Goal: Task Accomplishment & Management: Use online tool/utility

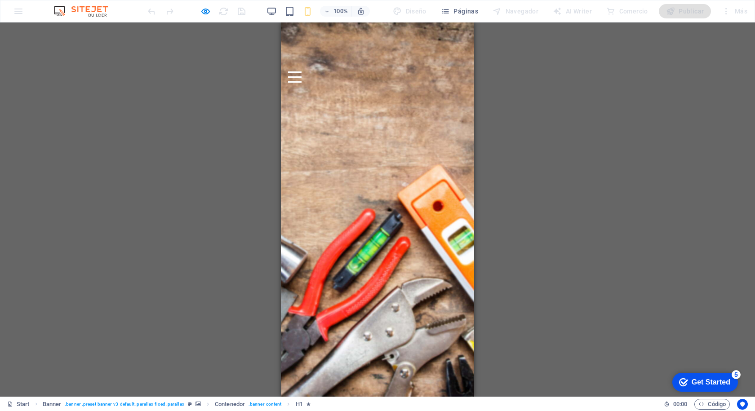
click at [378, 172] on span "EL MAZO" at bounding box center [376, 161] width 65 height 19
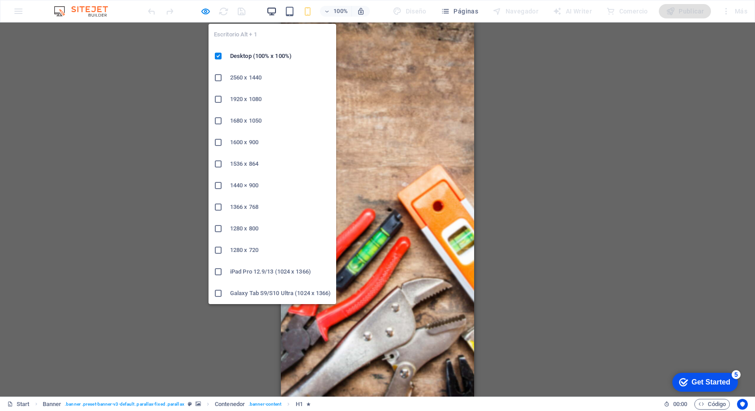
click at [277, 12] on icon "button" at bounding box center [272, 11] width 10 height 10
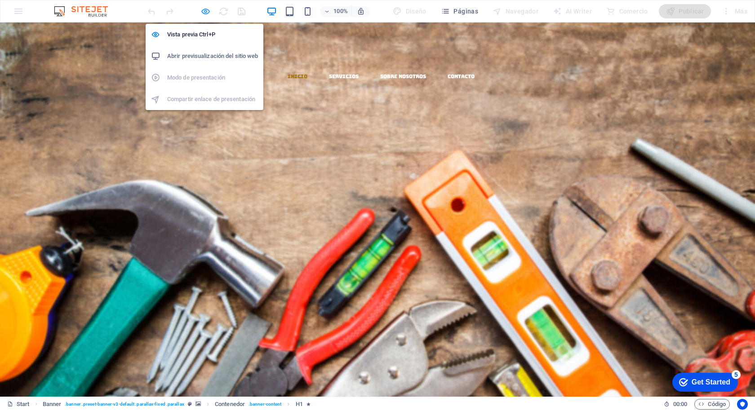
click at [205, 12] on icon "button" at bounding box center [206, 11] width 10 height 10
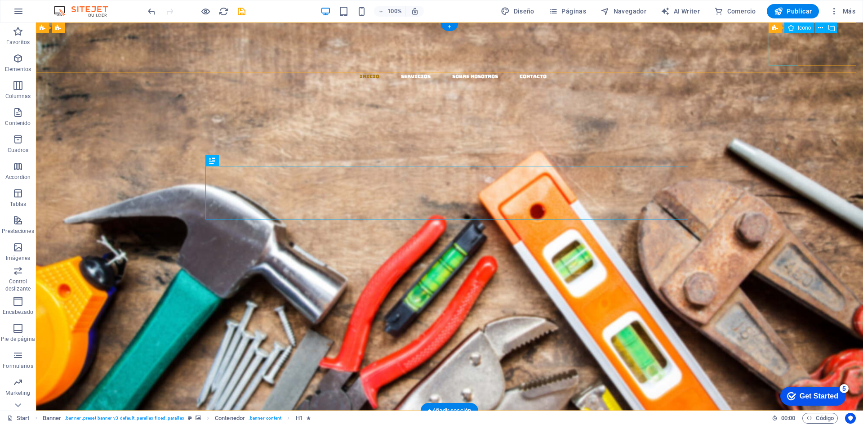
click at [755, 81] on figure at bounding box center [453, 99] width 820 height 36
select select "xMidYMid"
select select "px"
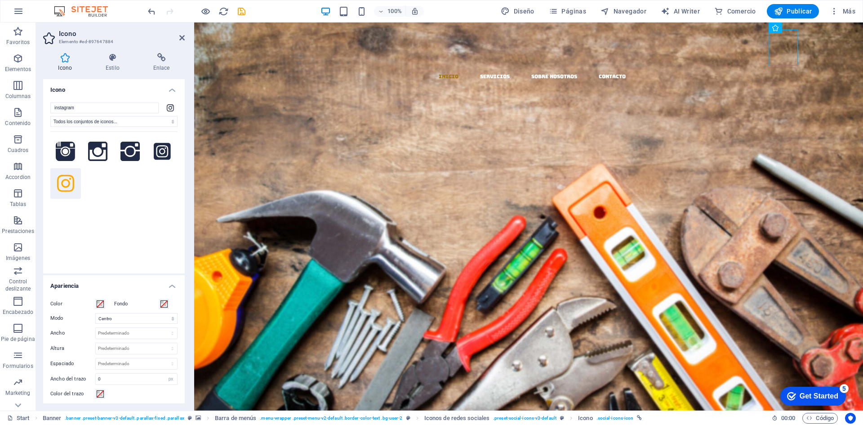
drag, startPoint x: 785, startPoint y: 45, endPoint x: 774, endPoint y: 55, distance: 14.6
click at [755, 81] on figure at bounding box center [532, 99] width 662 height 36
click at [22, 9] on icon "button" at bounding box center [18, 11] width 11 height 11
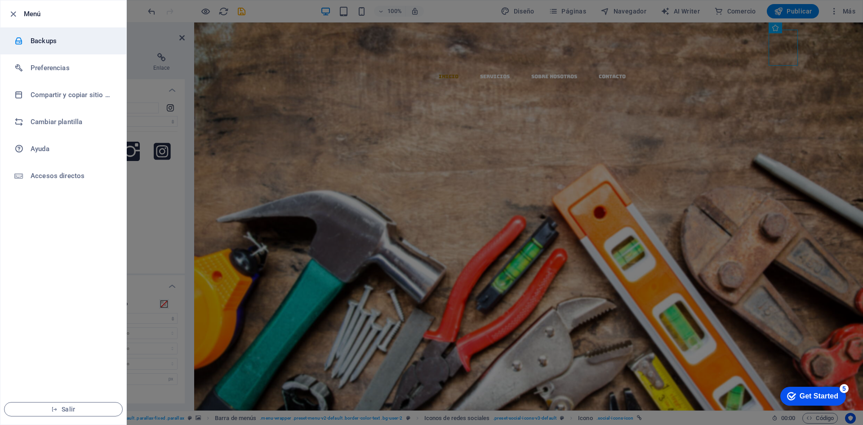
click at [37, 40] on h6 "Backups" at bounding box center [72, 41] width 83 height 11
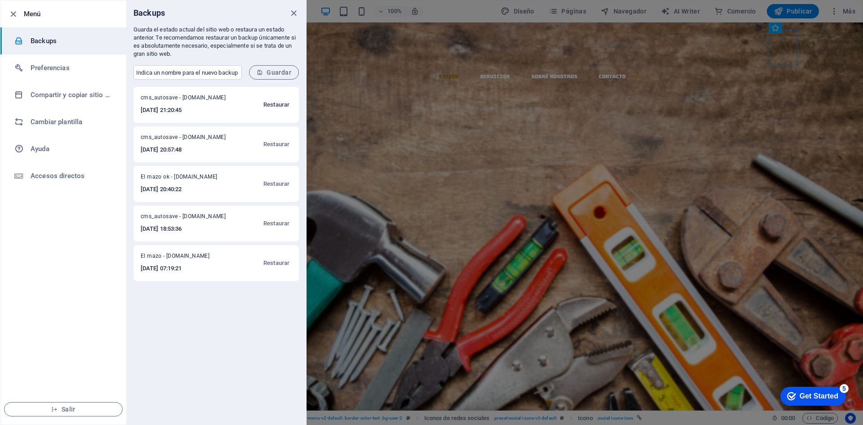
click at [280, 102] on span "Restaurar" at bounding box center [277, 104] width 26 height 11
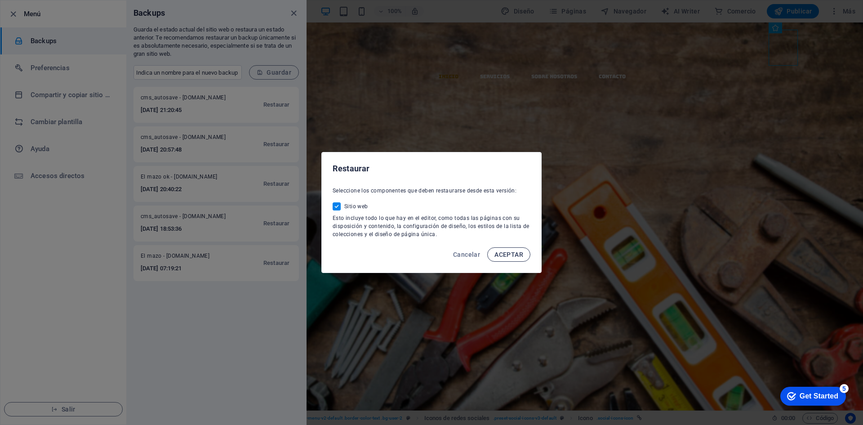
click at [505, 251] on span "ACEPTAR" at bounding box center [509, 254] width 29 height 7
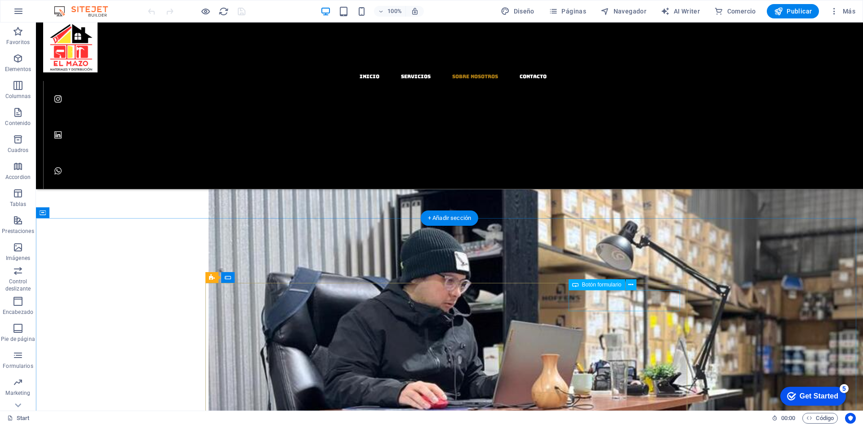
scroll to position [687, 0]
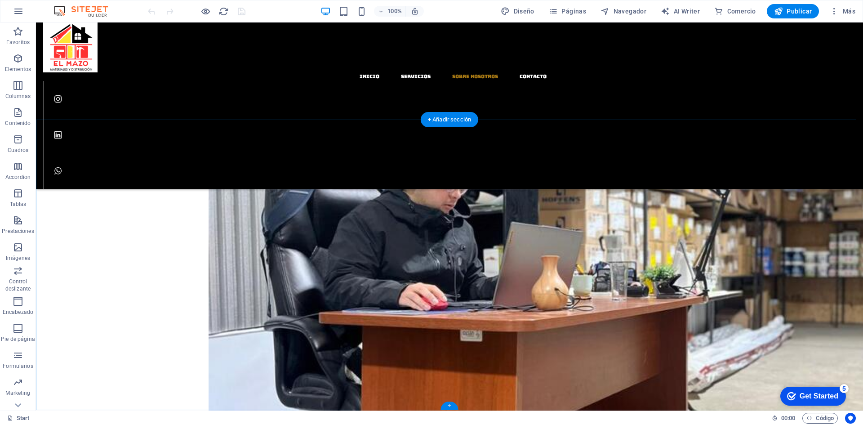
click at [449, 406] on div "+" at bounding box center [450, 406] width 18 height 8
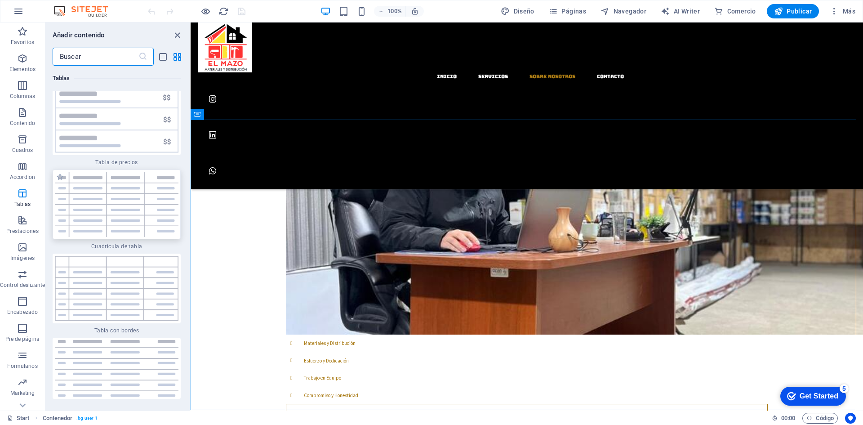
scroll to position [6341, 0]
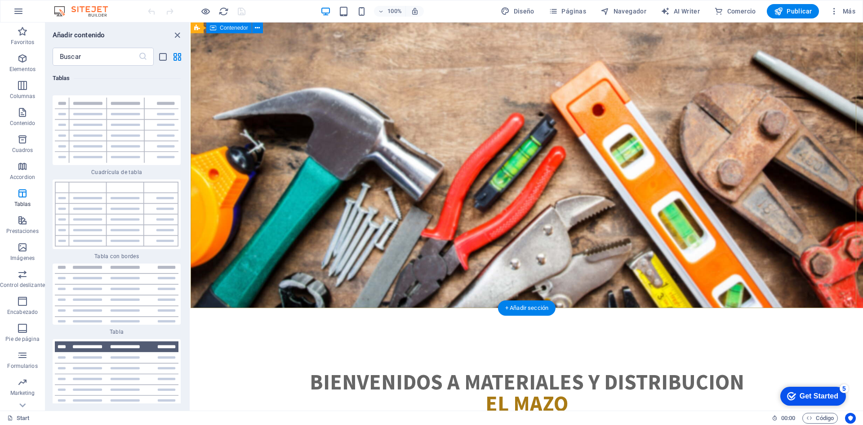
scroll to position [58, 0]
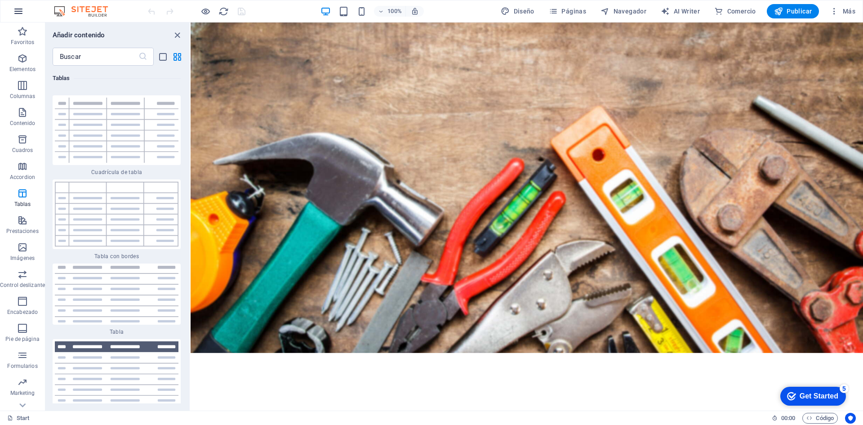
click at [11, 8] on button "button" at bounding box center [19, 11] width 22 height 22
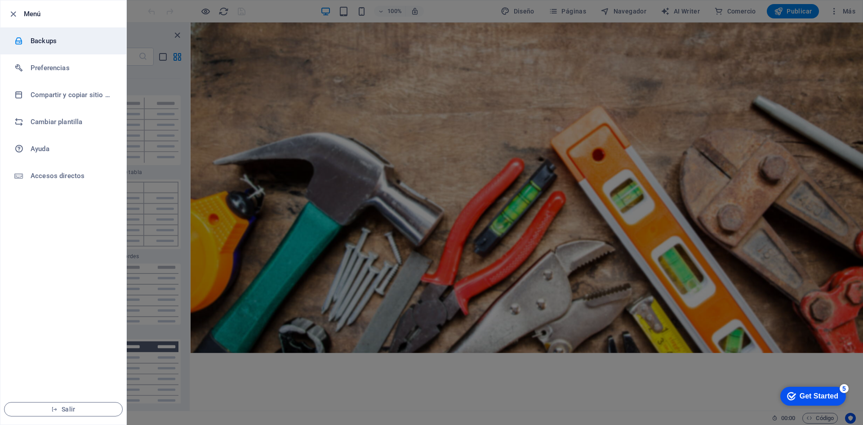
click at [48, 37] on h6 "Backups" at bounding box center [72, 41] width 83 height 11
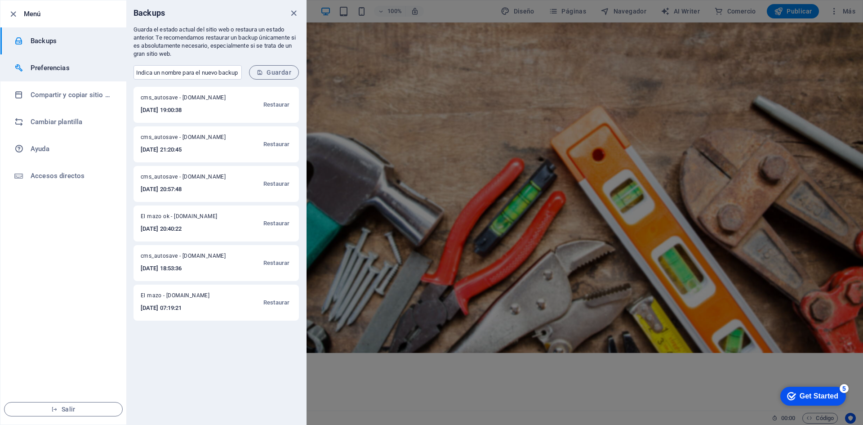
click at [54, 70] on h6 "Preferencias" at bounding box center [72, 68] width 83 height 11
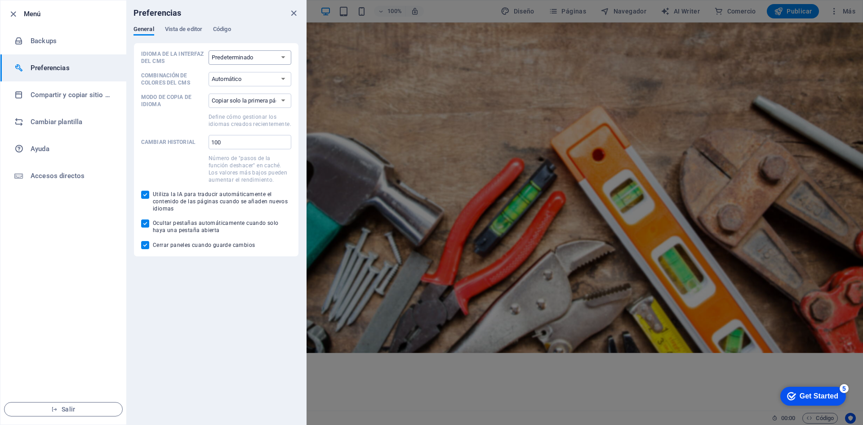
click at [266, 59] on select "Predeterminado Deutsch English Español Français Magyar Italiano Nederlands Pols…" at bounding box center [250, 57] width 83 height 14
select select "es"
click at [209, 50] on select "Predeterminado Deutsch English Español Français Magyar Italiano Nederlands Pols…" at bounding box center [250, 57] width 83 height 14
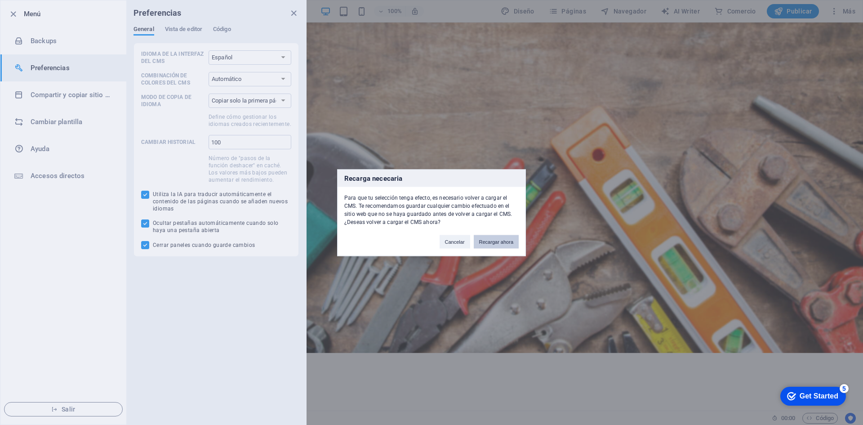
click at [490, 243] on button "Recargar ahora" at bounding box center [496, 241] width 45 height 13
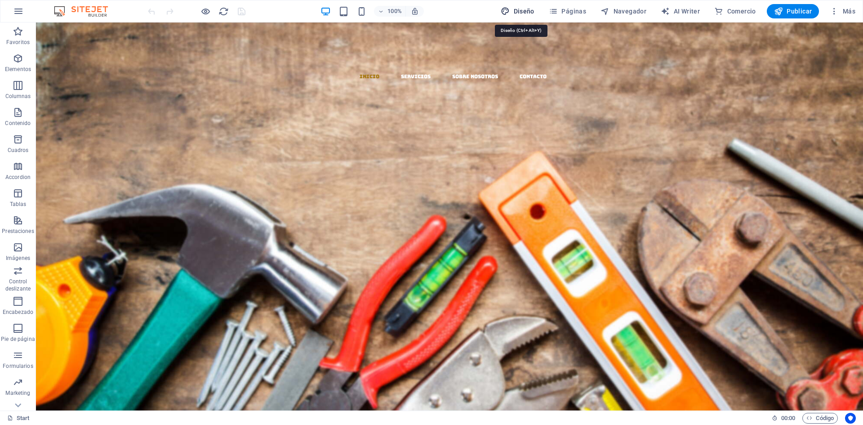
click at [518, 5] on button "Diseño" at bounding box center [517, 11] width 41 height 14
select select "rem"
select select "300"
select select "px"
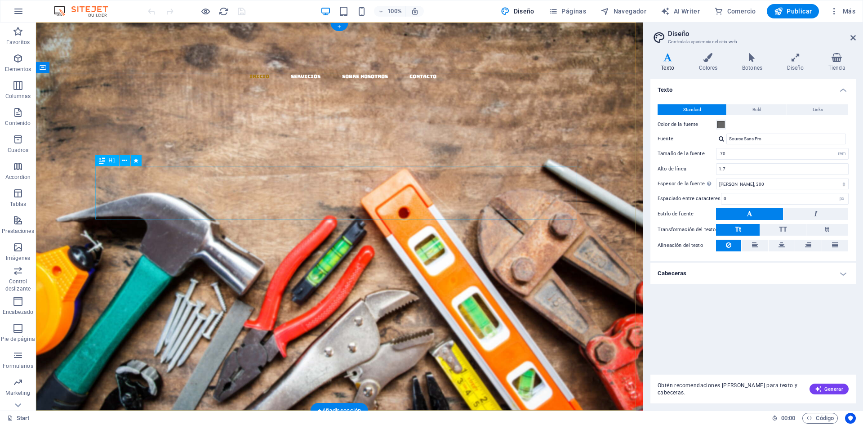
click at [370, 225] on div "​​​​​ EL MAZO" at bounding box center [339, 252] width 482 height 54
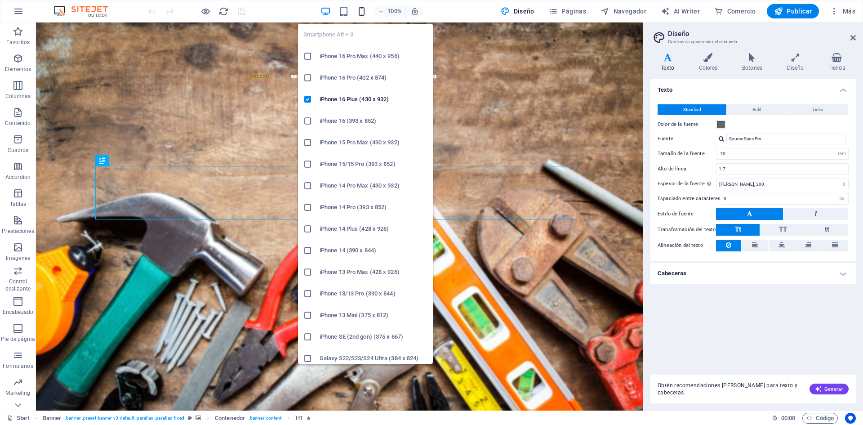
click at [365, 8] on icon "button" at bounding box center [362, 11] width 10 height 10
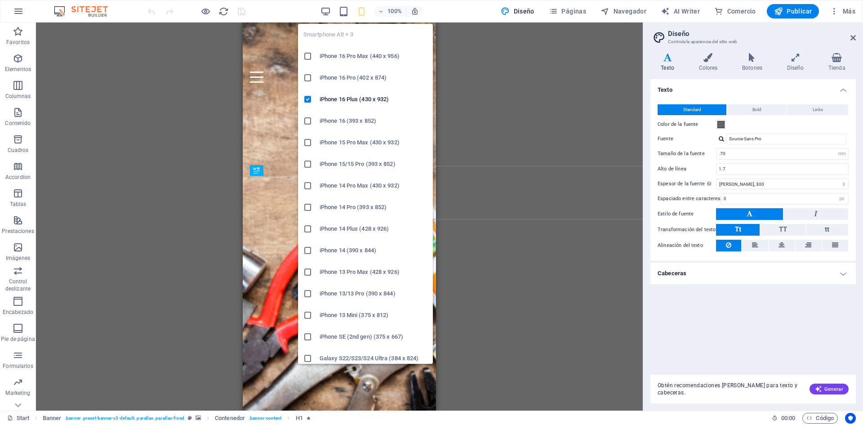
type input "1.5"
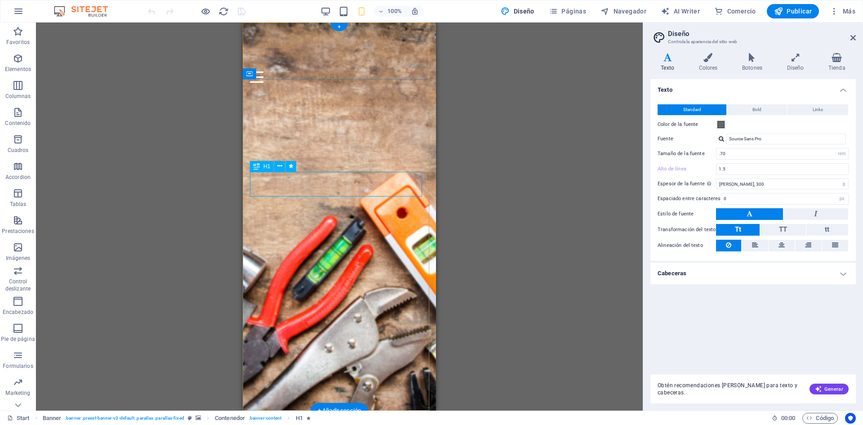
click at [350, 171] on div "​​​​​ EL MAZO" at bounding box center [339, 158] width 179 height 25
click at [739, 154] on input ".70" at bounding box center [783, 153] width 132 height 11
click at [740, 153] on input ".70" at bounding box center [783, 153] width 132 height 11
type input ".7"
click at [749, 298] on div "Texto Standard Bold Links Color de la fuente Fuente Source Sans Pro Tamaño de l…" at bounding box center [754, 223] width 206 height 288
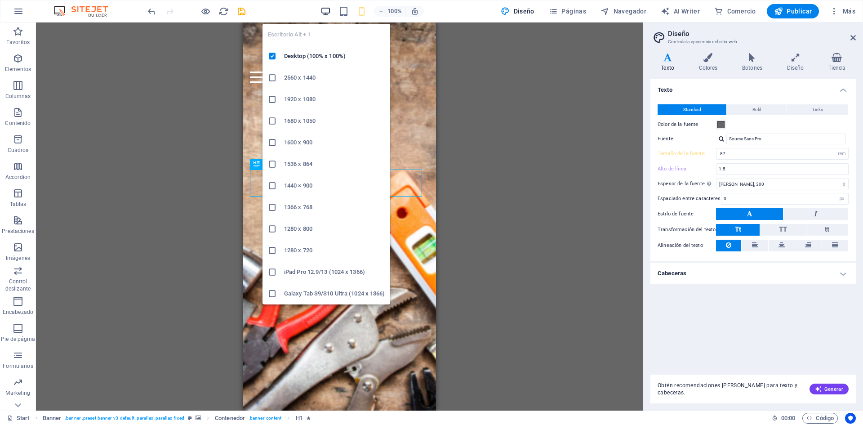
click at [326, 13] on icon "button" at bounding box center [326, 11] width 10 height 10
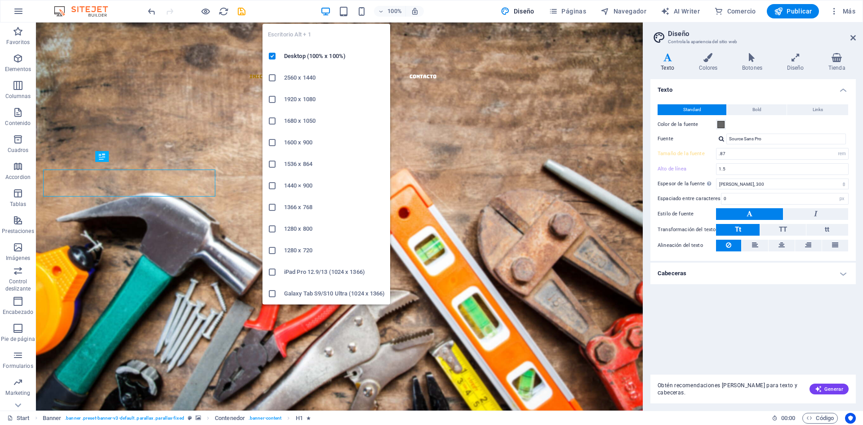
type input ".70"
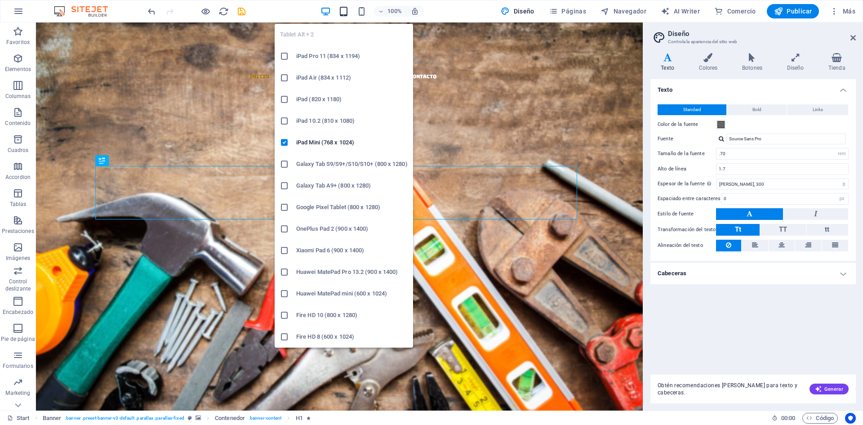
click at [348, 13] on icon "button" at bounding box center [344, 11] width 10 height 10
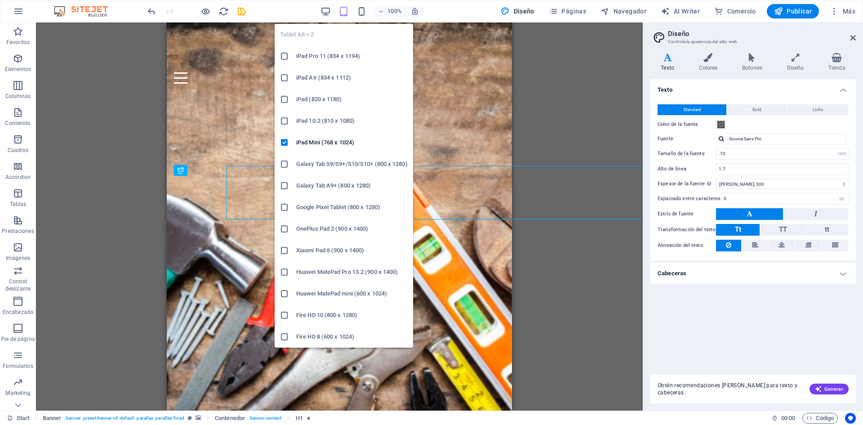
type input "1.5"
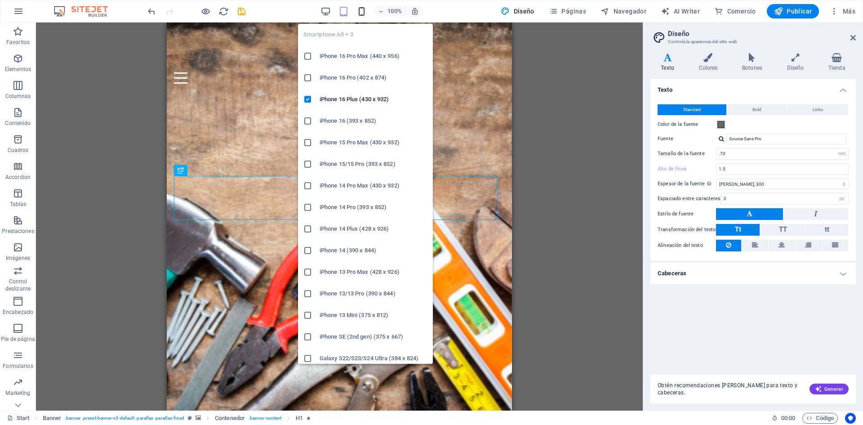
click at [365, 9] on icon "button" at bounding box center [362, 11] width 10 height 10
type input ".87"
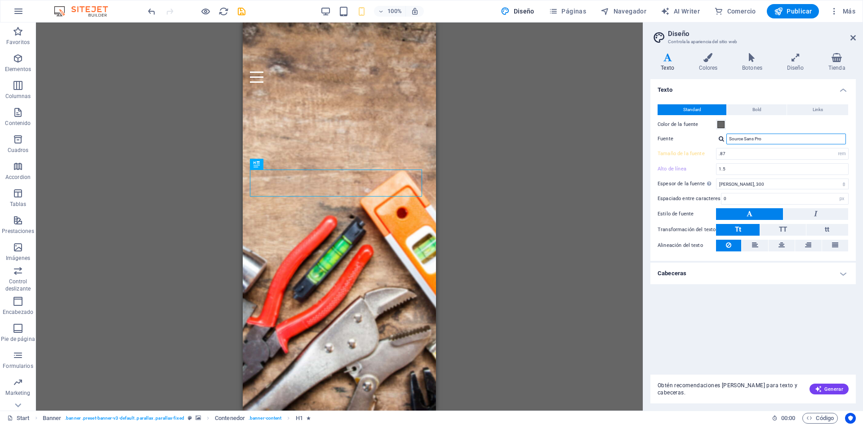
click at [757, 137] on input "Source Sans Pro" at bounding box center [787, 139] width 120 height 11
click at [772, 137] on input "Source Sans Pro" at bounding box center [787, 139] width 120 height 11
click at [721, 137] on div at bounding box center [721, 139] width 5 height 6
click at [758, 174] on div "Gestionar fuentes →" at bounding box center [788, 174] width 119 height 11
select select "popularity"
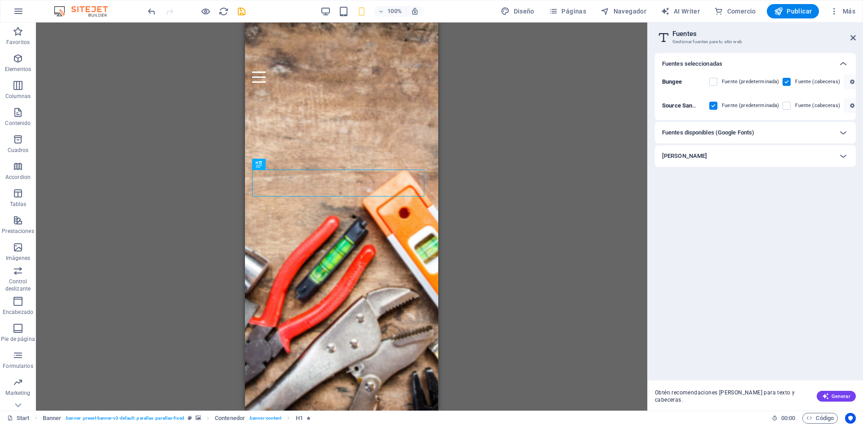
click at [773, 130] on div "Fuentes disponibles (Google Fonts)" at bounding box center [747, 132] width 170 height 11
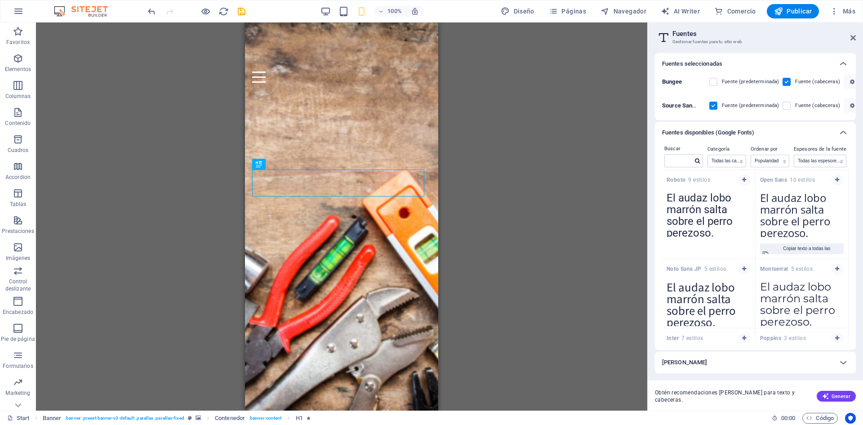
click at [708, 39] on h3 "Gestionar fuentes para tu sitio web" at bounding box center [755, 42] width 165 height 8
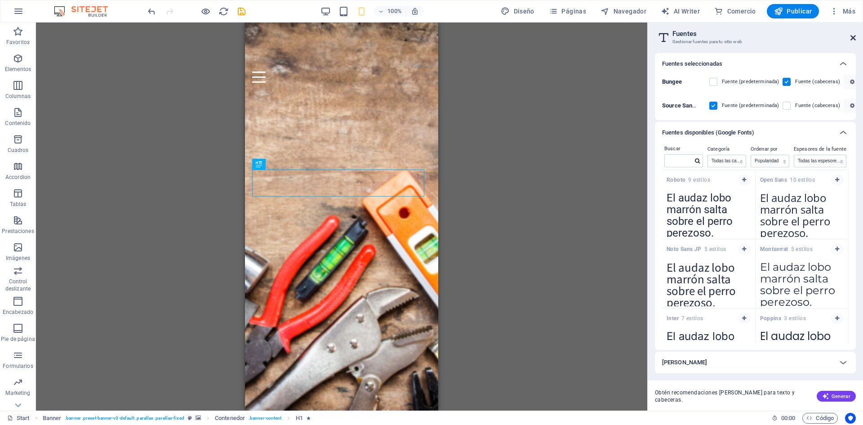
click at [856, 34] on icon at bounding box center [853, 37] width 5 height 7
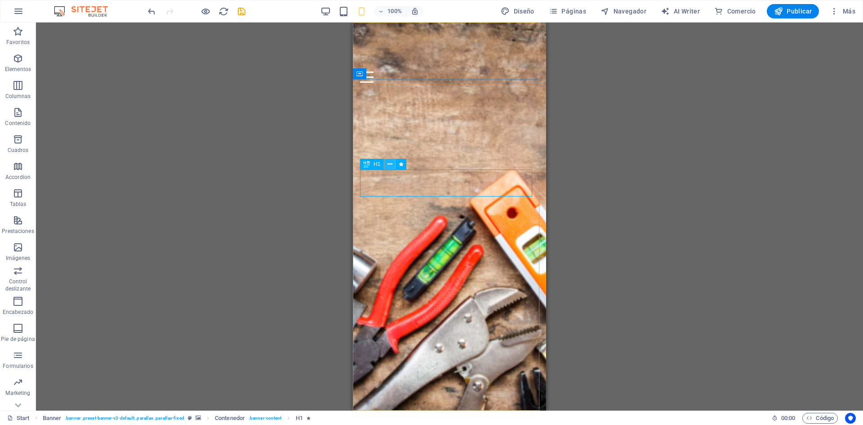
click at [390, 165] on icon at bounding box center [390, 164] width 5 height 9
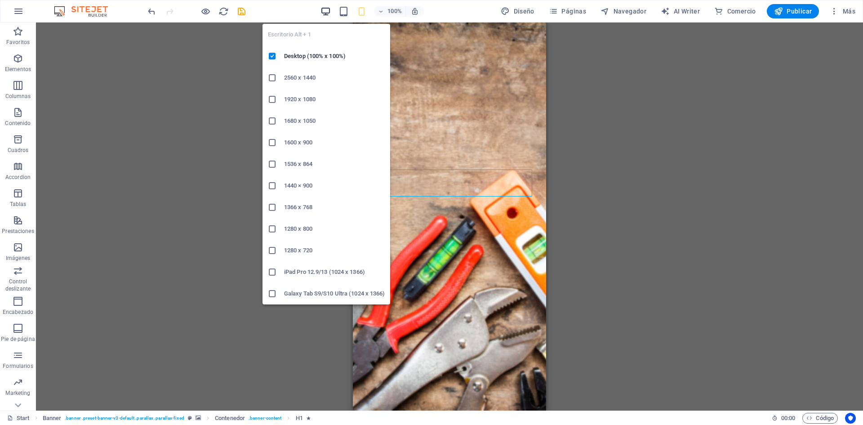
click at [325, 9] on icon "button" at bounding box center [326, 11] width 10 height 10
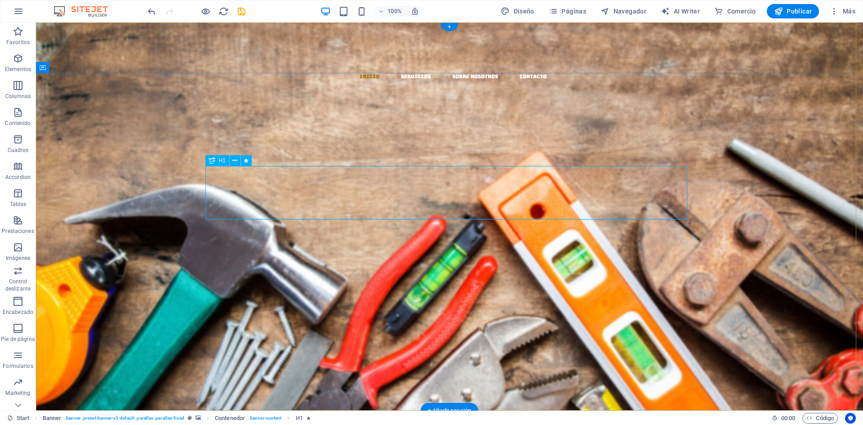
click at [450, 225] on div "​​​​​ EL MAZO" at bounding box center [450, 252] width 482 height 54
click at [234, 162] on icon at bounding box center [234, 160] width 5 height 9
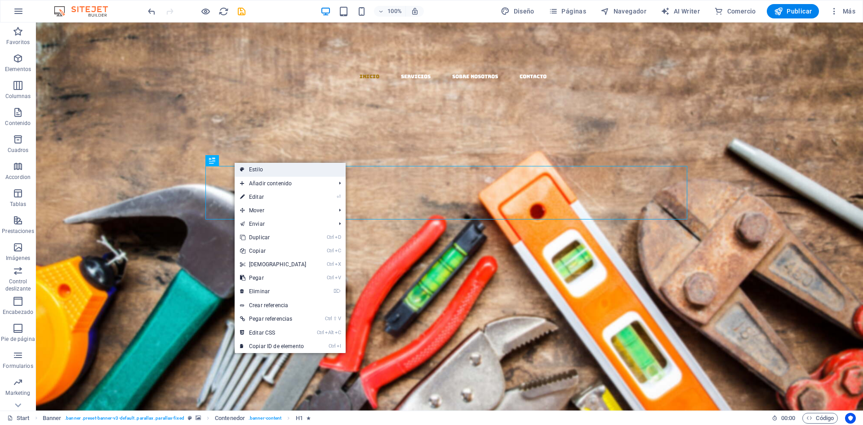
click at [261, 169] on link "Estilo" at bounding box center [290, 169] width 111 height 13
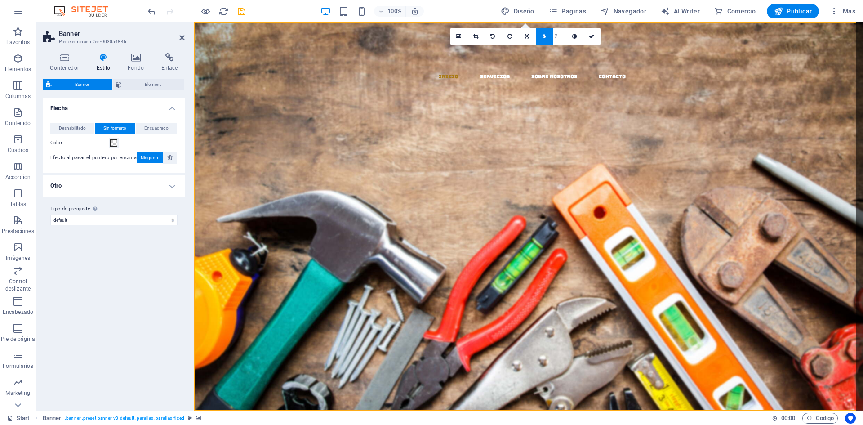
click at [116, 128] on span "Sin formato" at bounding box center [114, 128] width 23 height 11
click at [114, 143] on span at bounding box center [113, 142] width 7 height 7
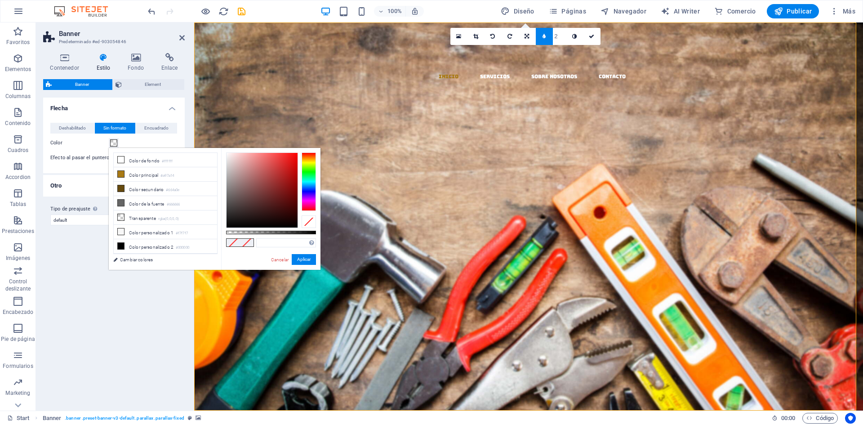
click at [113, 142] on span at bounding box center [113, 142] width 7 height 7
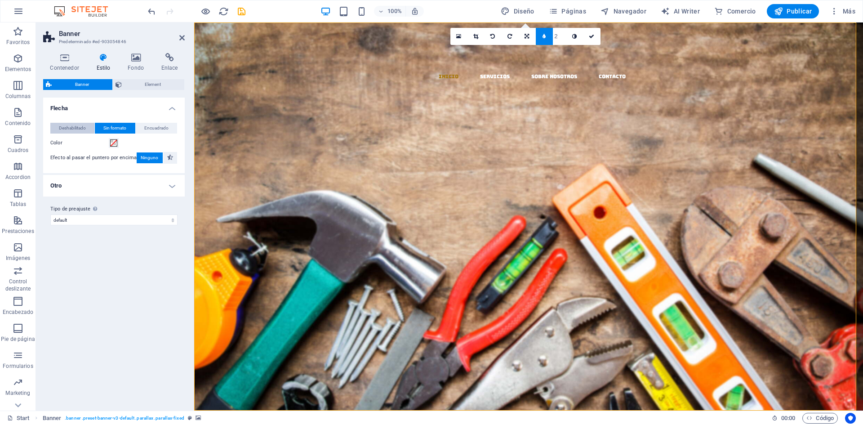
click at [79, 125] on span "Deshabilitado" at bounding box center [72, 128] width 27 height 11
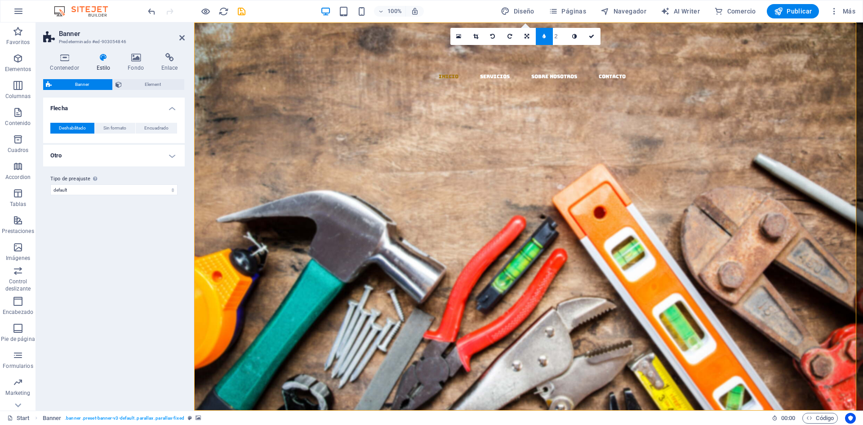
click at [156, 153] on h4 "Otro" at bounding box center [114, 156] width 142 height 22
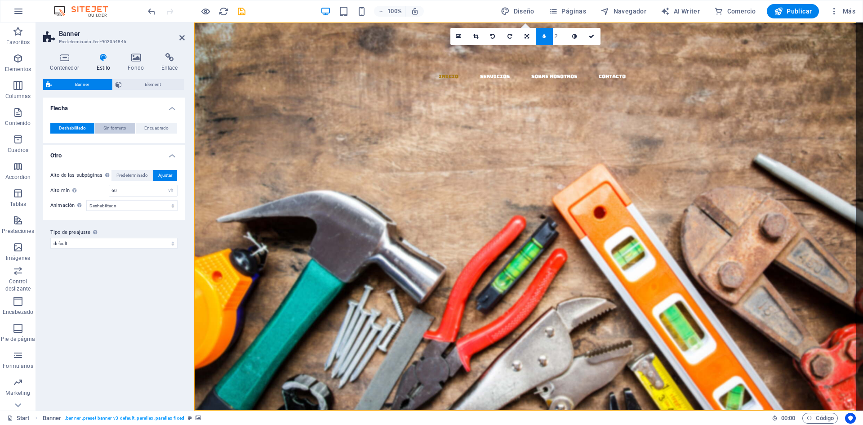
click at [117, 129] on span "Sin formato" at bounding box center [114, 128] width 23 height 11
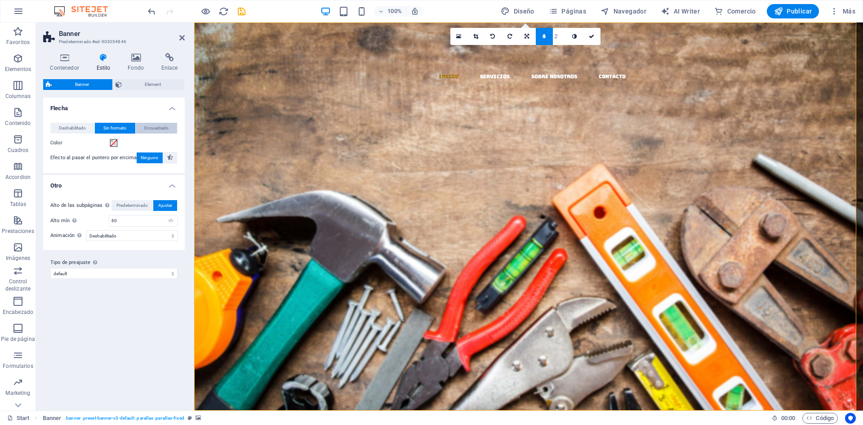
click at [159, 126] on span "Encuadrado" at bounding box center [156, 128] width 24 height 11
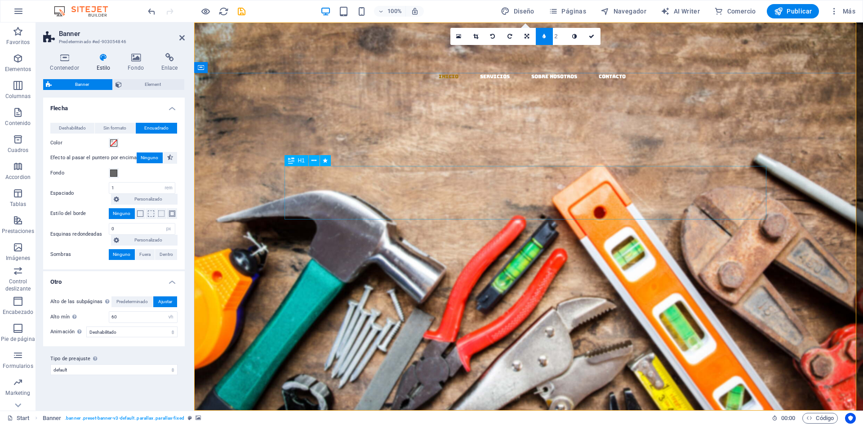
click at [528, 225] on div "​​​​​ EL MAZO" at bounding box center [529, 252] width 482 height 54
click at [461, 225] on div "​​​​​ EL MAZO" at bounding box center [529, 252] width 482 height 54
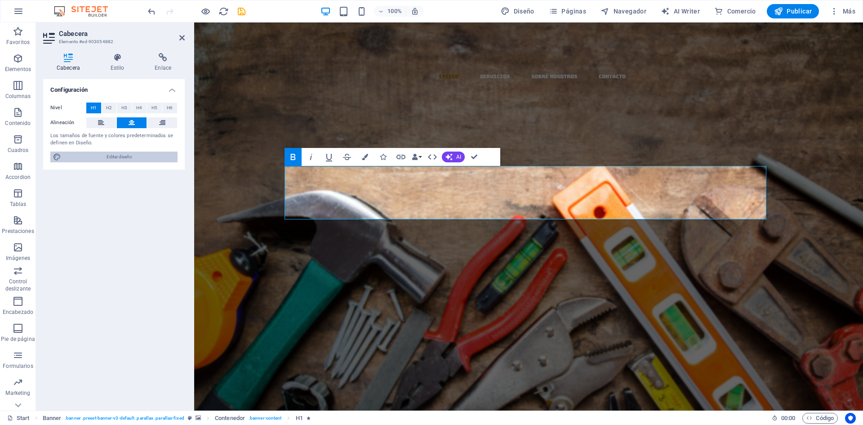
click at [122, 157] on span "Editar diseño" at bounding box center [119, 157] width 111 height 11
select select "rem"
select select "300"
select select "px"
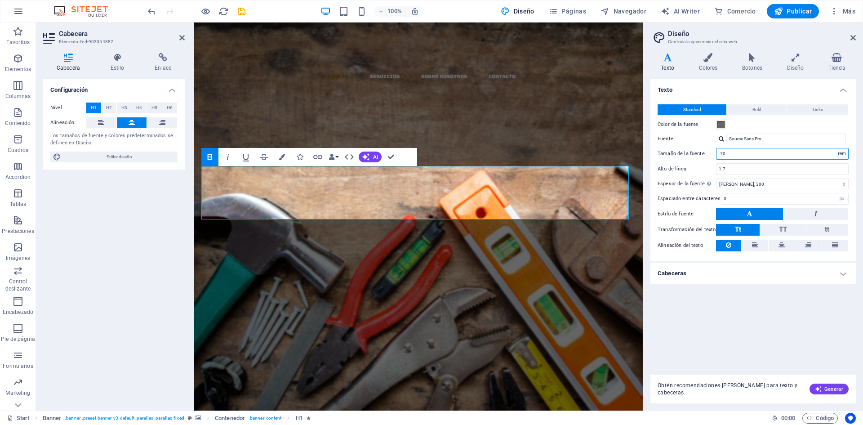
click at [845, 154] on select "rem px" at bounding box center [842, 153] width 13 height 11
select select "px"
click at [836, 148] on select "rem px" at bounding box center [842, 153] width 13 height 11
type input "11"
click at [842, 155] on select "rem px" at bounding box center [842, 153] width 13 height 11
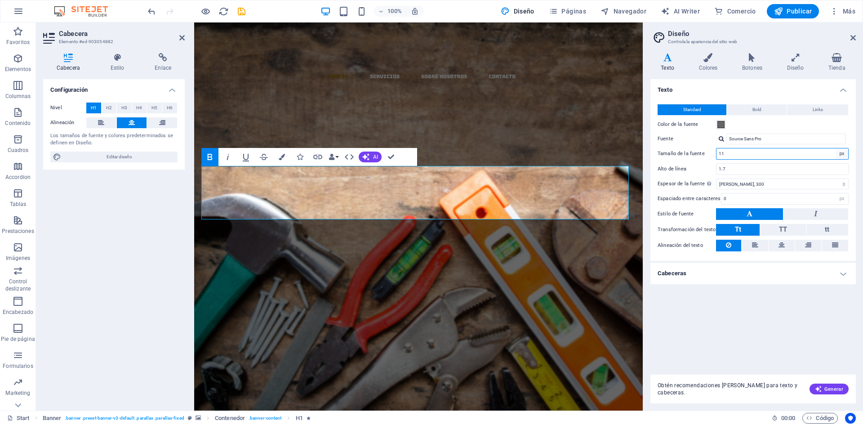
select select "rem"
click at [836, 148] on select "rem px" at bounding box center [842, 153] width 13 height 11
click at [724, 152] on input "0.6875" at bounding box center [783, 153] width 132 height 11
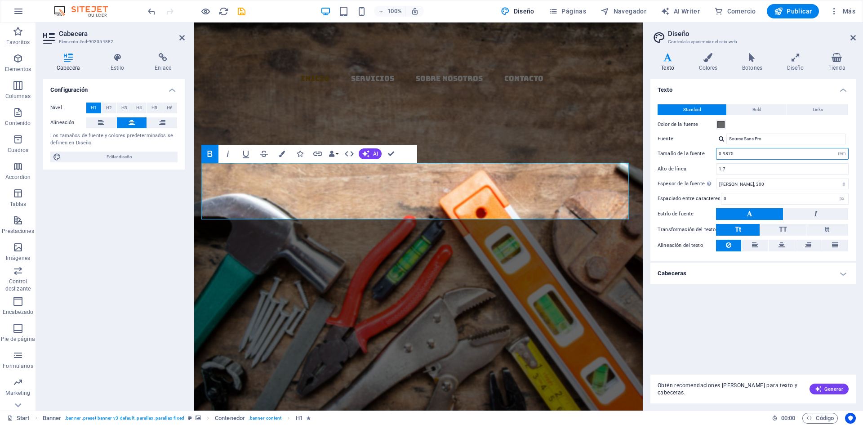
type input "0.9875"
click at [734, 314] on div "Texto Standard Bold Links Color de la fuente Fuente Source Sans Pro Bungee Sour…" at bounding box center [754, 223] width 206 height 288
click at [746, 210] on button at bounding box center [749, 214] width 67 height 12
click at [757, 212] on button at bounding box center [749, 214] width 67 height 12
click at [756, 183] on select "Fino, 100 Extra delgado, 200 Delgado, 300 Normal, 400 Medio, 500 Seminegrita, 6…" at bounding box center [782, 184] width 133 height 11
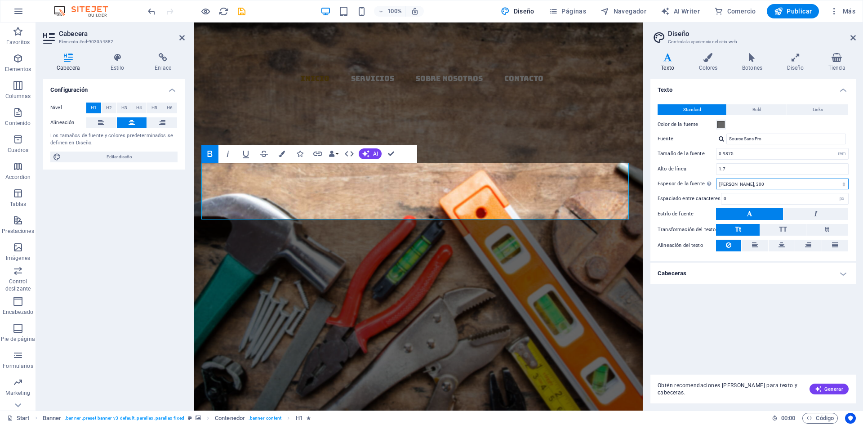
select select "200"
click at [716, 179] on select "Fino, 100 Extra delgado, 200 Delgado, 300 Normal, 400 Medio, 500 Seminegrita, 6…" at bounding box center [782, 184] width 133 height 11
click at [733, 321] on div "Texto Standard Bold Links Color de la fuente Fuente Source Sans Pro Bungee Sour…" at bounding box center [754, 223] width 206 height 288
click at [781, 244] on icon at bounding box center [782, 245] width 6 height 11
click at [722, 124] on span at bounding box center [721, 124] width 7 height 7
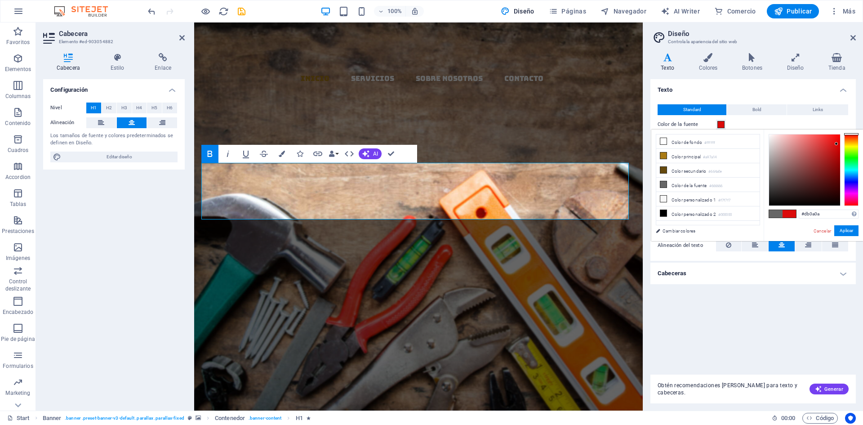
click at [837, 144] on div at bounding box center [804, 169] width 71 height 71
type input "#f00000"
drag, startPoint x: 838, startPoint y: 143, endPoint x: 840, endPoint y: 138, distance: 5.3
click at [840, 138] on div at bounding box center [804, 169] width 71 height 71
click at [840, 138] on div at bounding box center [839, 137] width 3 height 3
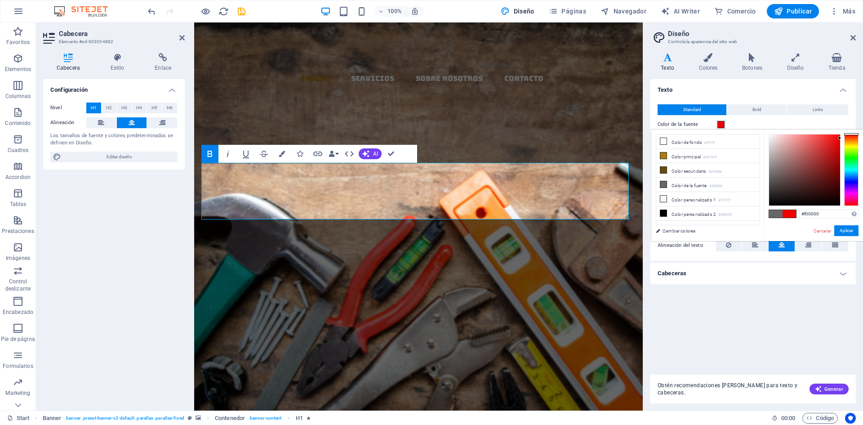
click at [725, 320] on div "Texto Standard Bold Links Color de la fuente Fuente Source Sans Pro Bungee Sour…" at bounding box center [754, 223] width 206 height 288
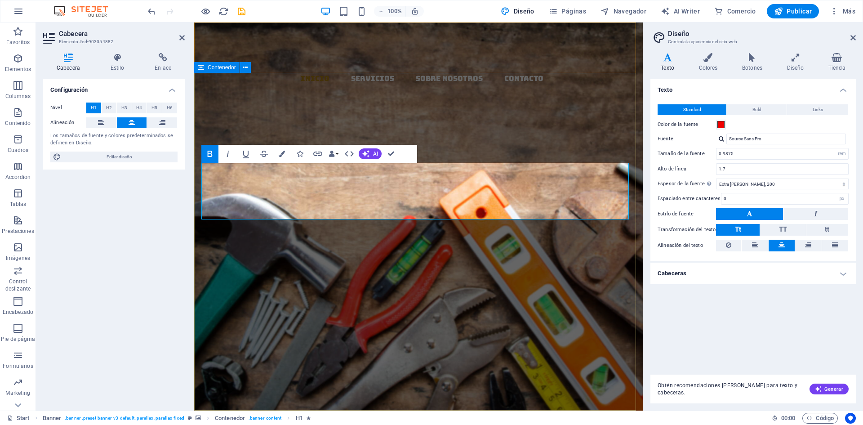
click at [480, 193] on div "​​​​​ EL MAZO MATERIALES Y DISTRIBUCION Nuevo elemento de texto Llevamos los ma…" at bounding box center [418, 320] width 449 height 255
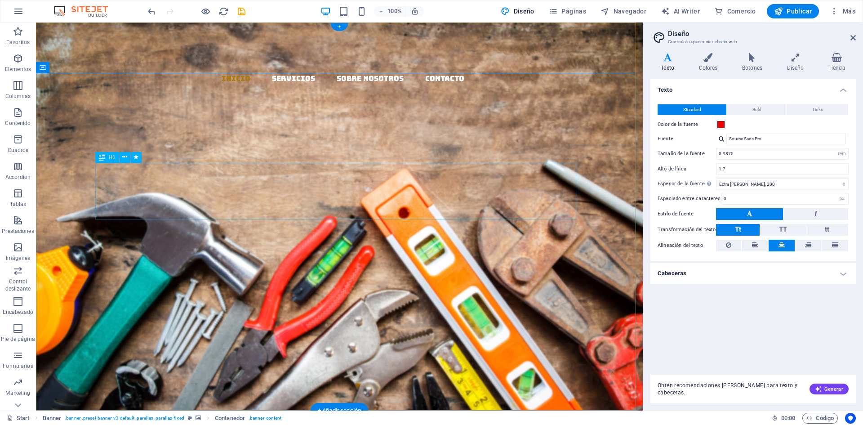
click at [350, 229] on div "​​​​​ EL MAZO" at bounding box center [339, 257] width 482 height 57
click at [772, 140] on input "Source Sans Pro" at bounding box center [787, 139] width 120 height 11
click at [484, 229] on div "​​​​​ EL MAZO" at bounding box center [339, 257] width 482 height 57
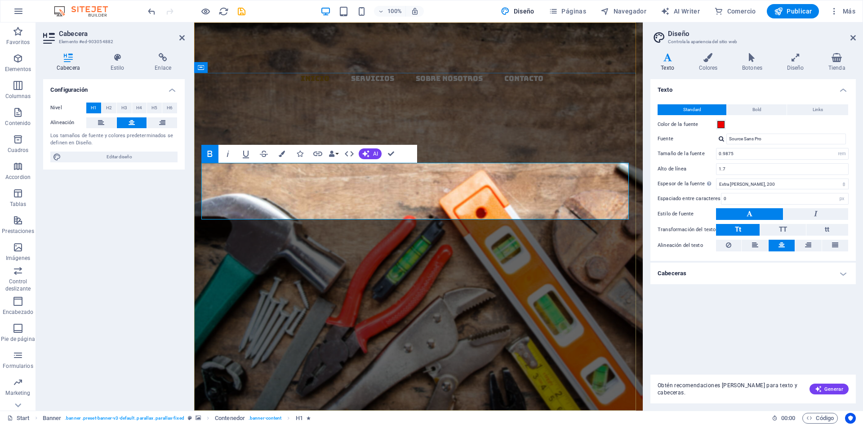
click at [473, 238] on span "EL MAZO" at bounding box center [415, 262] width 170 height 49
click at [472, 238] on span "EL MAZO" at bounding box center [415, 262] width 170 height 49
drag, startPoint x: 494, startPoint y: 194, endPoint x: 316, endPoint y: 192, distance: 178.1
click at [316, 241] on h1 "EL MAZO" at bounding box center [418, 263] width 434 height 45
drag, startPoint x: 153, startPoint y: 173, endPoint x: 282, endPoint y: 155, distance: 129.9
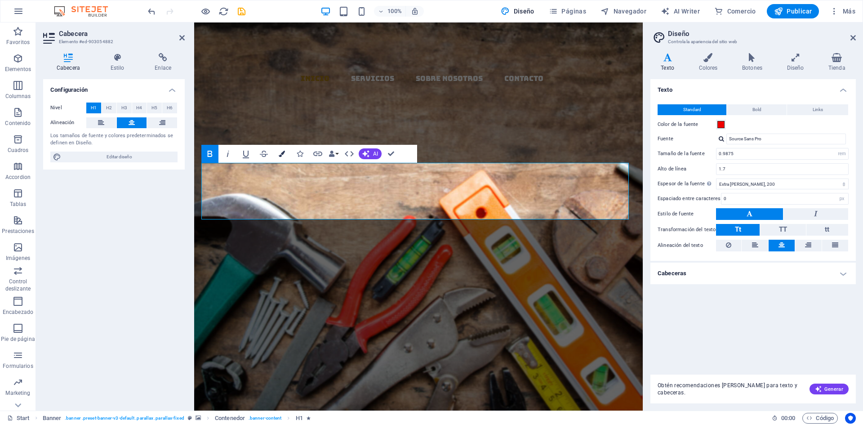
click at [282, 155] on icon "button" at bounding box center [282, 154] width 6 height 6
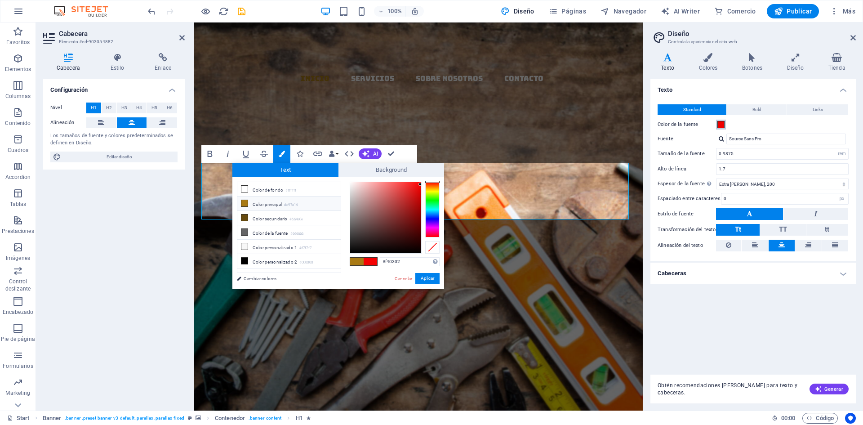
click at [720, 127] on span at bounding box center [721, 124] width 7 height 7
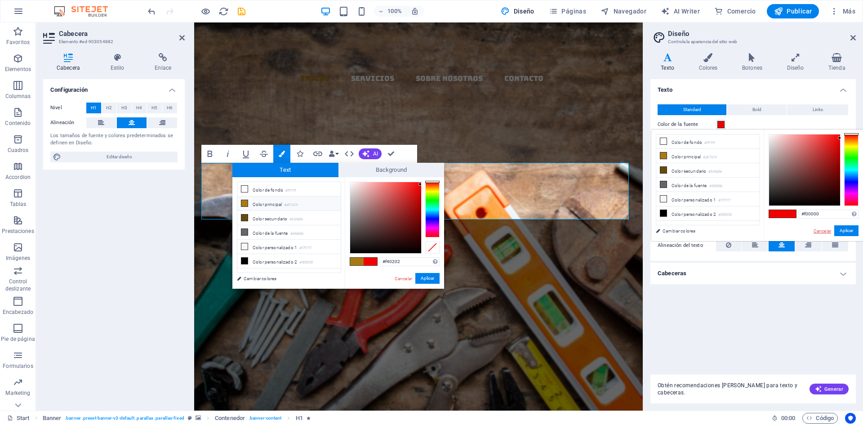
click at [817, 229] on link "Cancelar" at bounding box center [822, 231] width 19 height 7
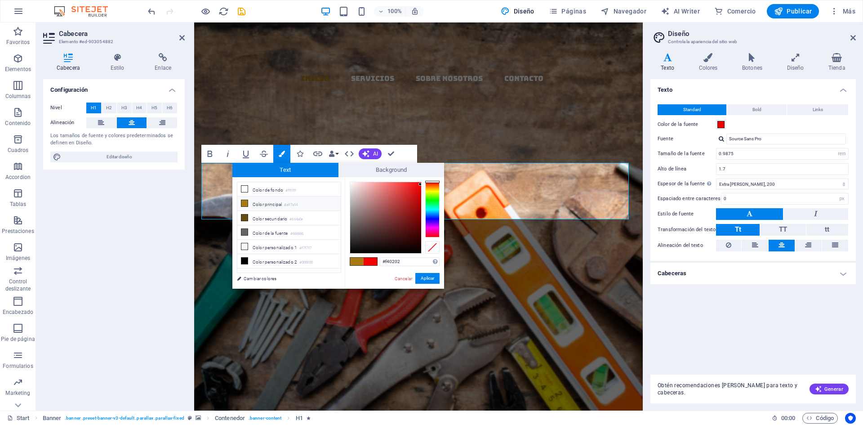
click at [747, 303] on div "Texto Standard Bold Links Color de la fuente Fuente Source Sans Pro Bungee Sour…" at bounding box center [754, 223] width 206 height 288
click at [741, 183] on select "Fino, 100 Extra delgado, 200 Delgado, 300 Normal, 400 Medio, 500 Seminegrita, 6…" at bounding box center [782, 184] width 133 height 11
click at [716, 179] on select "Fino, 100 Extra delgado, 200 Delgado, 300 Normal, 400 Medio, 500 Seminegrita, 6…" at bounding box center [782, 184] width 133 height 11
click at [731, 184] on select "Fino, 100 Extra delgado, 200 Delgado, 300 Normal, 400 Medio, 500 Seminegrita, 6…" at bounding box center [782, 184] width 133 height 11
click at [716, 179] on select "Fino, 100 Extra delgado, 200 Delgado, 300 Normal, 400 Medio, 500 Seminegrita, 6…" at bounding box center [782, 184] width 133 height 11
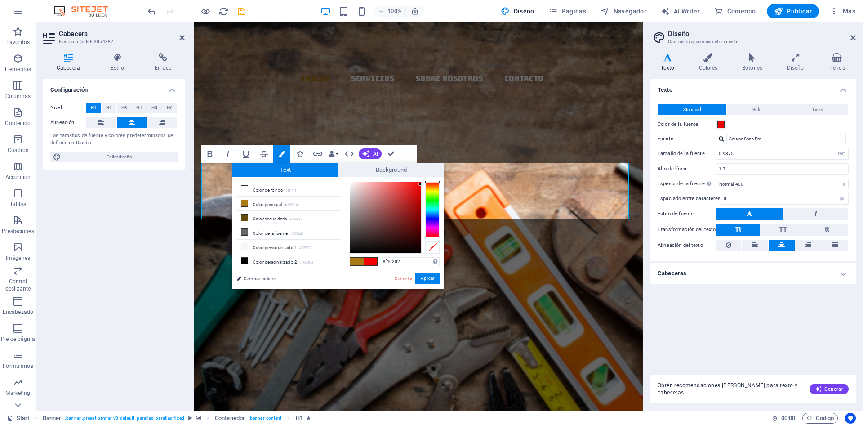
click at [688, 336] on div "Texto Standard Bold Links Color de la fuente Fuente Source Sans Pro Bungee Sour…" at bounding box center [754, 223] width 206 height 288
click at [745, 184] on select "Fino, 100 Extra delgado, 200 Delgado, 300 Normal, 400 Medio, 500 Seminegrita, 6…" at bounding box center [782, 184] width 133 height 11
select select "300"
click at [716, 179] on select "Fino, 100 Extra delgado, 200 Delgado, 300 Normal, 400 Medio, 500 Seminegrita, 6…" at bounding box center [782, 184] width 133 height 11
click at [711, 322] on div "Texto Standard Bold Links Color de la fuente Fuente Source Sans Pro Bungee Sour…" at bounding box center [754, 223] width 206 height 288
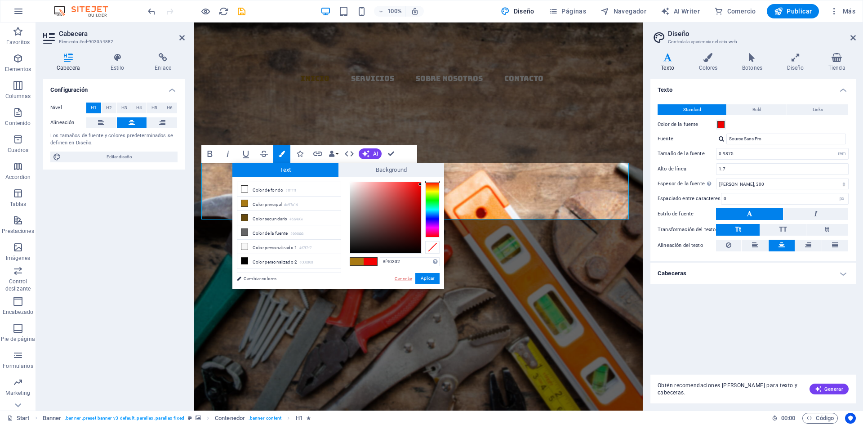
drag, startPoint x: 399, startPoint y: 277, endPoint x: 201, endPoint y: 250, distance: 199.3
click at [399, 277] on link "Cancelar" at bounding box center [403, 278] width 19 height 7
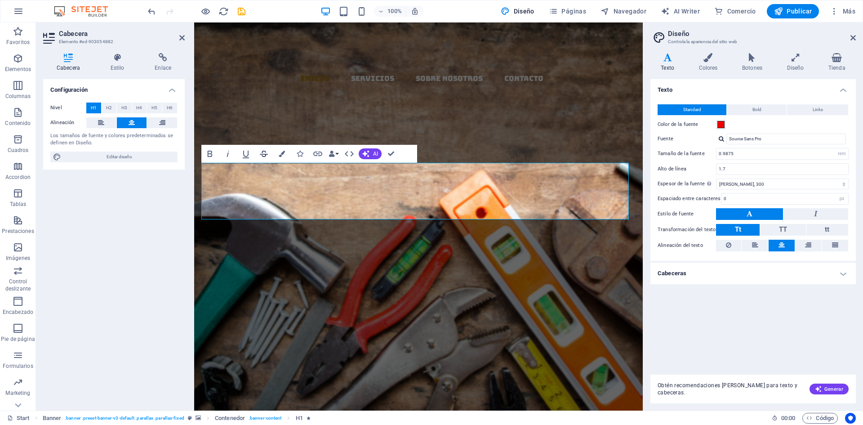
click at [262, 155] on icon "button" at bounding box center [264, 153] width 11 height 11
click at [249, 155] on icon "button" at bounding box center [246, 153] width 11 height 11
click at [207, 149] on icon "button" at bounding box center [210, 153] width 11 height 11
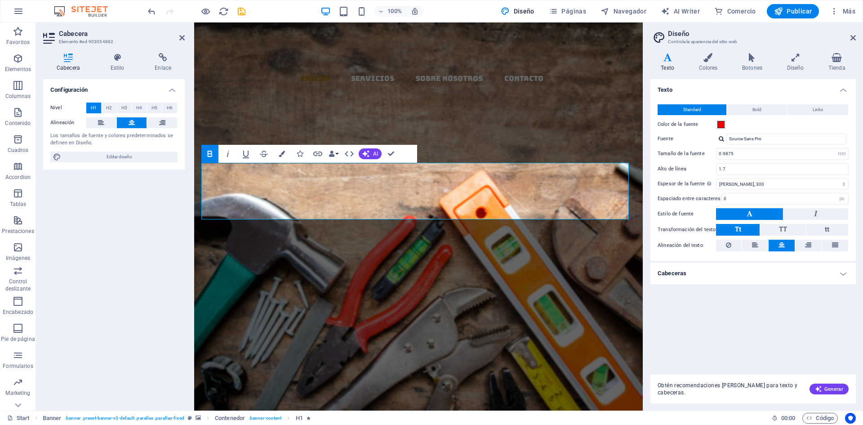
click at [207, 149] on icon "button" at bounding box center [210, 153] width 11 height 11
click at [208, 157] on icon "button" at bounding box center [210, 153] width 11 height 11
click at [854, 37] on icon at bounding box center [853, 37] width 5 height 7
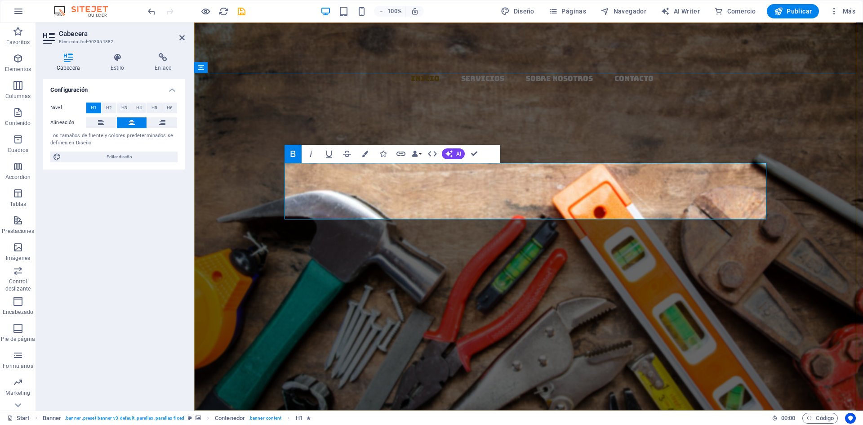
click at [466, 238] on strong "EL MAZO" at bounding box center [525, 262] width 170 height 49
drag, startPoint x: 391, startPoint y: 175, endPoint x: 473, endPoint y: 156, distance: 84.0
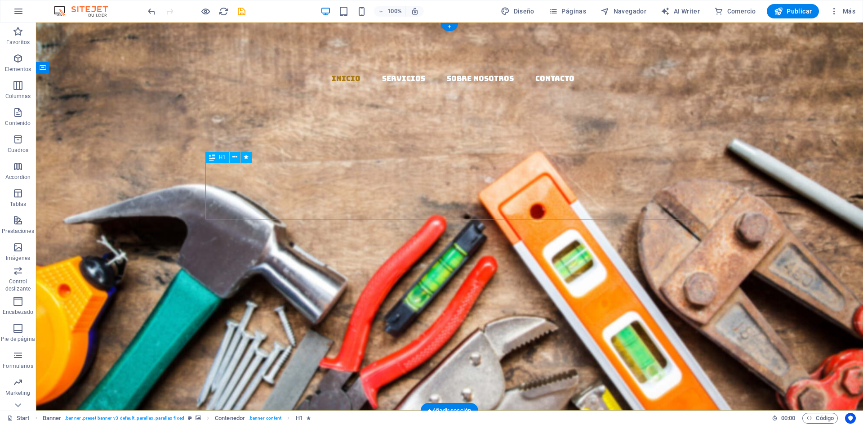
click at [451, 229] on div "​​​​​ EL MAZO" at bounding box center [450, 257] width 482 height 57
click at [361, 238] on strong "EL MAZO" at bounding box center [446, 262] width 170 height 49
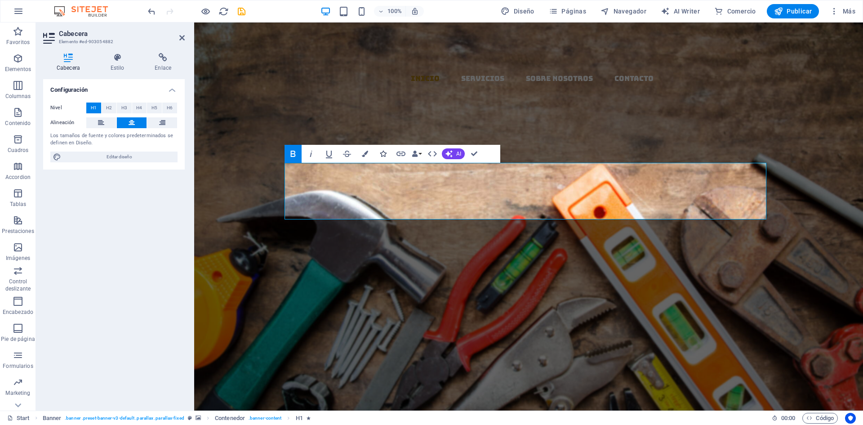
click at [383, 155] on icon "button" at bounding box center [383, 154] width 6 height 6
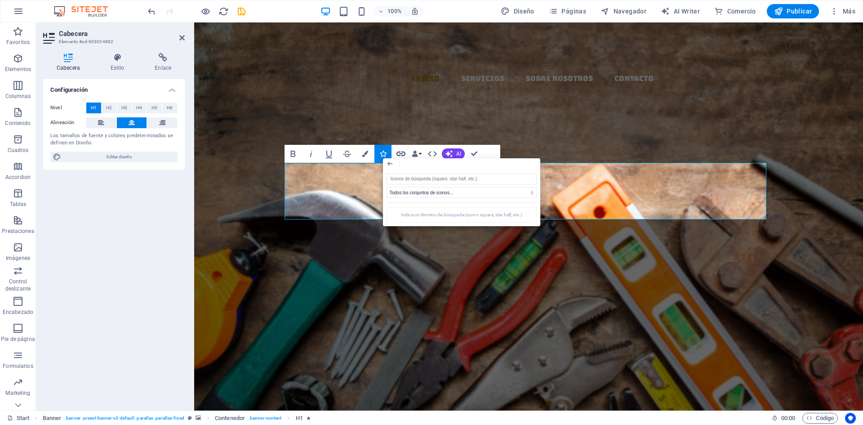
click at [398, 153] on icon "button" at bounding box center [401, 153] width 11 height 11
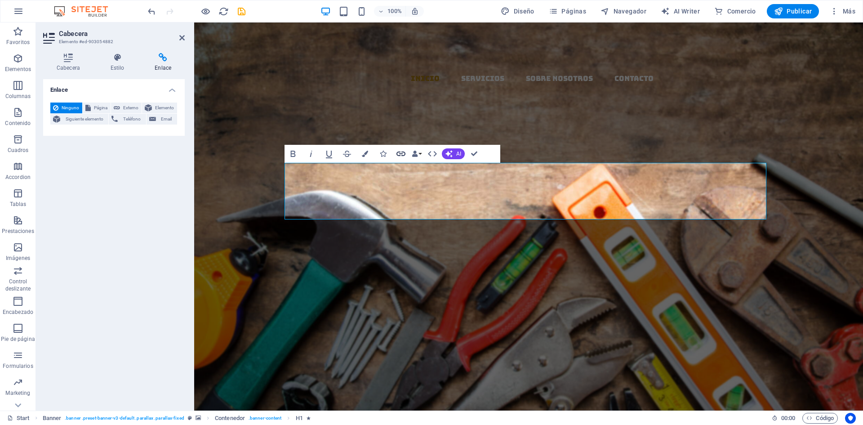
click at [401, 152] on icon "button" at bounding box center [401, 153] width 11 height 11
click at [382, 155] on icon "button" at bounding box center [383, 154] width 6 height 6
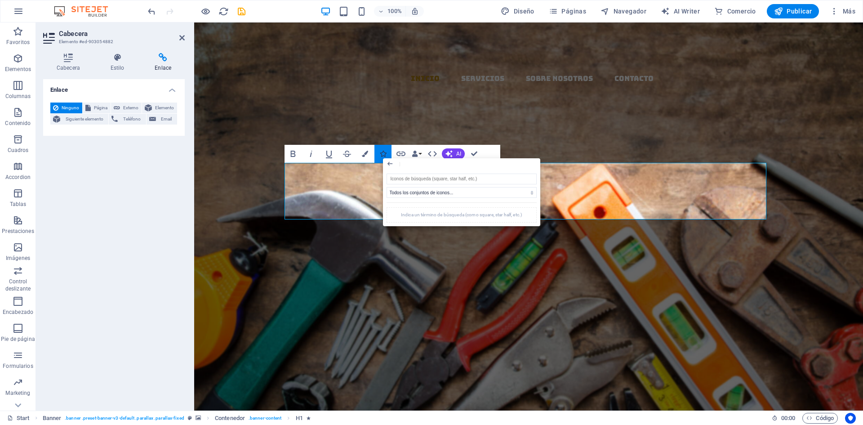
click at [382, 154] on icon "button" at bounding box center [383, 154] width 6 height 6
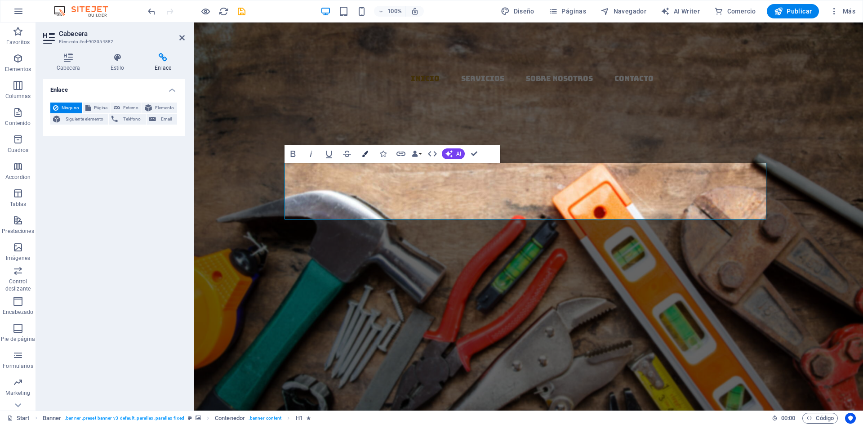
click at [366, 153] on icon "button" at bounding box center [365, 154] width 6 height 6
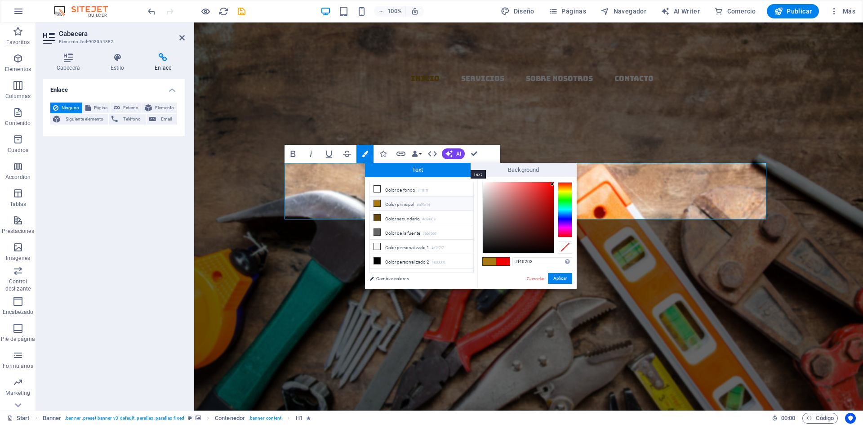
click at [420, 170] on span "Text" at bounding box center [418, 170] width 106 height 14
click at [509, 168] on span "Background" at bounding box center [524, 170] width 106 height 14
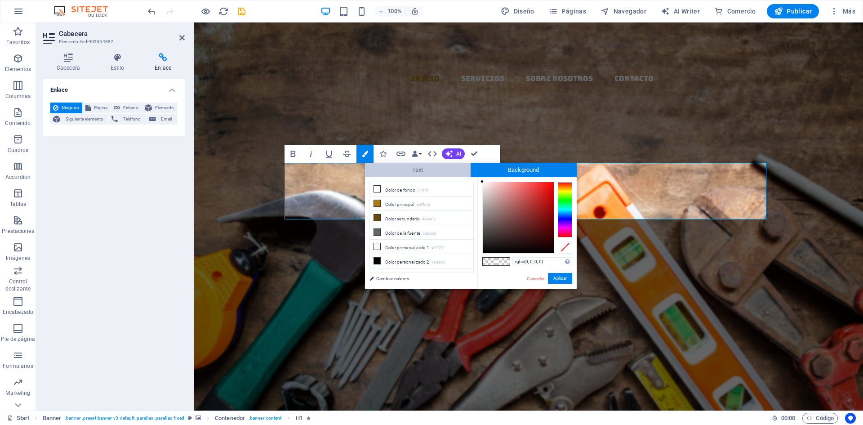
click at [437, 168] on span "Text" at bounding box center [418, 170] width 106 height 14
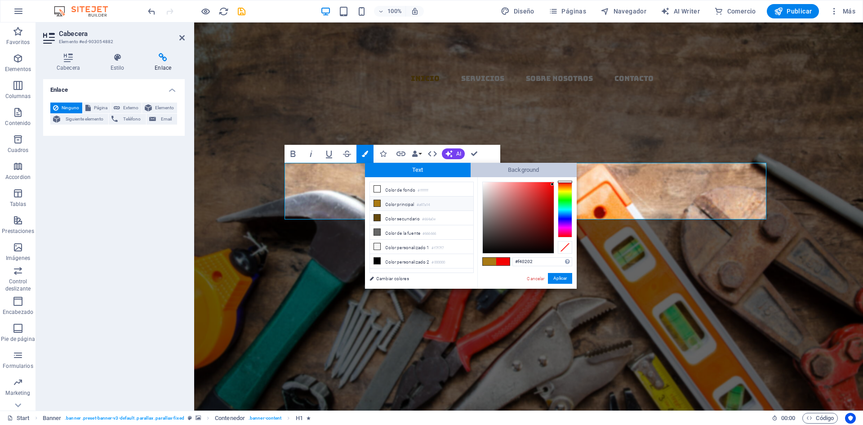
click at [491, 168] on span "Background" at bounding box center [524, 170] width 106 height 14
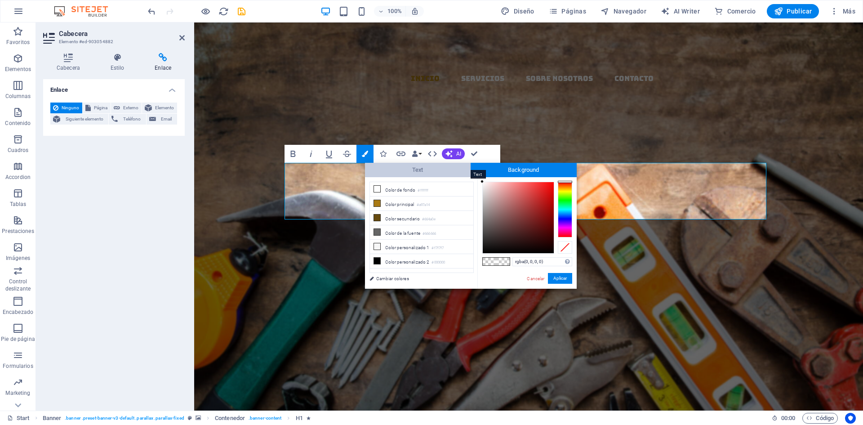
click at [438, 165] on span "Text" at bounding box center [418, 170] width 106 height 14
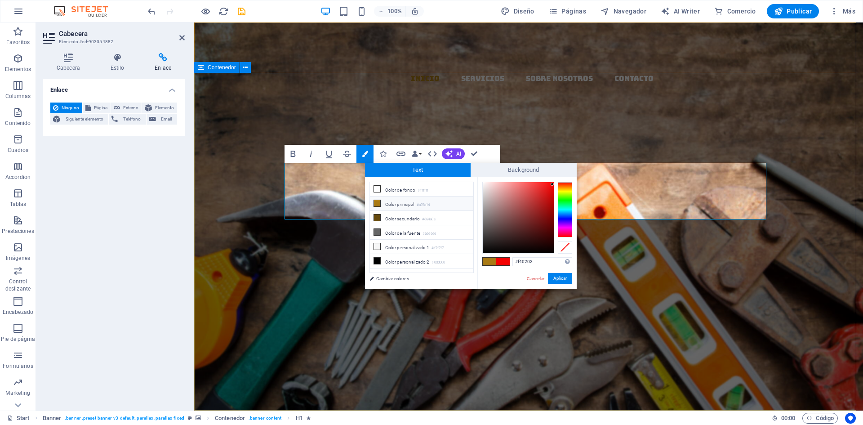
click at [535, 193] on div "​​​​​ ​ EL MAZO ​ MATERIALES Y DISTRIBUCION Nuevo elemento de texto Llevamos lo…" at bounding box center [528, 320] width 669 height 255
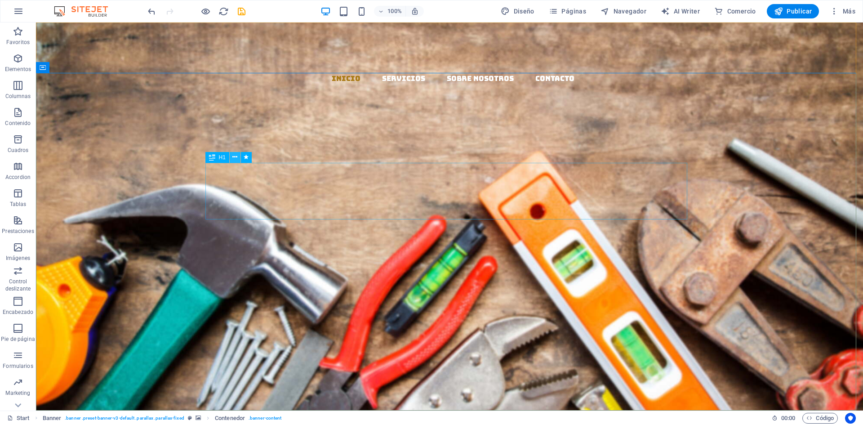
click at [234, 156] on icon at bounding box center [234, 156] width 5 height 9
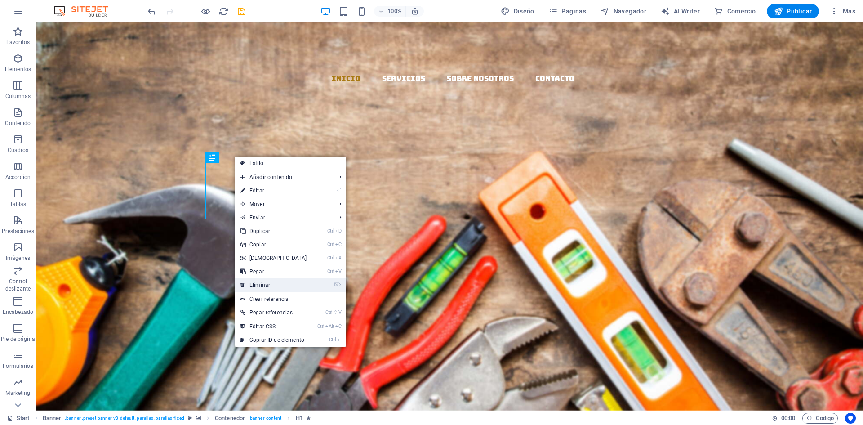
click at [267, 285] on link "⌦ Eliminar" at bounding box center [273, 284] width 77 height 13
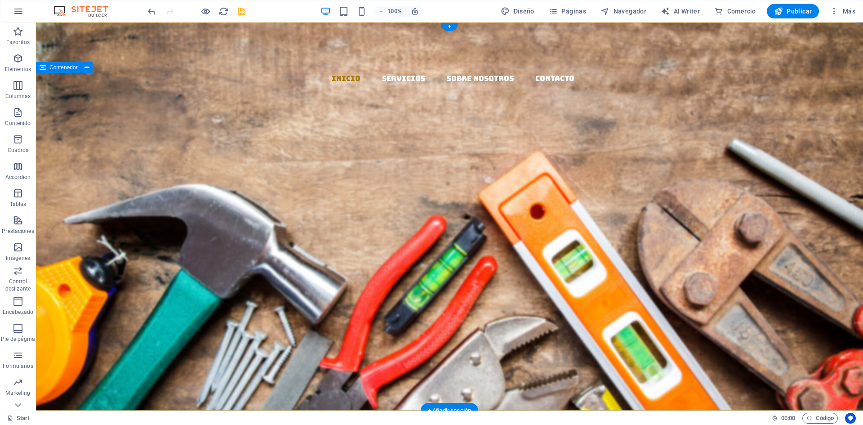
click at [378, 193] on div "MATERIALES Y DISTRIBUCION Nuevo elemento de texto Llevamos los materiales a tu …" at bounding box center [449, 292] width 827 height 198
click at [354, 193] on div "MATERIALES Y DISTRIBUCION Nuevo elemento de texto Llevamos los materiales a tu …" at bounding box center [449, 292] width 827 height 198
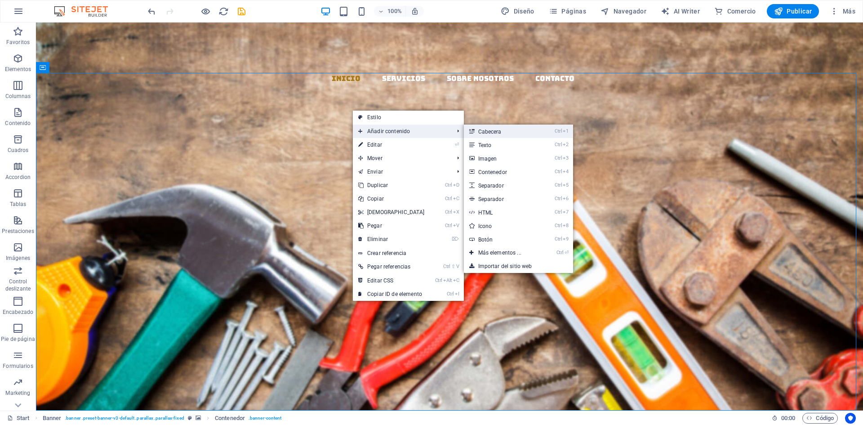
click at [491, 128] on link "Ctrl 1 Cabecera" at bounding box center [502, 131] width 76 height 13
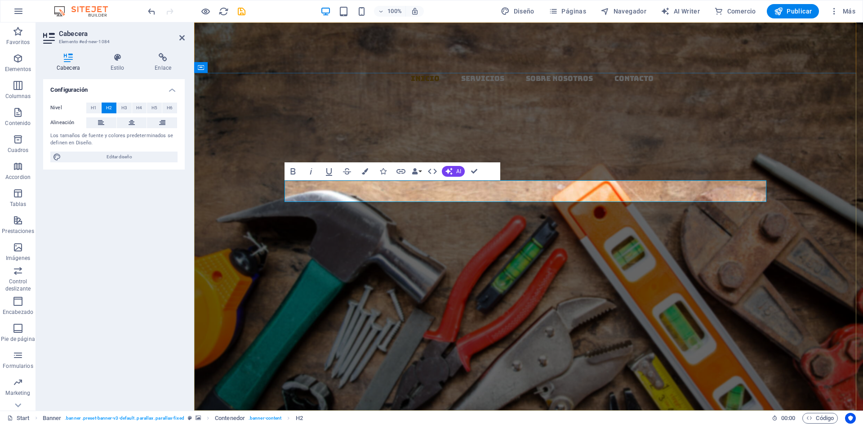
click at [486, 229] on h2 "Nueva cabecera" at bounding box center [529, 240] width 482 height 22
click at [575, 193] on div "el mazo MATERIALES Y DISTRIBUCION Nuevo elemento de texto Llevamos los material…" at bounding box center [528, 303] width 669 height 220
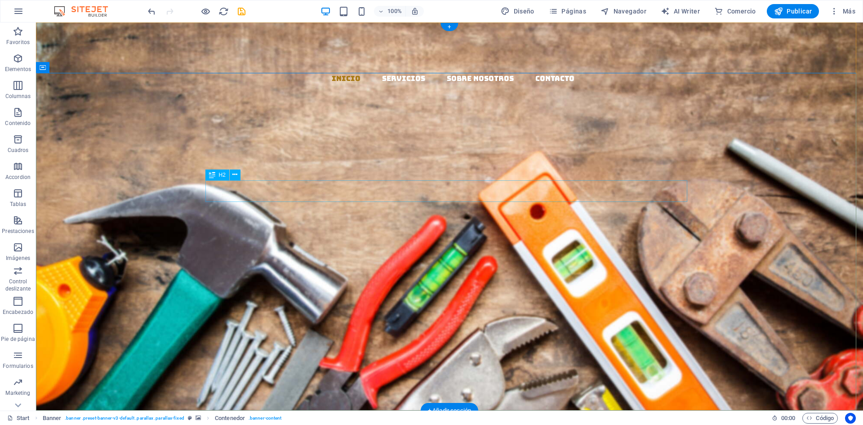
click at [441, 229] on div "el mazo" at bounding box center [450, 240] width 482 height 22
drag, startPoint x: 441, startPoint y: 188, endPoint x: 284, endPoint y: 188, distance: 157.4
click at [442, 229] on div "el mazo" at bounding box center [450, 240] width 482 height 22
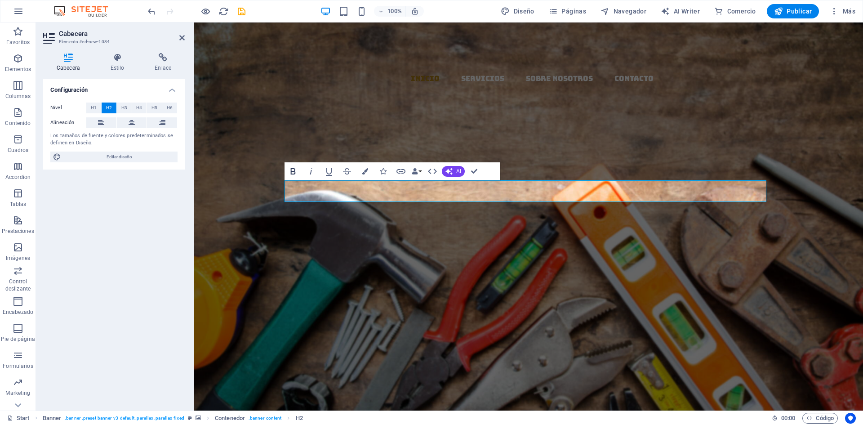
click at [294, 170] on icon "button" at bounding box center [293, 171] width 11 height 11
click at [97, 106] on button "H1" at bounding box center [93, 108] width 15 height 11
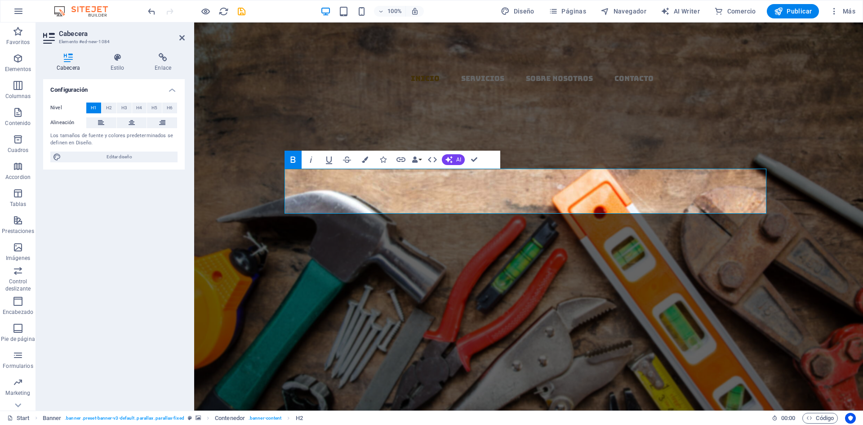
click at [123, 75] on div "Cabecera Estilo Enlace Configuración Nivel H1 H2 H3 H4 H5 H6 Alineación Los tam…" at bounding box center [114, 228] width 142 height 350
click at [122, 63] on h4 "Estilo" at bounding box center [119, 62] width 45 height 19
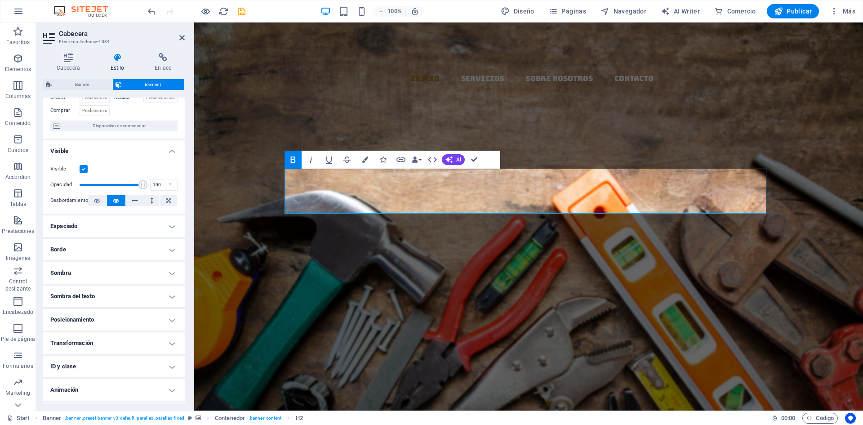
scroll to position [82, 0]
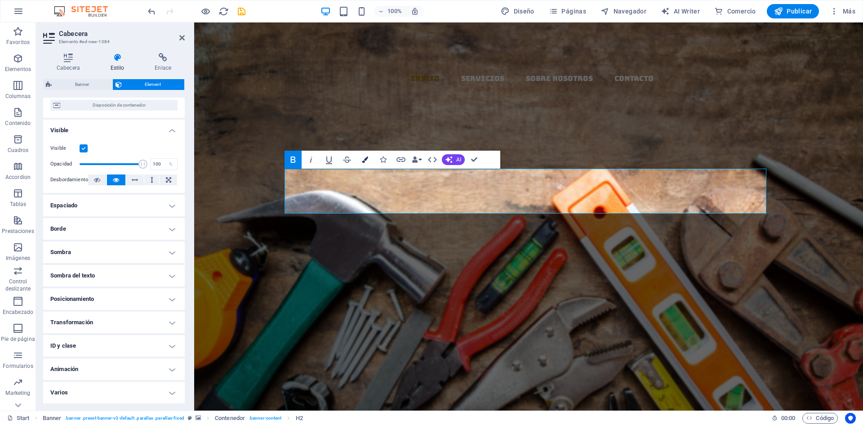
click at [367, 158] on icon "button" at bounding box center [365, 159] width 6 height 6
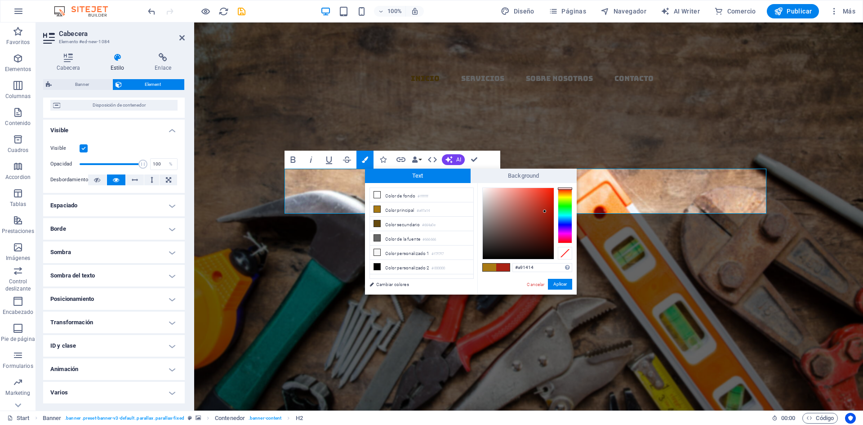
drag, startPoint x: 566, startPoint y: 194, endPoint x: 570, endPoint y: 184, distance: 10.7
click at [570, 184] on div "#a91414 Formatos soportados #0852ed rgb(8, 82, 237) rgba(8, 82, 237, 90%) hsv(2…" at bounding box center [527, 304] width 99 height 242
click at [501, 268] on span at bounding box center [502, 268] width 13 height 8
click at [564, 283] on button "Aplicar" at bounding box center [560, 284] width 24 height 11
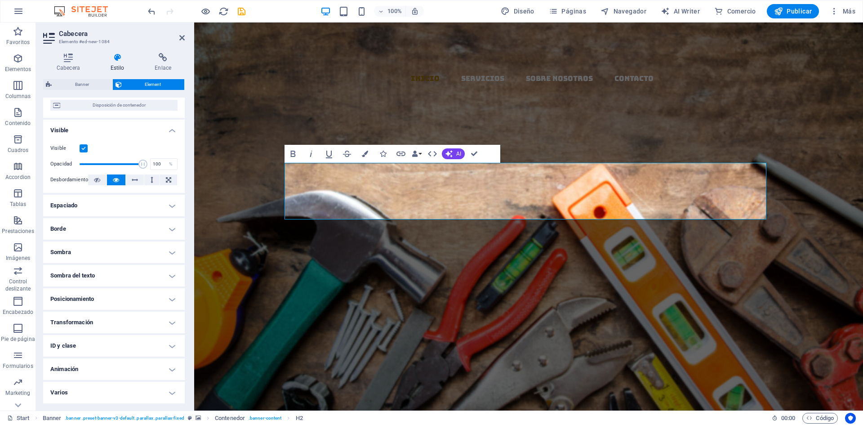
click at [594, 119] on div "Arrastra aquí para reemplazar el contenido existente. Si quieres crear un eleme…" at bounding box center [528, 216] width 669 height 388
click at [553, 238] on strong "el mazo" at bounding box center [529, 262] width 170 height 49
click at [369, 153] on button "Colors" at bounding box center [365, 154] width 17 height 18
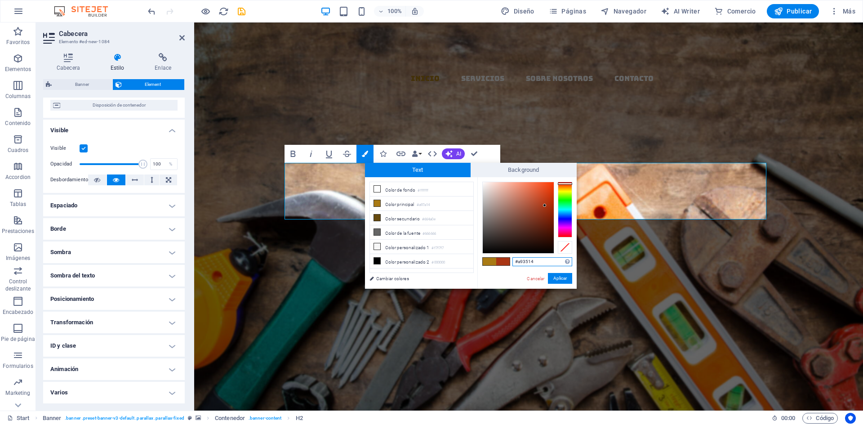
click at [569, 183] on div at bounding box center [565, 210] width 14 height 56
drag, startPoint x: 546, startPoint y: 204, endPoint x: 552, endPoint y: 198, distance: 8.6
click at [552, 198] on div at bounding box center [551, 197] width 3 height 3
type input "#f03602"
drag, startPoint x: 551, startPoint y: 198, endPoint x: 553, endPoint y: 186, distance: 12.7
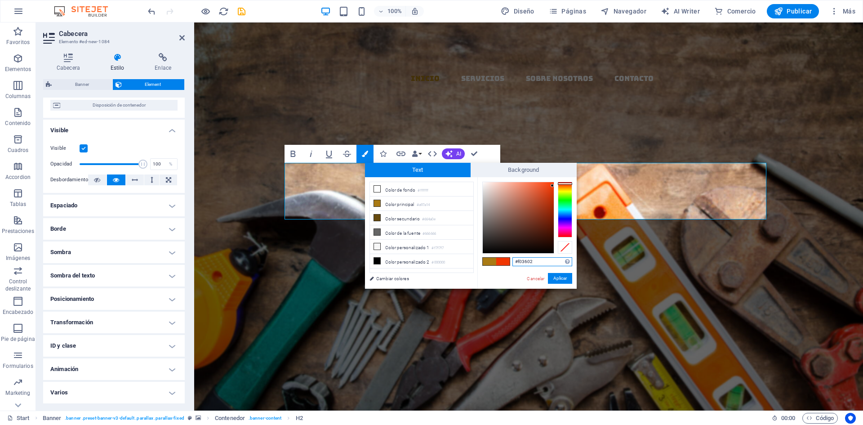
click at [553, 186] on div at bounding box center [552, 185] width 3 height 3
click at [503, 261] on span at bounding box center [502, 262] width 13 height 8
drag, startPoint x: 564, startPoint y: 278, endPoint x: 370, endPoint y: 255, distance: 195.6
click at [564, 278] on button "Aplicar" at bounding box center [560, 278] width 24 height 11
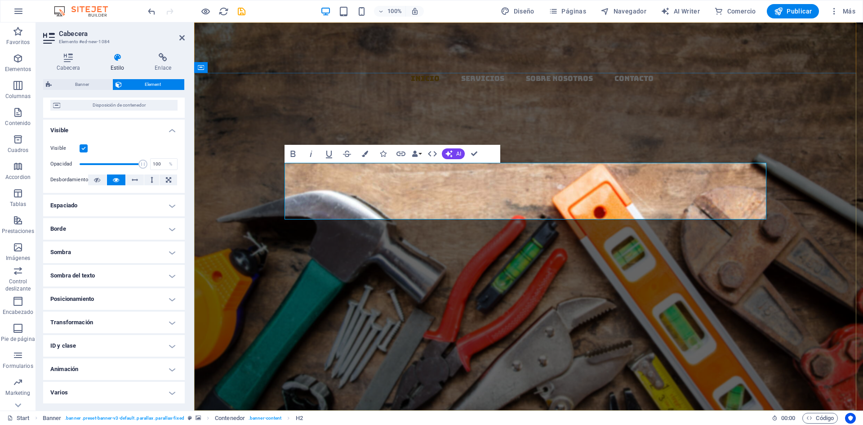
click at [413, 241] on h1 "el mazo" at bounding box center [529, 263] width 482 height 45
drag, startPoint x: 427, startPoint y: 192, endPoint x: 633, endPoint y: 197, distance: 206.5
click at [633, 241] on h1 "el mazo" at bounding box center [529, 263] width 482 height 45
click at [87, 228] on h4 "Borde" at bounding box center [114, 229] width 142 height 22
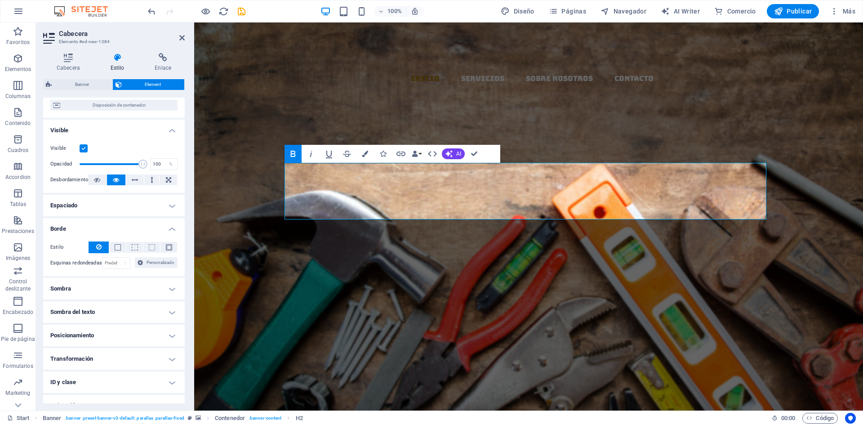
click at [83, 313] on h4 "Sombra del texto" at bounding box center [114, 312] width 142 height 22
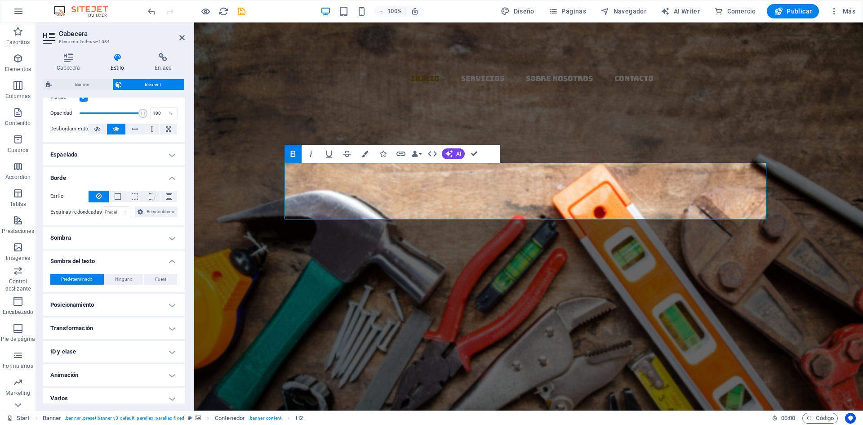
scroll to position [139, 0]
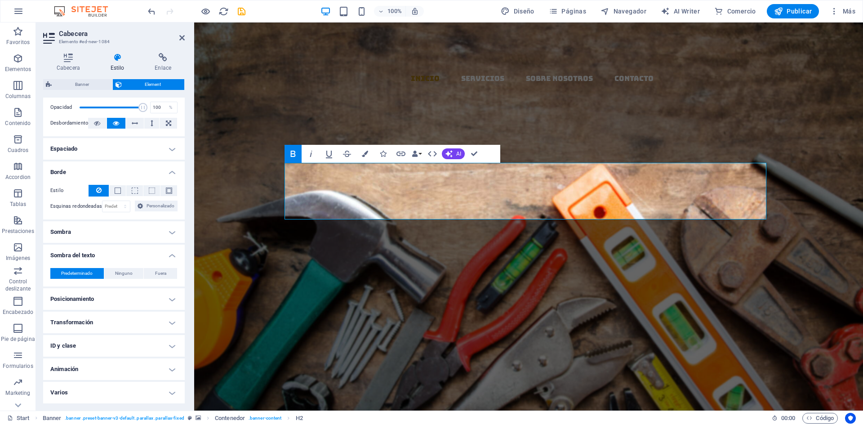
click at [110, 232] on h4 "Sombra" at bounding box center [114, 232] width 142 height 22
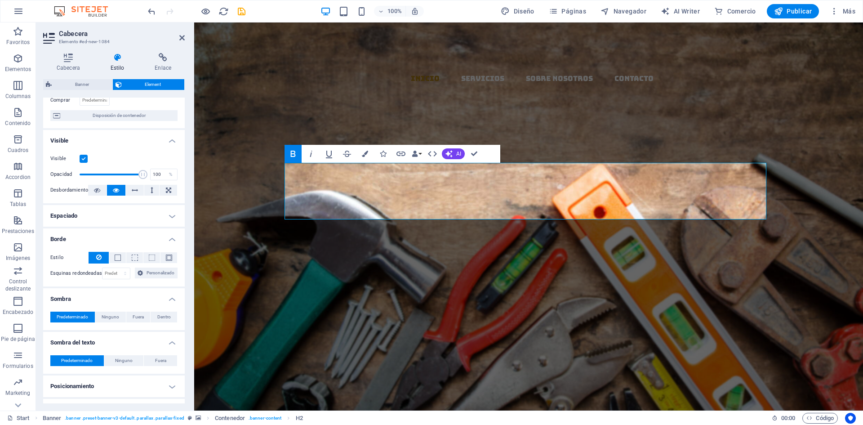
scroll to position [0, 0]
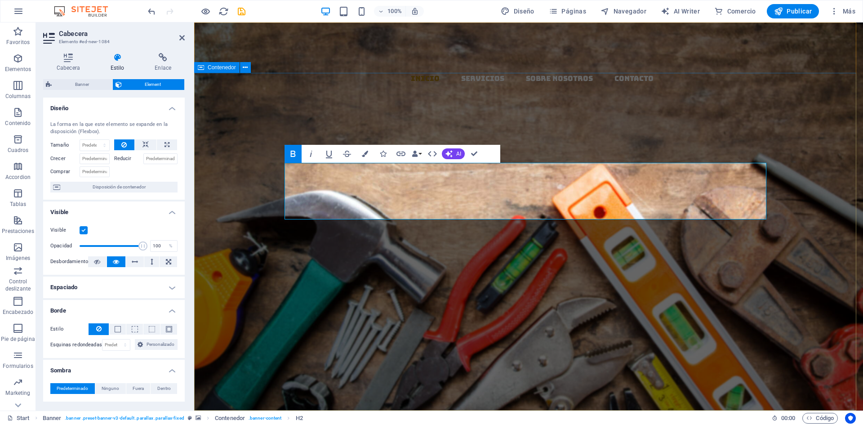
click at [616, 193] on div "​ ​ el mazo MATERIALES Y DISTRIBUCION Nuevo elemento de texto Llevamos los mate…" at bounding box center [528, 320] width 669 height 255
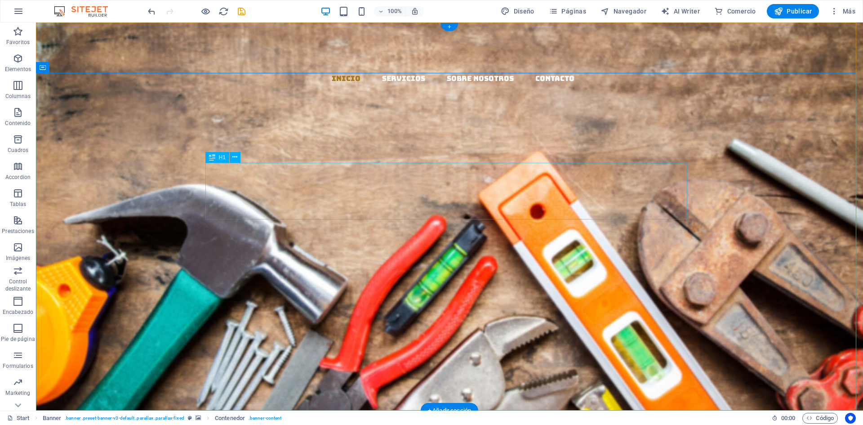
click at [360, 229] on div "​ el mazo" at bounding box center [450, 257] width 482 height 57
click at [233, 154] on icon at bounding box center [234, 156] width 5 height 9
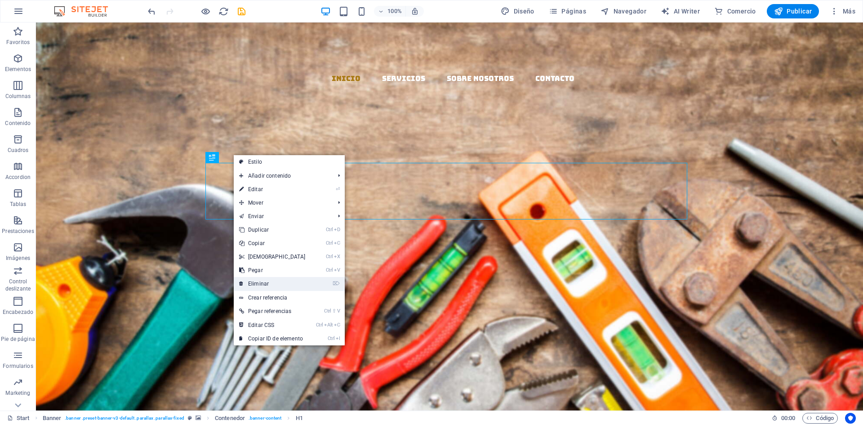
drag, startPoint x: 257, startPoint y: 282, endPoint x: 236, endPoint y: 254, distance: 35.7
click at [257, 282] on link "⌦ Eliminar" at bounding box center [272, 283] width 77 height 13
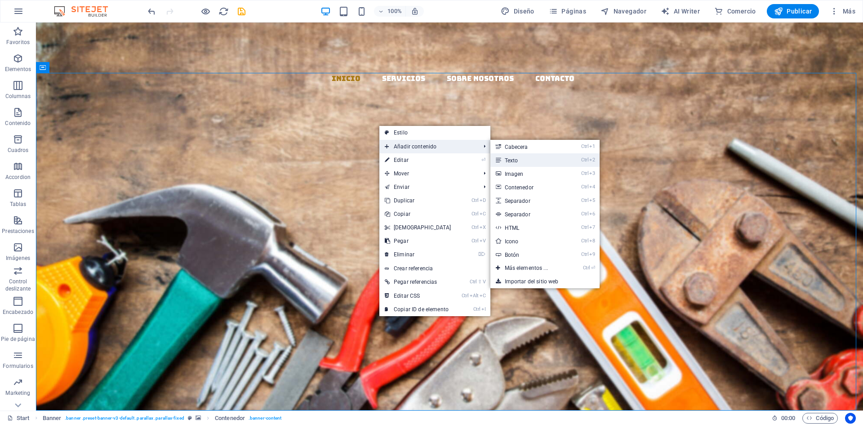
click at [511, 160] on link "Ctrl 2 Texto" at bounding box center [529, 159] width 76 height 13
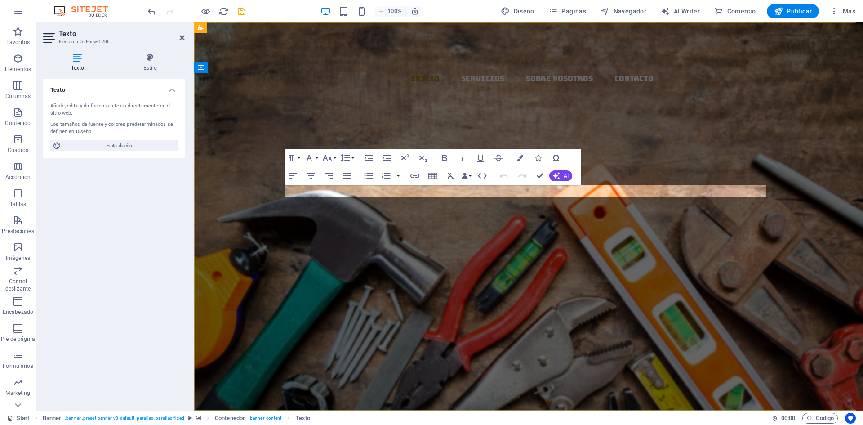
click at [568, 229] on p "Nuevo elemento de texto" at bounding box center [529, 235] width 482 height 12
drag, startPoint x: 551, startPoint y: 186, endPoint x: 503, endPoint y: 189, distance: 47.7
click at [503, 229] on p "​EL MAZO" at bounding box center [529, 235] width 482 height 12
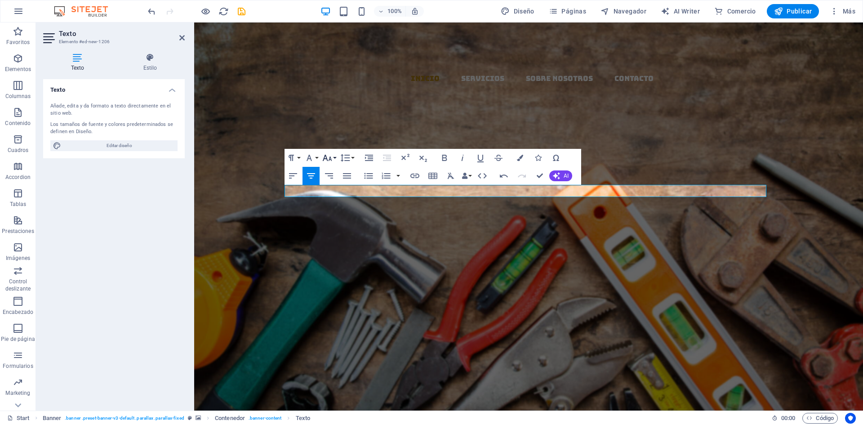
click at [336, 157] on button "Font Size" at bounding box center [329, 158] width 17 height 18
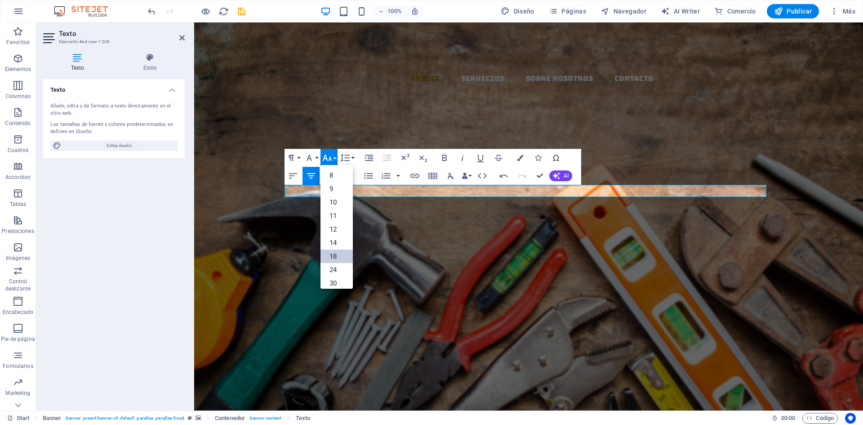
click at [335, 255] on link "18" at bounding box center [337, 256] width 32 height 13
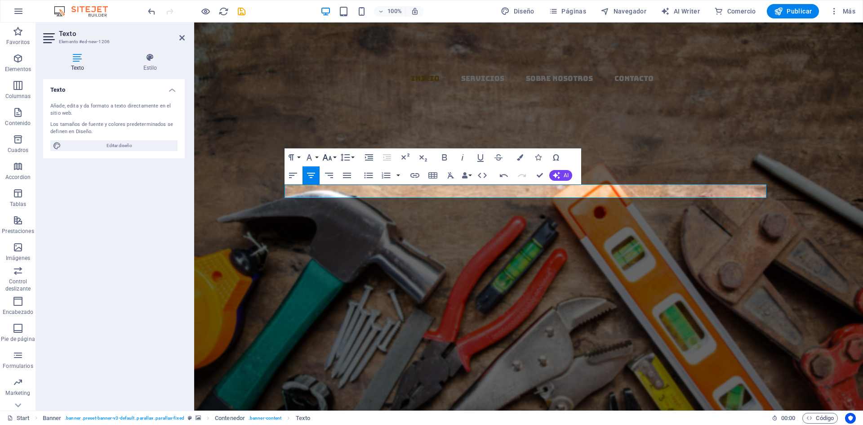
click at [334, 156] on button "Font Size" at bounding box center [329, 157] width 17 height 18
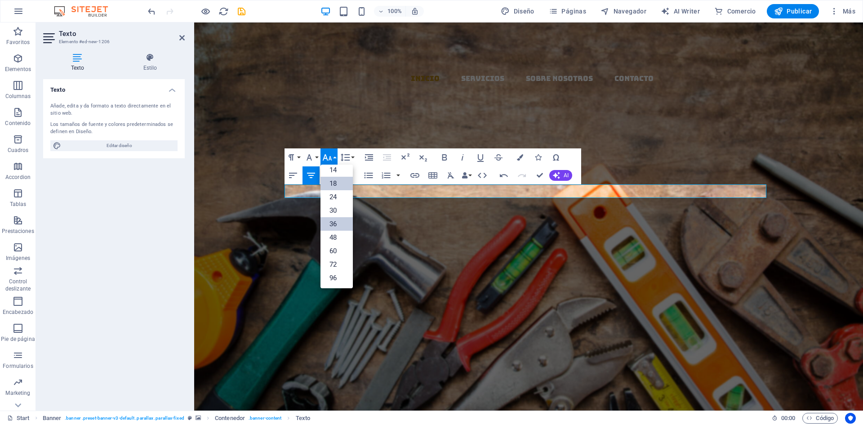
scroll to position [72, 0]
click at [336, 249] on link "60" at bounding box center [337, 250] width 32 height 13
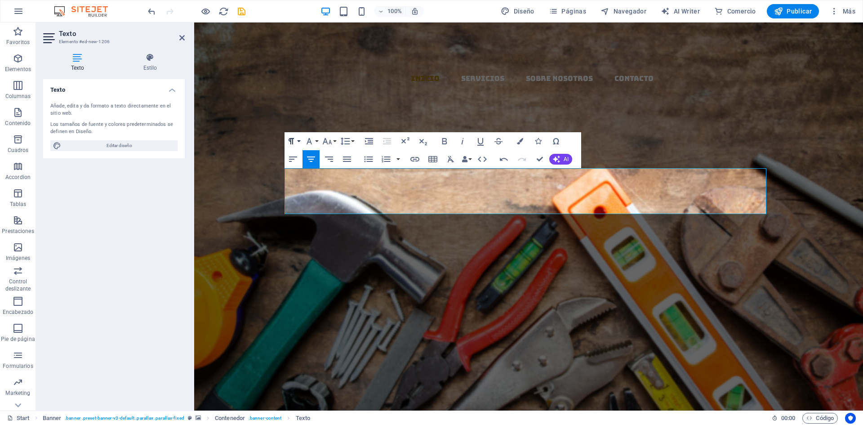
click at [299, 140] on button "Paragraph Format" at bounding box center [293, 141] width 17 height 18
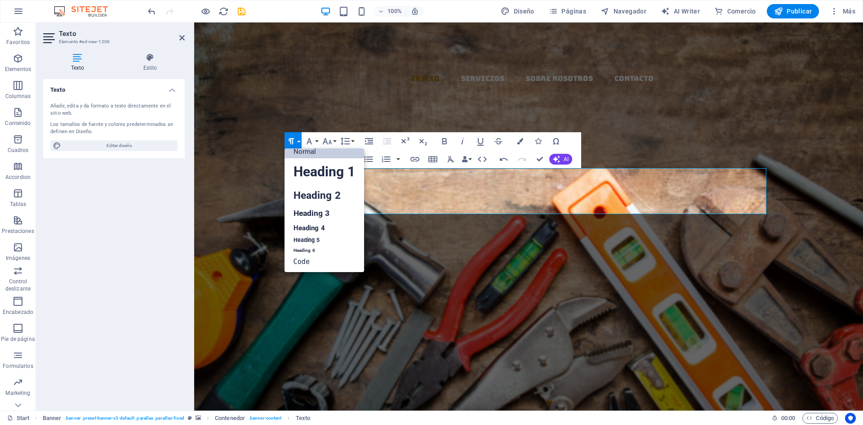
scroll to position [7, 0]
click at [303, 165] on link "Heading 1" at bounding box center [325, 171] width 80 height 27
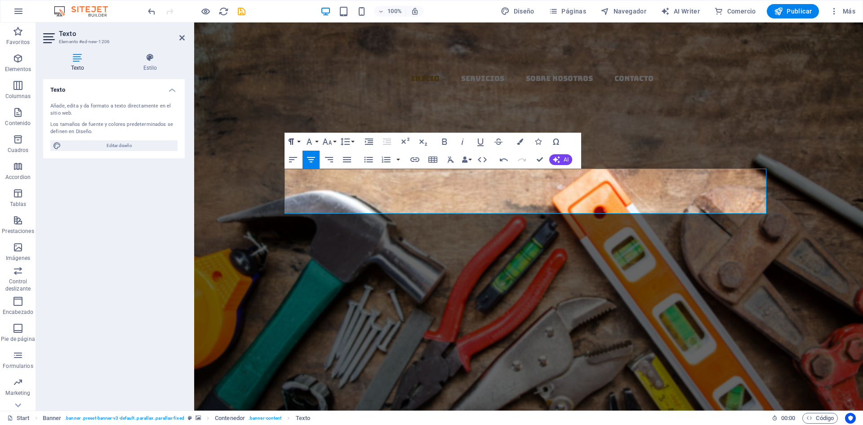
click at [296, 140] on icon "button" at bounding box center [291, 141] width 11 height 11
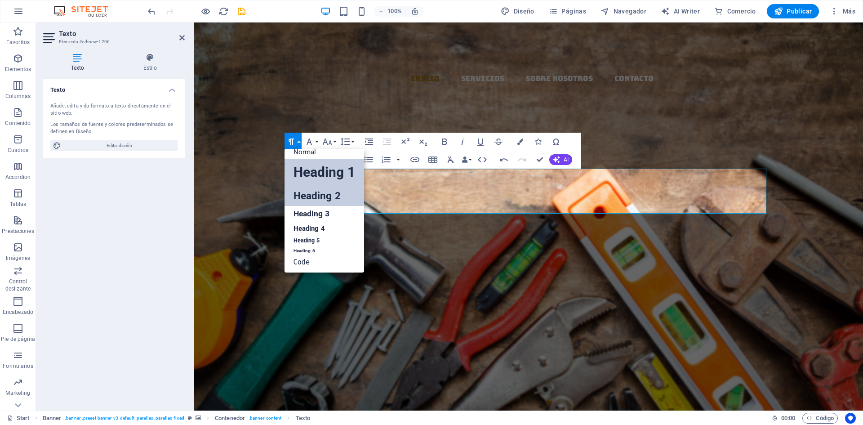
click at [304, 196] on link "Heading 2" at bounding box center [325, 196] width 80 height 20
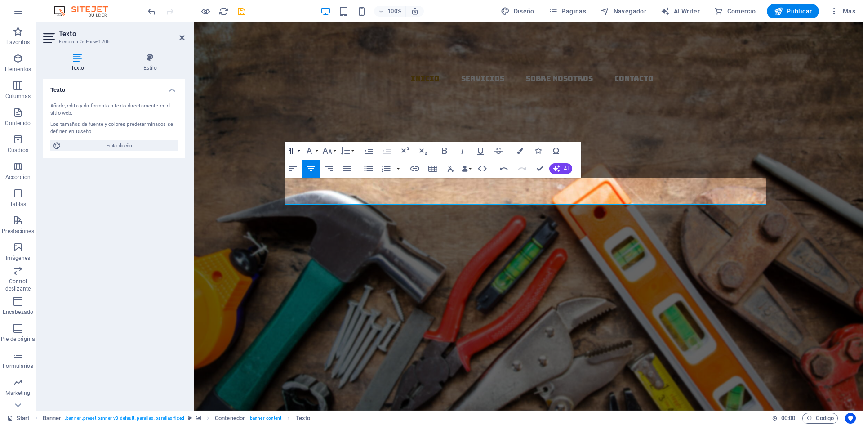
click at [298, 148] on button "Paragraph Format" at bounding box center [293, 151] width 17 height 18
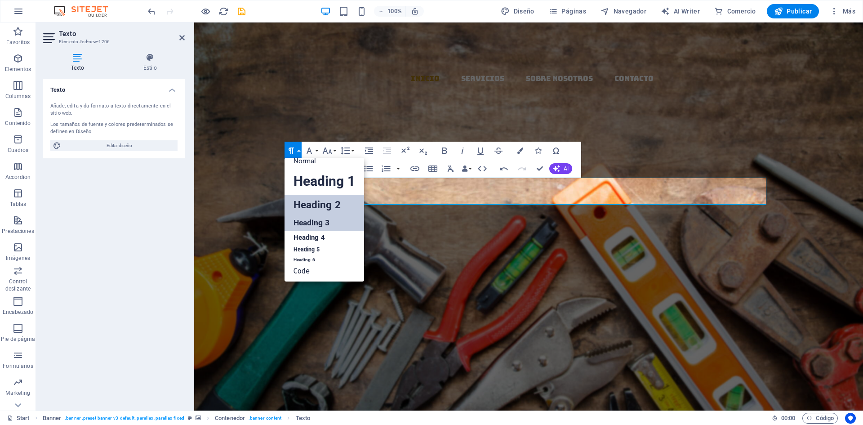
click at [303, 218] on link "Heading 3" at bounding box center [325, 223] width 80 height 16
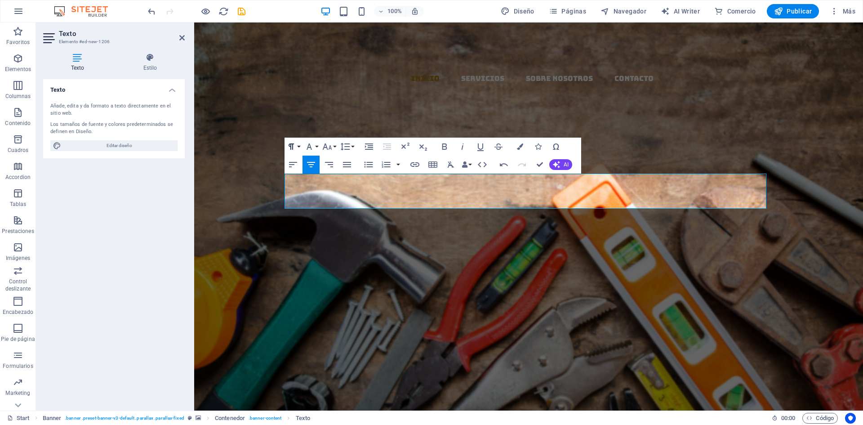
click at [300, 146] on button "Paragraph Format" at bounding box center [293, 147] width 17 height 18
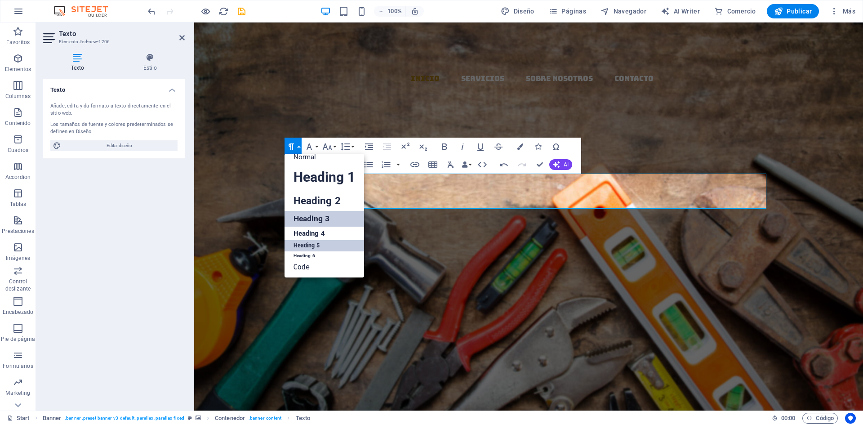
drag, startPoint x: 317, startPoint y: 242, endPoint x: 123, endPoint y: 219, distance: 195.7
click at [317, 242] on link "Heading 5" at bounding box center [325, 245] width 80 height 11
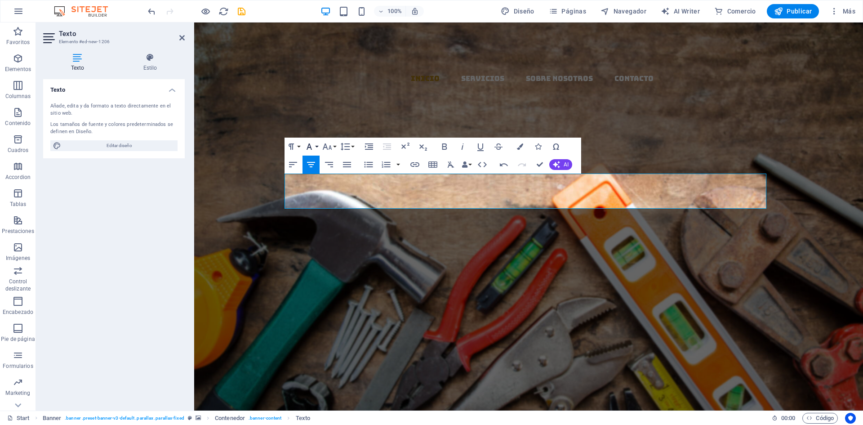
click at [317, 147] on button "Font Family" at bounding box center [311, 147] width 17 height 18
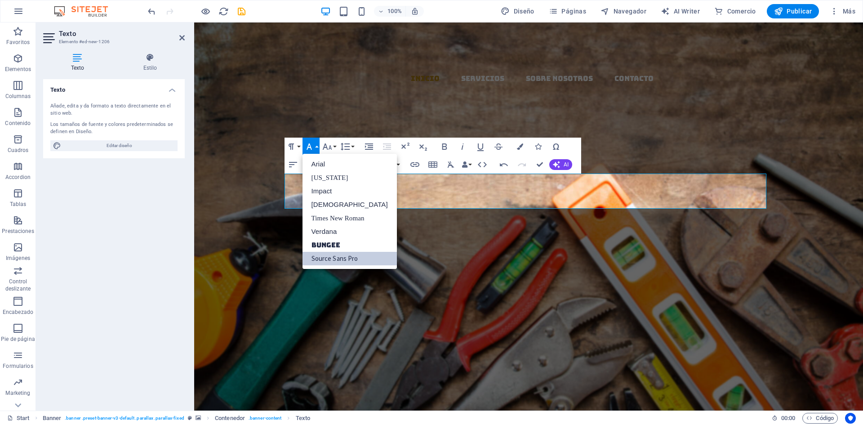
scroll to position [0, 0]
click at [329, 217] on link "Times New Roman" at bounding box center [350, 217] width 94 height 13
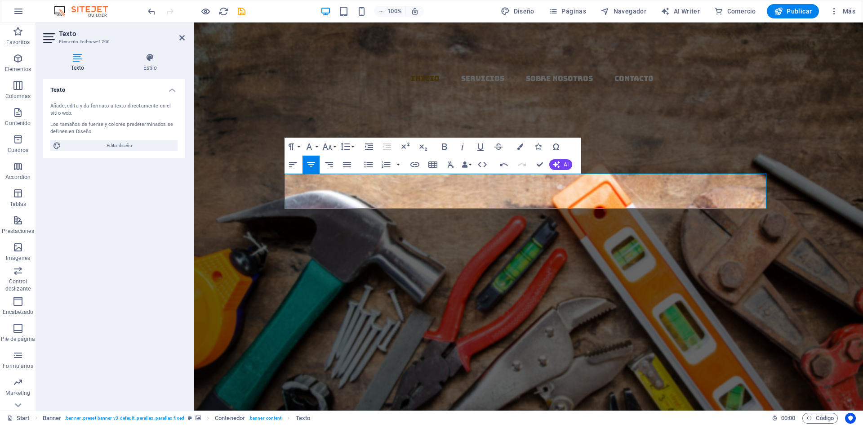
click at [314, 165] on icon "button" at bounding box center [311, 164] width 11 height 11
click at [315, 142] on button "Font Family" at bounding box center [311, 147] width 17 height 18
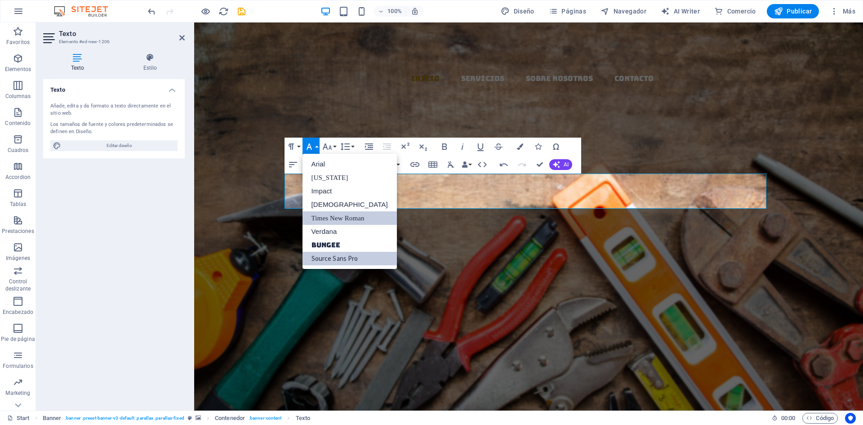
click at [341, 256] on link "Source Sans Pro" at bounding box center [350, 258] width 94 height 13
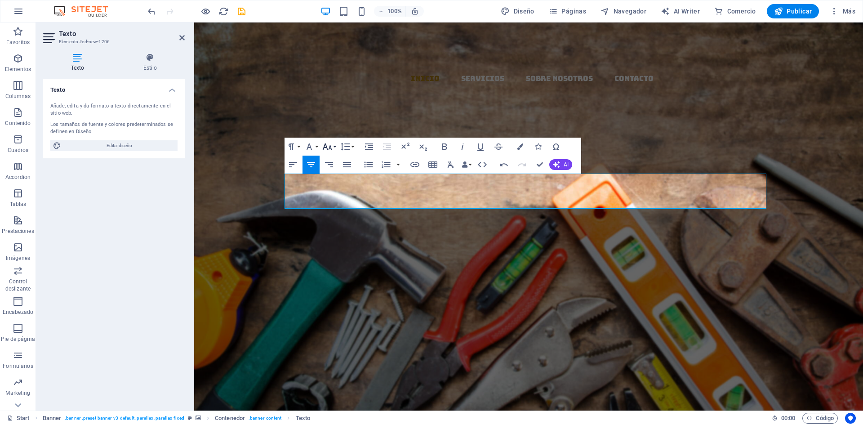
click at [329, 149] on icon "button" at bounding box center [326, 146] width 9 height 6
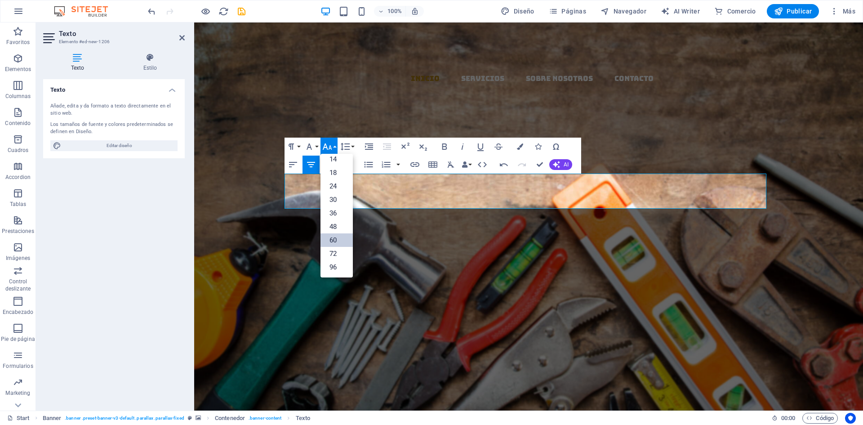
scroll to position [72, 0]
click at [338, 252] on link "72" at bounding box center [337, 253] width 32 height 13
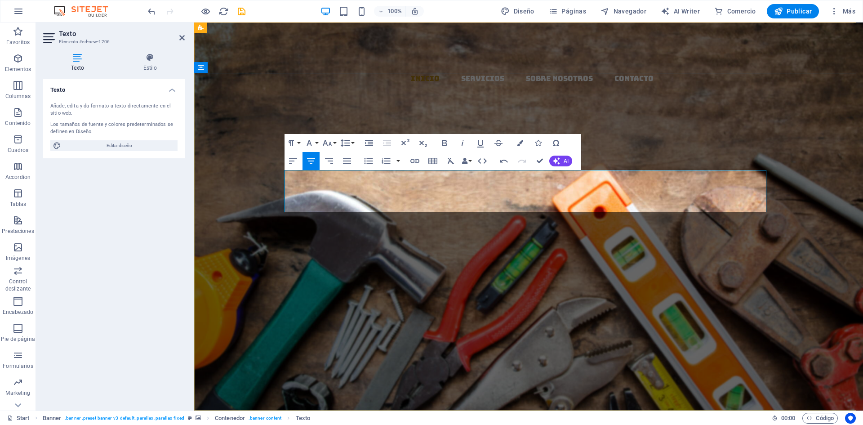
click at [633, 229] on h5 "​EL MAZO" at bounding box center [529, 250] width 482 height 42
drag, startPoint x: 624, startPoint y: 196, endPoint x: 447, endPoint y: 188, distance: 177.4
click at [447, 229] on h5 "​EL MAZO" at bounding box center [529, 250] width 482 height 42
click at [335, 141] on button "Font Size" at bounding box center [329, 143] width 17 height 18
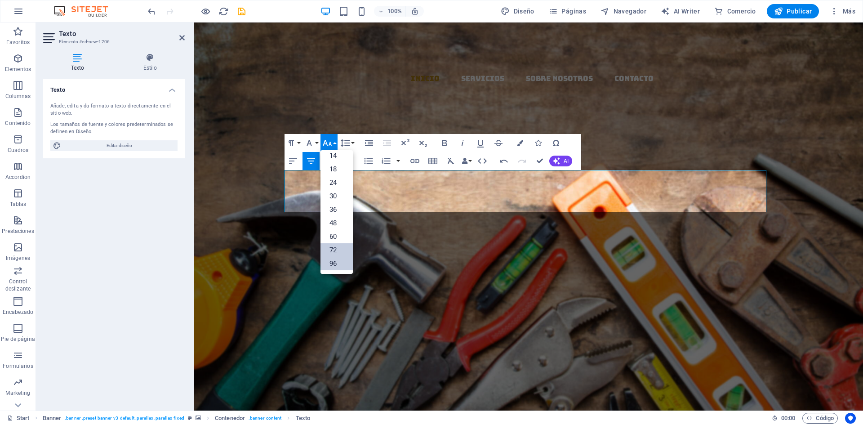
click at [335, 260] on link "96" at bounding box center [337, 263] width 32 height 13
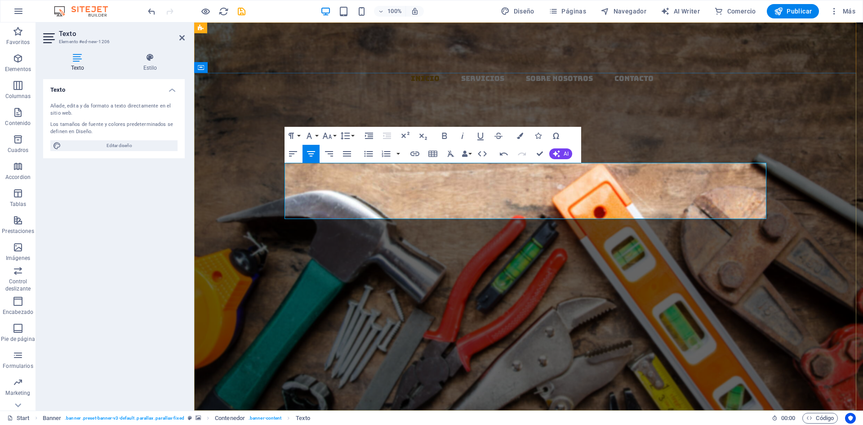
click at [657, 229] on h5 "​EL MAZO" at bounding box center [529, 257] width 482 height 56
drag, startPoint x: 632, startPoint y: 185, endPoint x: 433, endPoint y: 188, distance: 199.2
click at [433, 229] on h5 "​EL MAZO" at bounding box center [529, 257] width 482 height 56
click at [520, 136] on icon "button" at bounding box center [520, 136] width 6 height 6
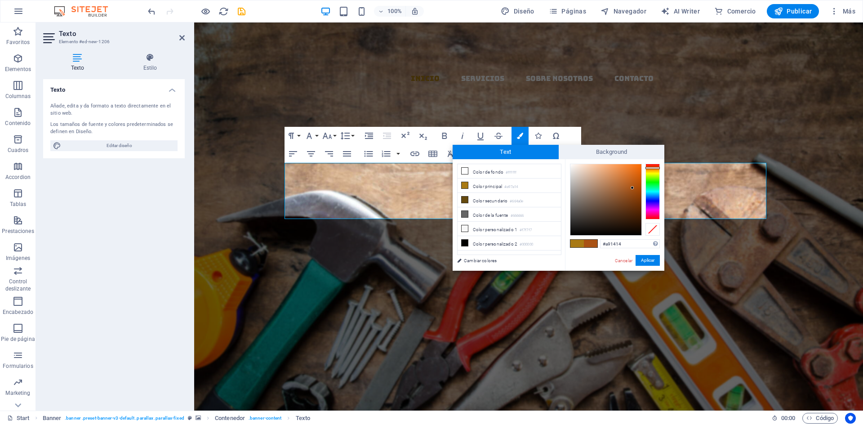
drag, startPoint x: 652, startPoint y: 168, endPoint x: 655, endPoint y: 163, distance: 6.2
click at [655, 164] on div at bounding box center [653, 192] width 14 height 56
click at [655, 165] on div at bounding box center [653, 165] width 14 height 2
click at [639, 175] on div at bounding box center [606, 199] width 71 height 71
click at [640, 172] on div at bounding box center [606, 199] width 71 height 71
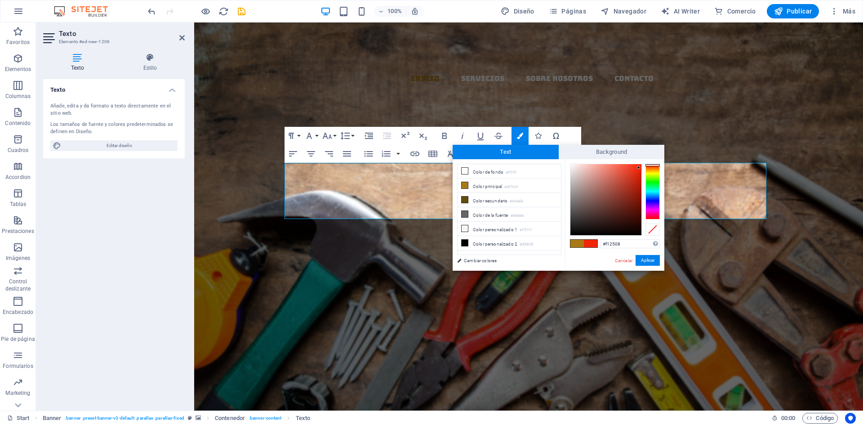
click at [639, 168] on div at bounding box center [606, 199] width 71 height 71
type input "#ec260a"
click at [638, 169] on div at bounding box center [606, 199] width 71 height 71
click at [651, 260] on button "Aplicar" at bounding box center [648, 260] width 24 height 11
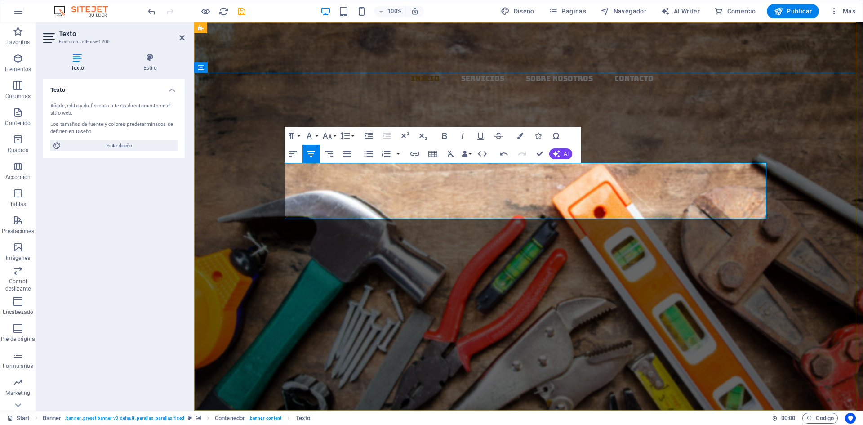
click at [654, 229] on h5 "​EL MAZO" at bounding box center [529, 257] width 482 height 56
click at [639, 193] on div "​EL MAZO MATERIALES Y DISTRIBUCION Nuevo elemento de texto Llevamos los materia…" at bounding box center [528, 320] width 669 height 255
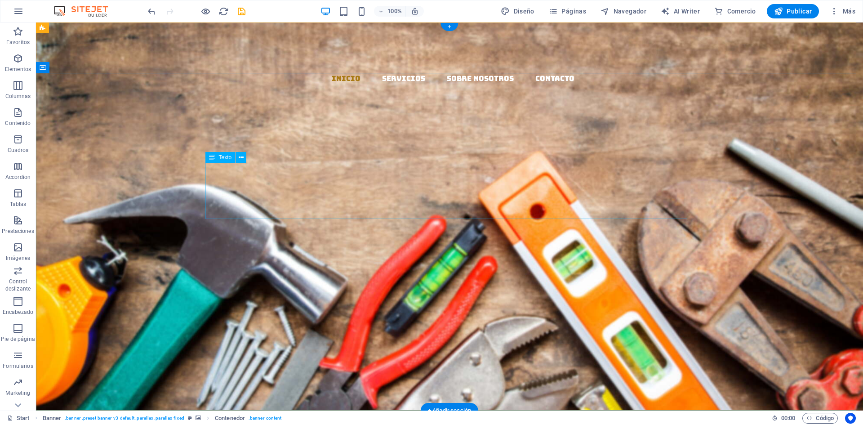
click at [630, 229] on div "EL MAZO" at bounding box center [450, 257] width 482 height 56
drag, startPoint x: 553, startPoint y: 187, endPoint x: 536, endPoint y: 187, distance: 16.6
click at [542, 229] on div "EL MAZO" at bounding box center [450, 257] width 482 height 56
drag, startPoint x: 534, startPoint y: 190, endPoint x: 409, endPoint y: 197, distance: 125.6
click at [410, 229] on div "EL MAZO" at bounding box center [450, 257] width 482 height 56
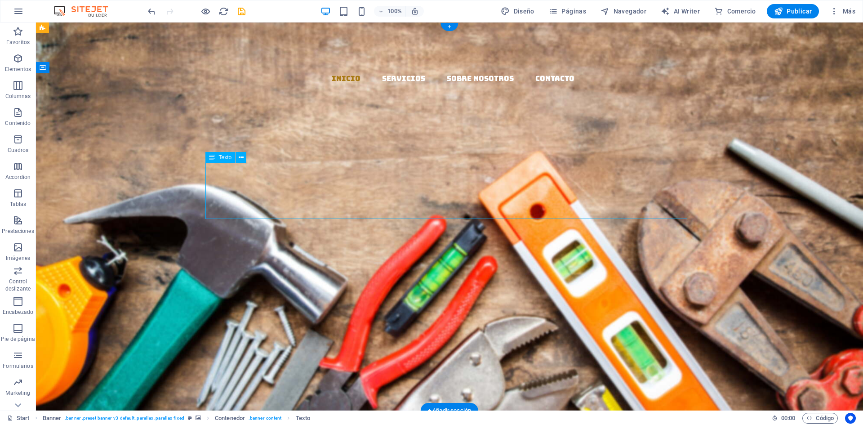
click at [399, 229] on div "EL MAZO" at bounding box center [450, 257] width 482 height 56
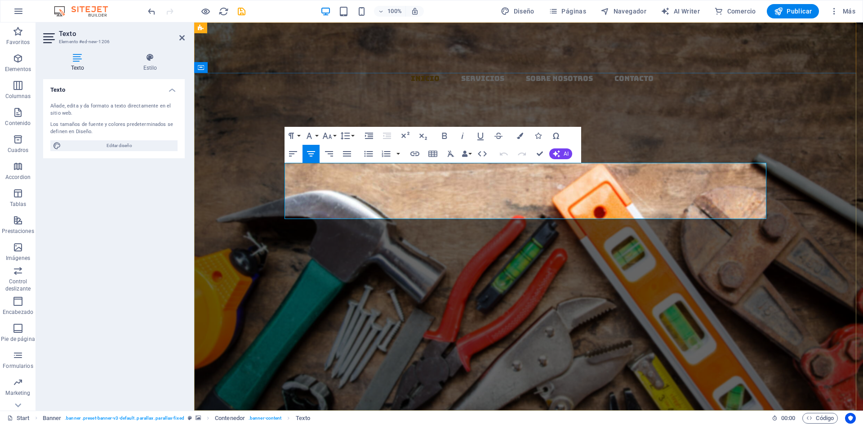
drag, startPoint x: 442, startPoint y: 187, endPoint x: 647, endPoint y: 187, distance: 204.2
click at [646, 229] on h5 "EL MAZO" at bounding box center [529, 257] width 482 height 56
click at [152, 65] on h4 "Estilo" at bounding box center [150, 62] width 69 height 19
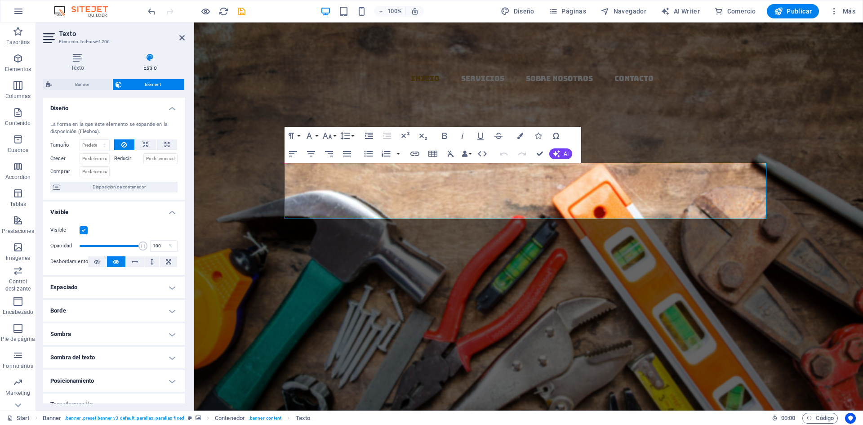
click at [92, 357] on h4 "Sombra del texto" at bounding box center [114, 358] width 142 height 22
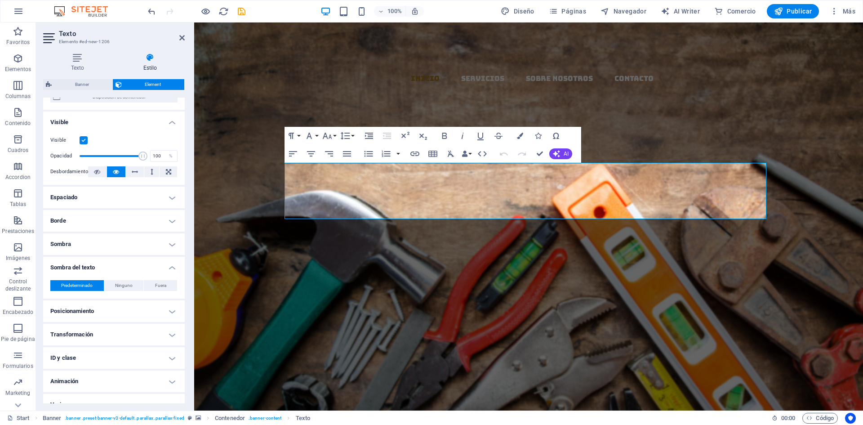
scroll to position [102, 0]
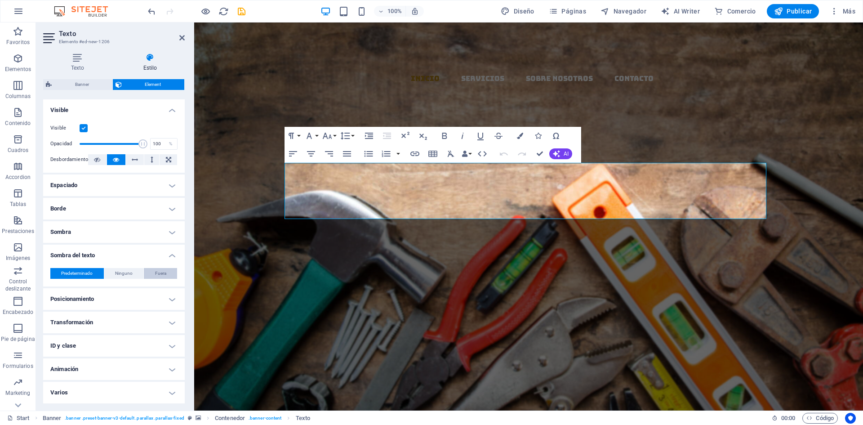
click at [165, 274] on button "Fuera" at bounding box center [160, 273] width 33 height 11
type input "2"
type input "4"
click at [83, 287] on span at bounding box center [84, 288] width 7 height 7
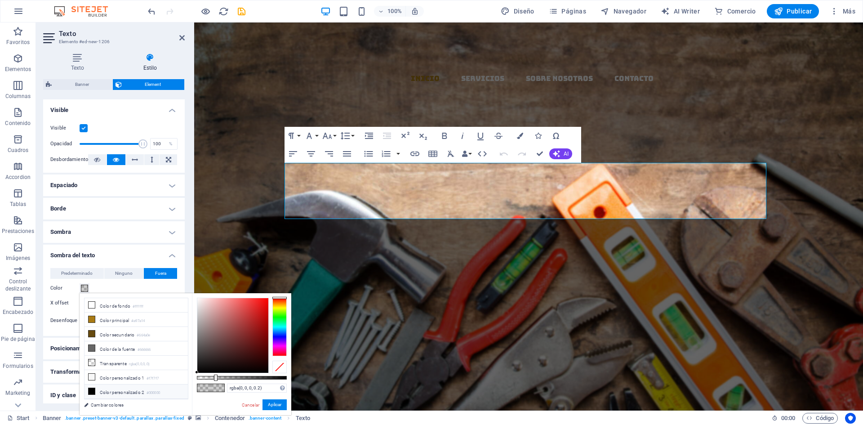
click at [96, 387] on li "Color personalizado 2 #000000" at bounding box center [136, 391] width 103 height 14
type input "#000000"
click at [275, 405] on button "Aplicar" at bounding box center [275, 404] width 24 height 11
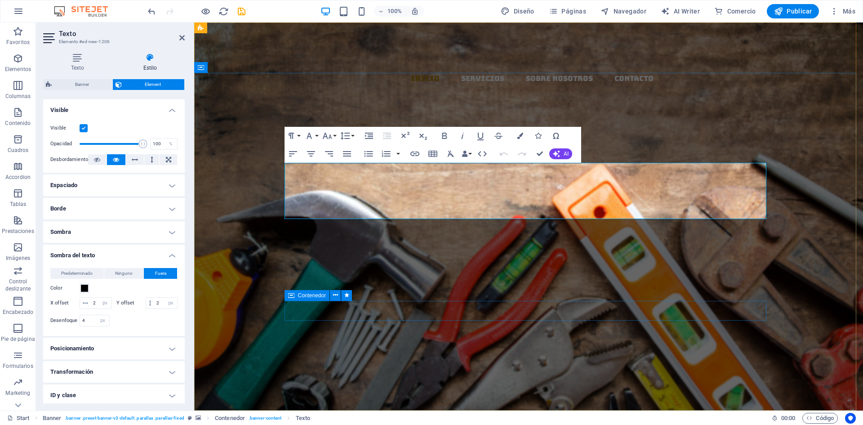
click at [304, 339] on div "Llevamos los materiales a tu ferretería, con confianza y cercanía" at bounding box center [529, 346] width 482 height 14
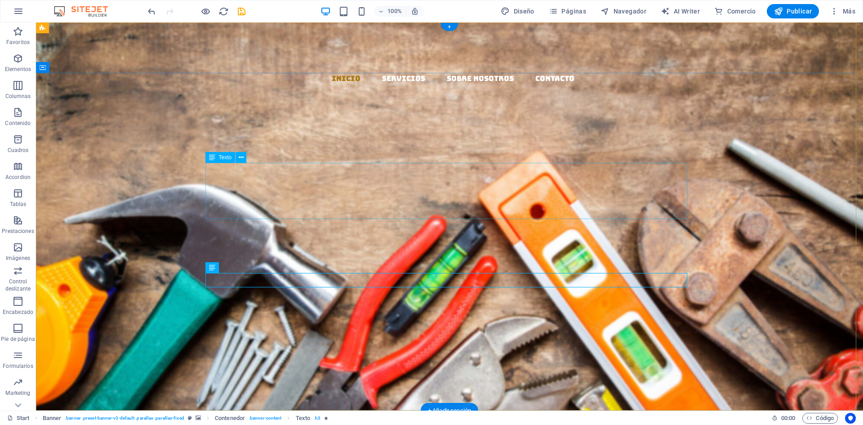
click at [349, 229] on div "EL MAZO" at bounding box center [450, 257] width 482 height 56
click at [243, 159] on icon at bounding box center [241, 157] width 5 height 9
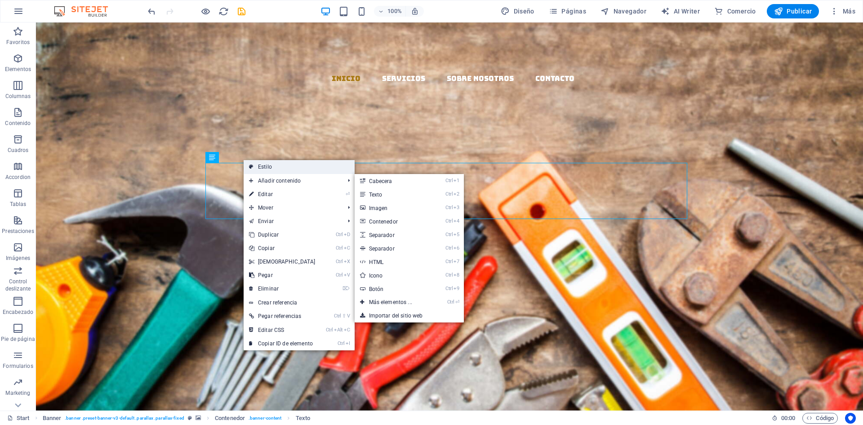
click at [276, 168] on link "Estilo" at bounding box center [299, 166] width 111 height 13
select select "rem"
select select "px"
select select "vh"
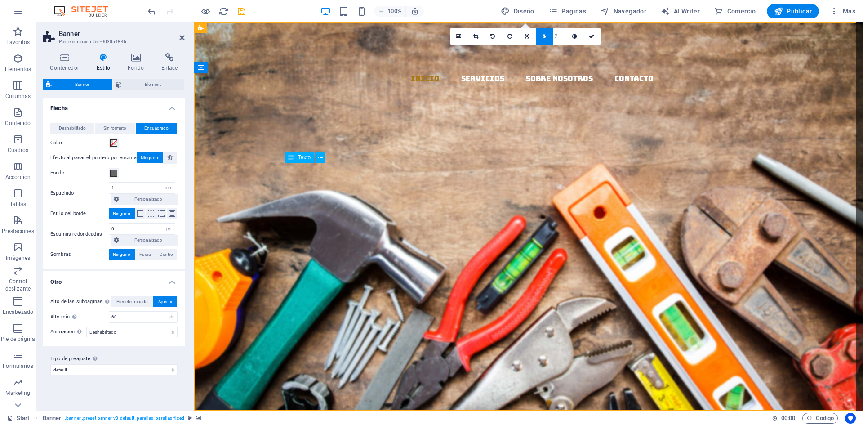
drag, startPoint x: 494, startPoint y: 187, endPoint x: 487, endPoint y: 184, distance: 8.1
click at [494, 229] on div "EL MAZO" at bounding box center [529, 257] width 482 height 56
click at [292, 158] on icon at bounding box center [291, 157] width 6 height 11
click at [320, 157] on icon at bounding box center [320, 157] width 5 height 9
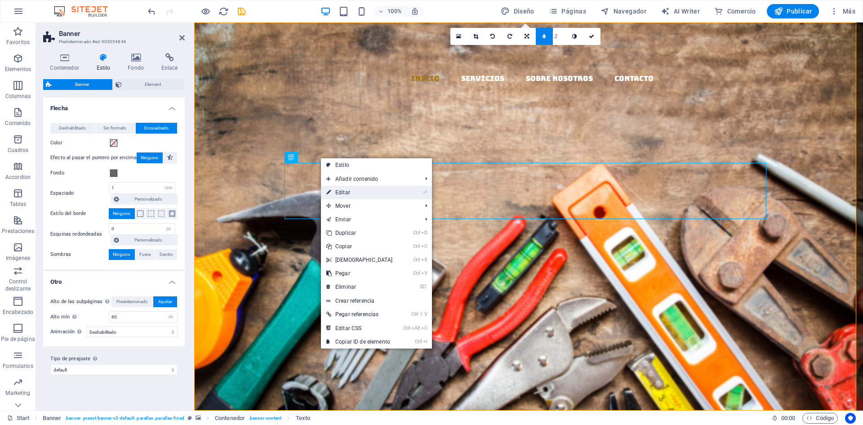
click at [354, 194] on link "⏎ Editar" at bounding box center [359, 192] width 77 height 13
select select "px"
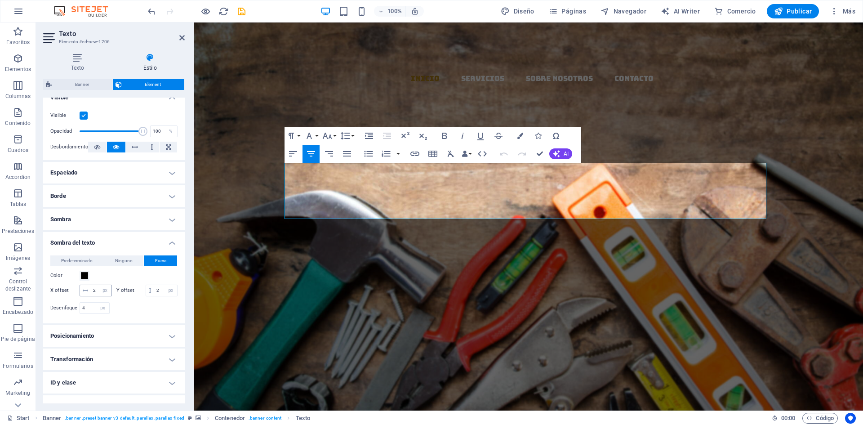
scroll to position [135, 0]
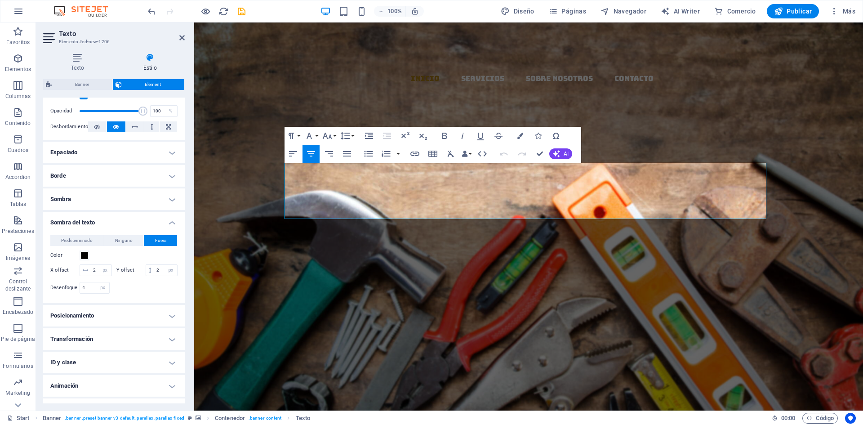
click at [171, 226] on h4 "Sombra del texto" at bounding box center [114, 220] width 142 height 16
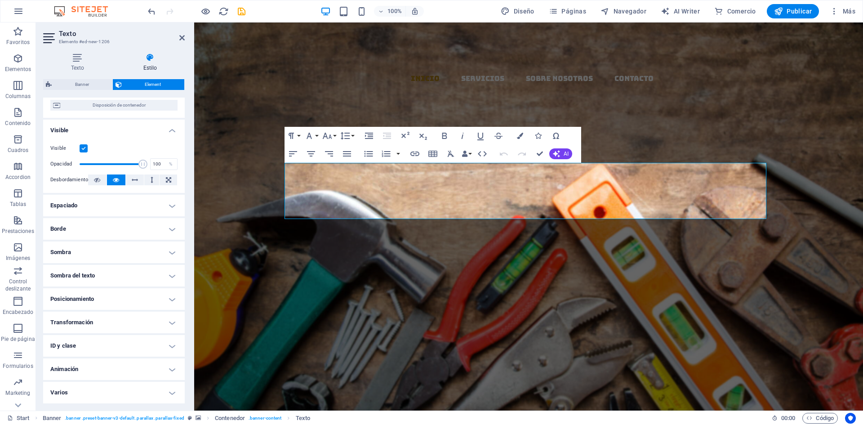
click at [94, 372] on h4 "Animación" at bounding box center [114, 369] width 142 height 22
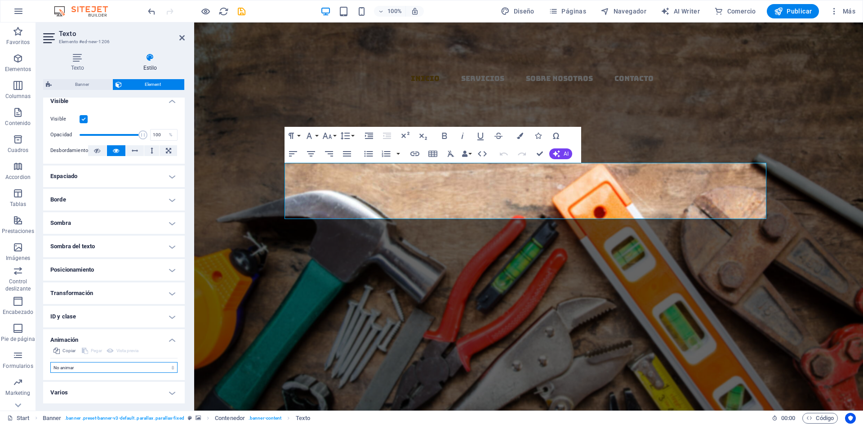
click at [129, 368] on select "No animar Mostrar / Ocultar Subir/bajar Acercar/alejar Deslizar de izquierda a …" at bounding box center [113, 367] width 127 height 11
select select "flash"
click at [50, 362] on select "No animar Mostrar / Ocultar Subir/bajar Acercar/alejar Deslizar de izquierda a …" at bounding box center [113, 367] width 127 height 11
select select "scroll"
click at [72, 368] on select "No animar Mostrar / Ocultar Subir/bajar Acercar/alejar Deslizar de izquierda a …" at bounding box center [113, 367] width 127 height 11
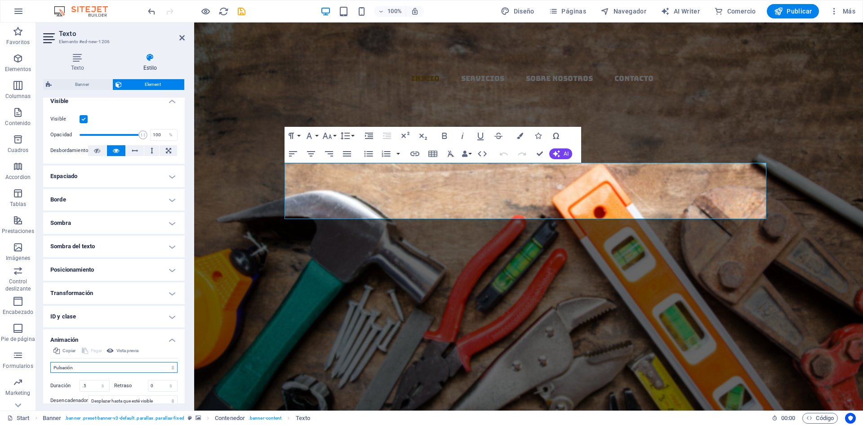
click at [50, 362] on select "No animar Mostrar / Ocultar Subir/bajar Acercar/alejar Deslizar de izquierda a …" at bounding box center [113, 367] width 127 height 11
click at [75, 367] on select "No animar Mostrar / Ocultar Subir/bajar Acercar/alejar Deslizar de izquierda a …" at bounding box center [113, 367] width 127 height 11
select select "fade"
click at [50, 362] on select "No animar Mostrar / Ocultar Subir/bajar Acercar/alejar Deslizar de izquierda a …" at bounding box center [113, 367] width 127 height 11
click at [659, 193] on div "EL MAZO MATERIALES Y DISTRIBUCION Nuevo elemento de texto Llevamos los material…" at bounding box center [528, 320] width 669 height 255
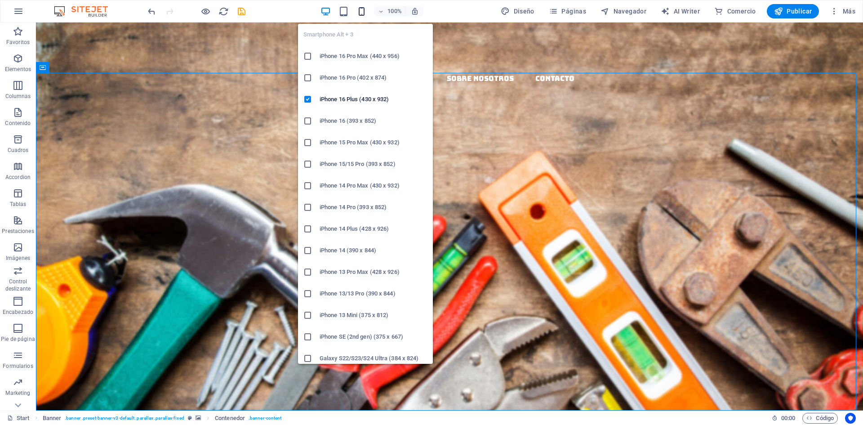
click at [364, 11] on icon "button" at bounding box center [362, 11] width 10 height 10
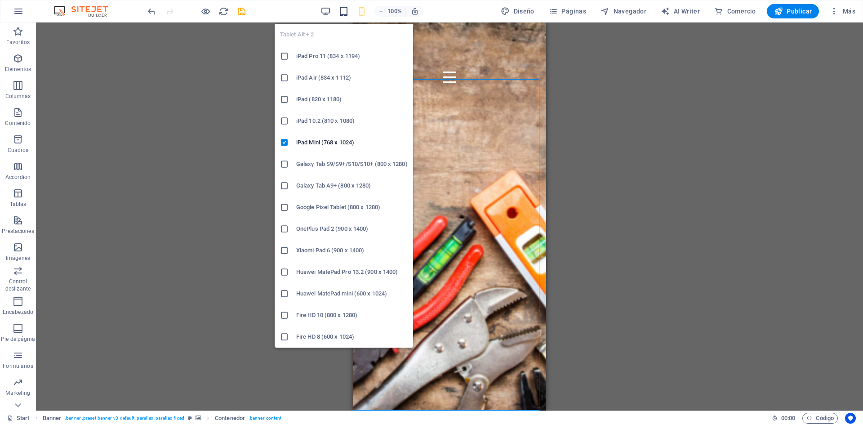
click at [343, 11] on icon "button" at bounding box center [344, 11] width 10 height 10
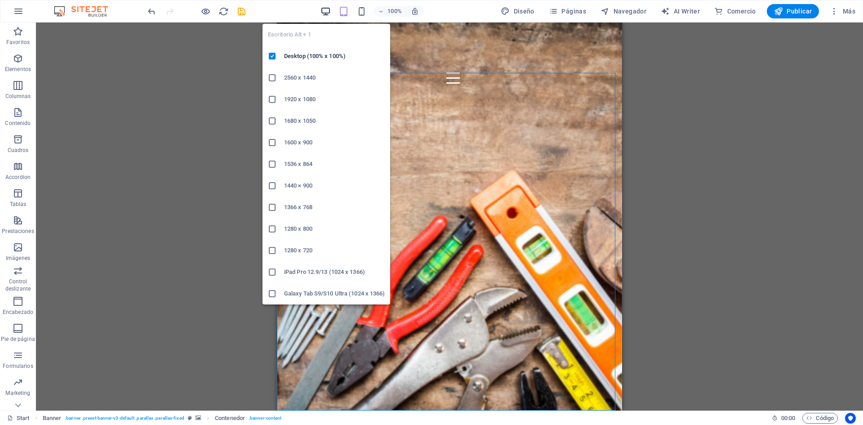
click at [328, 12] on icon "button" at bounding box center [326, 11] width 10 height 10
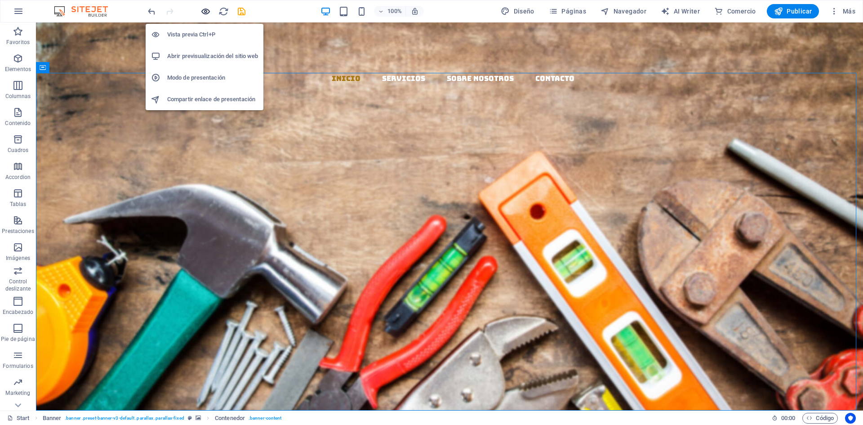
click at [206, 9] on icon "button" at bounding box center [206, 11] width 10 height 10
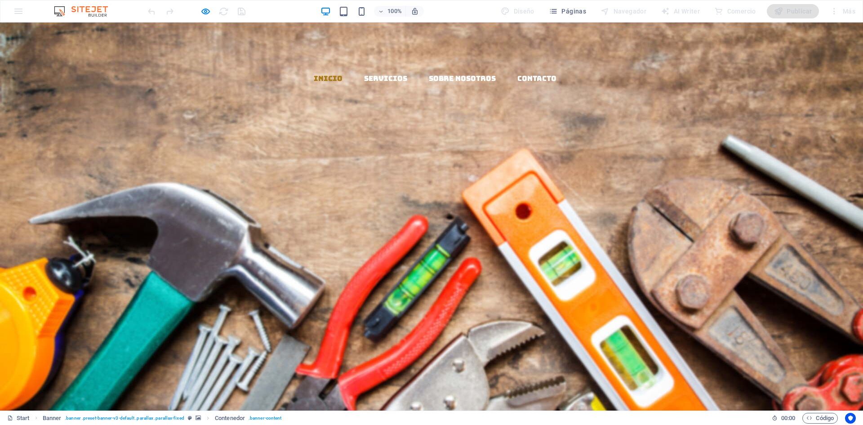
click at [422, 322] on p "Nuevo elemento de texto" at bounding box center [432, 328] width 482 height 12
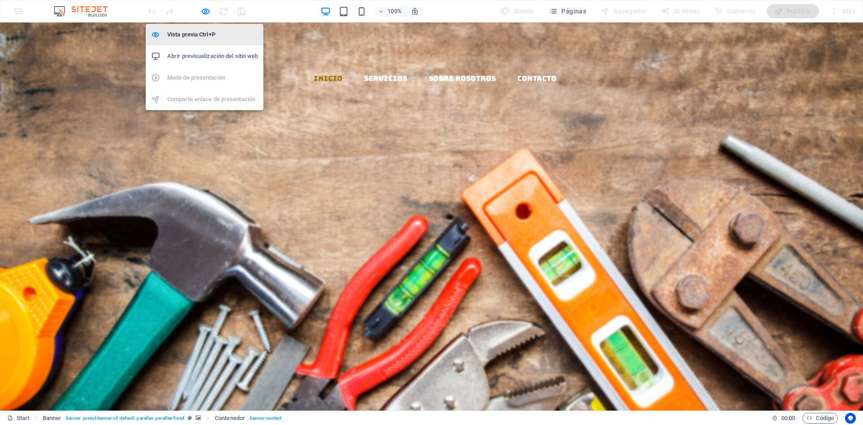
click at [192, 32] on h6 "Vista previa Ctrl+P" at bounding box center [212, 34] width 91 height 11
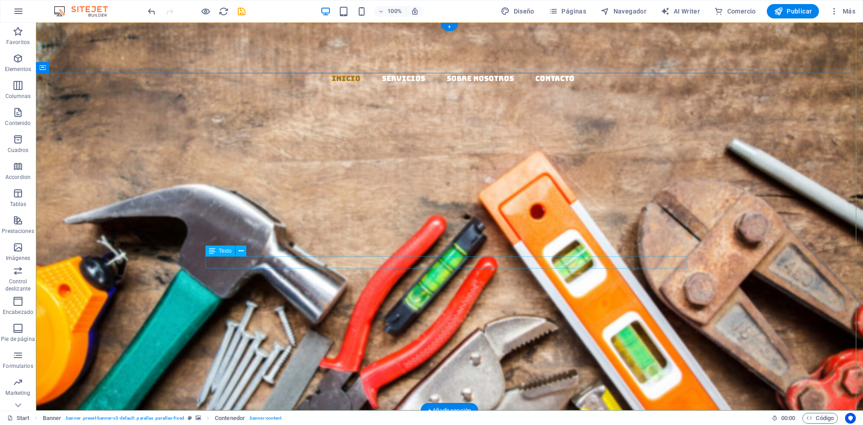
click at [429, 322] on div "Nuevo elemento de texto" at bounding box center [450, 328] width 482 height 12
click at [241, 252] on icon at bounding box center [241, 250] width 5 height 9
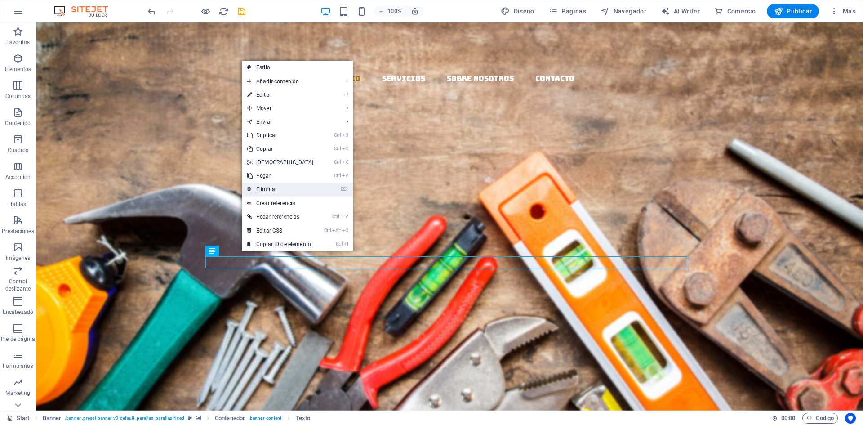
click at [271, 187] on link "⌦ Eliminar" at bounding box center [280, 189] width 77 height 13
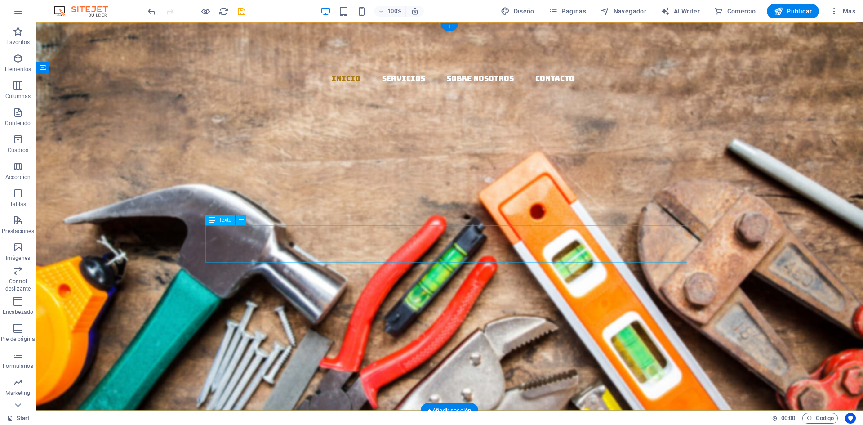
click at [443, 285] on div "MATERIALES Y DISTRIBUCION" at bounding box center [450, 303] width 482 height 37
click at [243, 220] on icon at bounding box center [241, 219] width 5 height 9
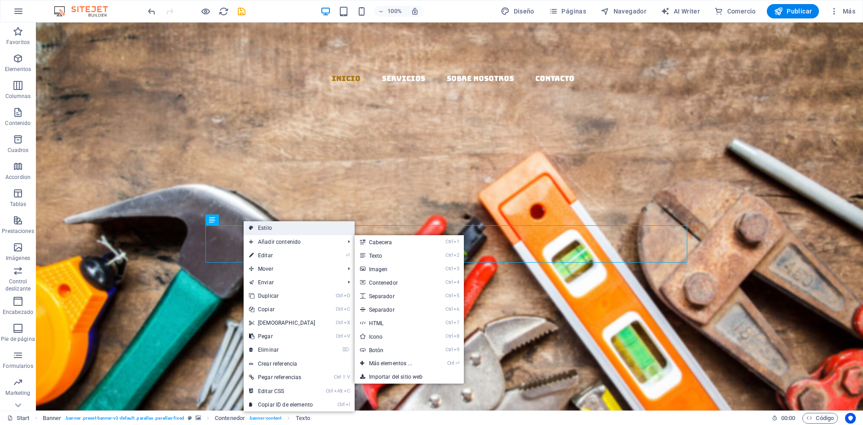
click at [279, 226] on link "Estilo" at bounding box center [299, 227] width 111 height 13
select select "rem"
select select "px"
select select "vh"
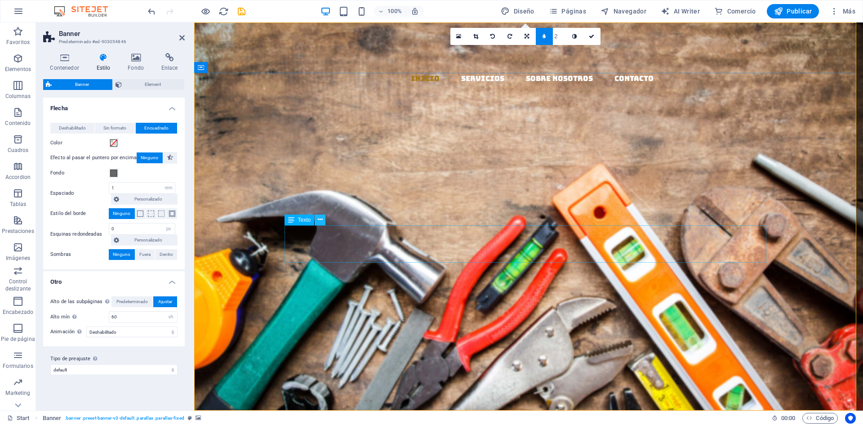
click at [319, 218] on icon at bounding box center [320, 219] width 5 height 9
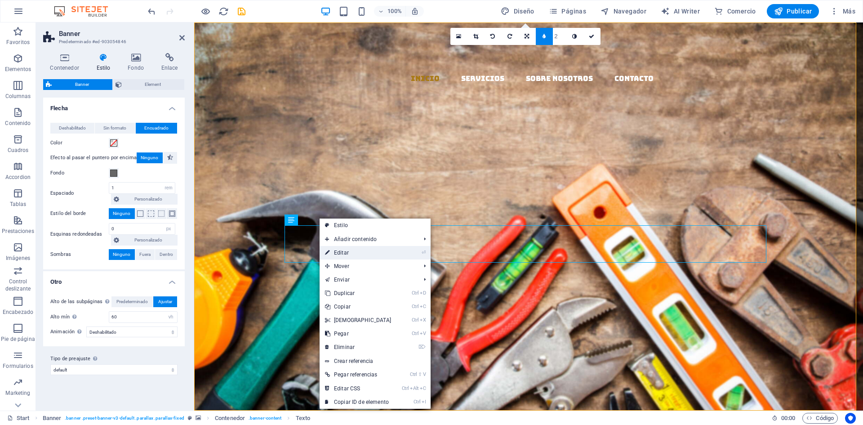
click at [340, 252] on link "⏎ Editar" at bounding box center [358, 252] width 77 height 13
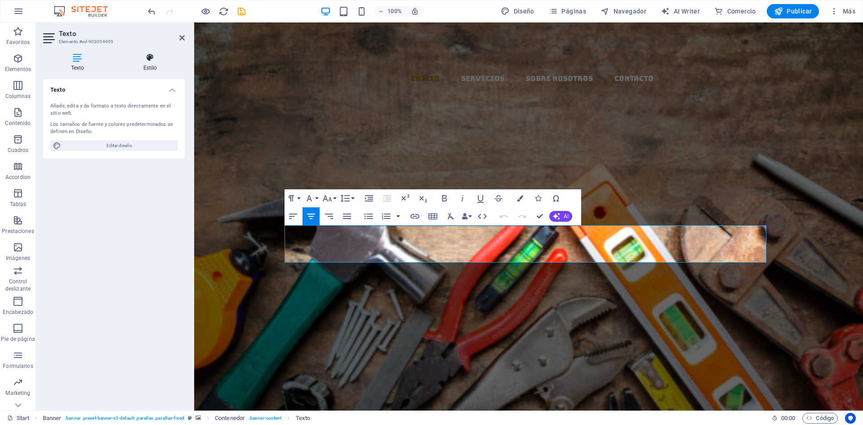
click at [152, 58] on icon at bounding box center [150, 57] width 69 height 9
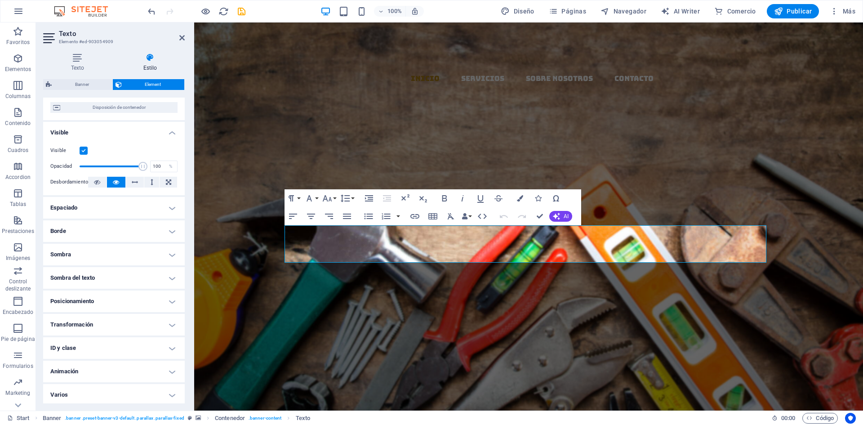
scroll to position [82, 0]
click at [109, 366] on h4 "Animación" at bounding box center [114, 369] width 142 height 22
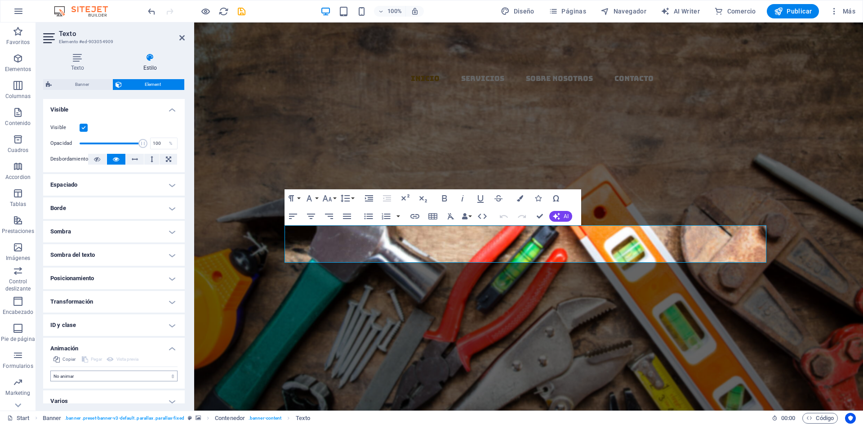
scroll to position [111, 0]
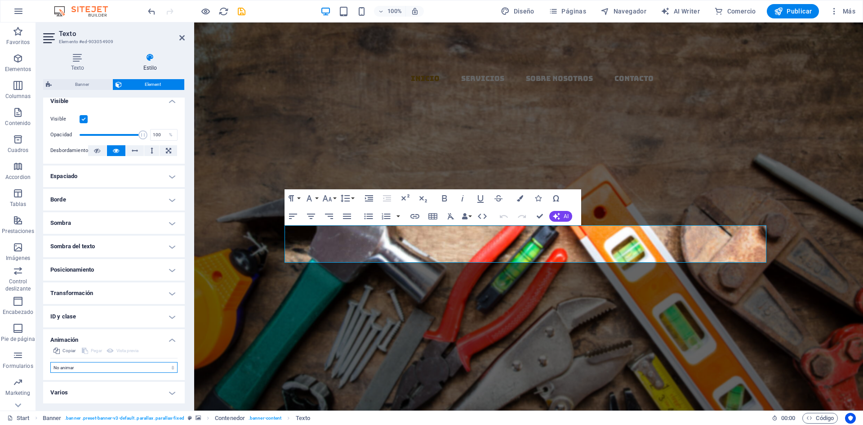
click at [119, 369] on select "No animar Mostrar / Ocultar Subir/bajar Acercar/alejar Deslizar de izquierda a …" at bounding box center [113, 367] width 127 height 11
click at [89, 364] on select "No animar Mostrar / Ocultar Subir/bajar Acercar/alejar Deslizar de izquierda a …" at bounding box center [113, 367] width 127 height 11
select select "fade"
click at [50, 362] on select "No animar Mostrar / Ocultar Subir/bajar Acercar/alejar Deslizar de izquierda a …" at bounding box center [113, 367] width 127 height 11
select select "scroll"
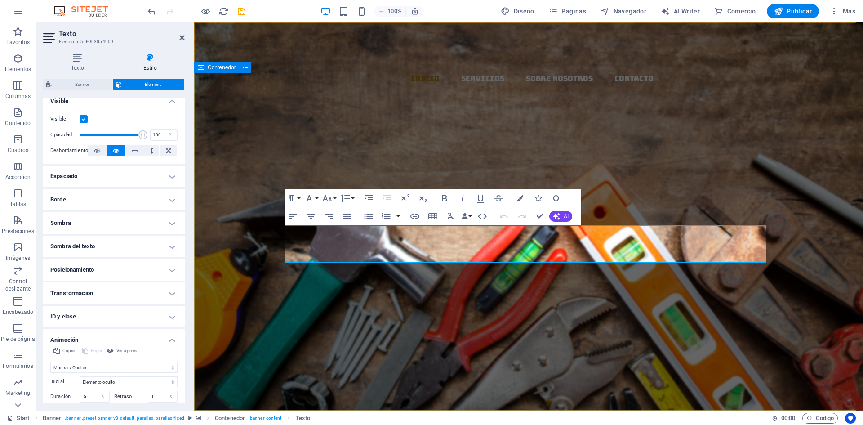
click at [455, 193] on div "EL MAZO MATERIALES Y DISTRIBUCION Llevamos los materiales a tu ferretería, con …" at bounding box center [528, 314] width 669 height 242
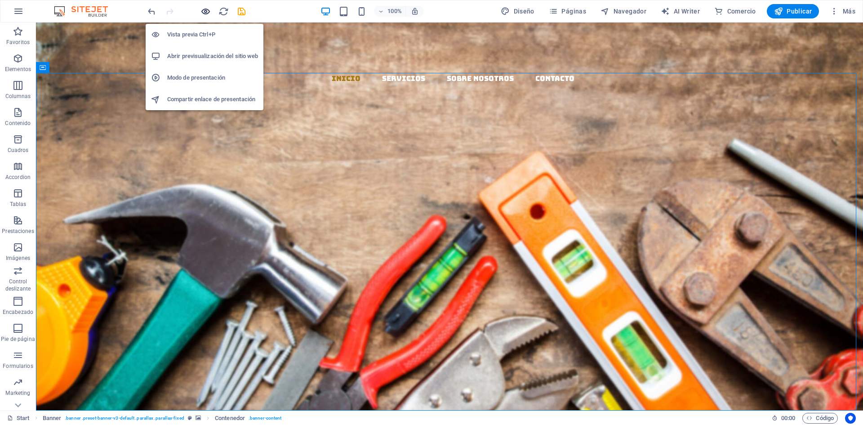
click at [202, 8] on icon "button" at bounding box center [206, 11] width 10 height 10
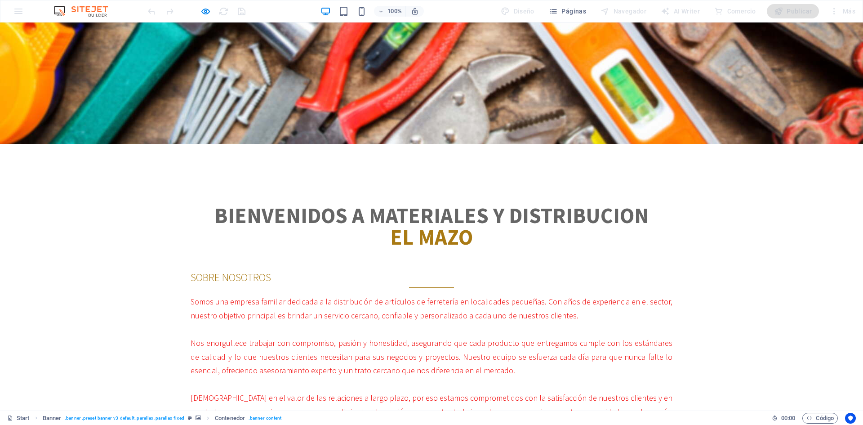
scroll to position [270, 0]
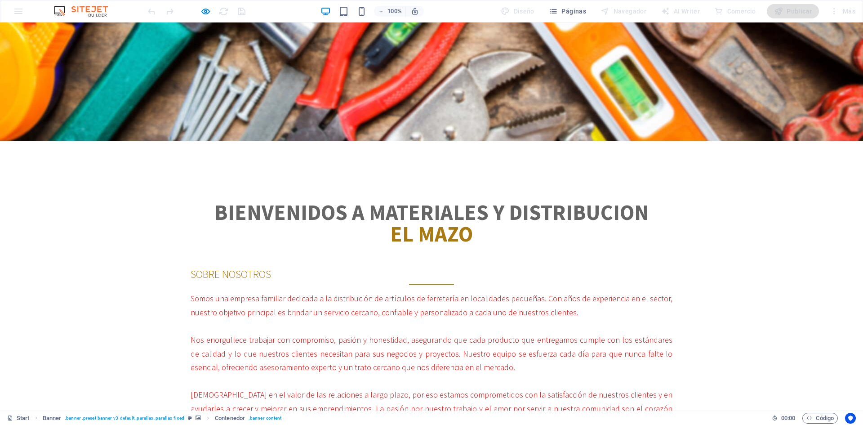
click at [365, 134] on div "EL MAZO MATERIALES Y DISTRIBUCION Llevamos los materiales a tu ferretería, con …" at bounding box center [431, 44] width 863 height 242
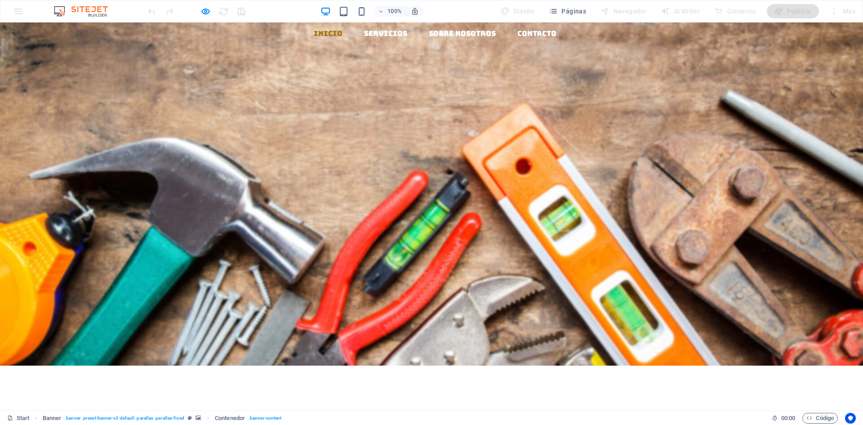
scroll to position [0, 0]
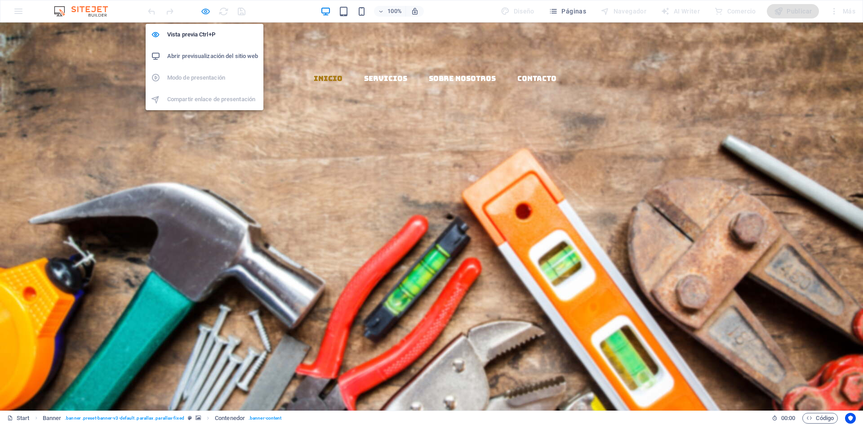
click at [209, 8] on icon "button" at bounding box center [206, 11] width 10 height 10
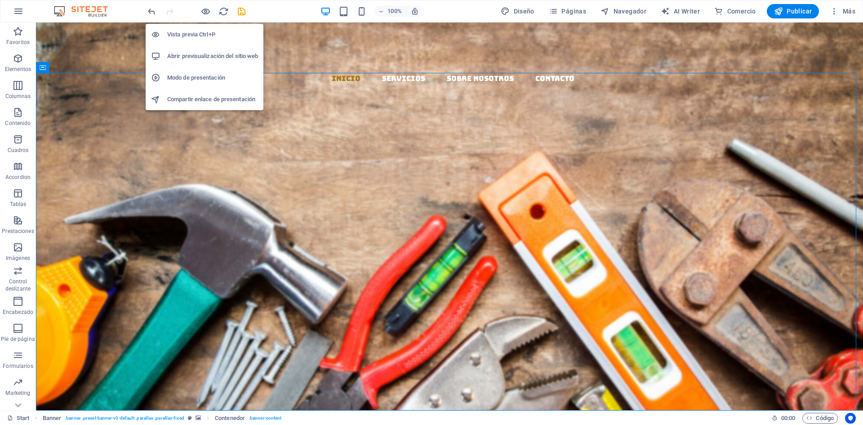
click at [193, 37] on h6 "Vista previa Ctrl+P" at bounding box center [212, 34] width 91 height 11
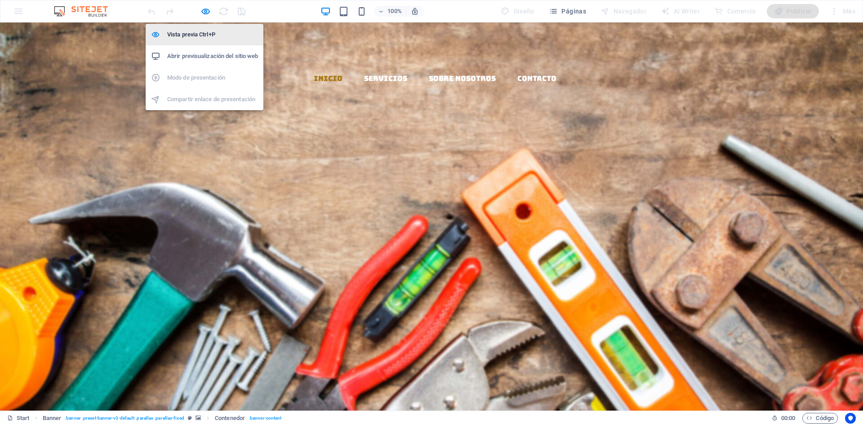
click at [191, 35] on h6 "Vista previa Ctrl+P" at bounding box center [212, 34] width 91 height 11
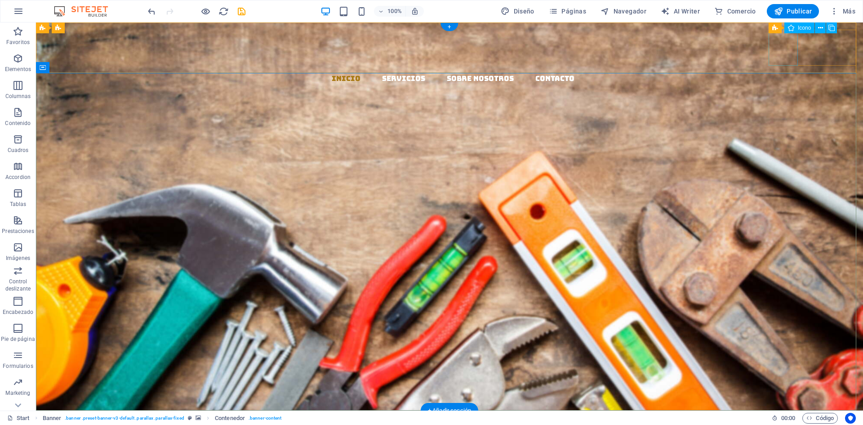
click at [790, 85] on figure at bounding box center [453, 103] width 820 height 36
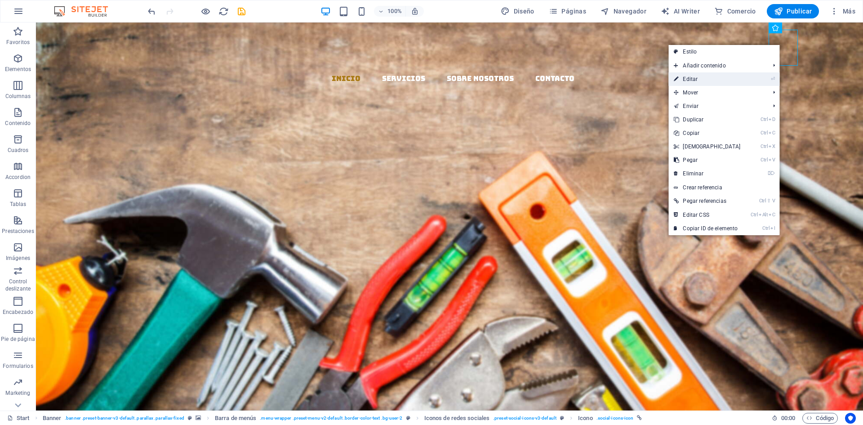
click at [698, 80] on link "⏎ Editar" at bounding box center [707, 78] width 77 height 13
select select "xMidYMid"
select select "px"
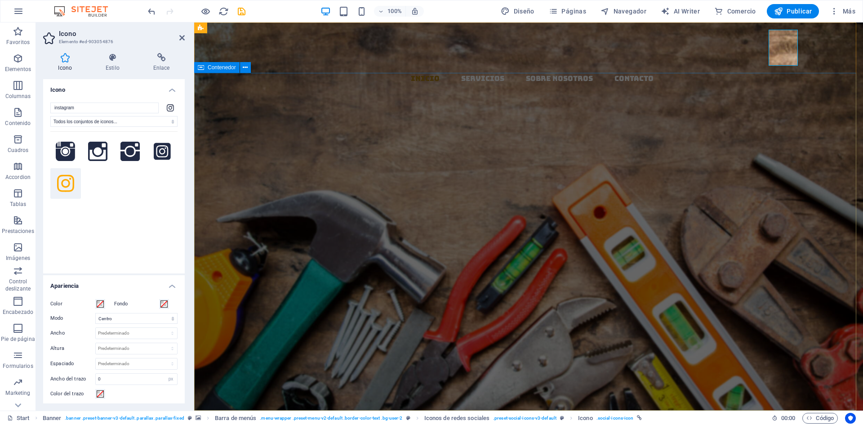
click at [583, 193] on div "EL MAZO MATERIALES Y DISTRIBUCION Llevamos los materiales a tu ferretería, con …" at bounding box center [528, 314] width 669 height 242
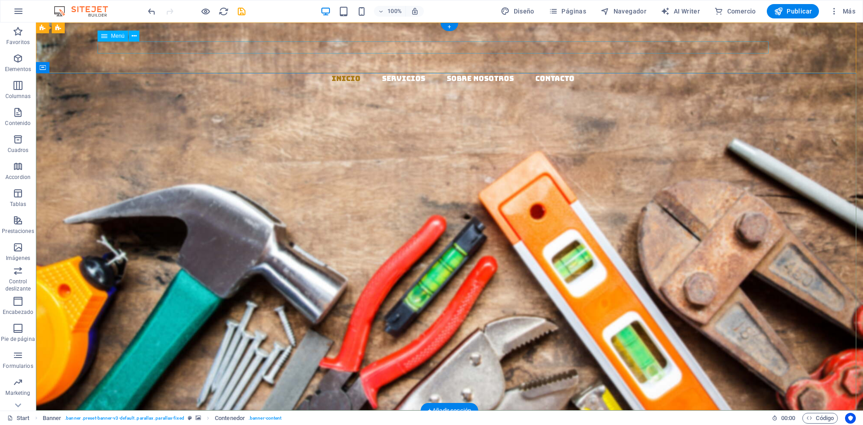
click at [682, 72] on nav "Inicio Servicios Sobre Nosotros Contacto" at bounding box center [453, 78] width 820 height 12
click at [688, 193] on div "EL MAZO MATERIALES Y DISTRIBUCION Llevamos los materiales a tu ferretería, con …" at bounding box center [449, 314] width 827 height 242
click at [790, 8] on span "Publicar" at bounding box center [793, 11] width 38 height 9
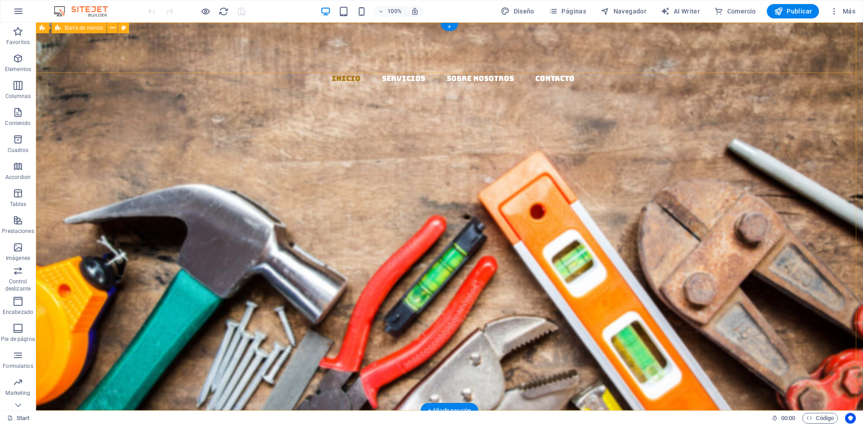
click at [604, 54] on div "Inicio Servicios Sobre Nosotros Contacto" at bounding box center [449, 107] width 827 height 170
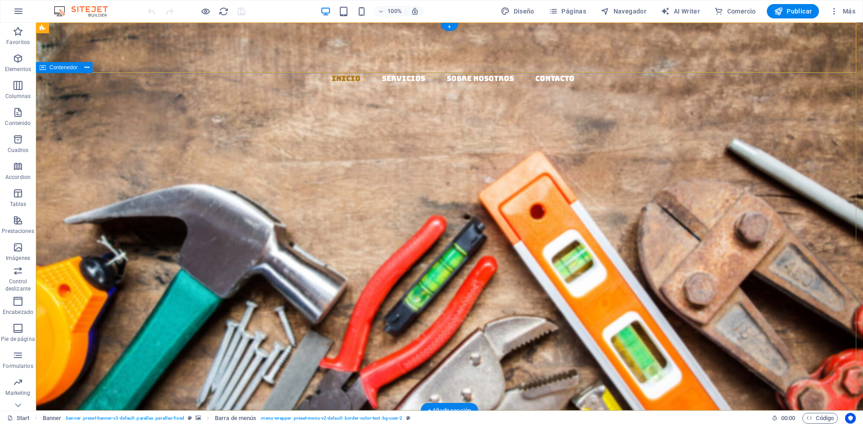
click at [243, 193] on div "EL MAZO MATERIALES Y DISTRIBUCION Llevamos los materiales a tu ferretería, con …" at bounding box center [449, 314] width 827 height 242
click at [184, 66] on div "Inicio Servicios Sobre Nosotros Contacto" at bounding box center [449, 107] width 827 height 170
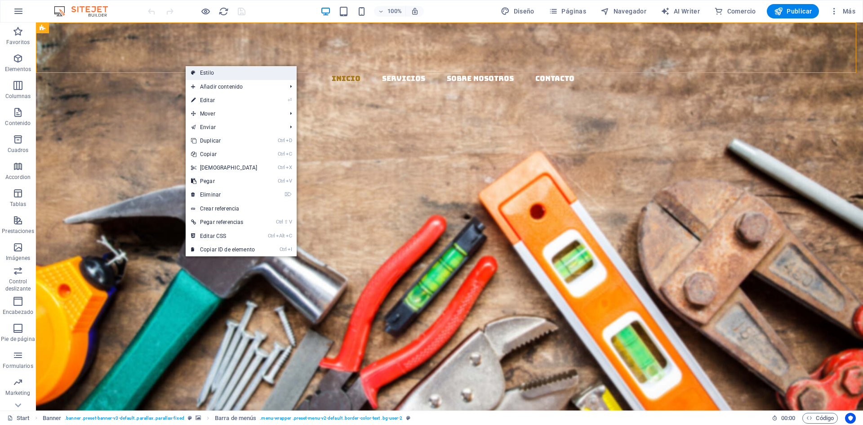
drag, startPoint x: 206, startPoint y: 72, endPoint x: 66, endPoint y: 86, distance: 141.5
click at [206, 72] on link "Estilo" at bounding box center [241, 72] width 111 height 13
select select "rem"
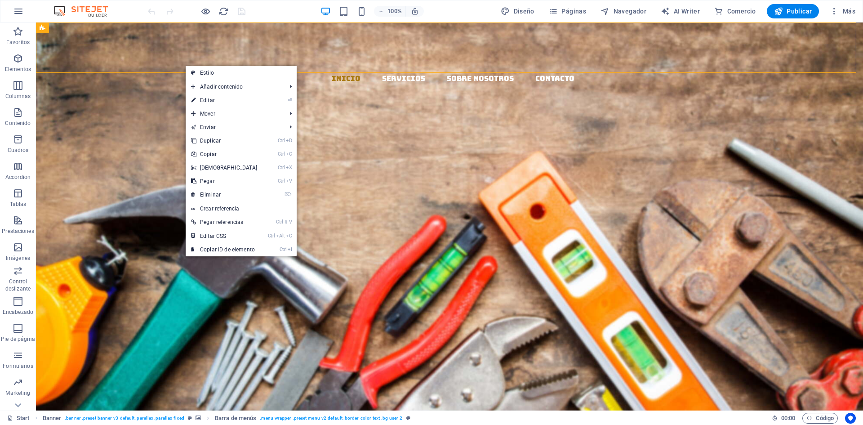
select select "rem"
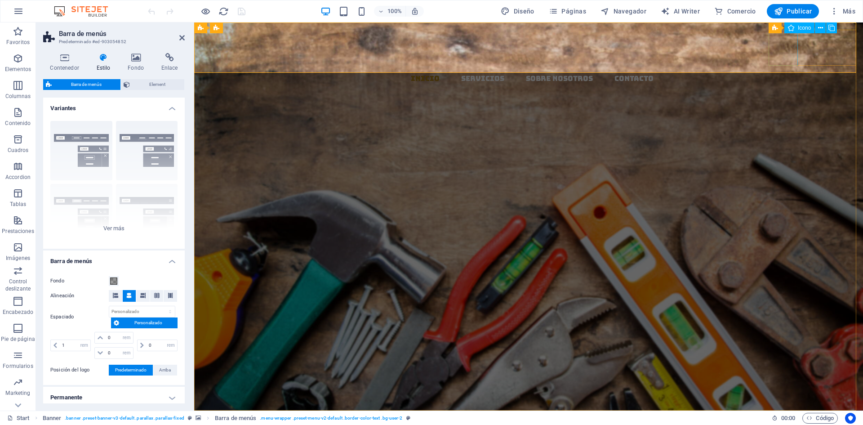
click at [783, 85] on figure at bounding box center [532, 103] width 662 height 36
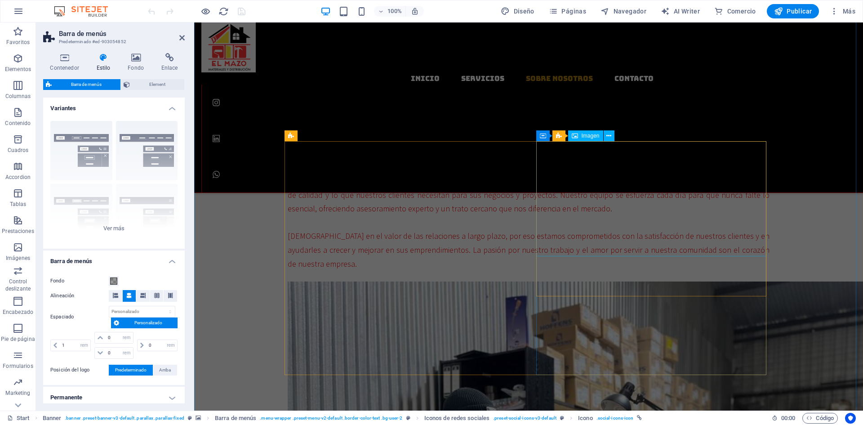
scroll to position [405, 0]
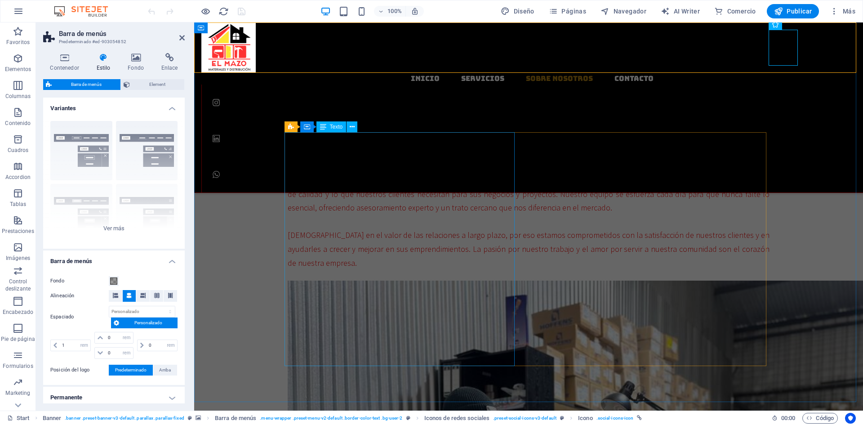
click at [465, 180] on div "Somos una empresa familiar dedicada a la distribución de artículos de ferreterí…" at bounding box center [529, 201] width 482 height 138
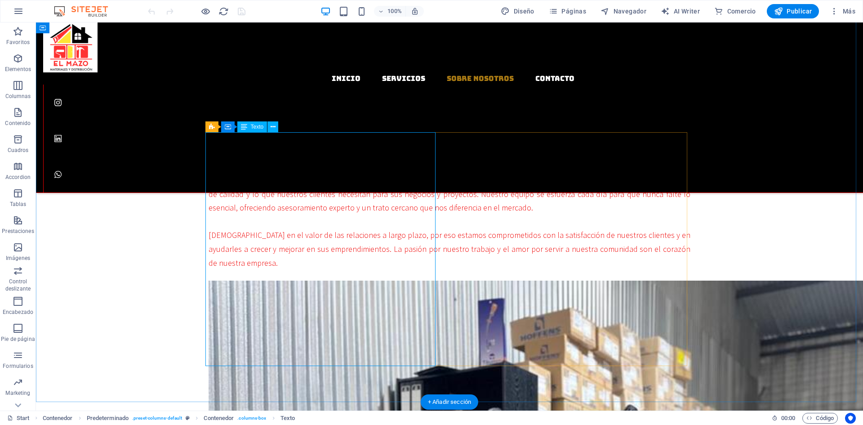
click at [243, 147] on div "Somos una empresa familiar dedicada a la distribución de artículos de ferreterí…" at bounding box center [450, 201] width 482 height 138
click at [242, 147] on div "Somos una empresa familiar dedicada a la distribución de artículos de ferreterí…" at bounding box center [450, 201] width 482 height 138
click at [331, 142] on div "Somos una empresa familiar dedicada a la distribución de artículos de ferreterí…" at bounding box center [450, 201] width 482 height 138
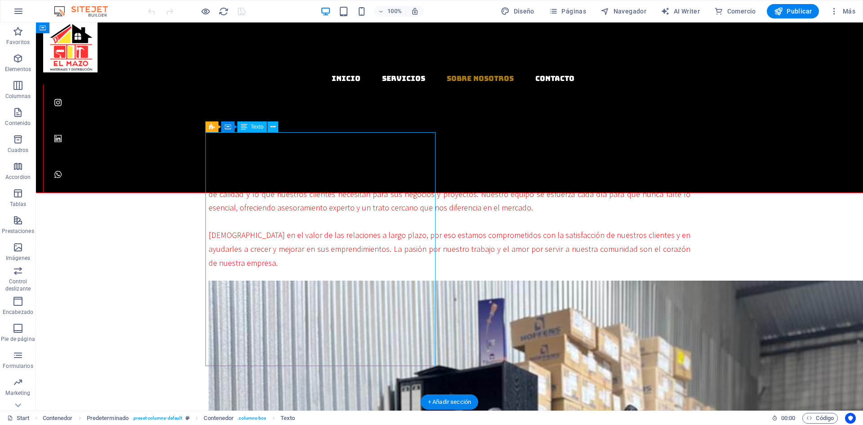
click at [209, 142] on span "Somos una empresa familiar dedicada a la distribución de artículos de ferreterí…" at bounding box center [450, 146] width 482 height 24
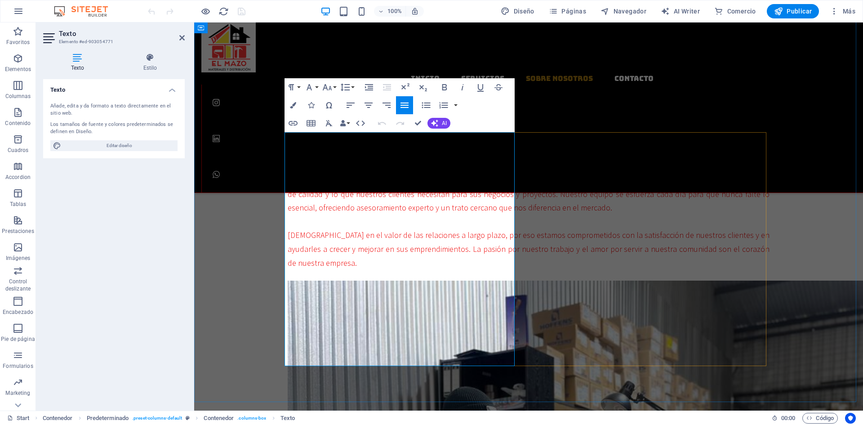
click at [483, 174] on p at bounding box center [529, 167] width 482 height 14
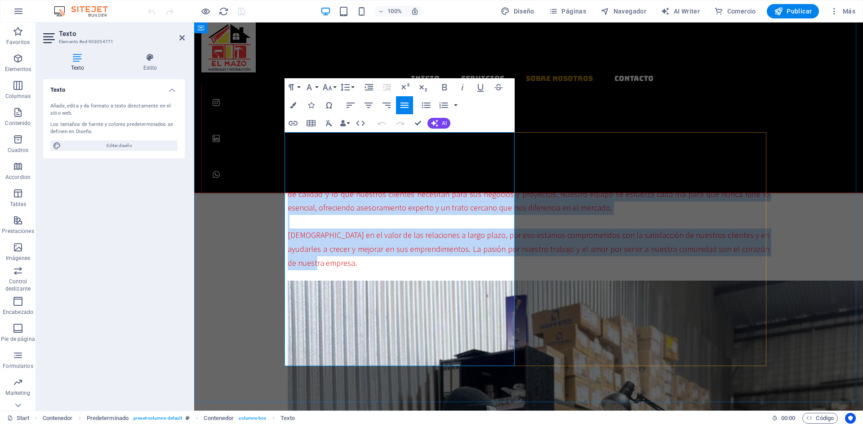
drag, startPoint x: 286, startPoint y: 137, endPoint x: 514, endPoint y: 358, distance: 317.1
click at [514, 270] on div "Somos una empresa familiar dedicada a la distribución de artículos de ferreterí…" at bounding box center [529, 201] width 482 height 138
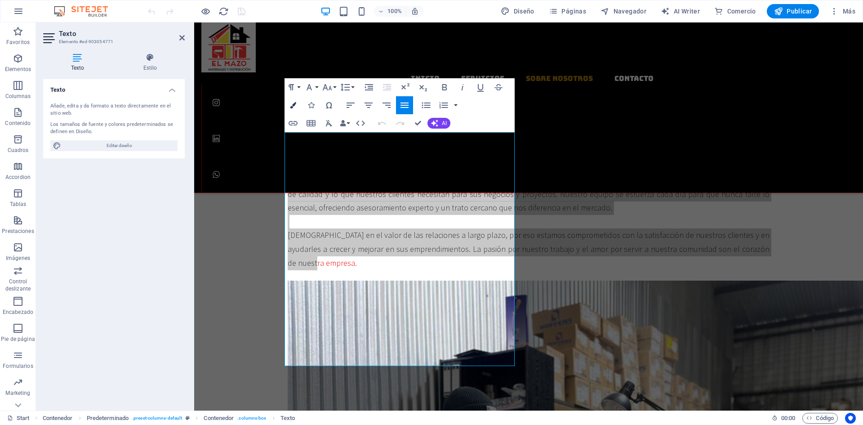
click at [295, 104] on icon "button" at bounding box center [293, 105] width 6 height 6
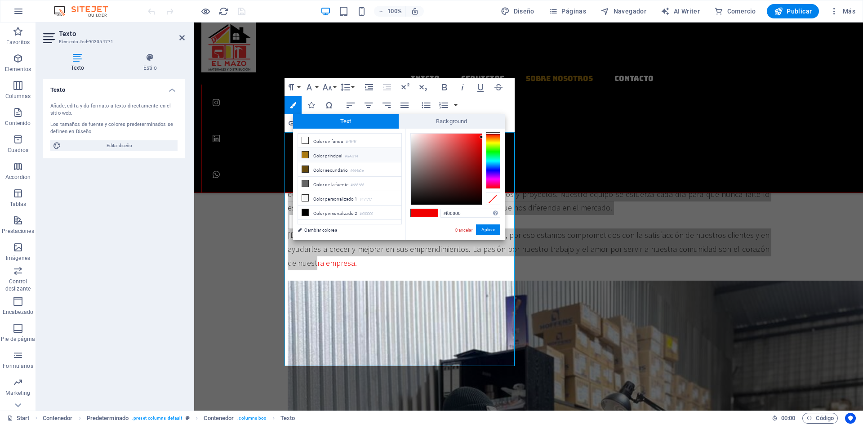
click at [338, 154] on li "Color principal #a97a14" at bounding box center [349, 155] width 103 height 14
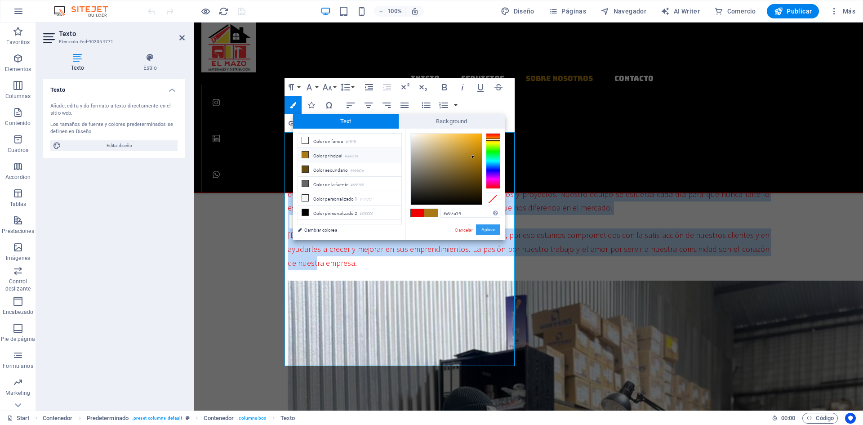
click at [483, 231] on button "Aplicar" at bounding box center [488, 229] width 24 height 11
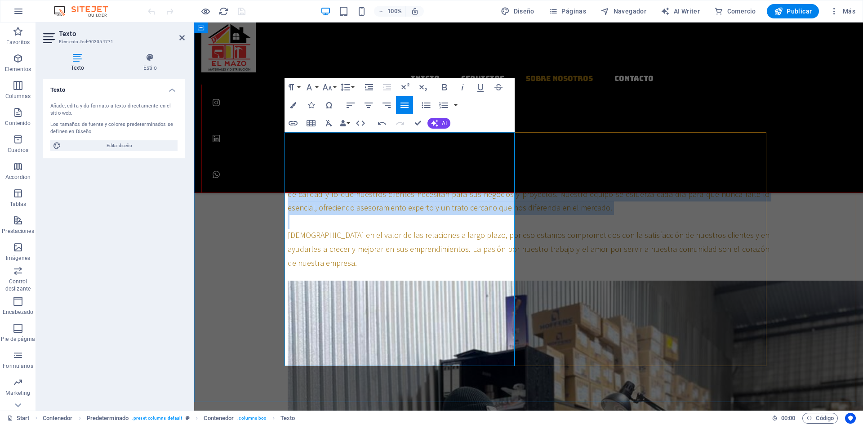
click at [483, 229] on p at bounding box center [529, 222] width 482 height 14
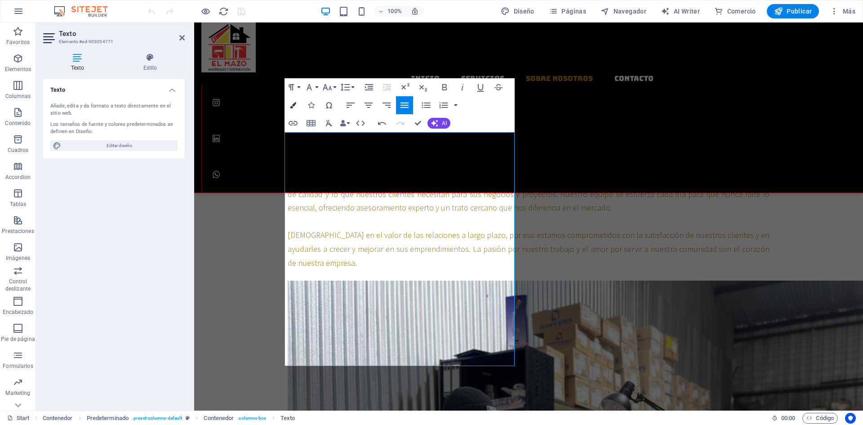
click at [293, 104] on icon "button" at bounding box center [293, 105] width 6 height 6
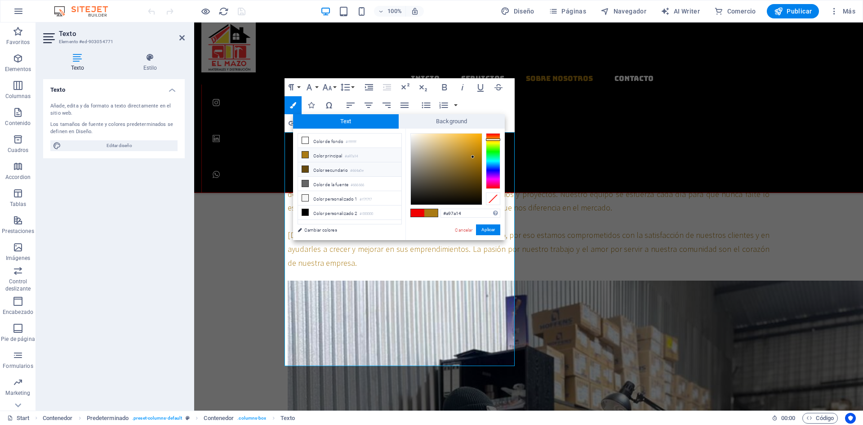
click at [335, 170] on li "Color secundario #664a0e" at bounding box center [349, 169] width 103 height 14
type input "#664a0e"
click at [486, 229] on button "Aplicar" at bounding box center [488, 229] width 24 height 11
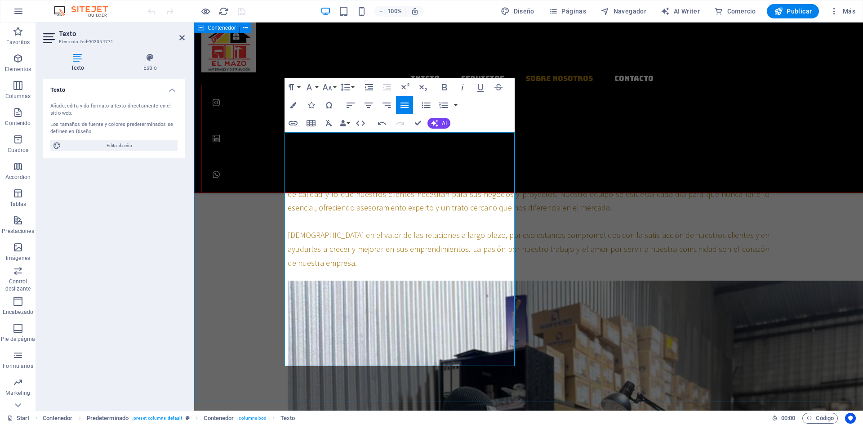
click at [263, 187] on div "Bienvenidos a materiales y distribucion el mazo SOBRE NOSOTROS Somos una empres…" at bounding box center [528, 417] width 669 height 823
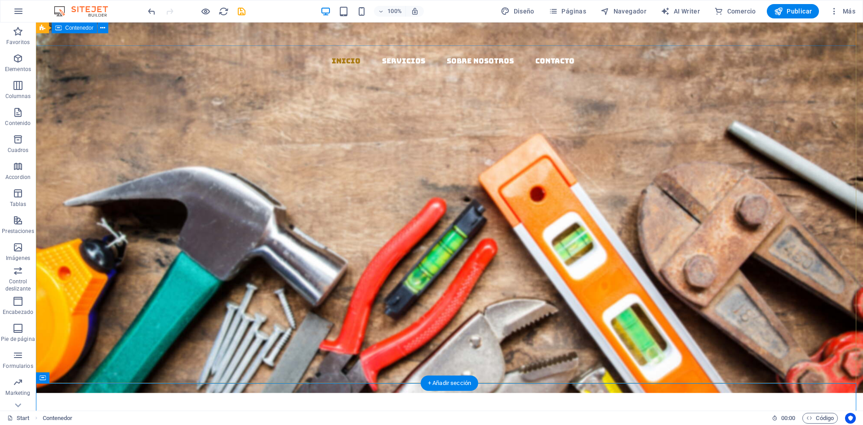
scroll to position [0, 0]
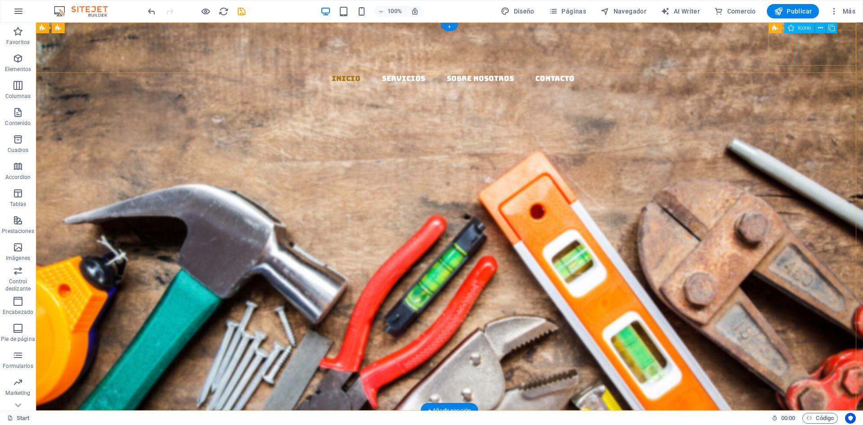
click at [782, 85] on figure at bounding box center [453, 103] width 820 height 36
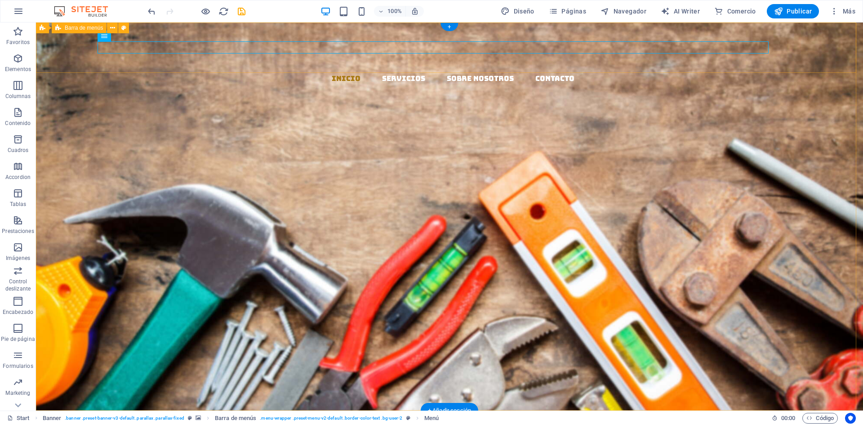
click at [588, 63] on div "Inicio Servicios Sobre Nosotros Contacto" at bounding box center [449, 107] width 827 height 170
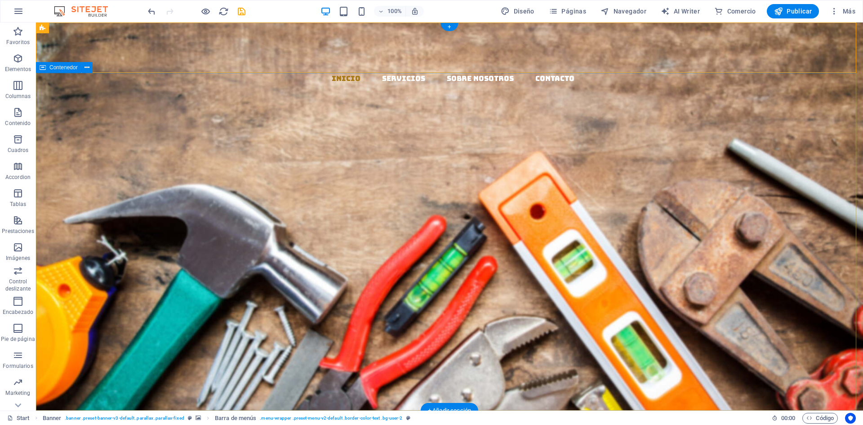
click at [632, 193] on div "EL MAZO MATERIALES Y DISTRIBUCION Llevamos los materiales a tu ferretería, con …" at bounding box center [449, 314] width 827 height 242
click at [591, 72] on nav "Inicio Servicios Sobre Nosotros Contacto" at bounding box center [453, 78] width 820 height 12
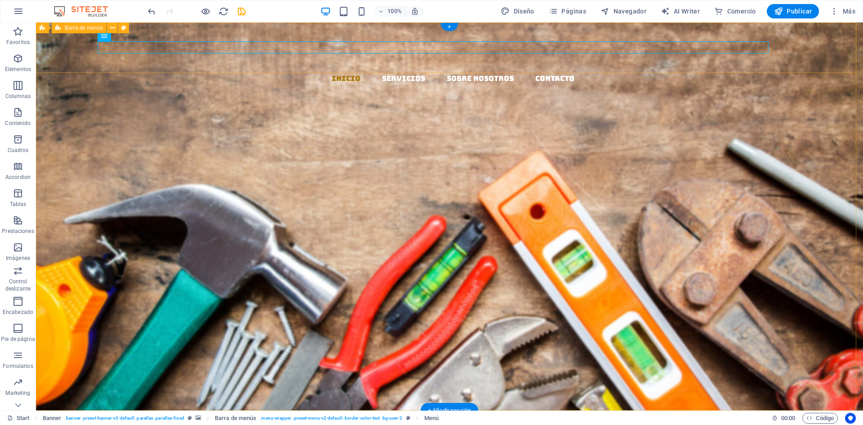
click at [603, 62] on div "Inicio Servicios Sobre Nosotros Contacto" at bounding box center [449, 107] width 827 height 170
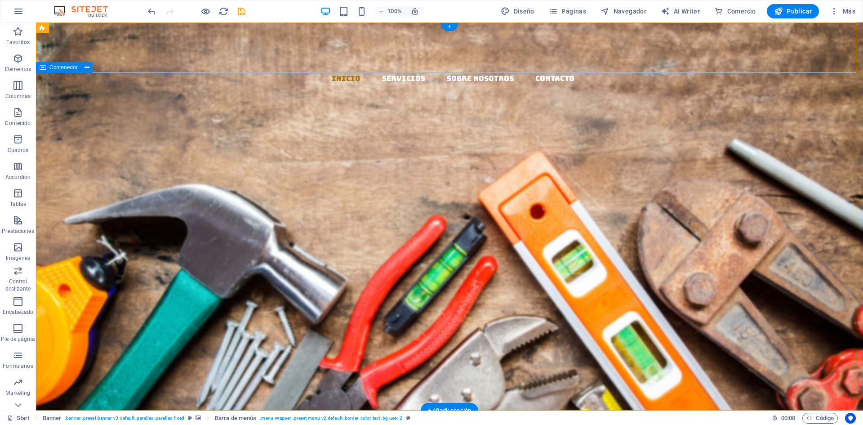
click at [598, 193] on div "EL MAZO MATERIALES Y DISTRIBUCION Llevamos los materiales a tu ferretería, con …" at bounding box center [449, 314] width 827 height 242
click at [626, 72] on nav "Inicio Servicios Sobre Nosotros Contacto" at bounding box center [453, 78] width 820 height 12
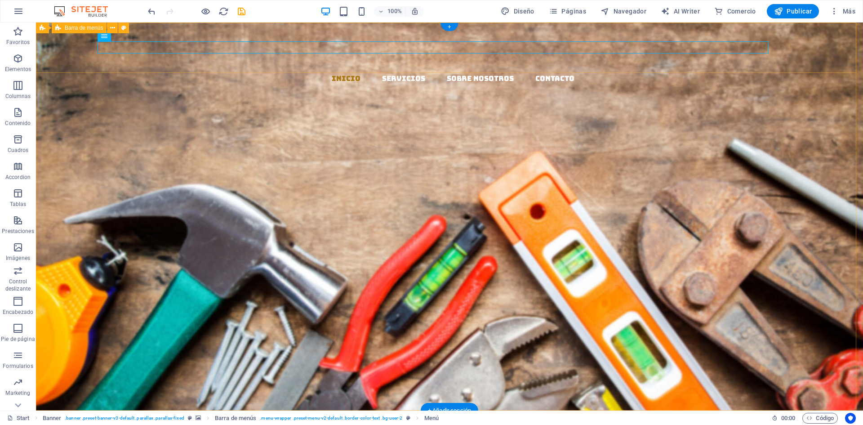
click at [621, 63] on div "Inicio Servicios Sobre Nosotros Contacto" at bounding box center [449, 107] width 827 height 170
click at [621, 61] on div "Inicio Servicios Sobre Nosotros Contacto" at bounding box center [449, 107] width 827 height 170
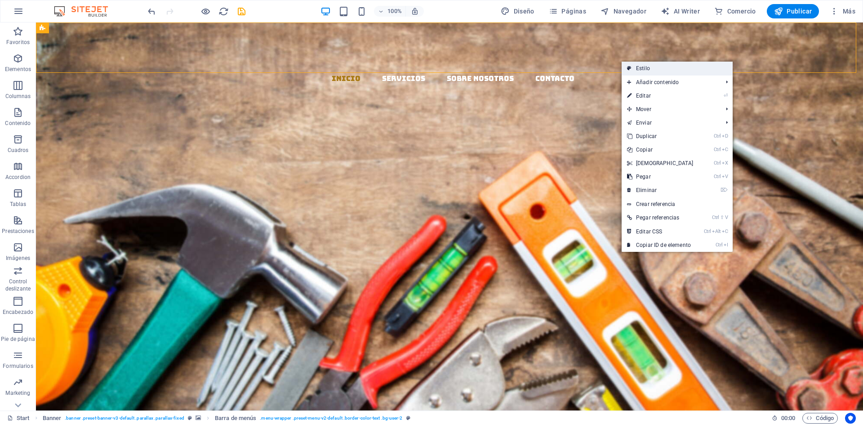
click at [639, 66] on link "Estilo" at bounding box center [677, 68] width 111 height 13
select select "rem"
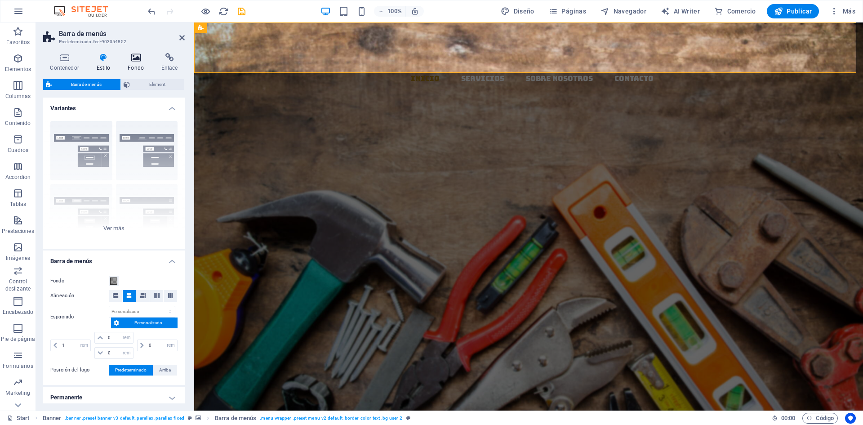
click at [134, 55] on icon at bounding box center [136, 57] width 30 height 9
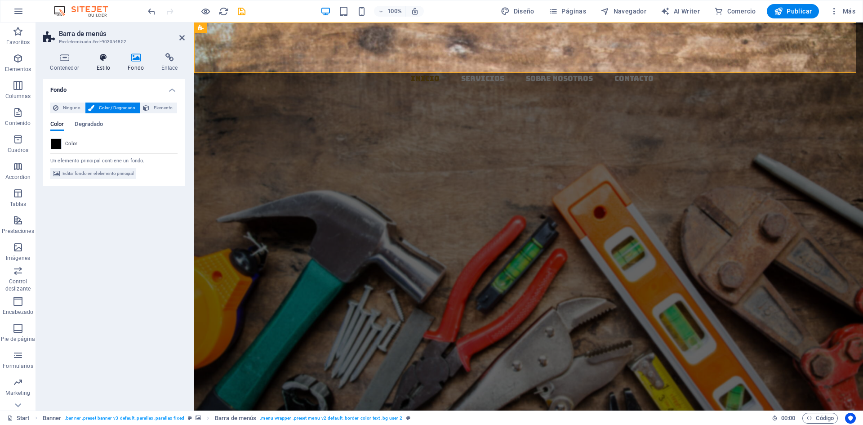
click at [106, 60] on icon at bounding box center [103, 57] width 28 height 9
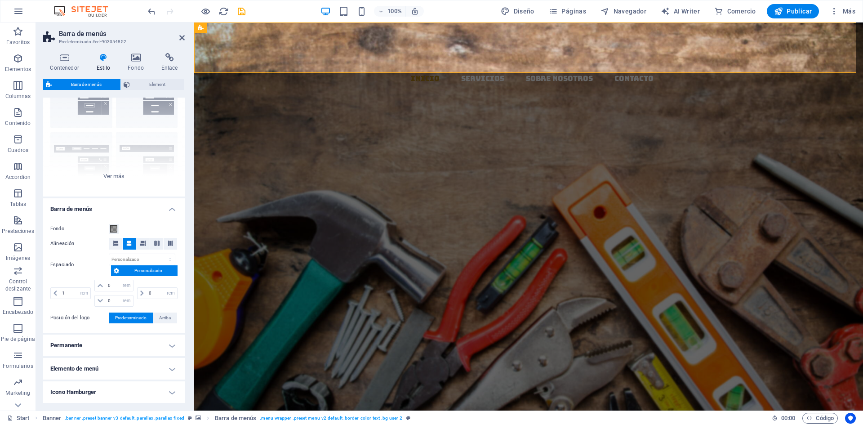
scroll to position [134, 0]
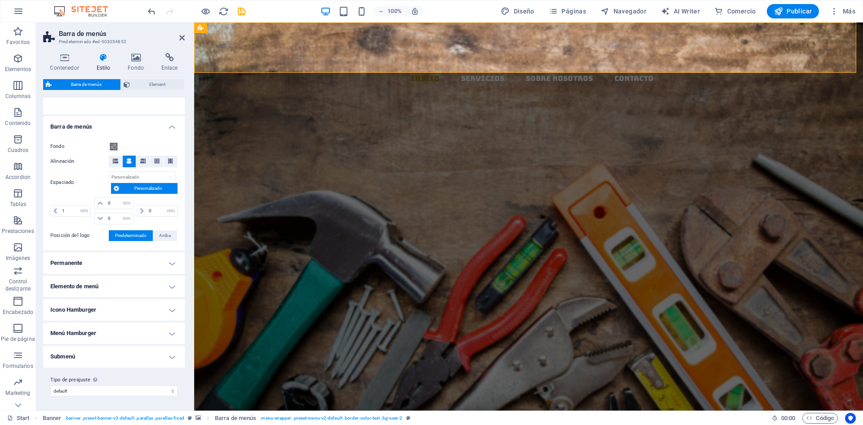
click at [121, 259] on h4 "Permanente" at bounding box center [114, 263] width 142 height 22
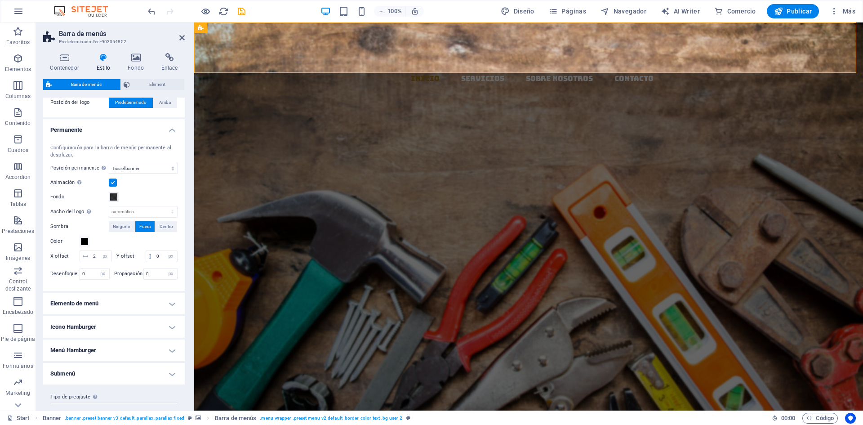
scroll to position [269, 0]
click at [82, 240] on span at bounding box center [84, 239] width 7 height 7
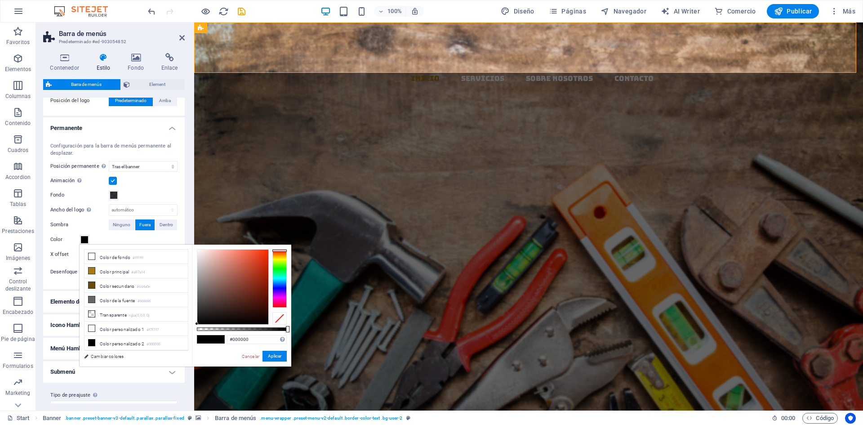
click at [282, 250] on div at bounding box center [280, 251] width 14 height 2
click at [266, 257] on div at bounding box center [232, 287] width 71 height 75
type input "#ed2702"
click at [268, 254] on div at bounding box center [266, 255] width 3 height 3
click at [274, 357] on button "Aplicar" at bounding box center [275, 356] width 24 height 11
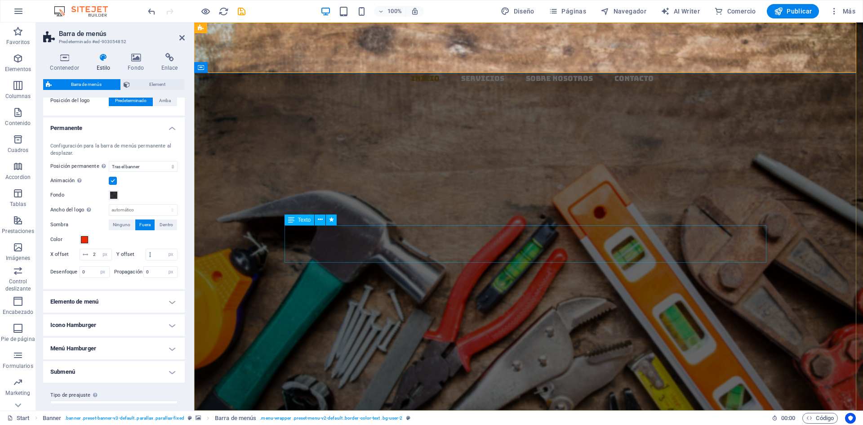
click at [305, 285] on div "MATERIALES Y DISTRIBUCION" at bounding box center [529, 303] width 482 height 37
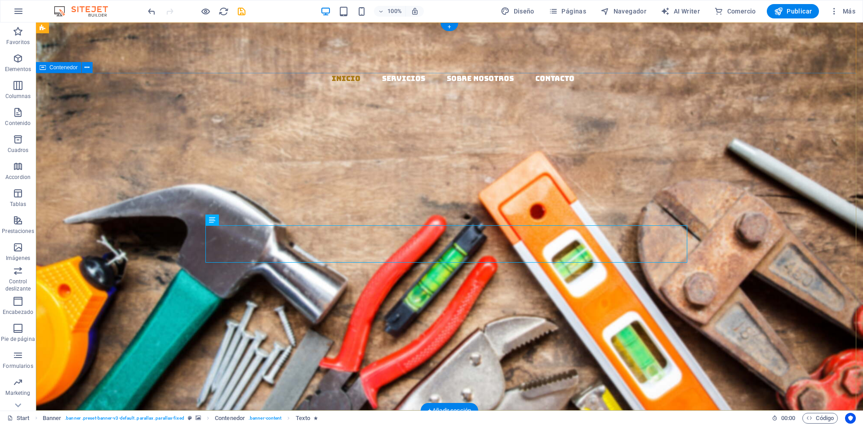
click at [509, 193] on div "EL MAZO MATERIALES Y DISTRIBUCION Llevamos los materiales a tu ferretería, con …" at bounding box center [449, 314] width 827 height 242
click at [612, 54] on div "Inicio Servicios Sobre Nosotros Contacto" at bounding box center [449, 107] width 827 height 170
click at [630, 193] on div "EL MAZO MATERIALES Y DISTRIBUCION Llevamos los materiales a tu ferretería, con …" at bounding box center [449, 314] width 827 height 242
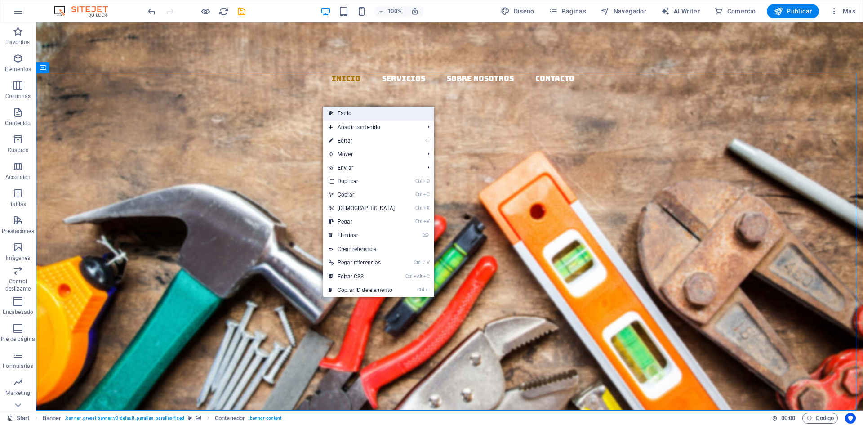
click at [346, 111] on link "Estilo" at bounding box center [378, 113] width 111 height 13
select select "rem"
select select "px"
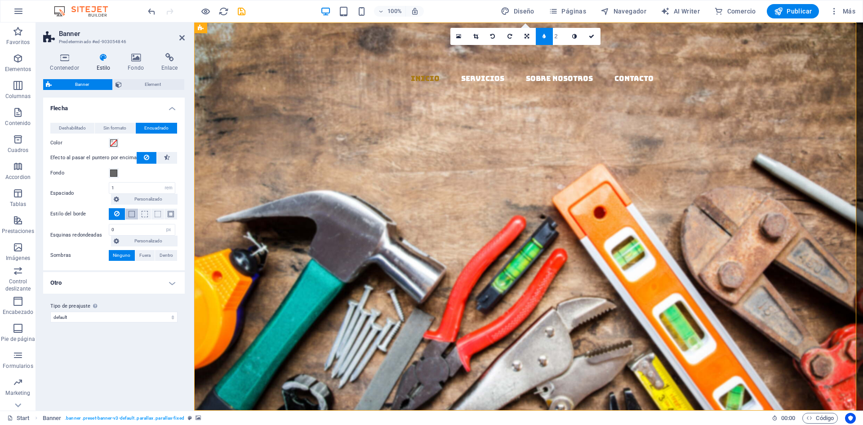
click at [133, 215] on span at bounding box center [132, 214] width 6 height 6
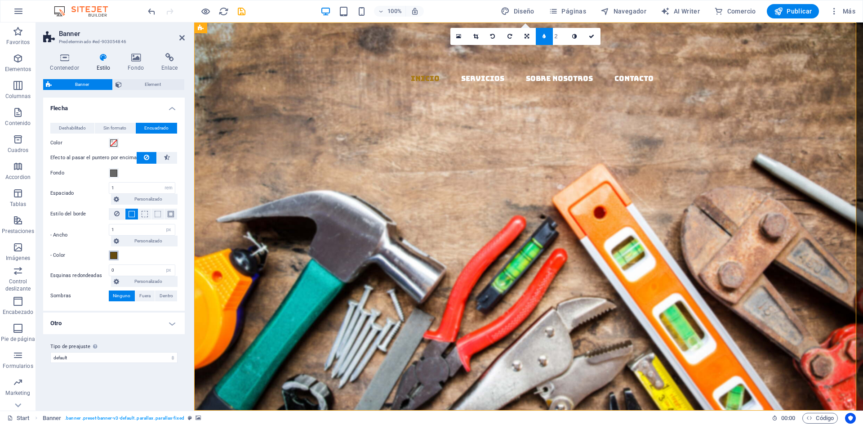
click at [118, 252] on button "- Color" at bounding box center [114, 255] width 10 height 10
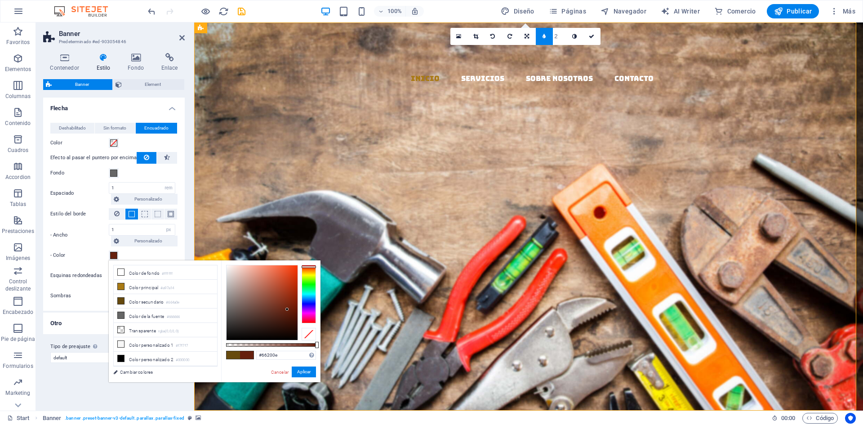
drag, startPoint x: 307, startPoint y: 270, endPoint x: 311, endPoint y: 267, distance: 5.1
click at [311, 267] on div at bounding box center [309, 294] width 14 height 58
click at [309, 266] on div at bounding box center [309, 266] width 14 height 2
click at [292, 273] on div at bounding box center [262, 302] width 71 height 75
type input "#d92008"
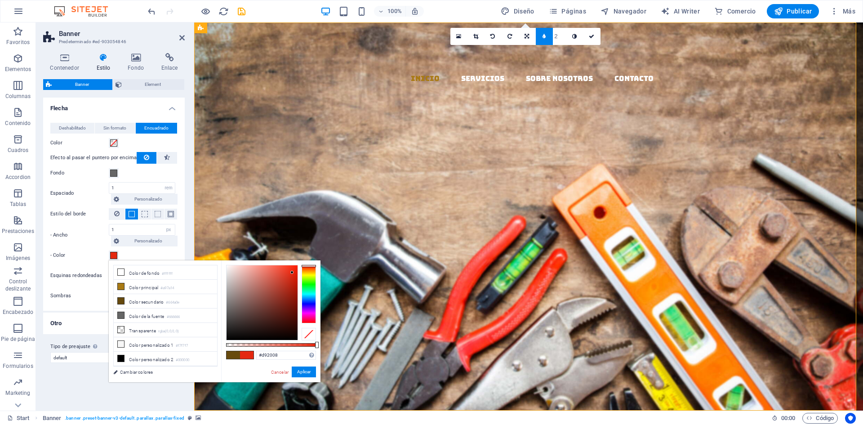
click at [295, 276] on div at bounding box center [262, 302] width 71 height 75
click at [248, 350] on div "#d92008 Formatos soportados #0852ed rgb(8, 82, 237) rgba(8, 82, 237, 90%) hsv(2…" at bounding box center [270, 386] width 99 height 252
click at [307, 371] on button "Aplicar" at bounding box center [304, 372] width 24 height 11
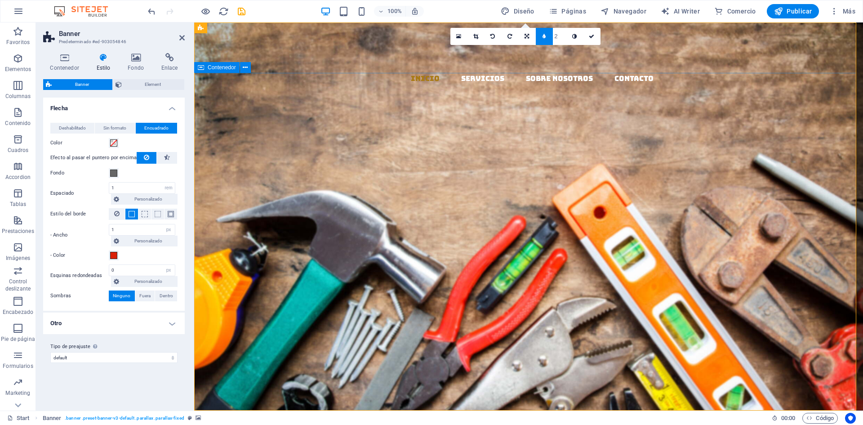
click at [415, 193] on div "EL MAZO MATERIALES Y DISTRIBUCION Llevamos los materiales a tu ferretería, con …" at bounding box center [528, 314] width 669 height 242
click at [419, 193] on div "EL MAZO MATERIALES Y DISTRIBUCION Llevamos los materiales a tu ferretería, con …" at bounding box center [528, 314] width 669 height 242
click at [343, 72] on nav "Inicio Servicios Sobre Nosotros Contacto" at bounding box center [532, 78] width 662 height 12
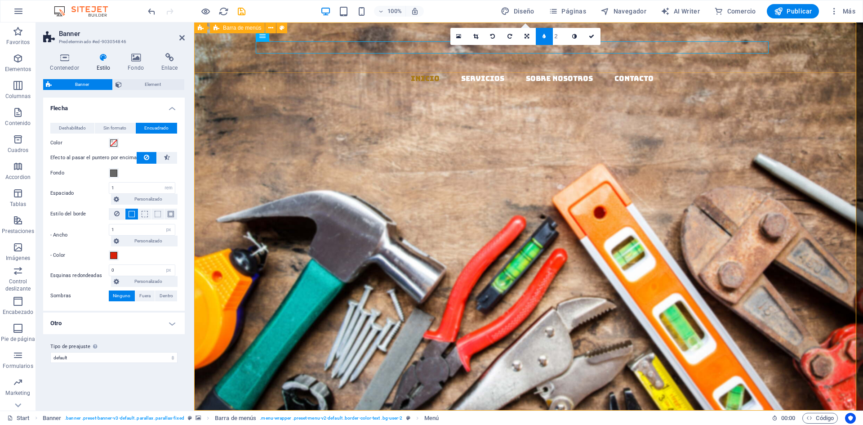
click at [332, 61] on div "Inicio Servicios Sobre Nosotros Contacto" at bounding box center [528, 107] width 669 height 170
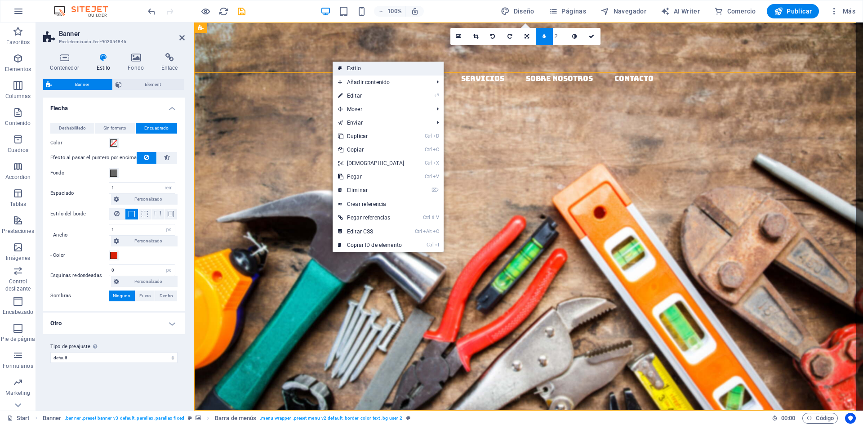
click at [349, 66] on link "Estilo" at bounding box center [388, 68] width 111 height 13
select select "rem"
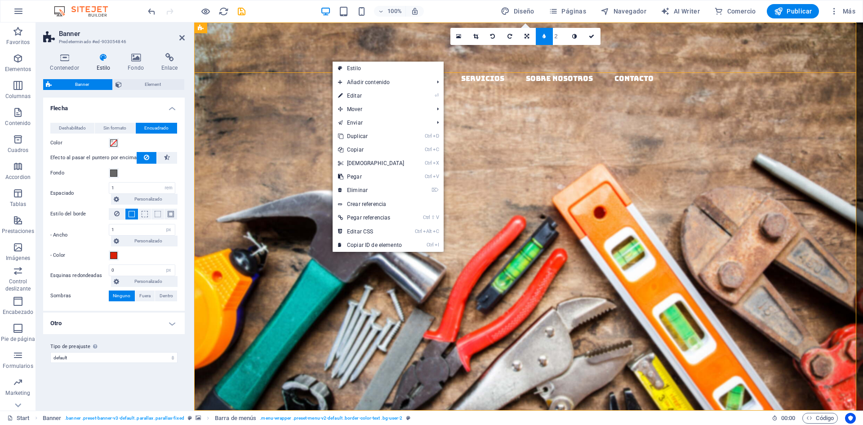
select select "sticky_banner"
select select "px"
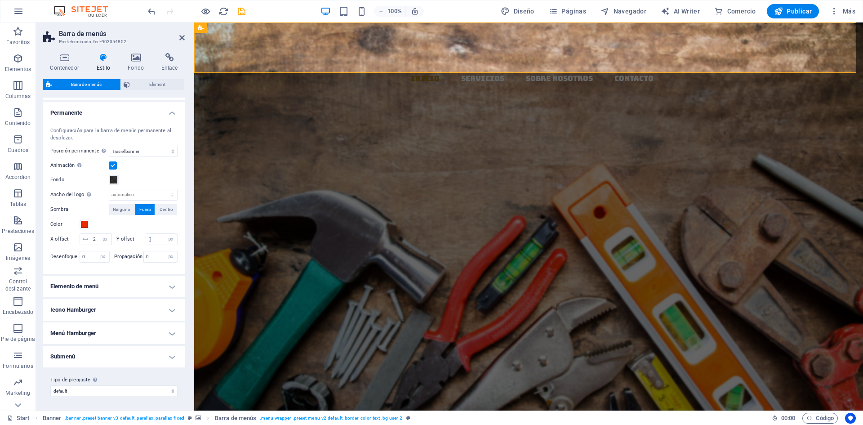
scroll to position [296, 0]
click at [86, 221] on span at bounding box center [84, 224] width 7 height 7
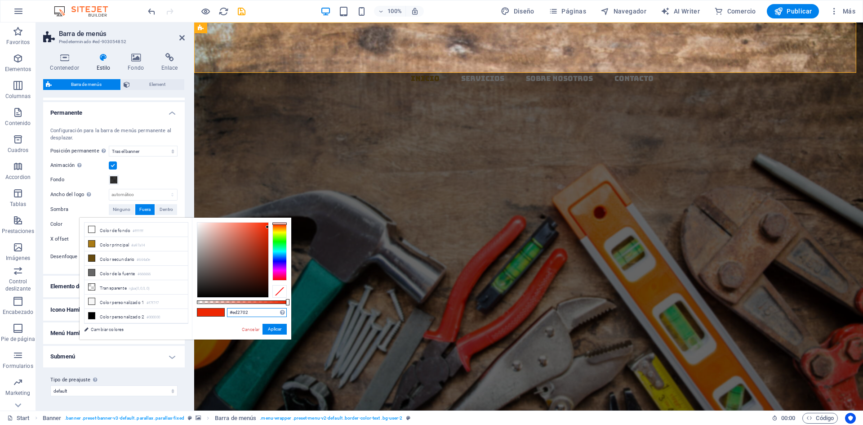
drag, startPoint x: 256, startPoint y: 311, endPoint x: 222, endPoint y: 306, distance: 34.5
click at [222, 306] on div "#ed2702 Formatos soportados #0852ed rgb(8, 82, 237) rgba(8, 82, 237, 90%) hsv(2…" at bounding box center [241, 344] width 99 height 252
paste input "d92008"
type input "#d92008"
click at [276, 326] on button "Aplicar" at bounding box center [275, 329] width 24 height 11
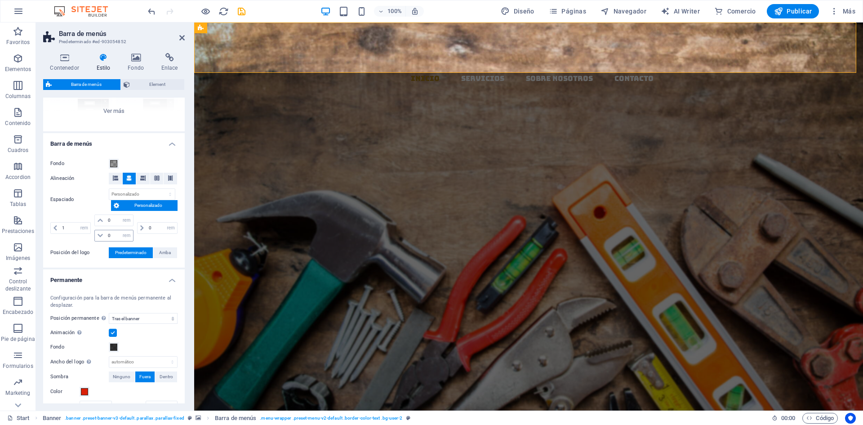
scroll to position [116, 0]
click at [703, 193] on div "EL MAZO MATERIALES Y DISTRIBUCION Llevamos los materiales a tu ferretería, con …" at bounding box center [528, 314] width 669 height 242
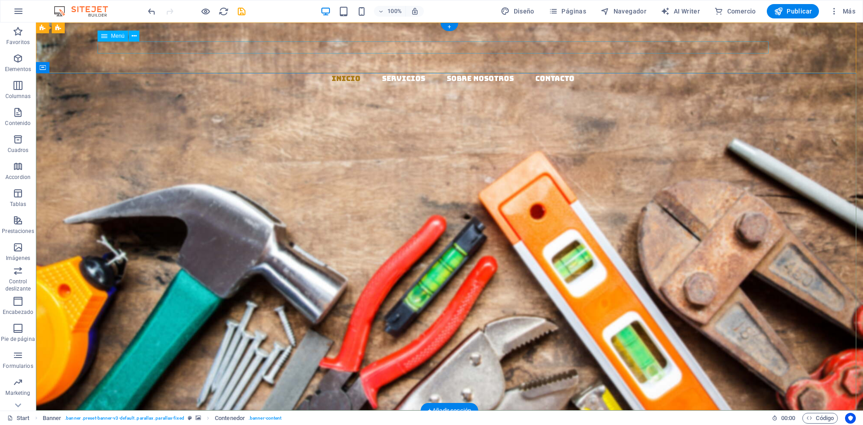
click at [691, 37] on div "Inicio Servicios Sobre Nosotros Contacto" at bounding box center [449, 107] width 827 height 170
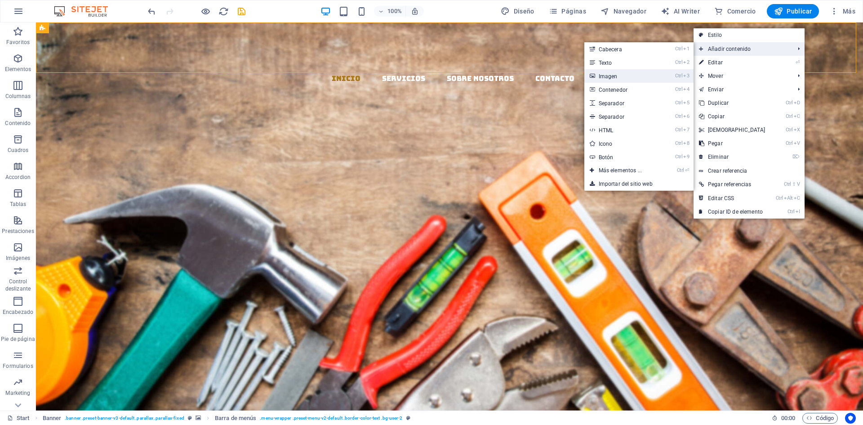
click at [611, 74] on link "Ctrl 3 Imagen" at bounding box center [623, 75] width 76 height 13
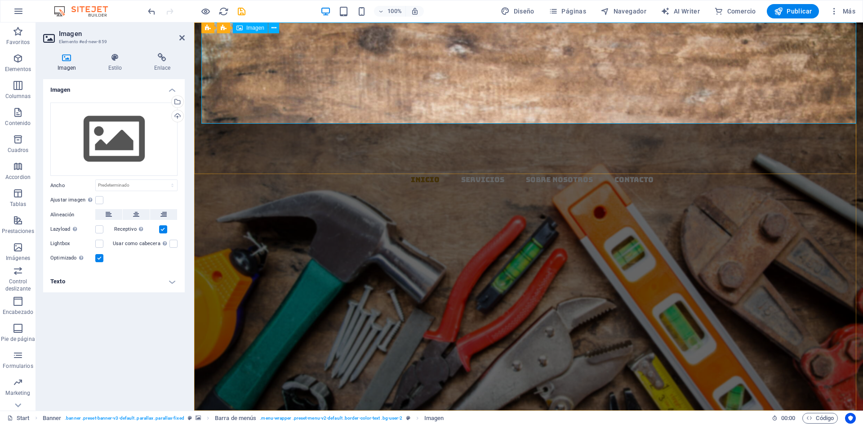
click at [201, 79] on figure at bounding box center [532, 72] width 662 height 101
click at [257, 25] on span "Imagen" at bounding box center [255, 27] width 18 height 5
click at [255, 28] on span "Imagen" at bounding box center [255, 27] width 18 height 5
click at [277, 28] on button at bounding box center [273, 27] width 11 height 11
click at [269, 50] on figure at bounding box center [532, 72] width 662 height 101
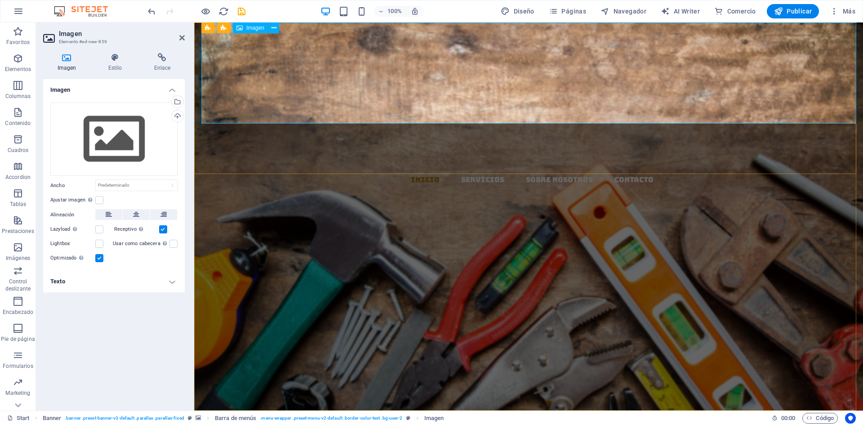
click at [255, 27] on span "Imagen" at bounding box center [255, 27] width 18 height 5
click at [255, 30] on span "Imagen" at bounding box center [255, 27] width 18 height 5
click at [181, 115] on div "Cargar" at bounding box center [176, 116] width 13 height 13
click at [273, 27] on icon at bounding box center [274, 27] width 5 height 9
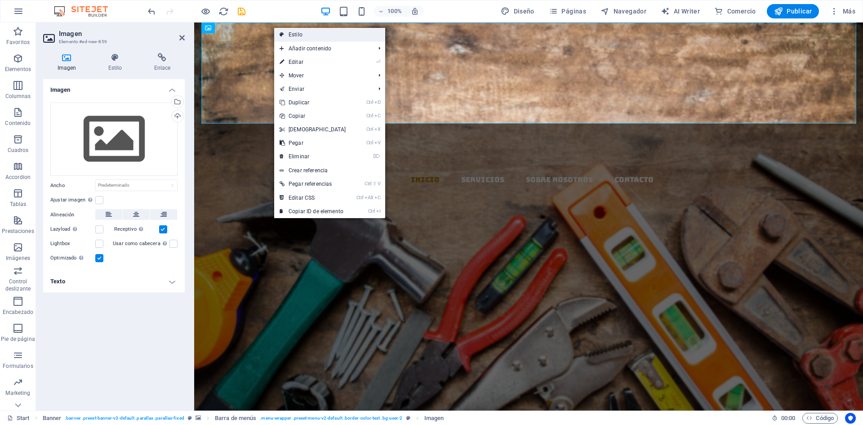
click at [301, 33] on link "Estilo" at bounding box center [329, 34] width 111 height 13
select select "rem"
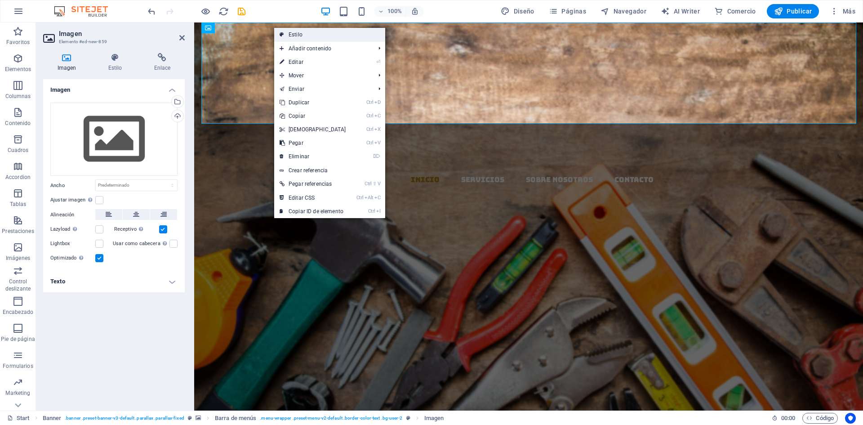
select select "sticky_banner"
select select "px"
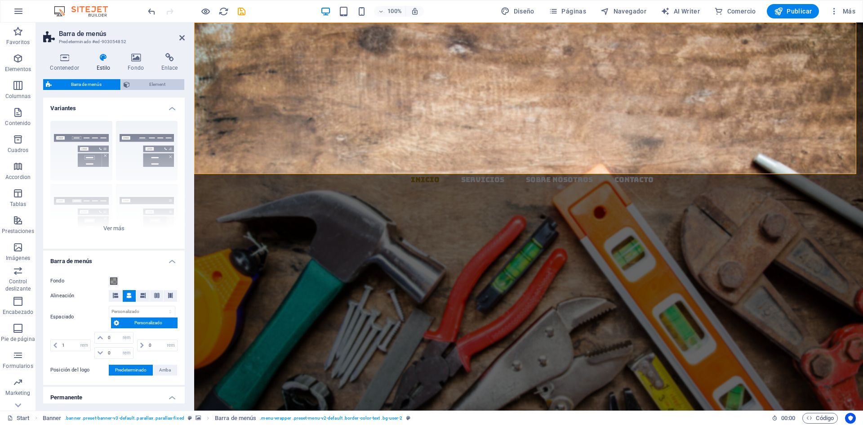
click at [153, 82] on span "Element" at bounding box center [157, 84] width 49 height 11
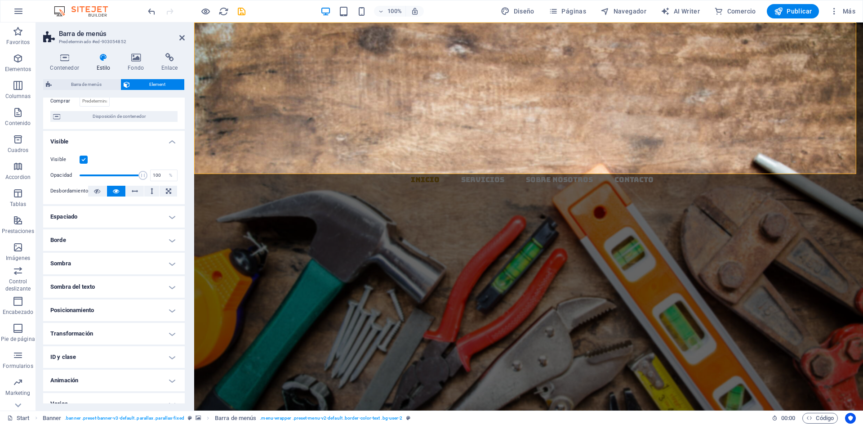
scroll to position [82, 0]
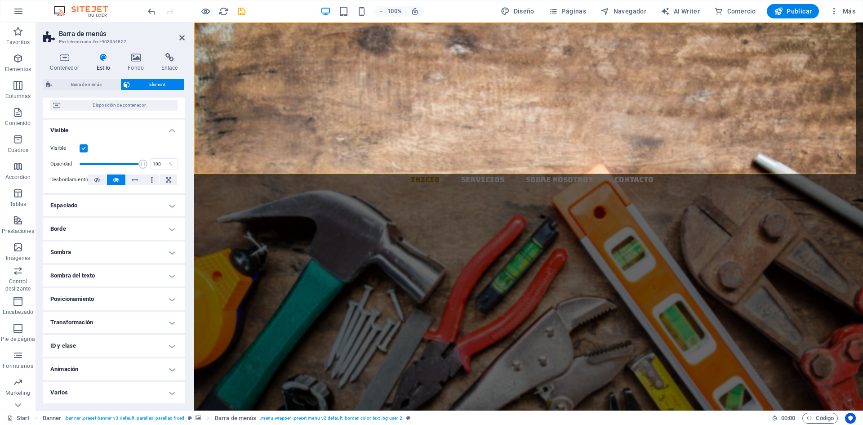
click at [106, 301] on h4 "Posicionamiento" at bounding box center [114, 299] width 142 height 22
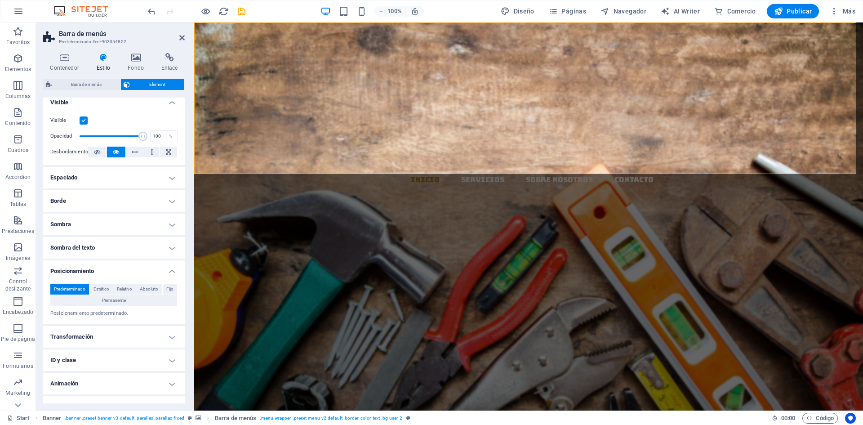
scroll to position [124, 0]
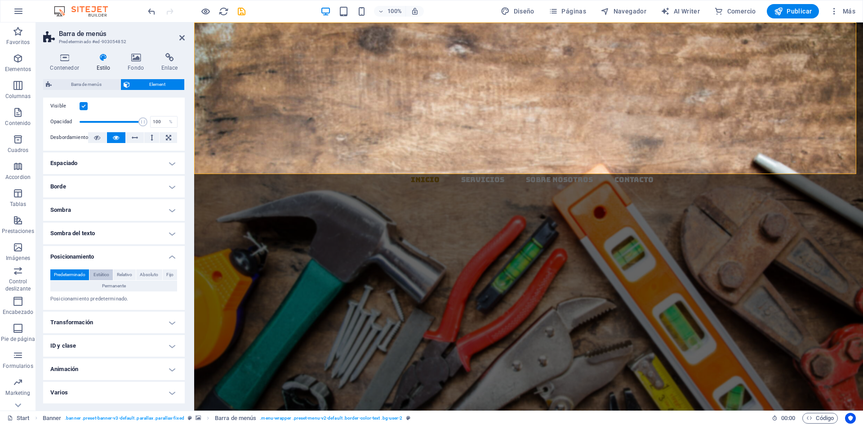
click at [103, 273] on span "Estático" at bounding box center [102, 274] width 16 height 11
click at [135, 58] on icon at bounding box center [136, 57] width 30 height 9
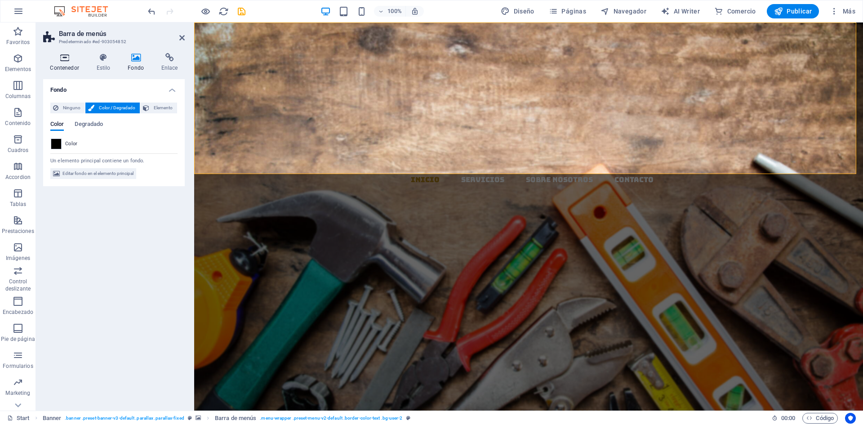
click at [64, 56] on icon at bounding box center [64, 57] width 43 height 9
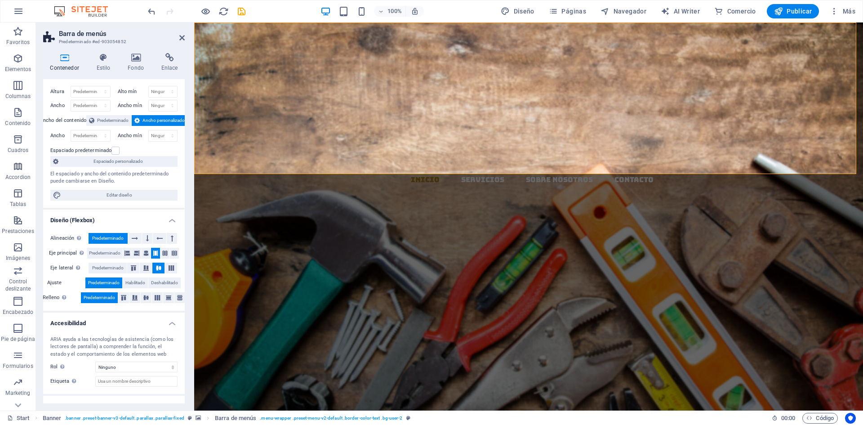
scroll to position [0, 0]
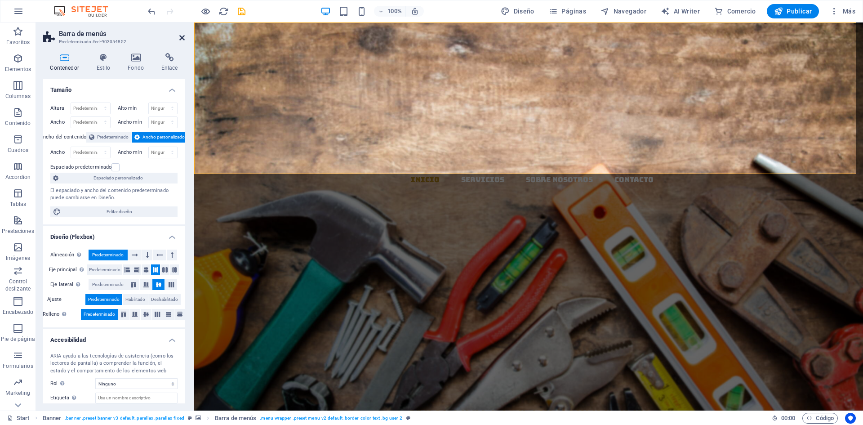
drag, startPoint x: 182, startPoint y: 36, endPoint x: 146, endPoint y: 13, distance: 42.0
click at [182, 36] on icon at bounding box center [181, 37] width 5 height 7
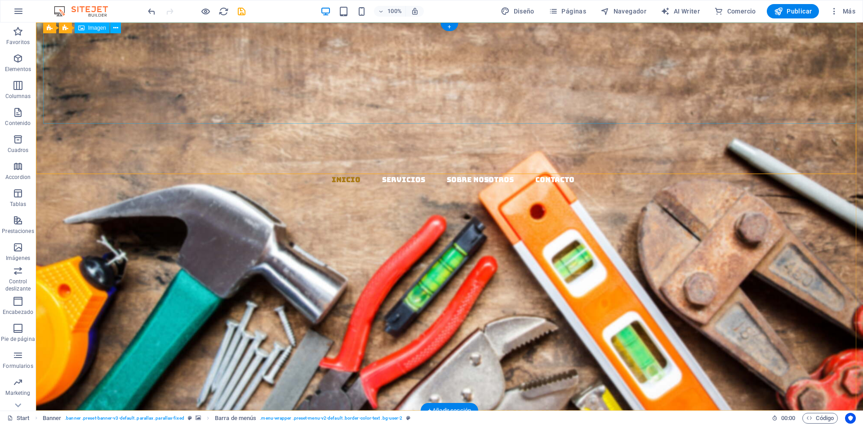
drag, startPoint x: 157, startPoint y: 73, endPoint x: 153, endPoint y: 68, distance: 6.1
click at [158, 72] on figure at bounding box center [453, 72] width 820 height 101
click at [114, 26] on icon at bounding box center [115, 27] width 5 height 9
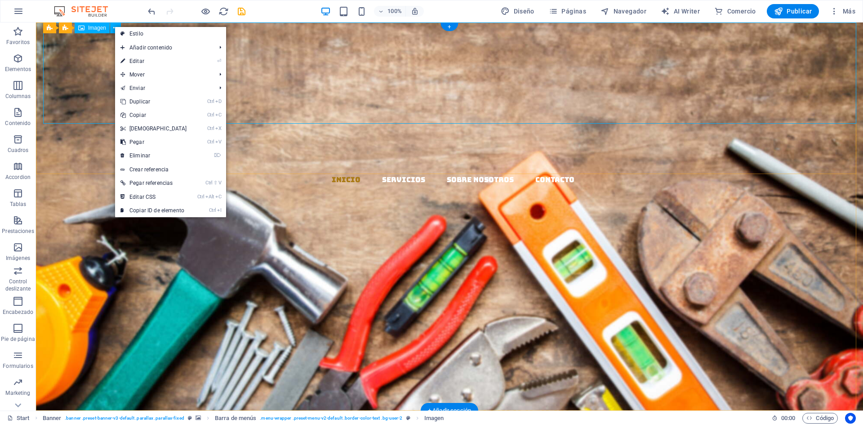
click at [88, 51] on figure at bounding box center [453, 72] width 820 height 101
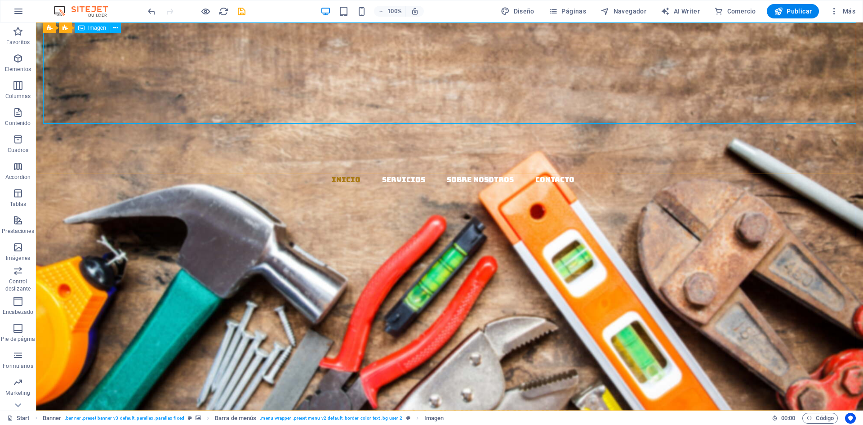
click at [89, 28] on span "Imagen" at bounding box center [97, 27] width 18 height 5
click at [100, 30] on span "Imagen" at bounding box center [97, 27] width 18 height 5
click at [95, 27] on span "Imagen" at bounding box center [97, 27] width 18 height 5
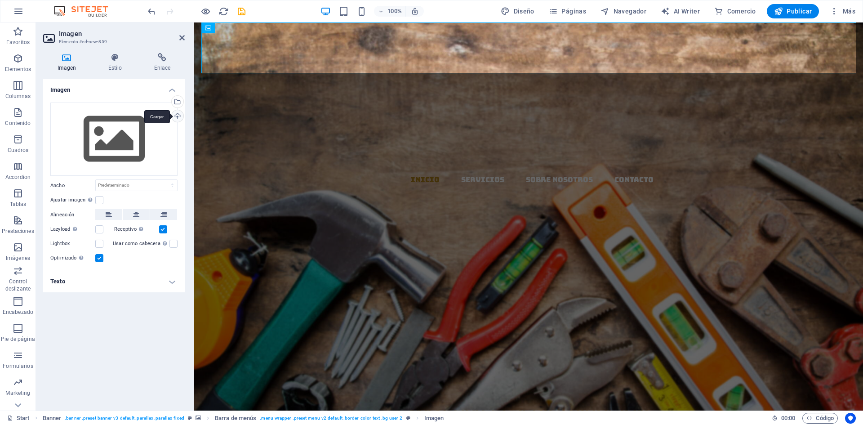
click at [176, 116] on div "Cargar" at bounding box center [176, 116] width 13 height 13
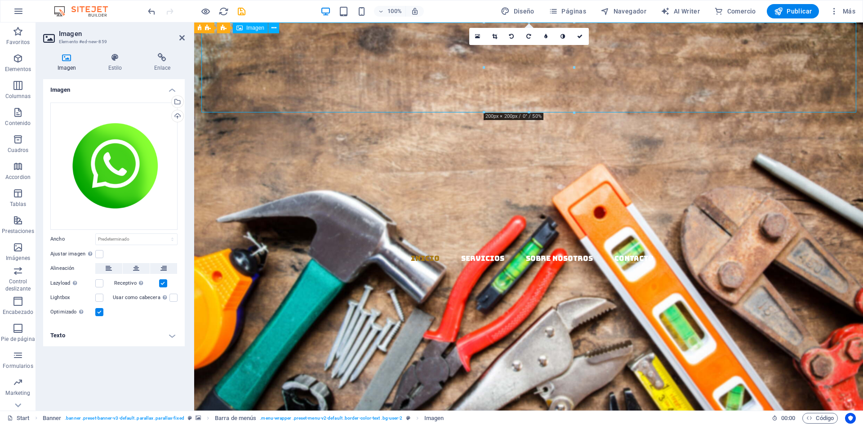
drag, startPoint x: 515, startPoint y: 78, endPoint x: 561, endPoint y: 89, distance: 47.2
click at [561, 89] on figure at bounding box center [532, 112] width 662 height 180
drag, startPoint x: 527, startPoint y: 63, endPoint x: 558, endPoint y: 83, distance: 37.4
click at [558, 83] on figure at bounding box center [532, 112] width 662 height 180
click at [494, 37] on icon at bounding box center [494, 36] width 5 height 5
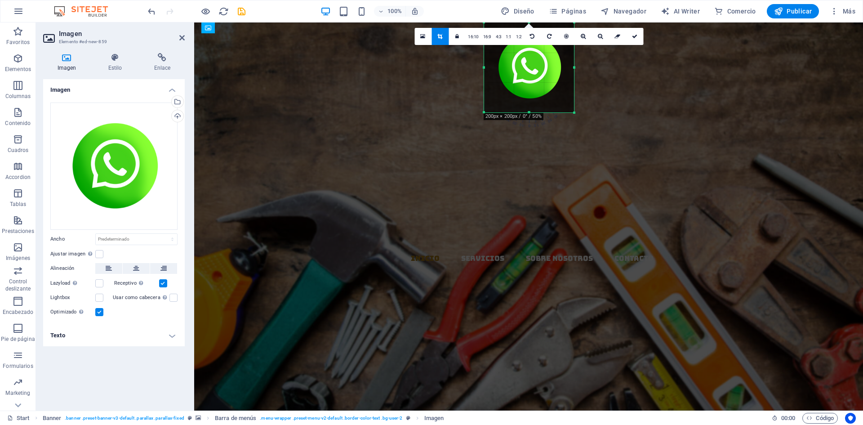
click at [516, 80] on div at bounding box center [529, 67] width 90 height 90
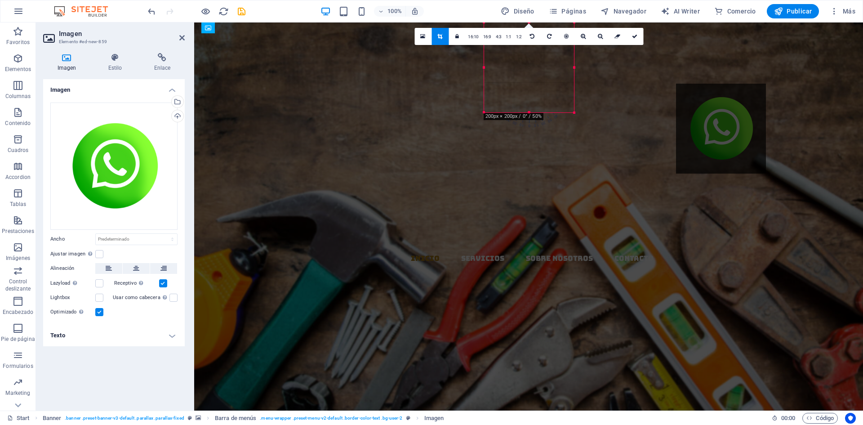
drag, startPoint x: 520, startPoint y: 77, endPoint x: 712, endPoint y: 139, distance: 201.5
click at [712, 139] on div at bounding box center [721, 129] width 90 height 90
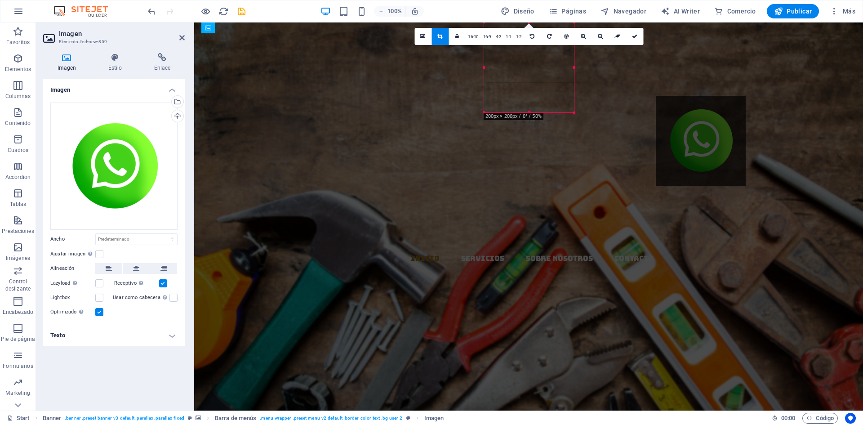
drag, startPoint x: 536, startPoint y: 77, endPoint x: 708, endPoint y: 151, distance: 186.8
click at [708, 151] on div at bounding box center [701, 141] width 90 height 90
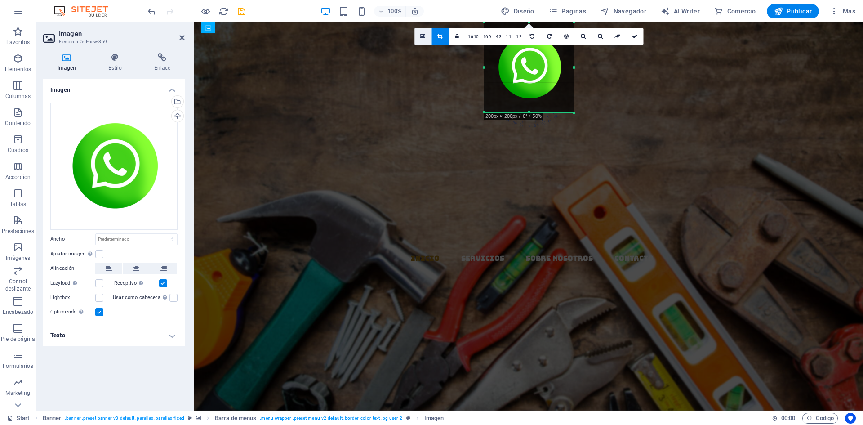
click at [424, 36] on icon at bounding box center [422, 36] width 5 height 6
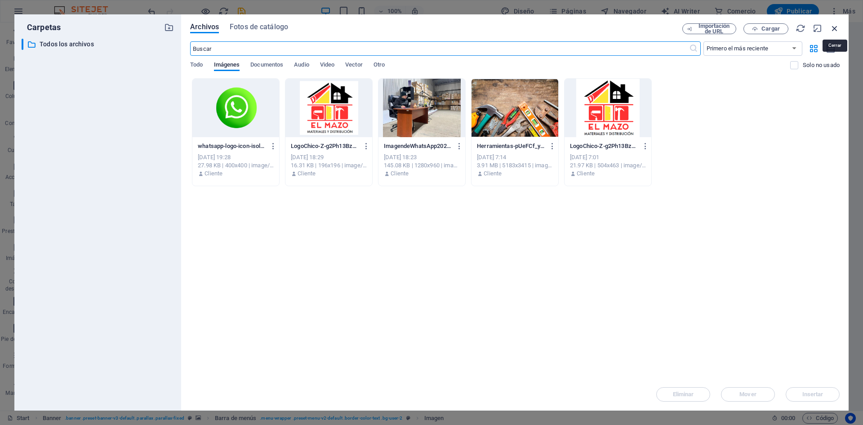
click at [832, 29] on icon "button" at bounding box center [835, 28] width 10 height 10
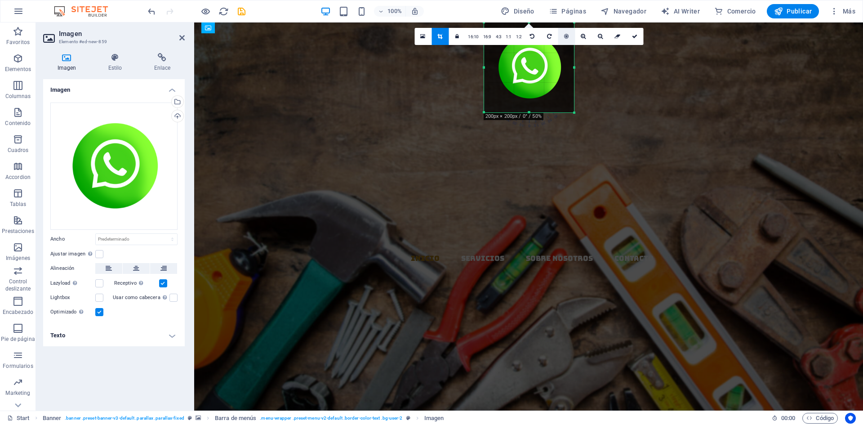
click at [565, 35] on icon at bounding box center [566, 36] width 4 height 5
click at [424, 38] on icon at bounding box center [422, 36] width 5 height 6
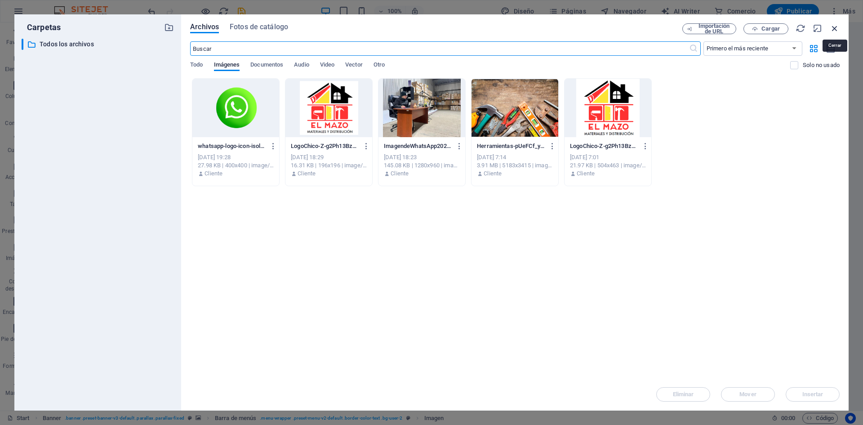
click at [831, 30] on icon "button" at bounding box center [835, 28] width 10 height 10
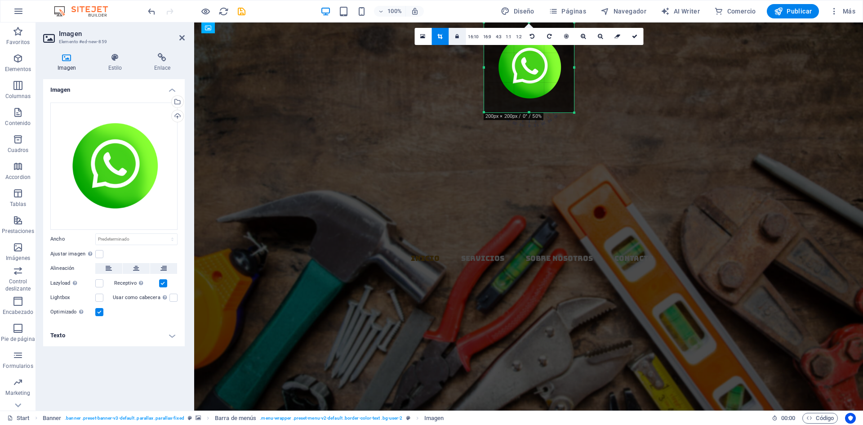
click at [458, 36] on icon at bounding box center [458, 36] width 4 height 5
click at [457, 35] on icon at bounding box center [458, 36] width 4 height 5
click at [519, 38] on link "1:2" at bounding box center [519, 36] width 10 height 17
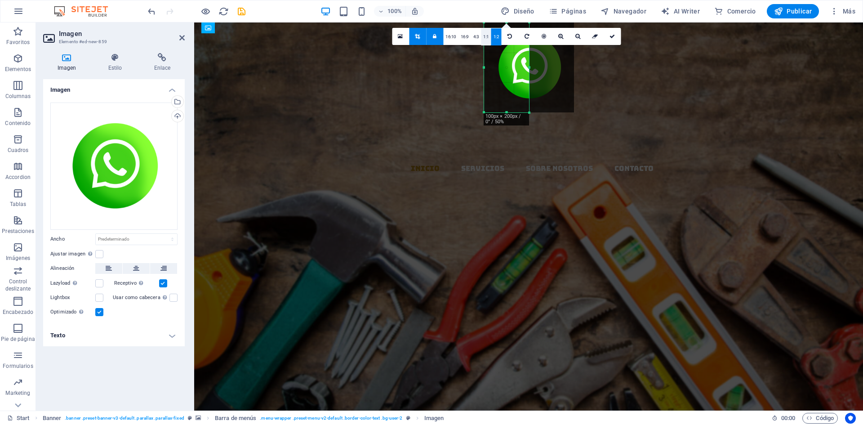
click at [484, 35] on link "1:1" at bounding box center [486, 36] width 10 height 17
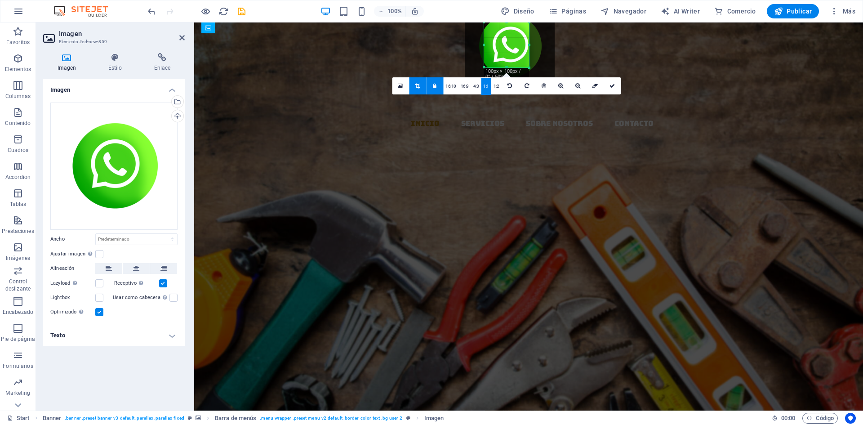
drag, startPoint x: 511, startPoint y: 48, endPoint x: 492, endPoint y: 27, distance: 28.3
click at [492, 27] on div at bounding box center [510, 46] width 90 height 90
click at [507, 44] on div at bounding box center [510, 46] width 90 height 90
click at [508, 44] on div at bounding box center [511, 46] width 90 height 90
click at [475, 84] on link "4:3" at bounding box center [476, 86] width 10 height 17
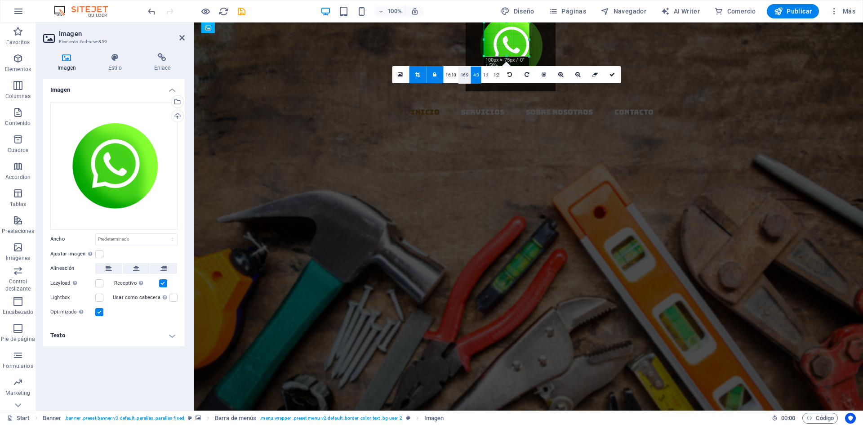
click at [466, 74] on link "16:9" at bounding box center [465, 75] width 13 height 17
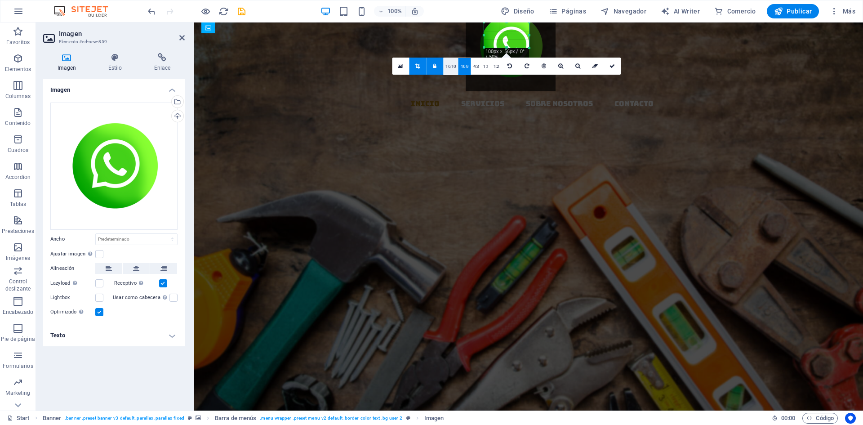
click at [452, 67] on link "16:10" at bounding box center [450, 66] width 15 height 17
click at [452, 67] on link "16:10" at bounding box center [450, 69] width 15 height 17
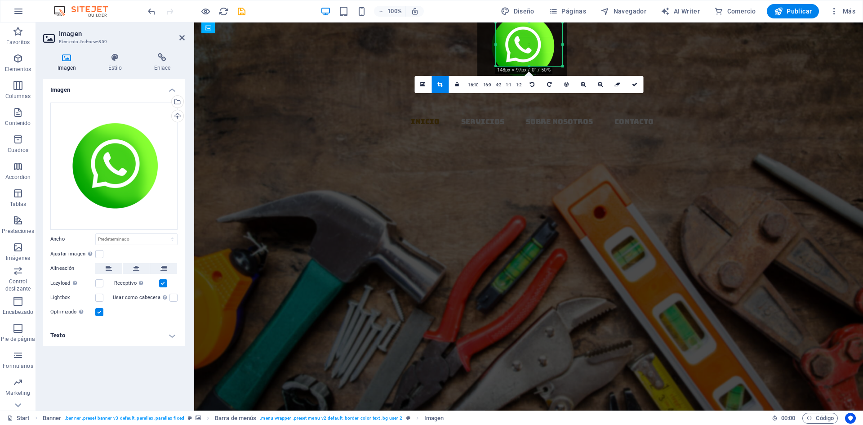
drag, startPoint x: 529, startPoint y: 52, endPoint x: 551, endPoint y: 67, distance: 26.5
click at [551, 66] on div "180 170 160 150 140 130 120 110 100 90 80 70 60 50 40 30 20 10 0 -10 -20 -30 -4…" at bounding box center [529, 44] width 67 height 44
drag, startPoint x: 531, startPoint y: 49, endPoint x: 541, endPoint y: 34, distance: 18.0
click at [541, 34] on div at bounding box center [532, 31] width 90 height 90
click at [539, 36] on div at bounding box center [532, 32] width 90 height 90
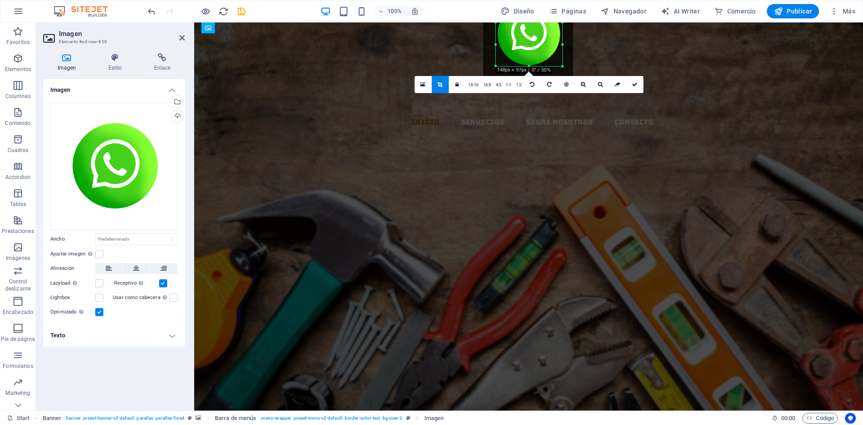
click at [537, 37] on div at bounding box center [528, 34] width 90 height 90
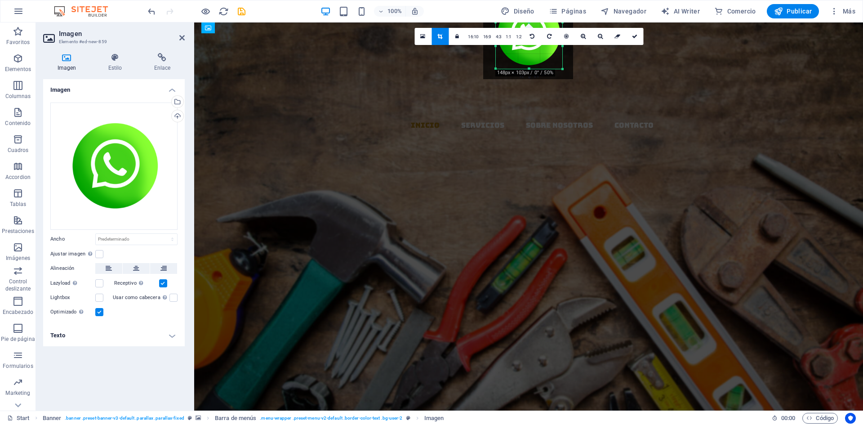
click at [530, 69] on div at bounding box center [529, 68] width 67 height 3
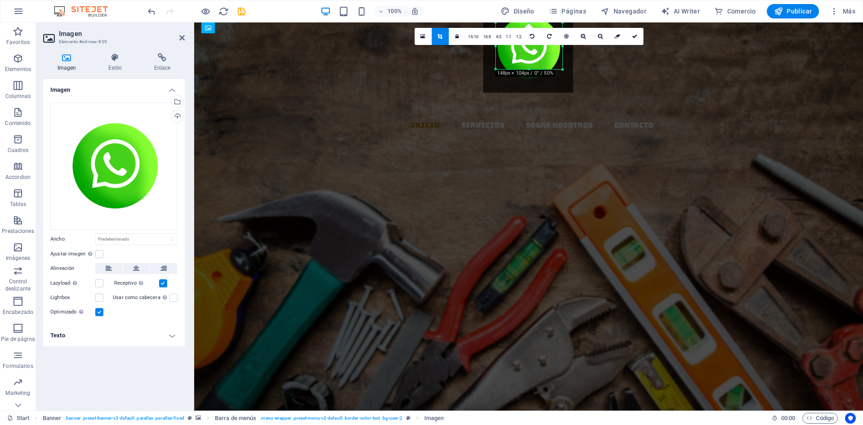
drag, startPoint x: 533, startPoint y: 51, endPoint x: 533, endPoint y: 63, distance: 12.1
click at [533, 63] on div at bounding box center [528, 48] width 90 height 90
drag, startPoint x: 562, startPoint y: 68, endPoint x: 562, endPoint y: 78, distance: 9.9
click at [562, 78] on div at bounding box center [562, 79] width 5 height 5
drag, startPoint x: 537, startPoint y: 63, endPoint x: 537, endPoint y: 72, distance: 9.0
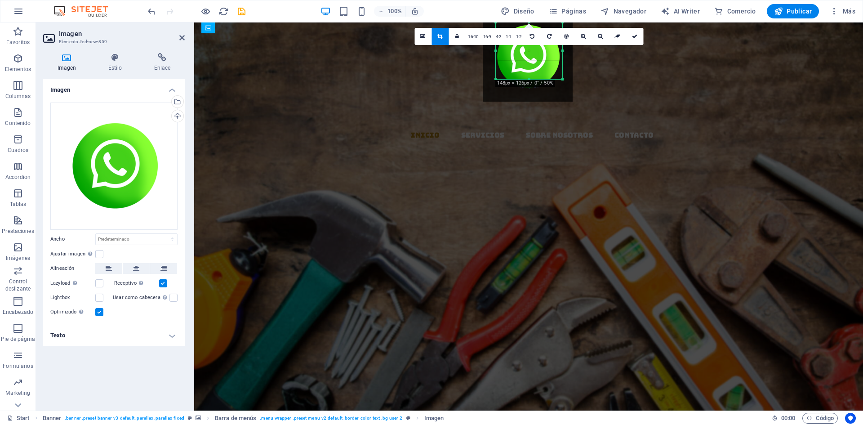
click at [537, 72] on div at bounding box center [528, 57] width 90 height 90
drag, startPoint x: 561, startPoint y: 79, endPoint x: 562, endPoint y: 90, distance: 11.3
click at [562, 90] on div at bounding box center [562, 90] width 5 height 5
click at [641, 65] on figure at bounding box center [532, 56] width 662 height 68
click at [632, 37] on icon at bounding box center [634, 36] width 5 height 5
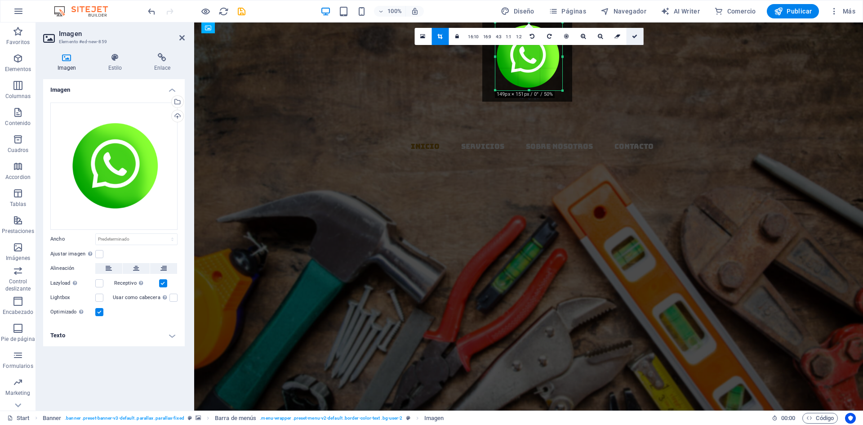
type input "149"
select select "px"
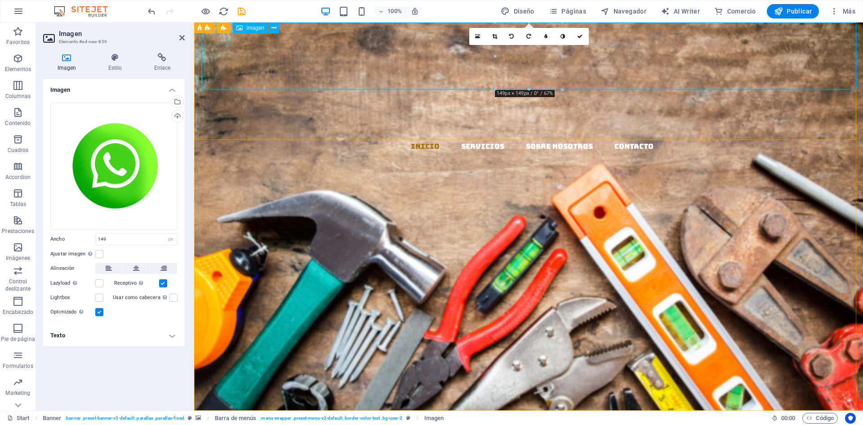
click at [620, 61] on figure at bounding box center [532, 56] width 662 height 68
click at [550, 261] on div "EL MAZO MATERIALES Y DISTRIBUCION Llevamos los materiales a tu ferretería, con …" at bounding box center [528, 382] width 669 height 242
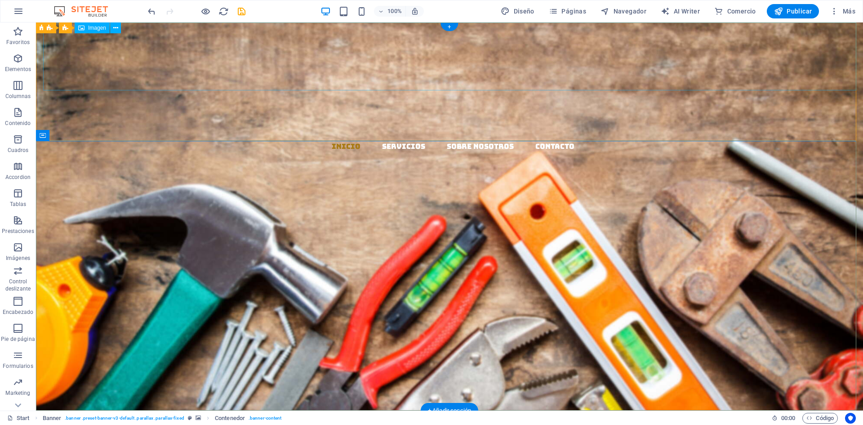
click at [459, 57] on figure at bounding box center [453, 56] width 820 height 68
drag, startPoint x: 450, startPoint y: 56, endPoint x: 840, endPoint y: 117, distance: 394.6
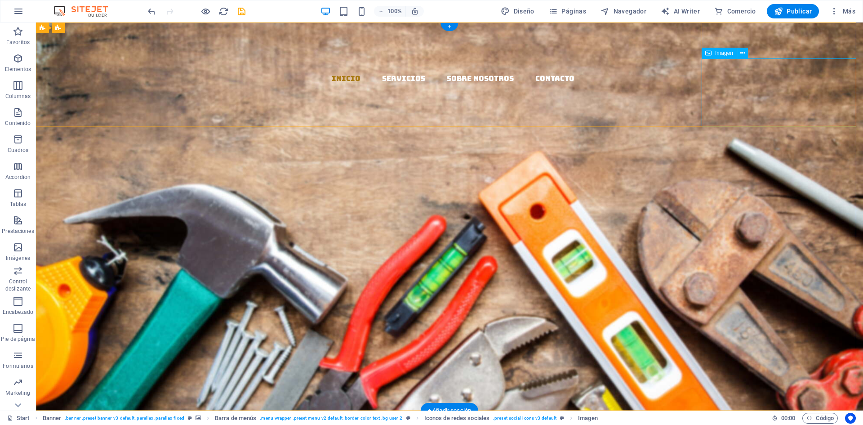
click at [725, 192] on figure at bounding box center [453, 226] width 820 height 68
click at [708, 28] on icon at bounding box center [709, 27] width 6 height 11
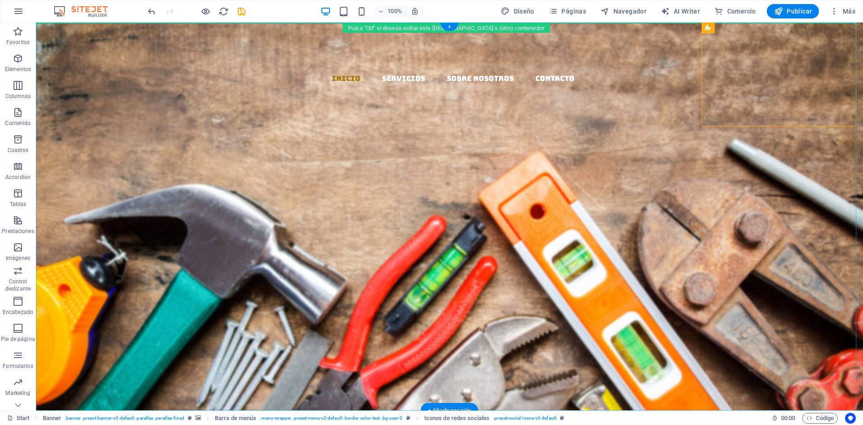
drag, startPoint x: 744, startPoint y: 50, endPoint x: 594, endPoint y: 101, distance: 158.1
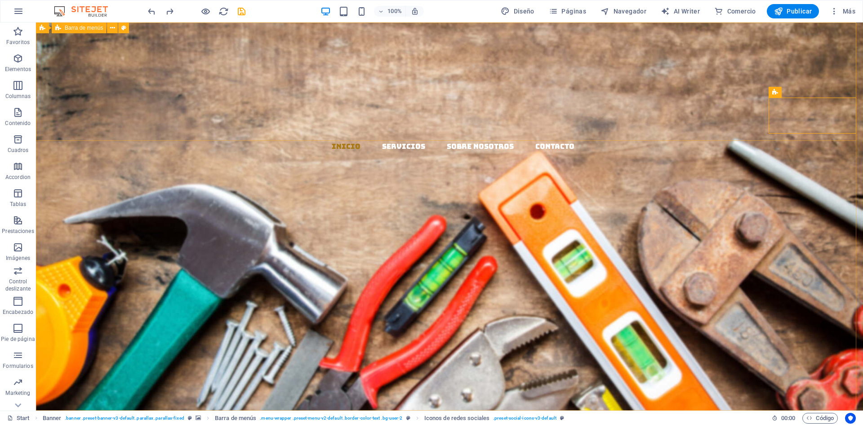
click at [87, 29] on span "Barra de menús" at bounding box center [84, 27] width 38 height 5
click at [93, 28] on span "Barra de menús" at bounding box center [84, 27] width 38 height 5
click at [42, 27] on icon at bounding box center [43, 27] width 6 height 11
click at [43, 27] on icon at bounding box center [43, 27] width 6 height 11
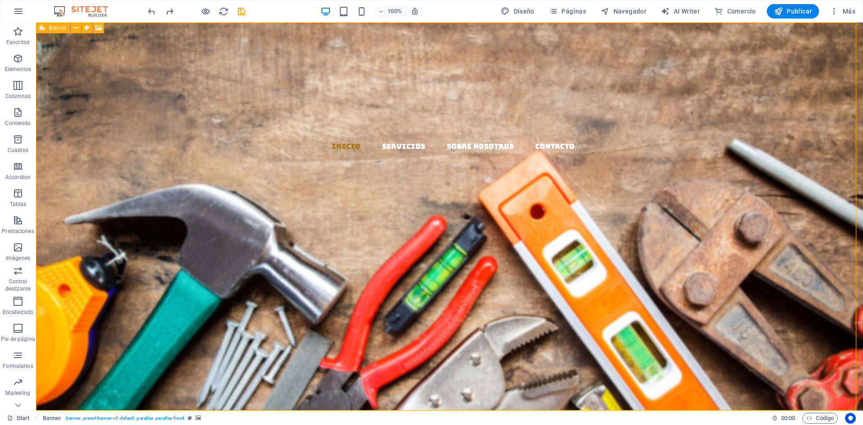
select select "rem"
select select "px"
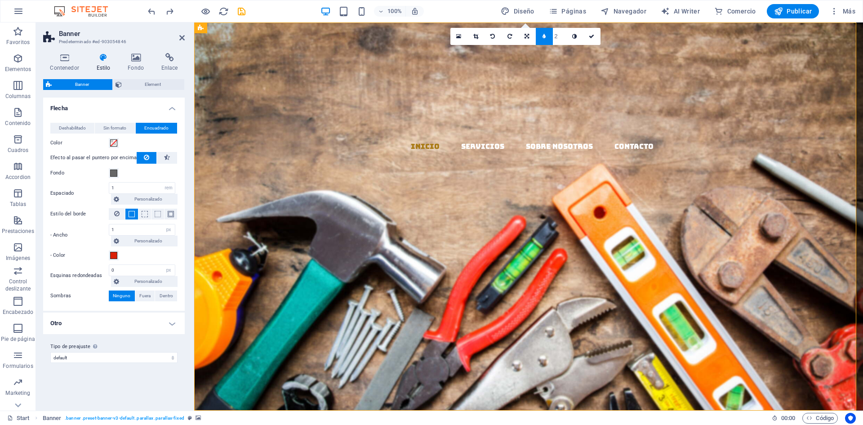
click at [43, 26] on header "Banner Predeterminado #ed-903054846" at bounding box center [114, 33] width 142 height 23
type input "1"
type input "2"
type input "3"
type input "2"
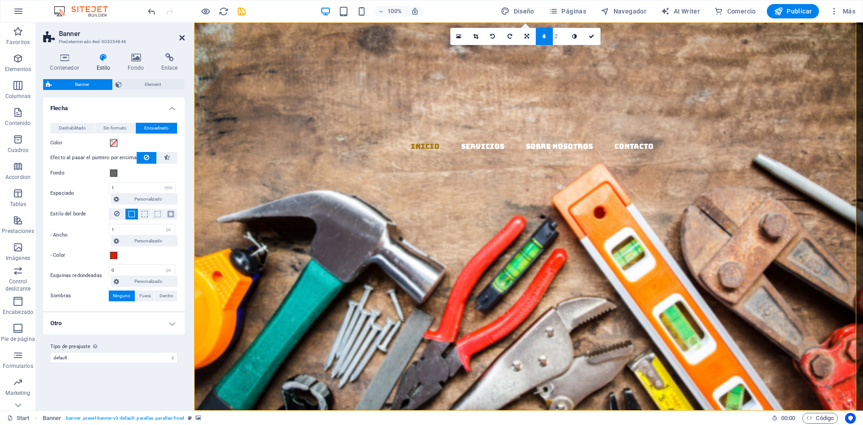
click at [180, 37] on icon at bounding box center [181, 37] width 5 height 7
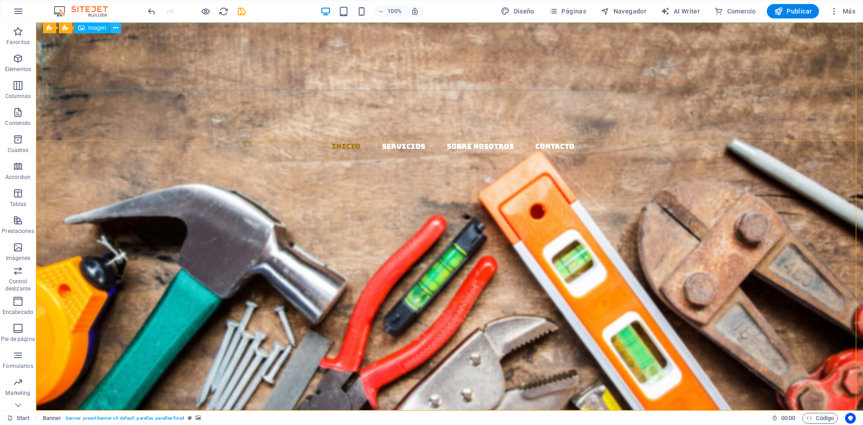
click at [117, 27] on icon at bounding box center [115, 27] width 5 height 9
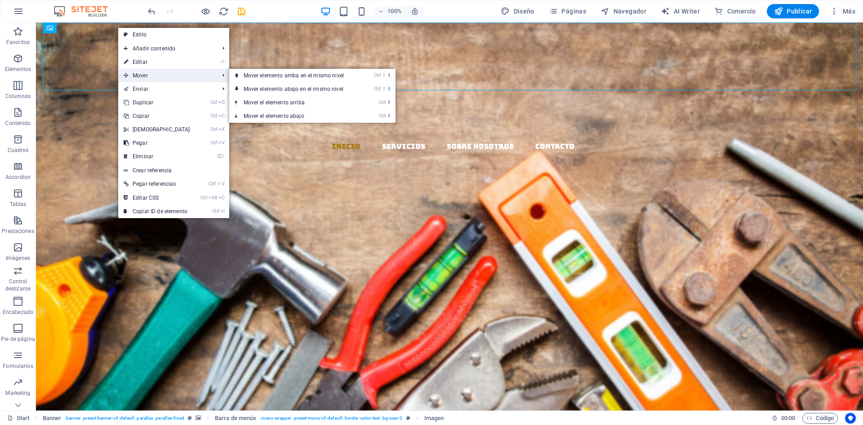
click at [136, 74] on span "Mover" at bounding box center [167, 75] width 98 height 13
click at [306, 88] on link "Ctrl ⇧ ⬇ Mover elemento abajo en el mismo nivel" at bounding box center [295, 88] width 133 height 13
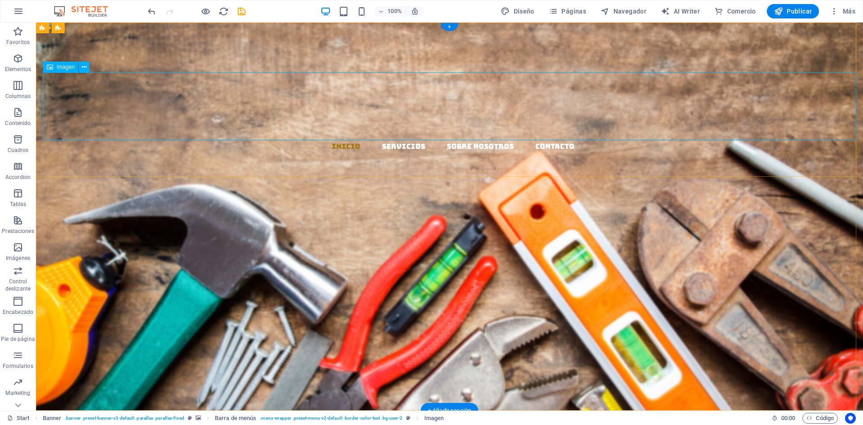
click at [44, 98] on figure at bounding box center [453, 106] width 820 height 68
drag, startPoint x: 62, startPoint y: 97, endPoint x: 68, endPoint y: 97, distance: 5.8
click at [68, 97] on figure at bounding box center [453, 106] width 820 height 68
click at [83, 66] on icon at bounding box center [84, 67] width 5 height 9
click at [438, 112] on figure at bounding box center [453, 106] width 820 height 68
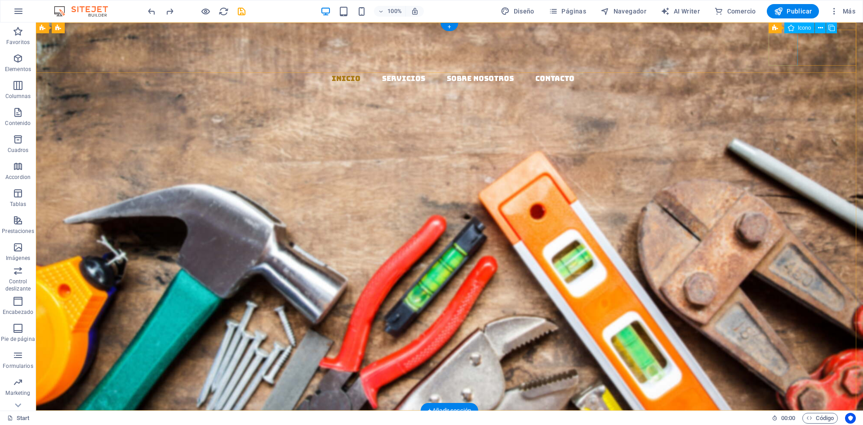
click at [783, 85] on figure at bounding box center [453, 103] width 820 height 36
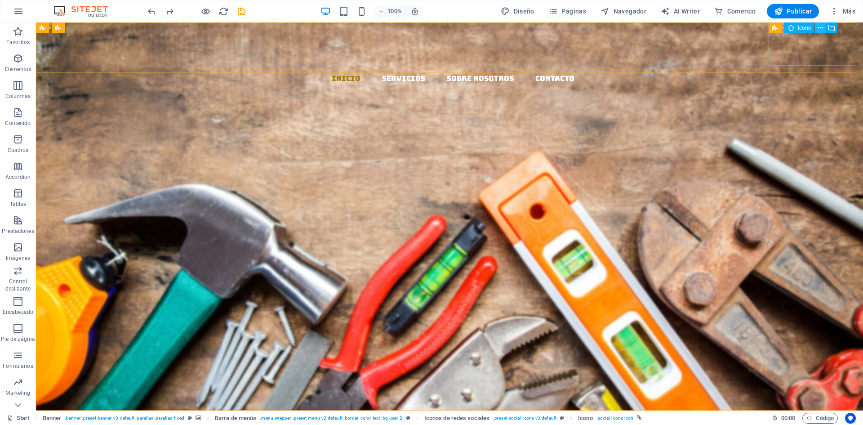
click at [824, 27] on button at bounding box center [820, 27] width 11 height 11
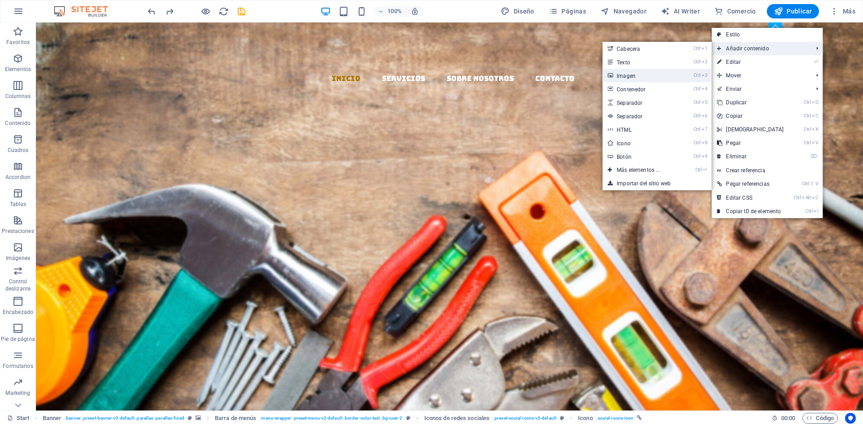
click at [629, 77] on link "Ctrl 3 Imagen" at bounding box center [641, 75] width 76 height 13
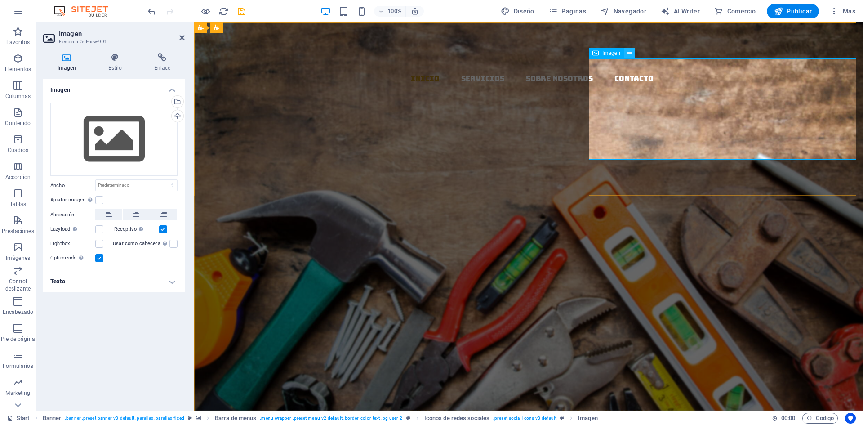
click at [628, 49] on icon at bounding box center [630, 53] width 5 height 9
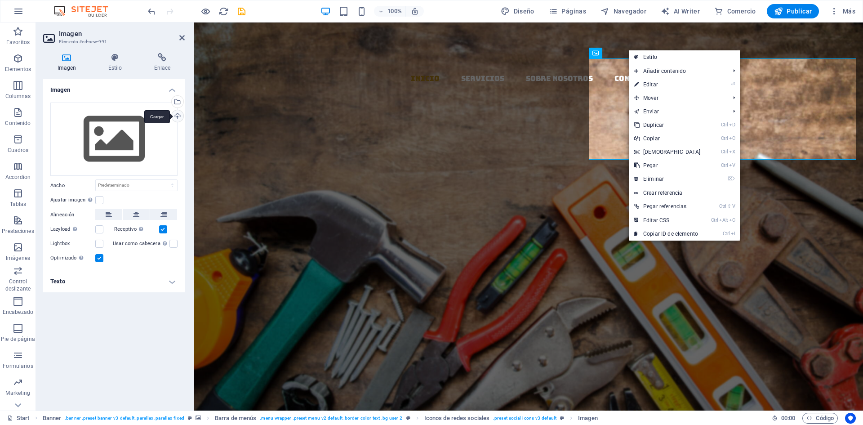
click at [174, 116] on div "Cargar" at bounding box center [176, 116] width 13 height 13
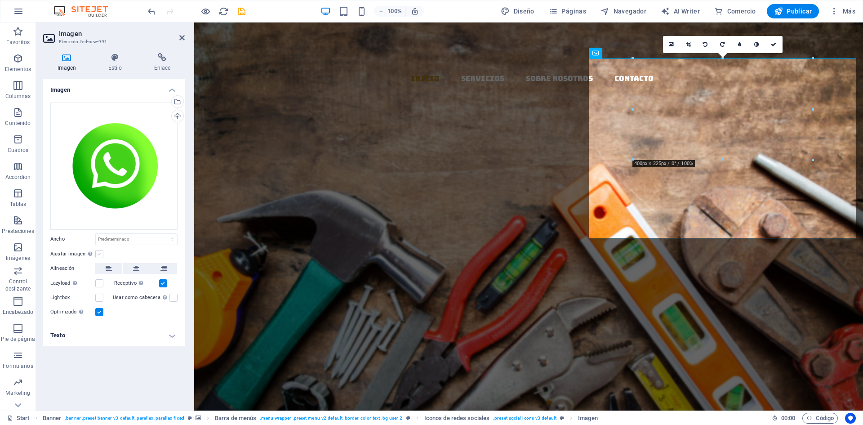
click at [98, 253] on label at bounding box center [99, 254] width 8 height 8
click at [0, 0] on input "Ajustar imagen Ajustar imagen automáticamente a un ancho y alto fijo" at bounding box center [0, 0] width 0 height 0
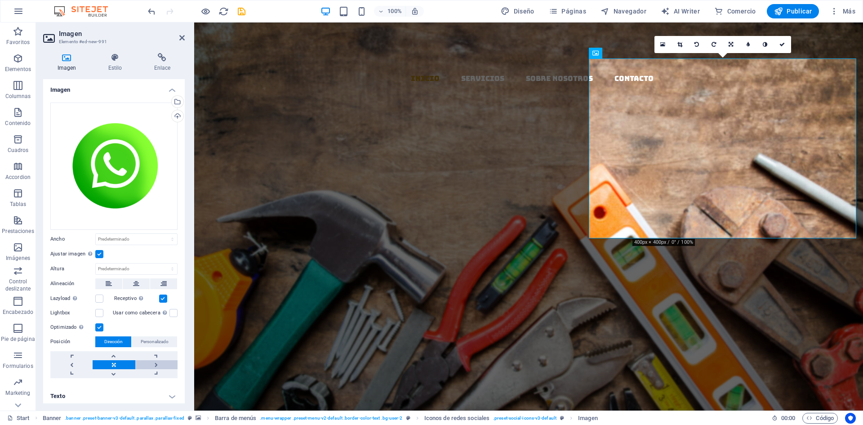
click at [135, 362] on link at bounding box center [156, 364] width 42 height 9
click at [155, 362] on link at bounding box center [156, 364] width 42 height 9
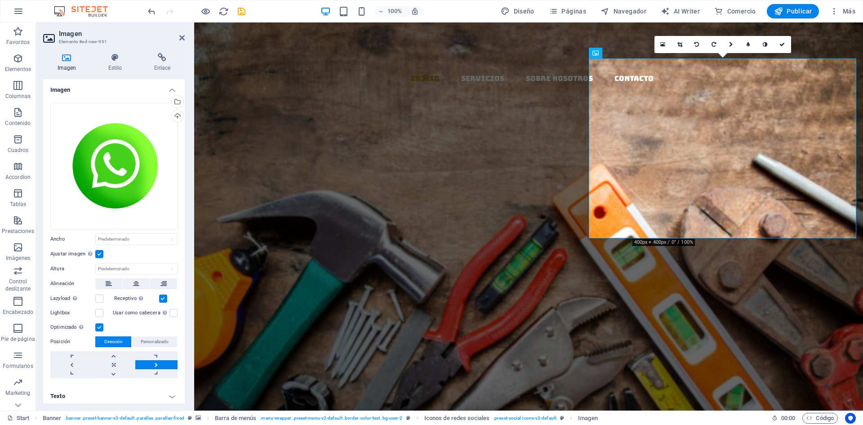
click at [155, 362] on link at bounding box center [156, 364] width 42 height 9
click at [68, 360] on link at bounding box center [71, 364] width 42 height 9
click at [69, 360] on link at bounding box center [71, 364] width 42 height 9
click at [70, 360] on link at bounding box center [71, 364] width 42 height 9
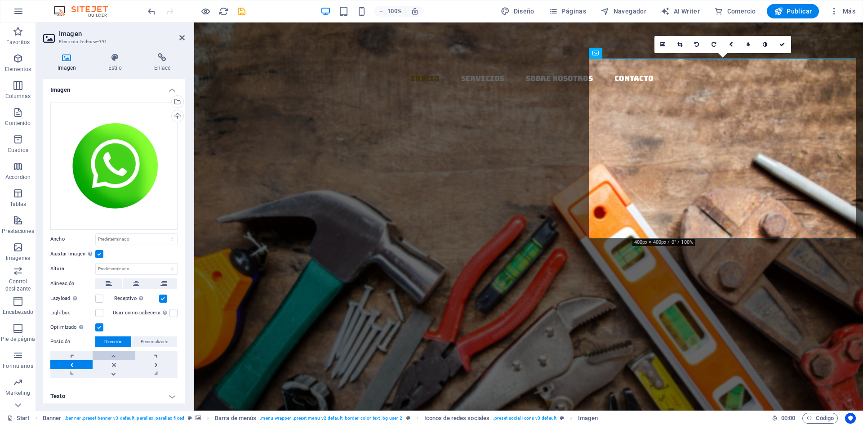
click at [112, 351] on link at bounding box center [114, 355] width 42 height 9
click at [111, 373] on link at bounding box center [114, 373] width 42 height 9
click at [680, 44] on icon at bounding box center [680, 44] width 5 height 5
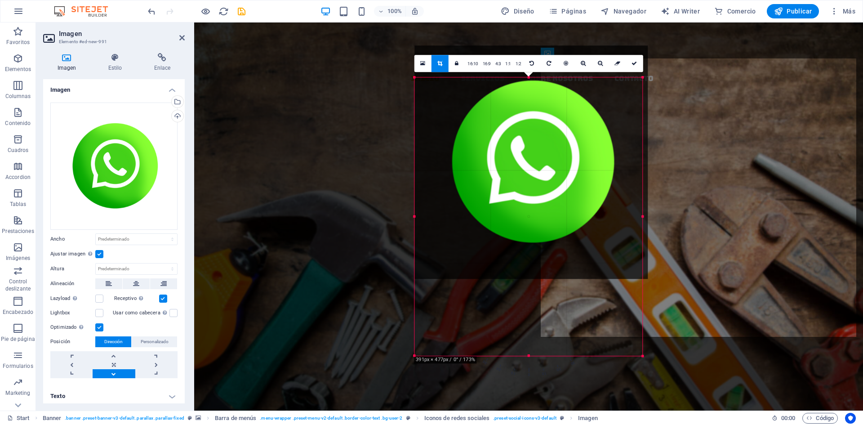
drag, startPoint x: 684, startPoint y: 62, endPoint x: 602, endPoint y: 94, distance: 88.3
click at [602, 94] on div "180 170 160 150 140 130 120 110 100 90 80 70 60 50 40 30 20 10 0 -10 -20 -30 -4…" at bounding box center [529, 216] width 228 height 278
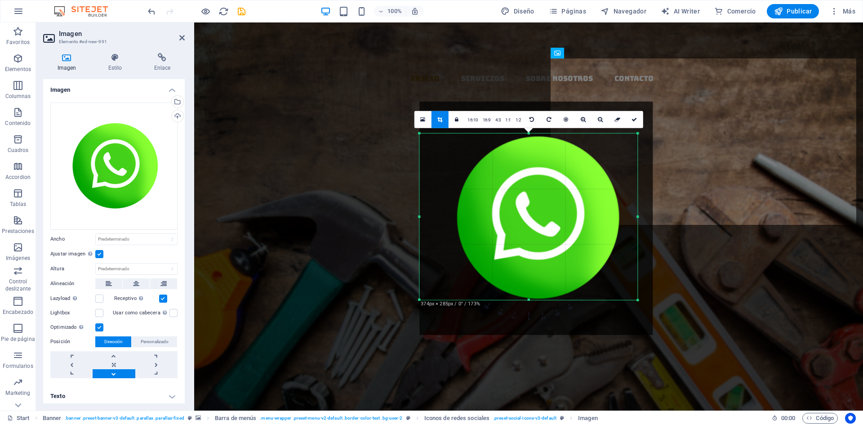
drag, startPoint x: 642, startPoint y: 316, endPoint x: 632, endPoint y: 281, distance: 36.4
click at [632, 281] on div "180 170 160 150 140 130 120 110 100 90 80 70 60 50 40 30 20 10 0 -10 -20 -30 -4…" at bounding box center [529, 216] width 218 height 166
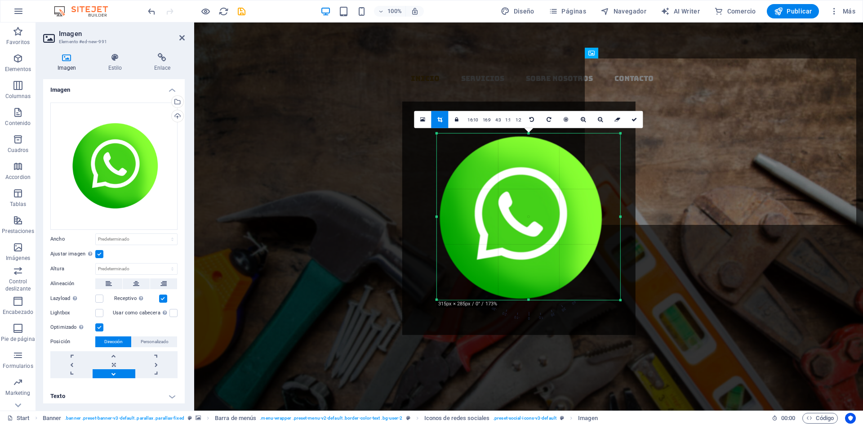
drag, startPoint x: 421, startPoint y: 216, endPoint x: 456, endPoint y: 215, distance: 35.1
click at [456, 215] on div "180 170 160 150 140 130 120 110 100 90 80 70 60 50 40 30 20 10 0 -10 -20 -30 -4…" at bounding box center [528, 216] width 183 height 166
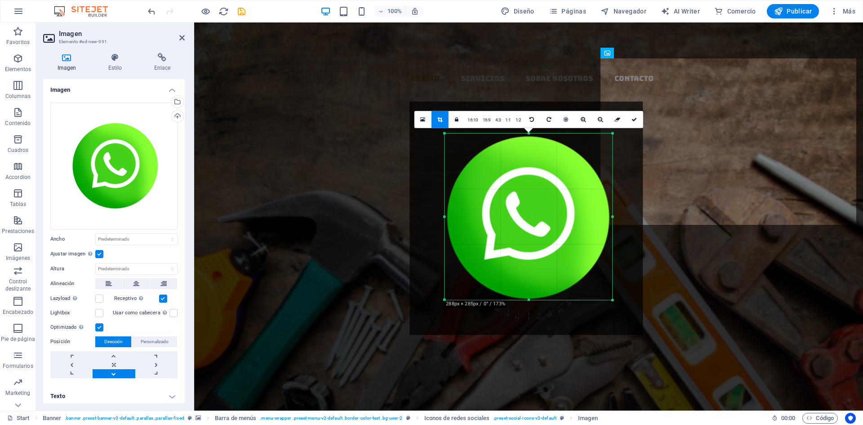
drag, startPoint x: 619, startPoint y: 217, endPoint x: 604, endPoint y: 219, distance: 15.5
click at [604, 219] on div "180 170 160 150 140 130 120 110 100 90 80 70 60 50 40 30 20 10 0 -10 -20 -30 -4…" at bounding box center [529, 216] width 168 height 166
click at [636, 118] on icon at bounding box center [634, 118] width 5 height 5
type input "373"
select select "px"
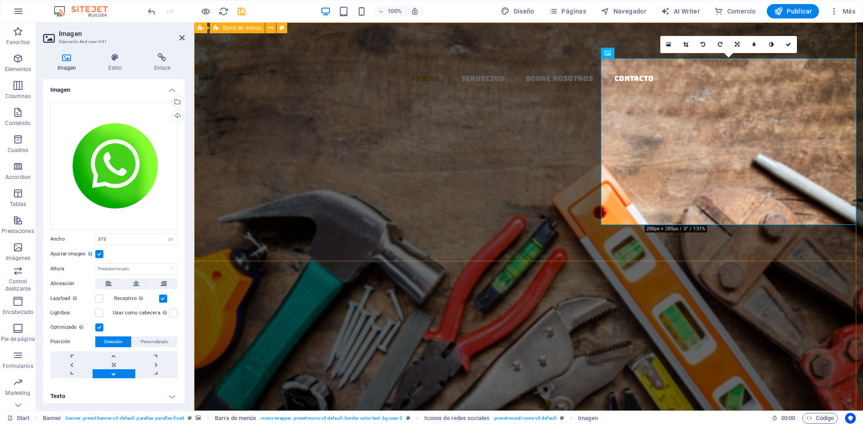
click at [574, 106] on div "Inicio Servicios Sobre Nosotros Contacto" at bounding box center [528, 190] width 669 height 337
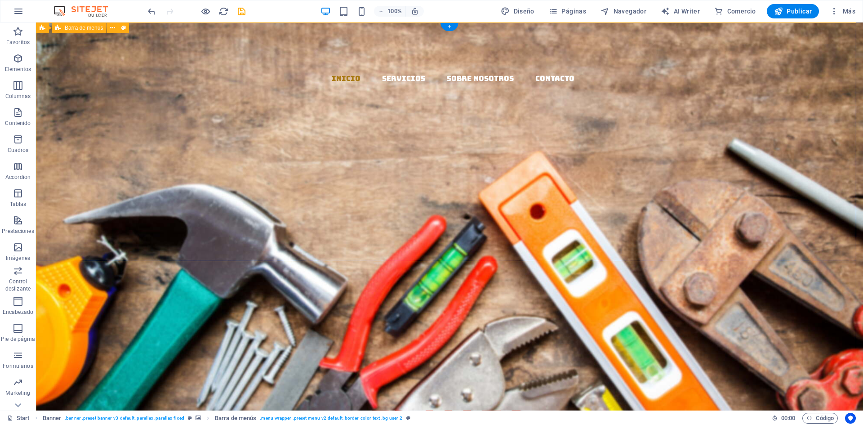
click at [457, 198] on div "Inicio Servicios Sobre Nosotros Contacto" at bounding box center [449, 190] width 827 height 337
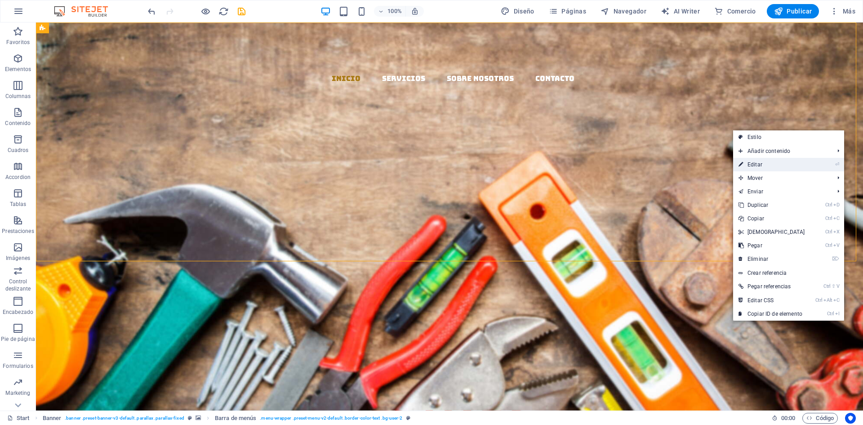
click at [760, 165] on link "⏎ Editar" at bounding box center [771, 164] width 77 height 13
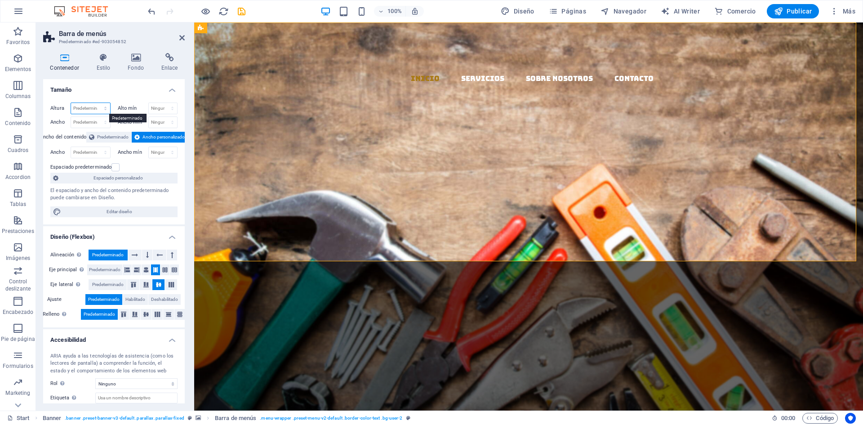
click at [85, 108] on select "Predeterminado px rem % vh vw" at bounding box center [90, 108] width 39 height 11
click at [112, 87] on h4 "Tamaño" at bounding box center [114, 87] width 142 height 16
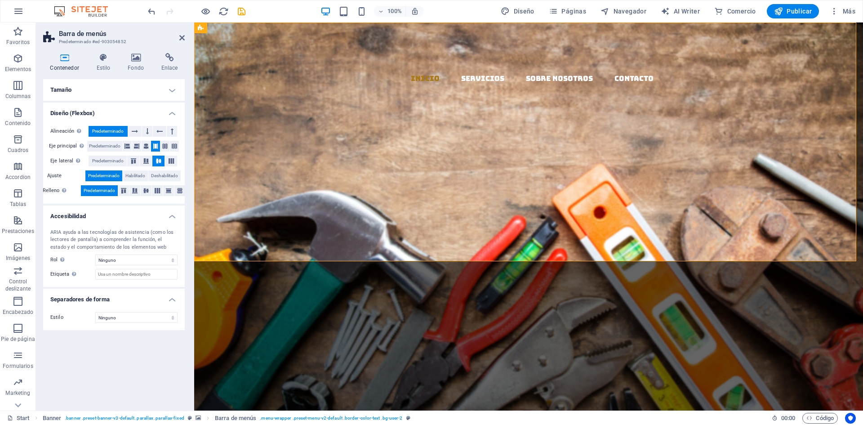
click at [78, 90] on h4 "Tamaño" at bounding box center [114, 90] width 142 height 22
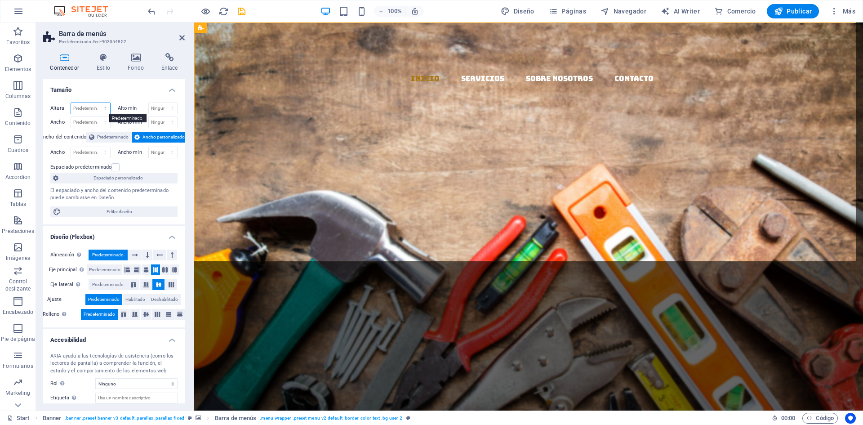
click at [80, 107] on select "Predeterminado px rem % vh vw" at bounding box center [90, 108] width 39 height 11
select select "%"
click at [96, 103] on select "Predeterminado px rem % vh vw" at bounding box center [90, 108] width 39 height 11
type input "99.81"
click at [89, 108] on input "99.81" at bounding box center [90, 108] width 39 height 11
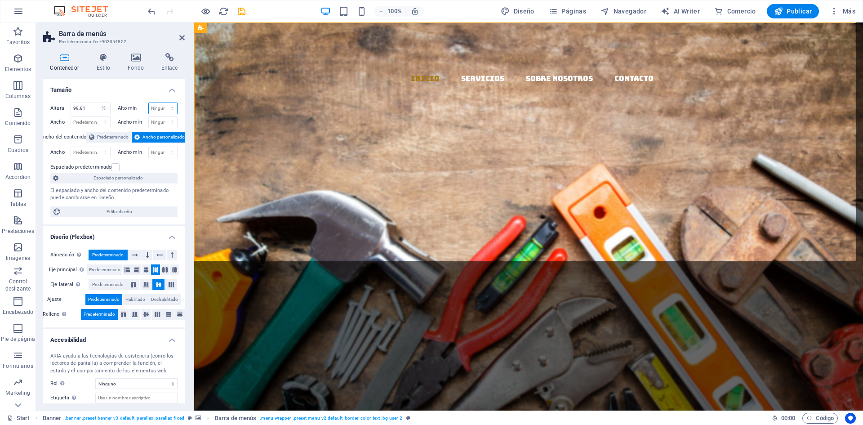
click at [163, 107] on select "Ninguno px rem % vh vw" at bounding box center [163, 108] width 29 height 11
select select "%"
click at [163, 103] on select "Ninguno px rem % vh vw" at bounding box center [163, 108] width 29 height 11
type input "100"
click at [88, 122] on select "Predeterminado px rem % em vh vw" at bounding box center [90, 122] width 39 height 11
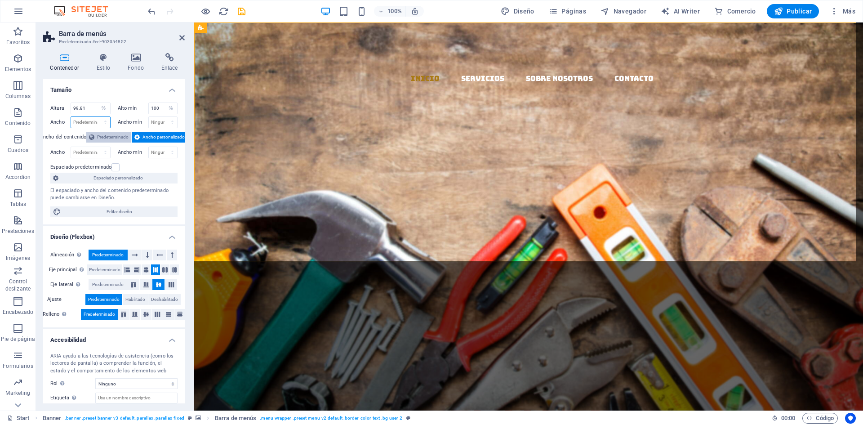
select select "%"
click at [96, 117] on select "Predeterminado px rem % em vh vw" at bounding box center [90, 122] width 39 height 11
type input "100"
click at [160, 120] on select "Ninguno px rem % vh vw" at bounding box center [163, 122] width 29 height 11
select select "%"
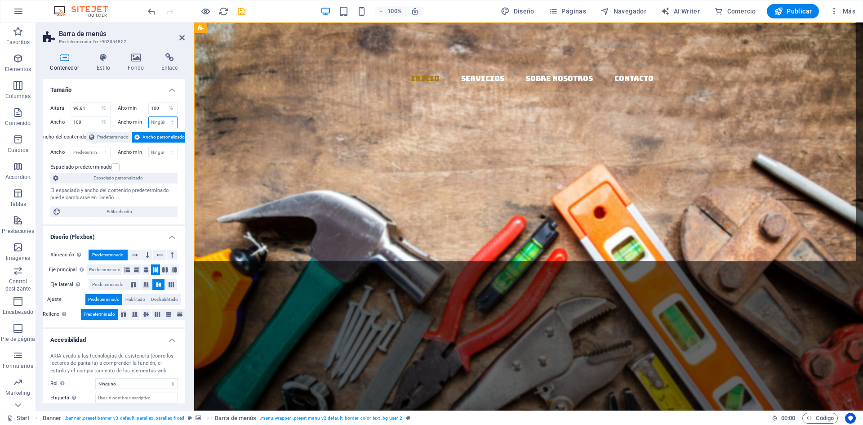
click at [163, 117] on select "Ninguno px rem % vh vw" at bounding box center [163, 122] width 29 height 11
type input "100"
click at [91, 107] on input "99.81" at bounding box center [90, 108] width 39 height 11
type input "0"
type input "50"
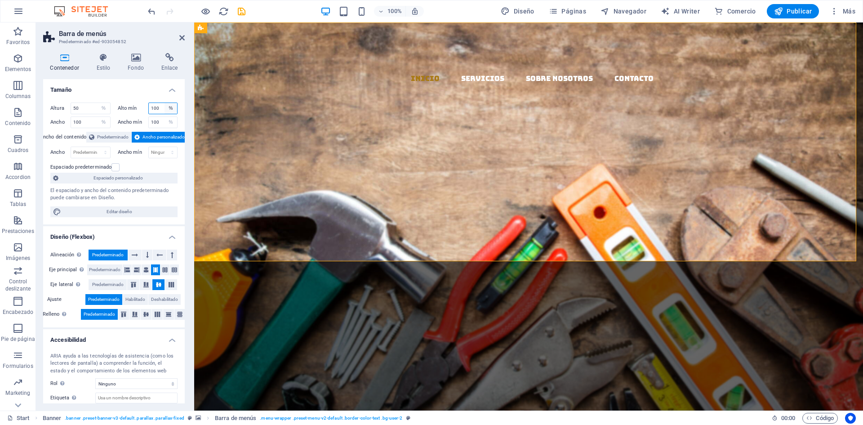
click at [165, 105] on select "Ninguno px rem % vh vw" at bounding box center [171, 108] width 13 height 11
click at [157, 109] on input "100" at bounding box center [163, 108] width 29 height 11
type input "1"
type input "50"
drag, startPoint x: 89, startPoint y: 121, endPoint x: 54, endPoint y: 121, distance: 35.5
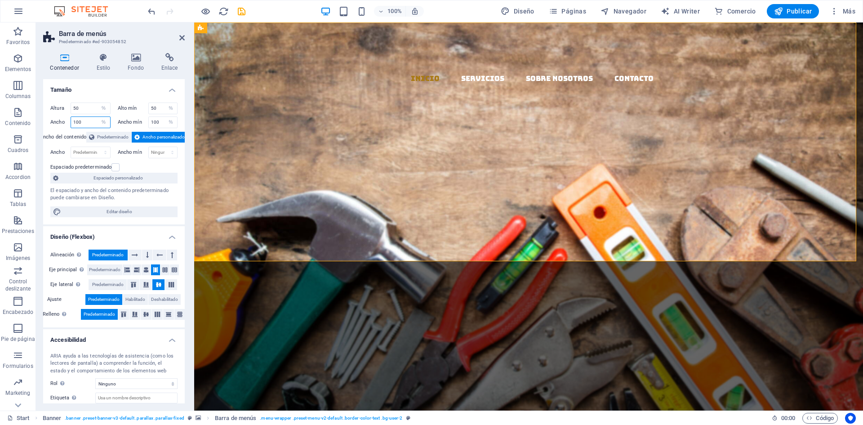
click at [54, 121] on div "Ancho 100 Predeterminado px rem % em vh vw" at bounding box center [80, 122] width 60 height 12
type input "50"
click at [155, 117] on input "100" at bounding box center [163, 122] width 29 height 11
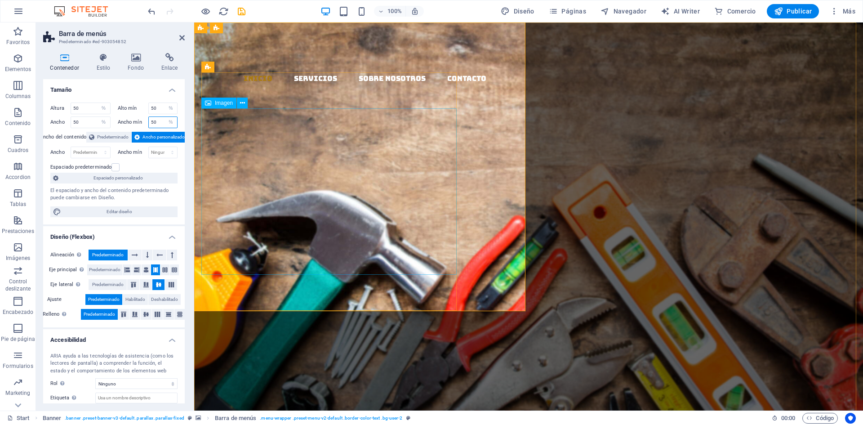
type input "50"
click at [356, 192] on figure at bounding box center [364, 204] width 327 height 166
click at [241, 103] on icon at bounding box center [242, 102] width 5 height 9
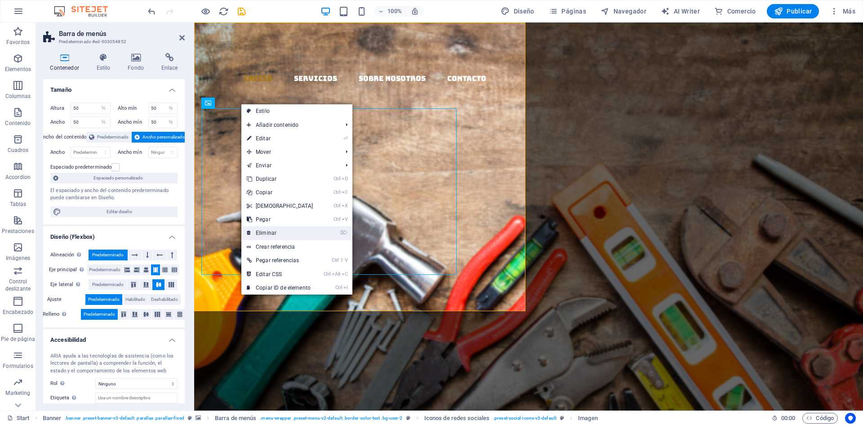
click at [272, 231] on link "⌦ Eliminar" at bounding box center [279, 232] width 77 height 13
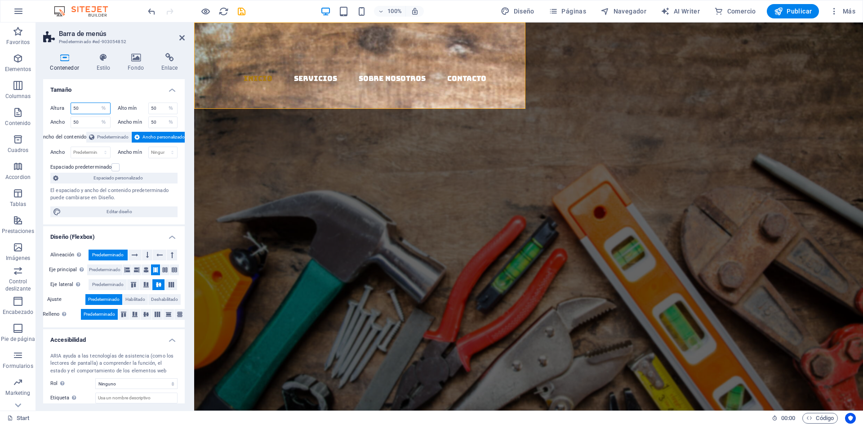
drag, startPoint x: 80, startPoint y: 110, endPoint x: 53, endPoint y: 105, distance: 27.9
click at [53, 105] on div "Altura 50 Predeterminado px rem % vh vw" at bounding box center [80, 109] width 60 height 12
type input "100"
click at [159, 107] on input "50" at bounding box center [163, 108] width 29 height 11
type input "5"
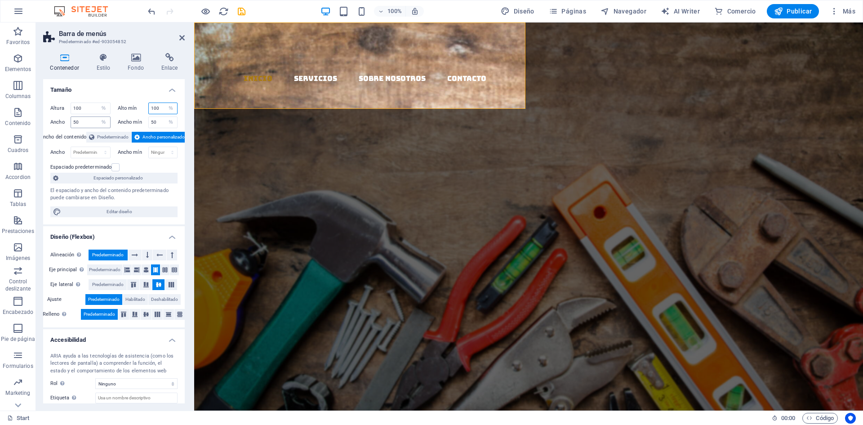
type input "100"
click at [89, 118] on input "50" at bounding box center [90, 122] width 39 height 11
drag, startPoint x: 89, startPoint y: 125, endPoint x: 63, endPoint y: 126, distance: 26.1
click at [63, 126] on div "Ancho 50 Predeterminado px rem % em vh vw" at bounding box center [80, 122] width 60 height 12
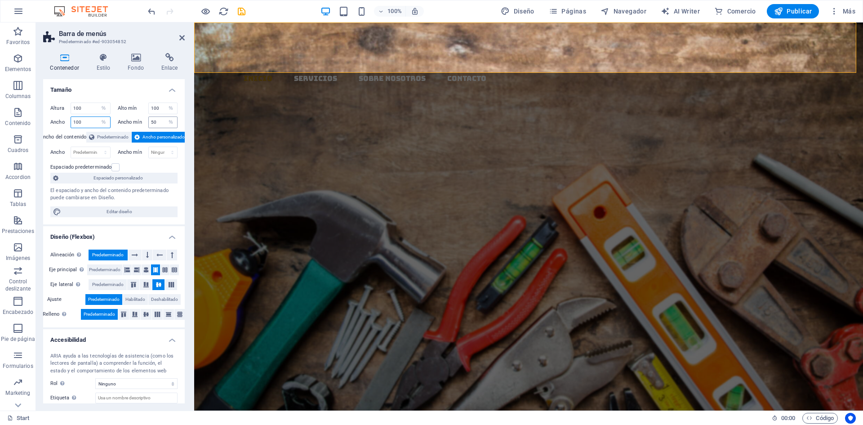
type input "100"
drag, startPoint x: 153, startPoint y: 122, endPoint x: 142, endPoint y: 123, distance: 11.3
click at [142, 122] on div "Ancho mín 50 Ninguno px rem % vh vw" at bounding box center [148, 122] width 60 height 12
drag, startPoint x: 157, startPoint y: 122, endPoint x: 143, endPoint y: 121, distance: 14.4
click at [143, 121] on div "Ancho mín 50 Ninguno px rem % vh vw" at bounding box center [148, 122] width 60 height 12
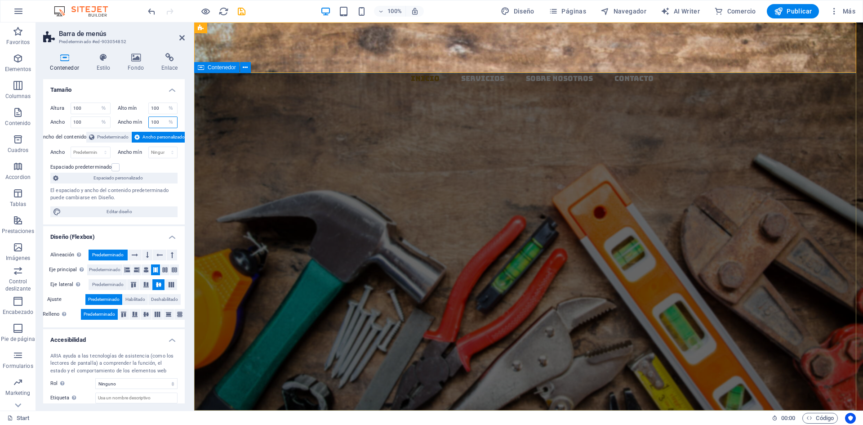
type input "100"
click at [236, 193] on div "EL MAZO MATERIALES Y DISTRIBUCION Llevamos los materiales a tu ferretería, con …" at bounding box center [528, 314] width 669 height 242
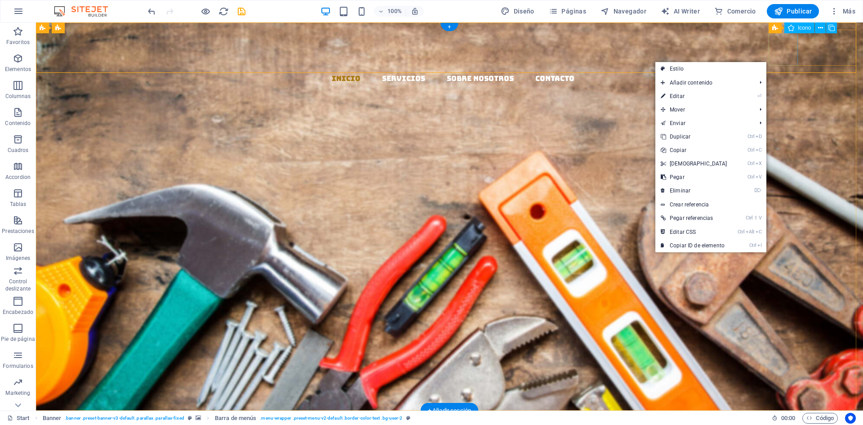
click at [784, 85] on figure at bounding box center [453, 103] width 820 height 36
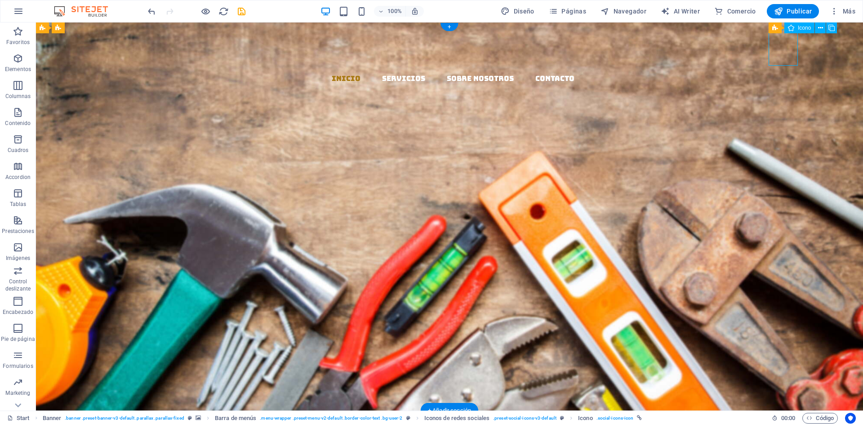
click at [784, 85] on figure at bounding box center [453, 103] width 820 height 36
select select "xMidYMid"
select select "px"
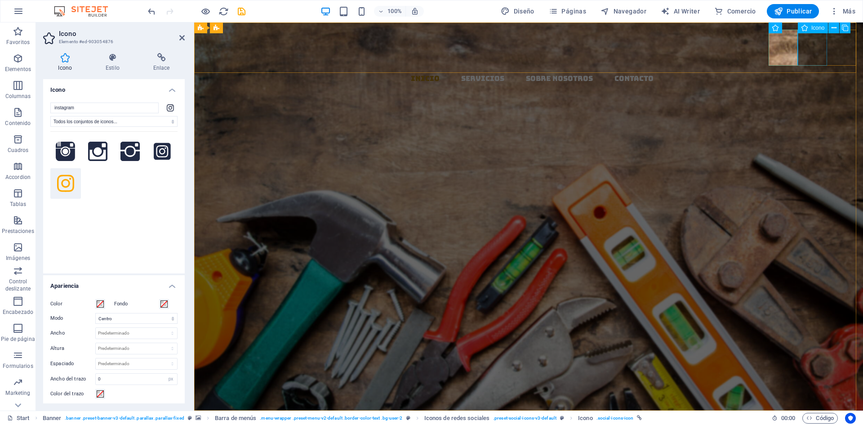
click at [816, 121] on figure at bounding box center [532, 139] width 662 height 36
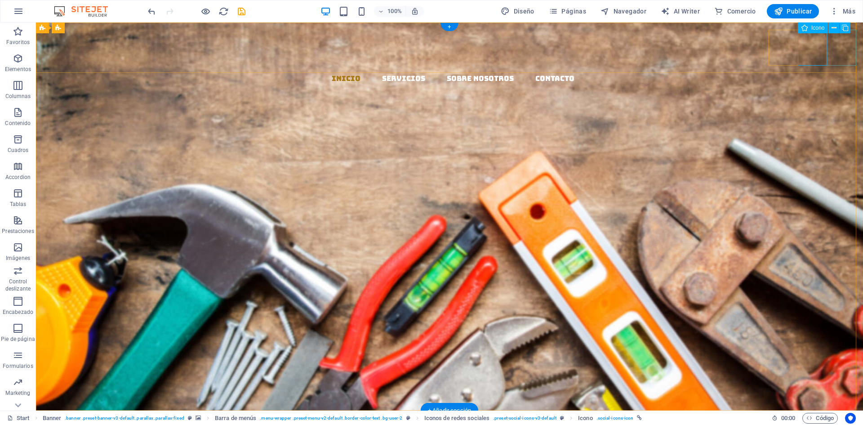
click at [841, 156] on figure at bounding box center [453, 174] width 820 height 36
click at [809, 121] on figure at bounding box center [453, 139] width 820 height 36
click at [840, 156] on figure at bounding box center [453, 174] width 820 height 36
click at [836, 156] on figure at bounding box center [453, 174] width 820 height 36
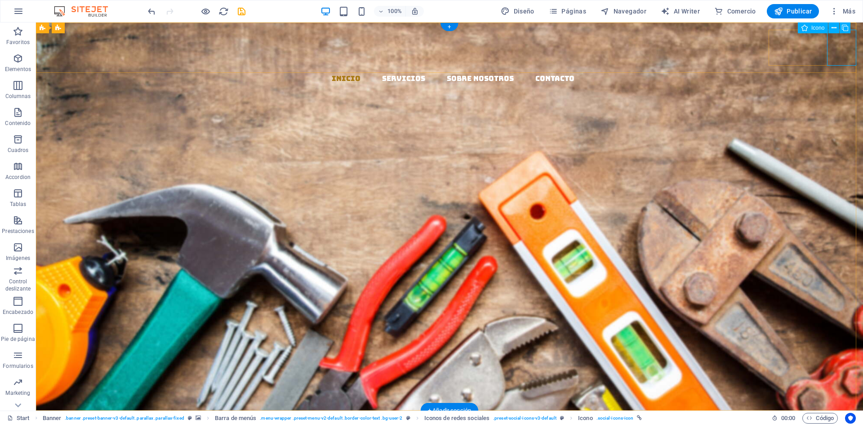
select select "xMidYMid"
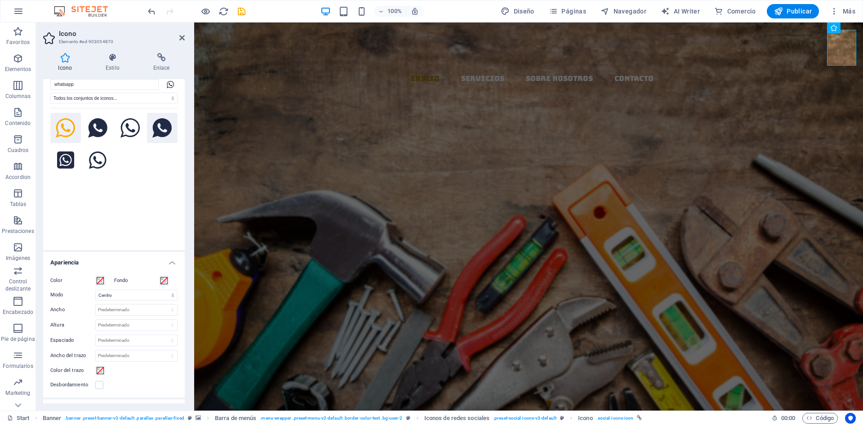
scroll to position [13, 0]
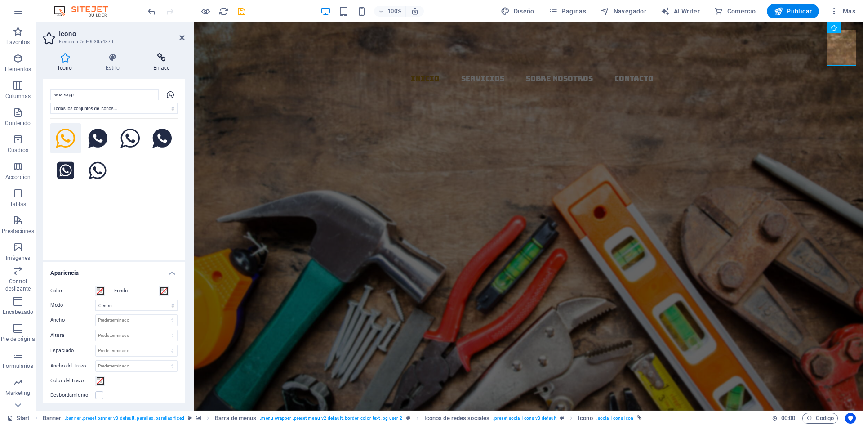
click at [161, 63] on h4 "Enlace" at bounding box center [161, 62] width 47 height 19
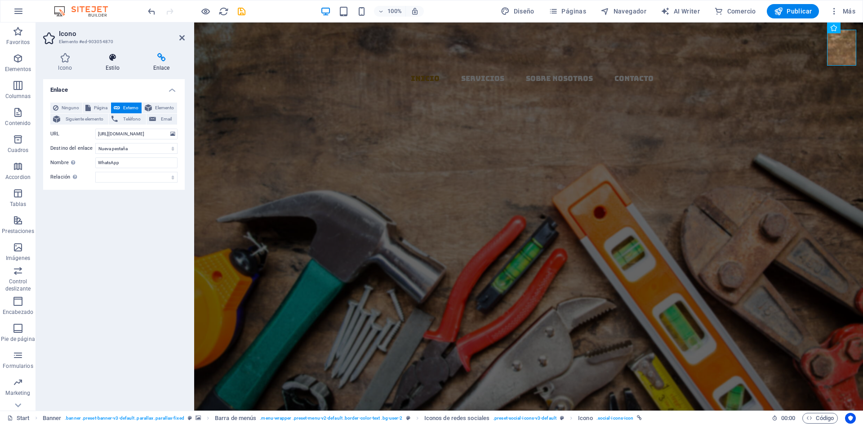
click at [115, 64] on h4 "Estilo" at bounding box center [115, 62] width 48 height 19
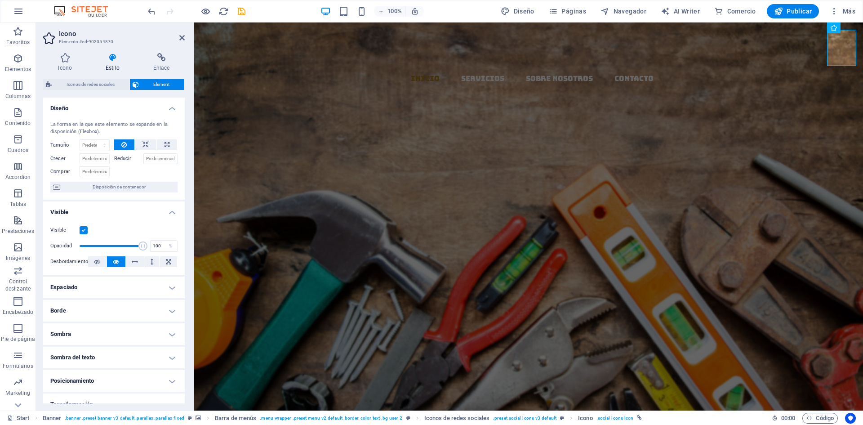
click at [123, 141] on icon at bounding box center [123, 144] width 5 height 11
click at [124, 143] on icon at bounding box center [123, 144] width 5 height 11
click at [145, 143] on icon at bounding box center [146, 144] width 6 height 11
click at [161, 141] on button at bounding box center [167, 144] width 20 height 11
type input "100"
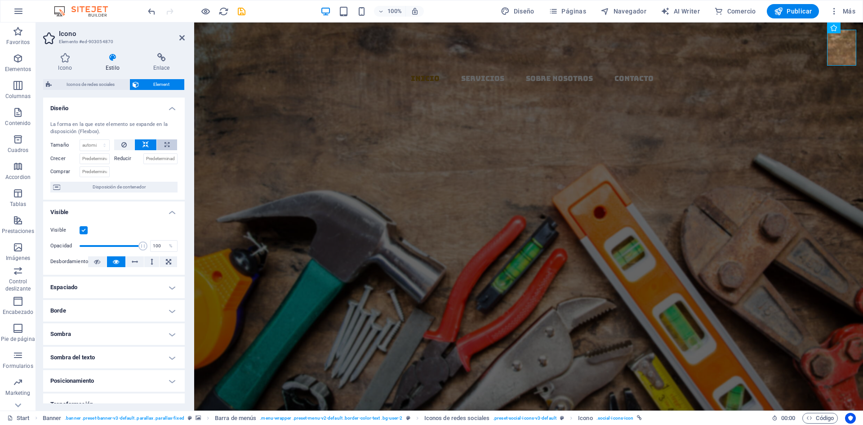
select select "%"
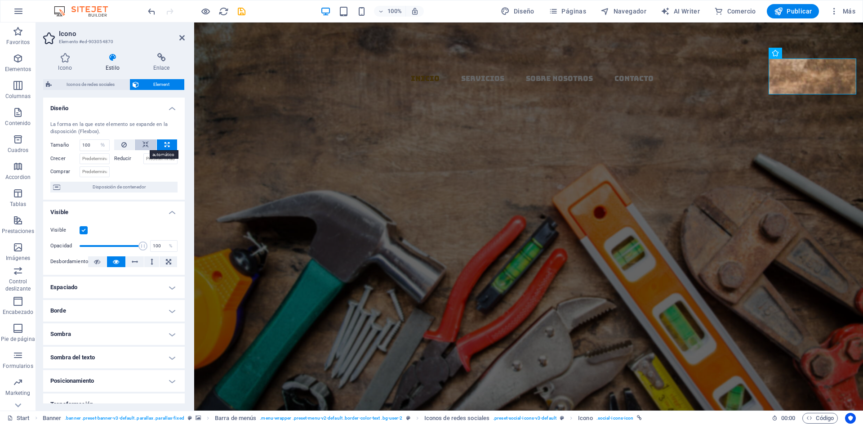
click at [147, 144] on icon at bounding box center [146, 144] width 6 height 11
select select "DISABLED_OPTION_VALUE"
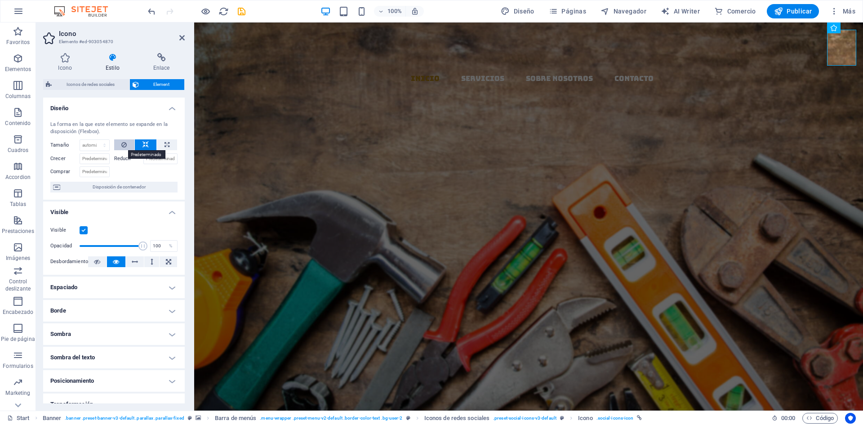
click at [125, 143] on icon at bounding box center [123, 144] width 5 height 11
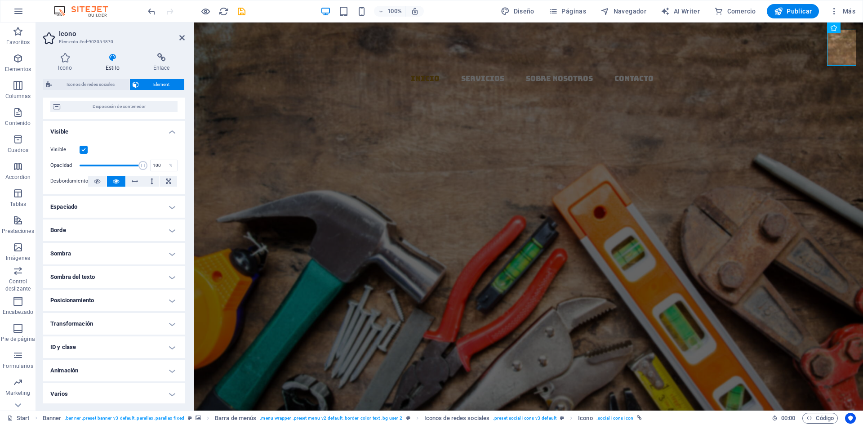
scroll to position [82, 0]
click at [108, 299] on h4 "Posicionamiento" at bounding box center [114, 299] width 142 height 22
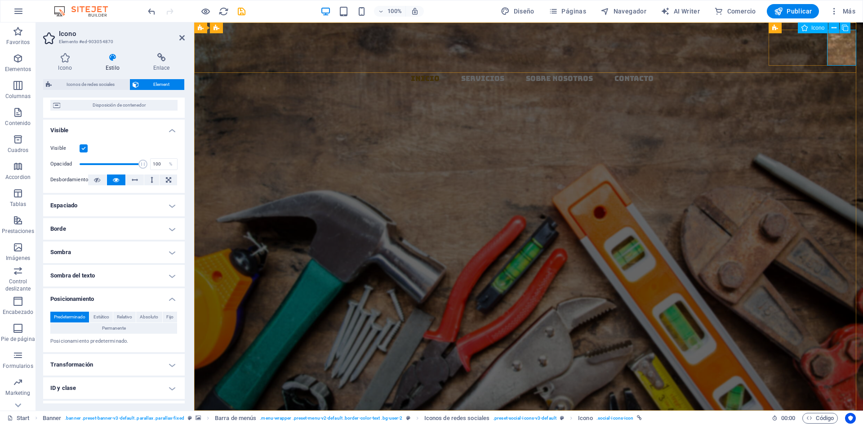
click at [809, 27] on div "Icono" at bounding box center [813, 27] width 30 height 11
click at [835, 27] on icon at bounding box center [834, 27] width 5 height 9
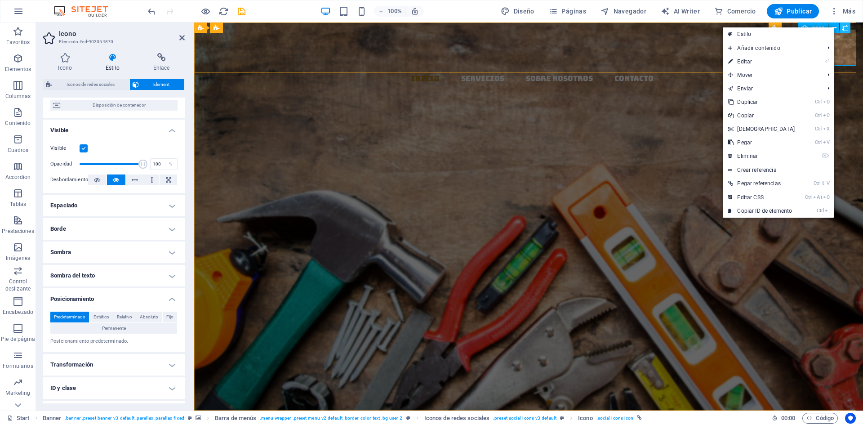
click at [846, 27] on icon at bounding box center [845, 27] width 6 height 9
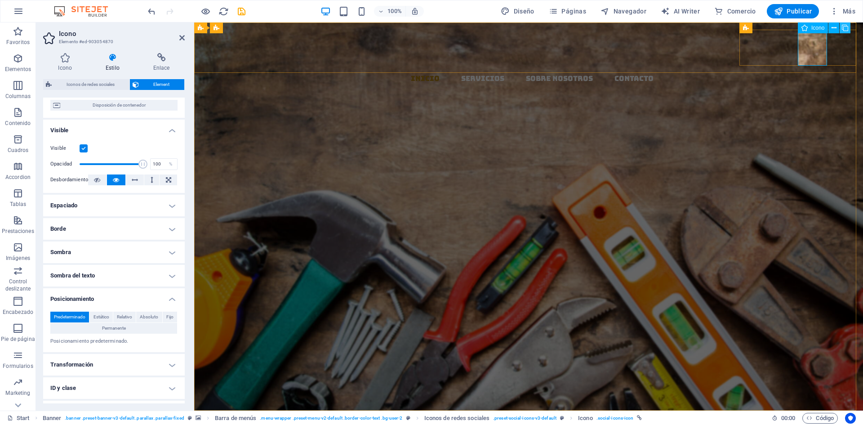
click at [846, 27] on icon at bounding box center [845, 27] width 6 height 9
click at [816, 192] on figure at bounding box center [532, 210] width 662 height 36
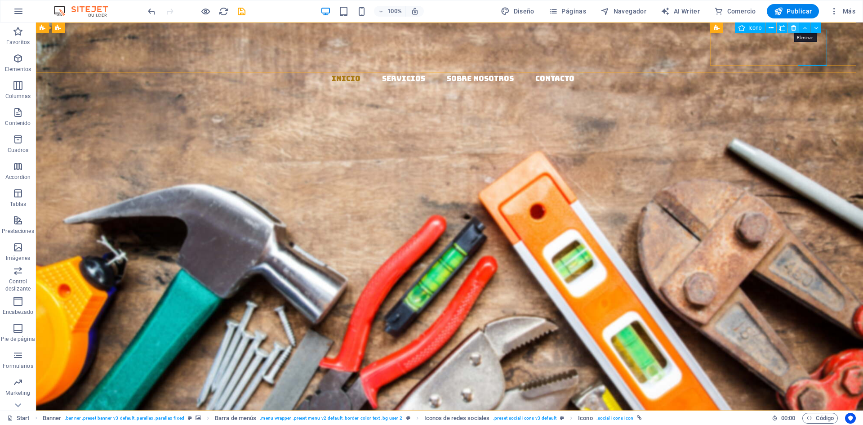
click at [795, 28] on icon at bounding box center [793, 27] width 5 height 9
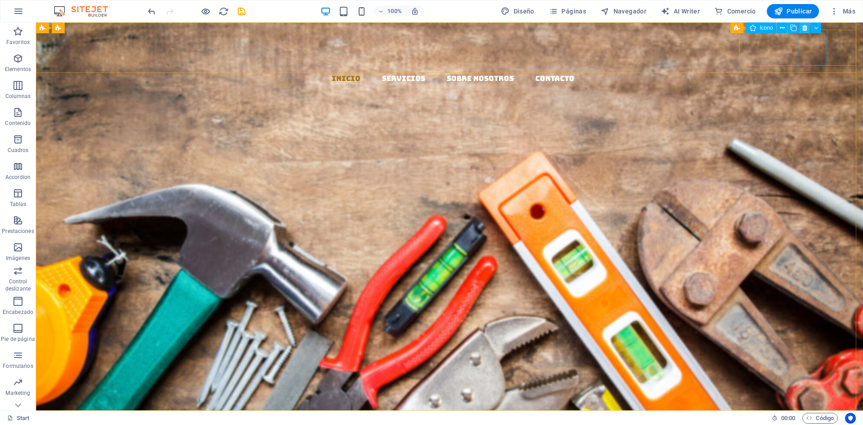
click at [804, 26] on icon at bounding box center [805, 27] width 5 height 9
click at [841, 156] on figure at bounding box center [453, 174] width 820 height 36
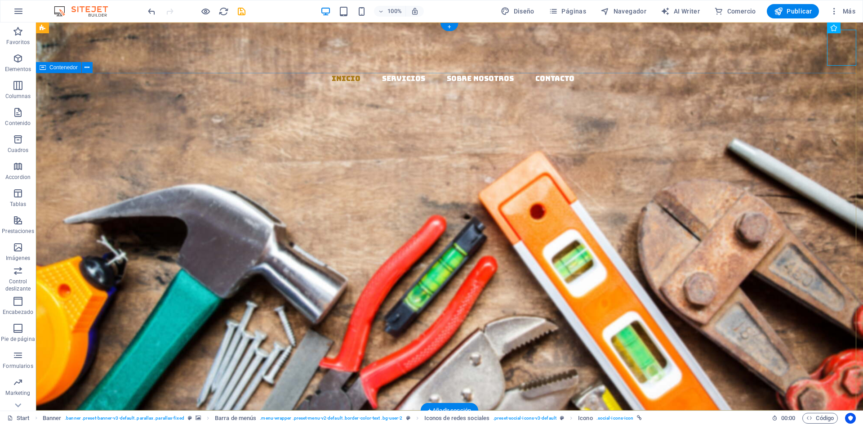
click at [777, 193] on div "EL MAZO MATERIALES Y DISTRIBUCION Llevamos los materiales a tu ferretería, con …" at bounding box center [449, 314] width 827 height 242
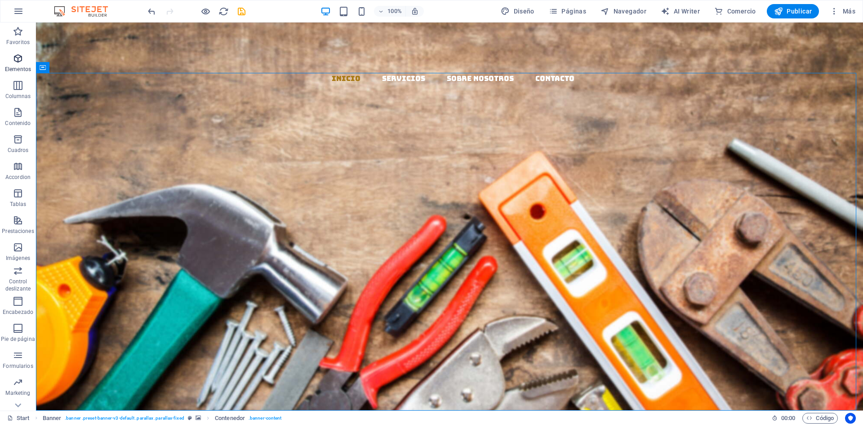
click at [18, 63] on icon "button" at bounding box center [18, 58] width 11 height 11
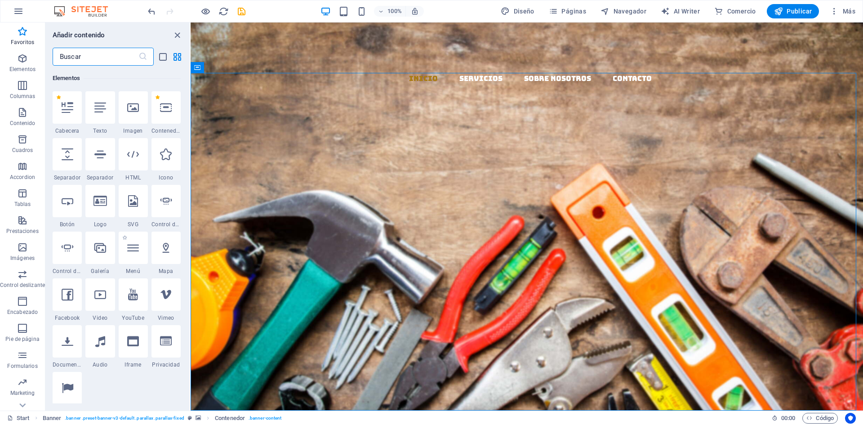
scroll to position [125, 0]
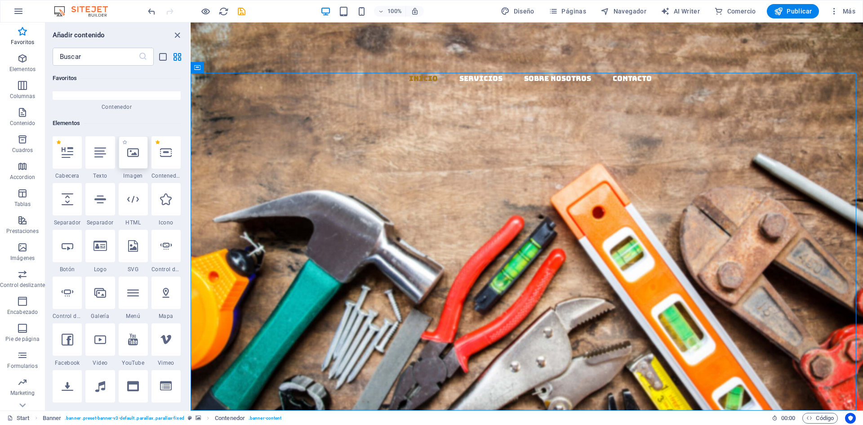
click at [134, 163] on div at bounding box center [133, 152] width 29 height 32
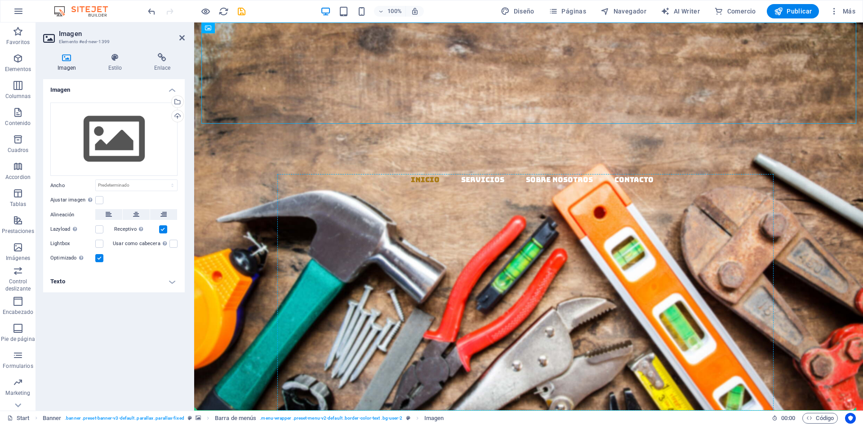
drag, startPoint x: 216, startPoint y: 54, endPoint x: 305, endPoint y: 253, distance: 218.0
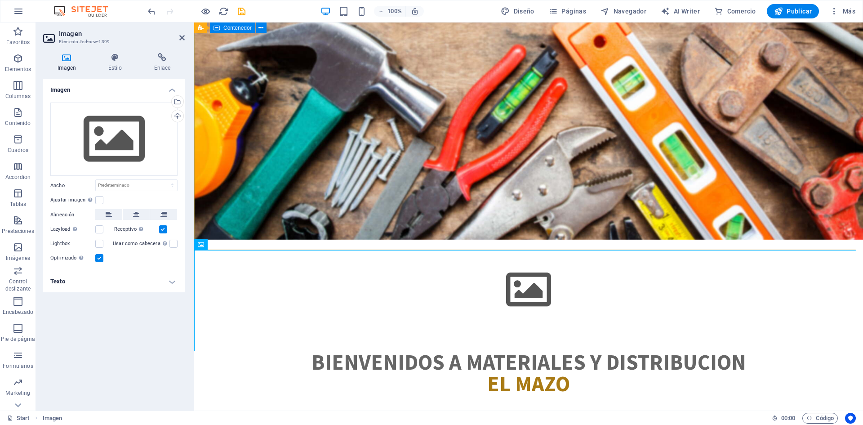
scroll to position [225, 0]
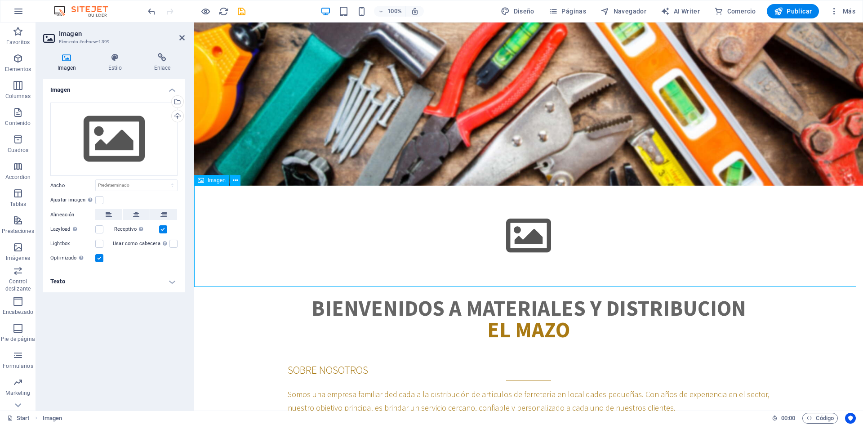
click at [369, 252] on figure at bounding box center [528, 235] width 669 height 51
click at [177, 117] on div "Cargar" at bounding box center [176, 116] width 13 height 13
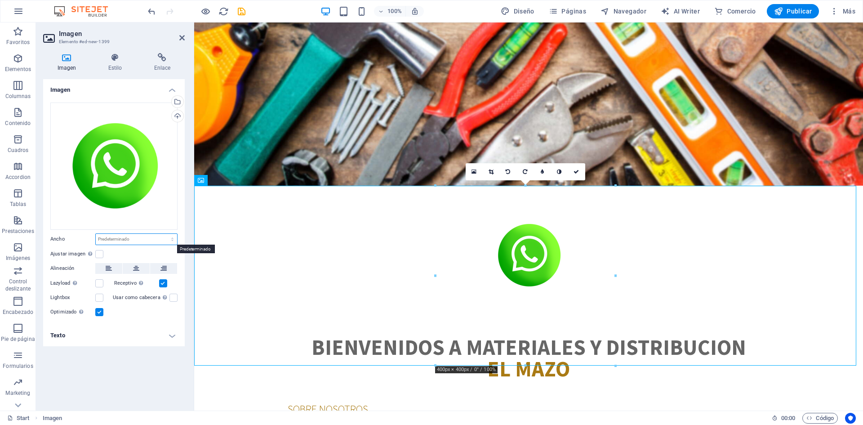
click at [146, 240] on select "Predeterminado automático px rem % em vh vw" at bounding box center [136, 239] width 81 height 11
click at [96, 234] on select "Predeterminado automático px rem % em vh vw" at bounding box center [136, 239] width 81 height 11
click at [152, 238] on select "Predeterminado automático px rem % em vh vw" at bounding box center [136, 239] width 81 height 11
click at [80, 240] on label "Ancho" at bounding box center [72, 239] width 45 height 5
click at [99, 252] on label at bounding box center [99, 254] width 8 height 8
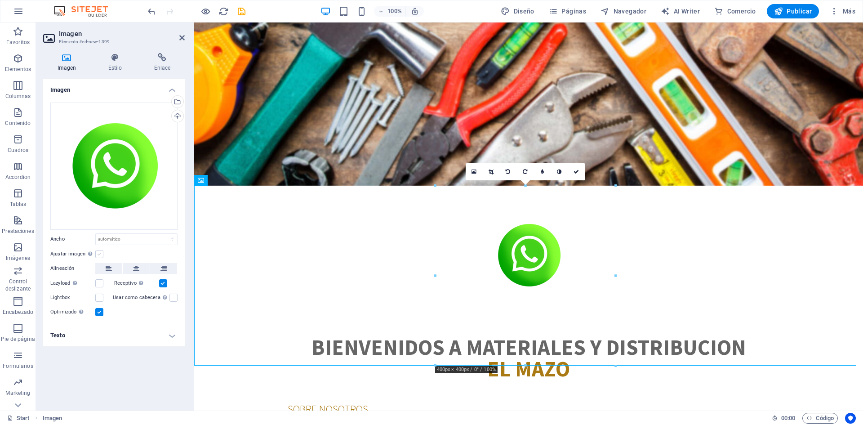
click at [0, 0] on input "Ajustar imagen Ajustar imagen automáticamente a un ancho y alto fijo" at bounding box center [0, 0] width 0 height 0
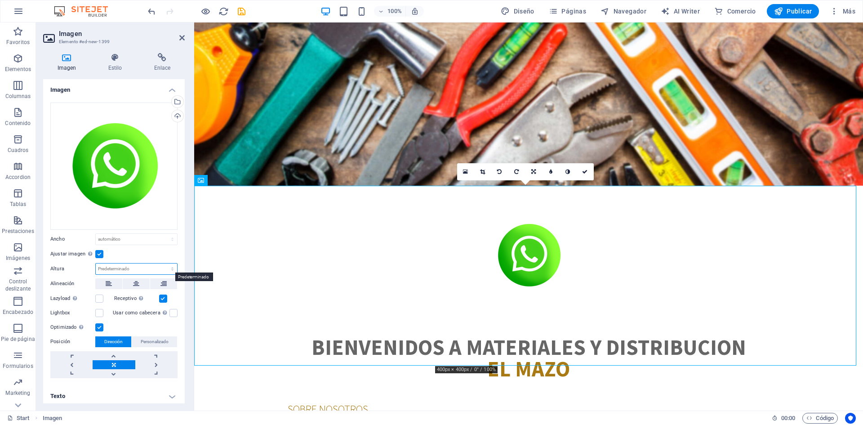
click at [134, 265] on select "Predeterminado automático px" at bounding box center [136, 269] width 81 height 11
click at [59, 266] on label "Altura" at bounding box center [72, 268] width 45 height 5
click at [164, 298] on label at bounding box center [163, 299] width 8 height 8
click at [0, 0] on input "Receptivo Automáticamente cargar tamaños optimizados de smartphone e imagen ret…" at bounding box center [0, 0] width 0 height 0
click at [99, 297] on label at bounding box center [99, 299] width 8 height 8
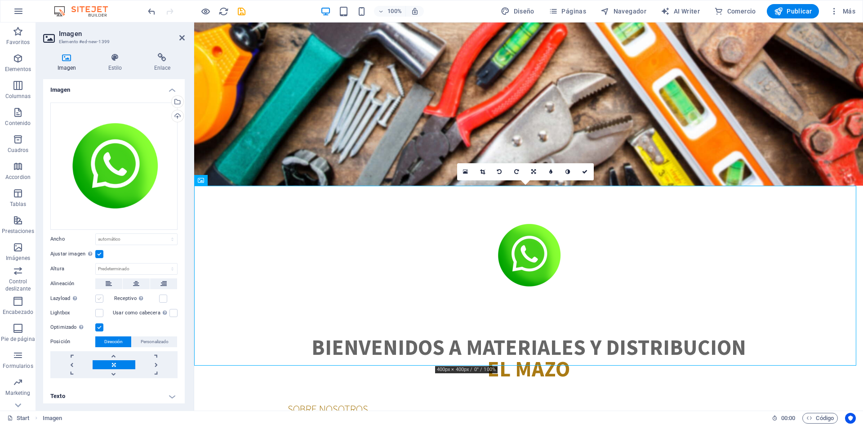
click at [0, 0] on input "Lazyload La carga de imágenes tras la carga de la página mejora la velocidad de…" at bounding box center [0, 0] width 0 height 0
click at [101, 297] on label at bounding box center [99, 299] width 8 height 8
click at [0, 0] on input "Lazyload La carga de imágenes tras la carga de la página mejora la velocidad de…" at bounding box center [0, 0] width 0 height 0
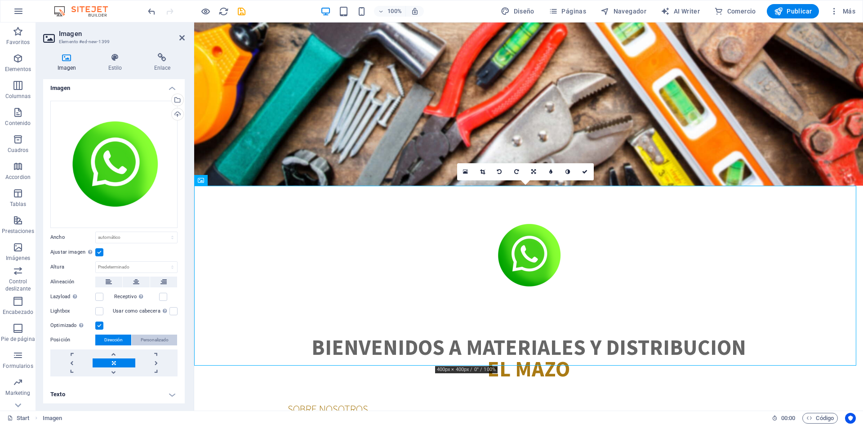
click at [155, 338] on span "Personalizado" at bounding box center [155, 340] width 28 height 11
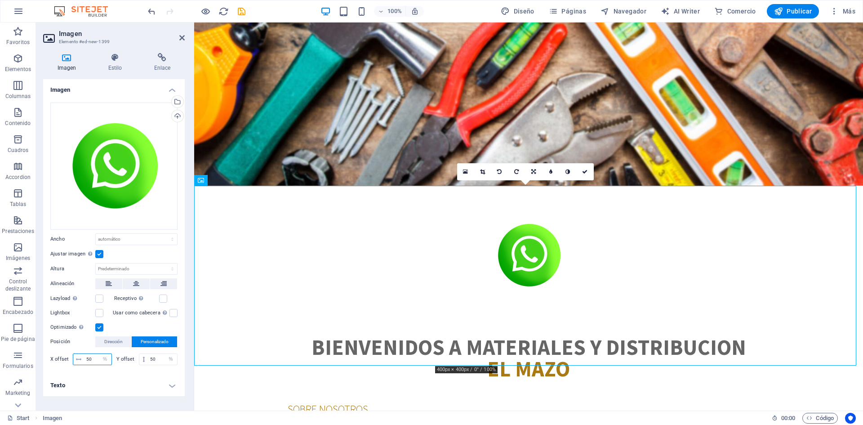
click at [92, 357] on input "50" at bounding box center [97, 359] width 27 height 11
click at [95, 358] on input "50" at bounding box center [97, 359] width 27 height 11
click at [95, 297] on label "Lazyload La carga de imágenes tras la carga de la página mejora la velocidad de…" at bounding box center [72, 298] width 45 height 11
click at [0, 0] on input "Lazyload La carga de imágenes tras la carga de la página mejora la velocidad de…" at bounding box center [0, 0] width 0 height 0
click at [171, 241] on select "Predeterminado automático px rem % em vh vw" at bounding box center [136, 239] width 81 height 11
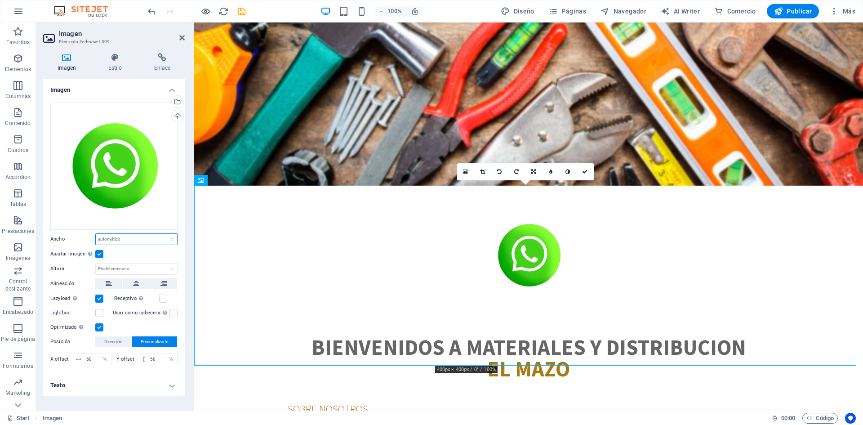
select select "px"
click at [165, 234] on select "Predeterminado automático px rem % em vh vw" at bounding box center [136, 239] width 81 height 11
type input "400"
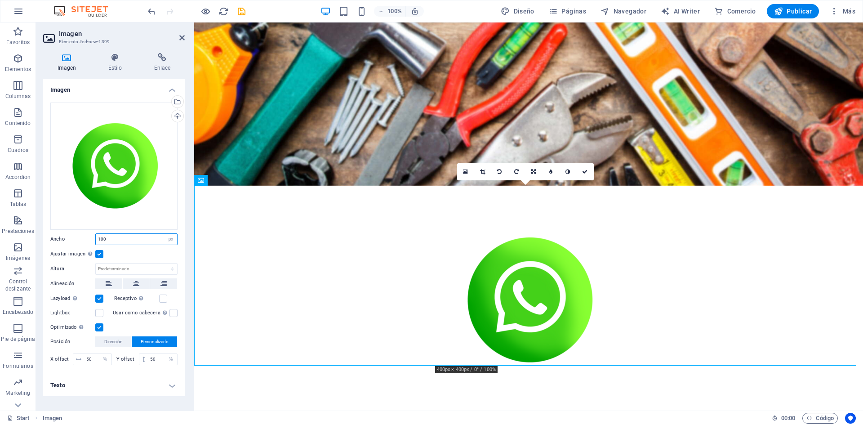
type input "100"
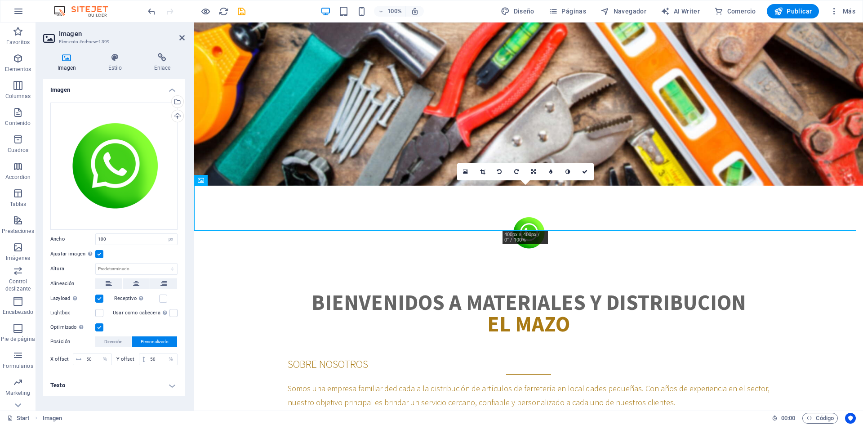
drag, startPoint x: 527, startPoint y: 210, endPoint x: 536, endPoint y: 210, distance: 9.5
click at [536, 210] on figure at bounding box center [528, 232] width 669 height 45
drag, startPoint x: 388, startPoint y: 227, endPoint x: 215, endPoint y: 206, distance: 173.4
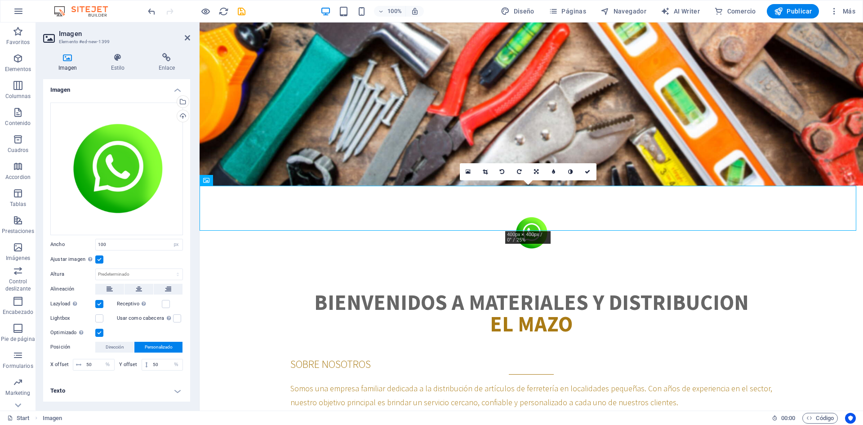
drag, startPoint x: 201, startPoint y: 206, endPoint x: 190, endPoint y: 201, distance: 12.5
click at [190, 201] on div "Imagen Elemento #ed-new-1399 Imagen Estilo Enlace Imagen Arrastra archivos aquí…" at bounding box center [449, 216] width 827 height 388
click at [326, 210] on figure at bounding box center [532, 232] width 664 height 45
click at [139, 274] on select "Predeterminado automático px" at bounding box center [139, 274] width 87 height 11
select select "px"
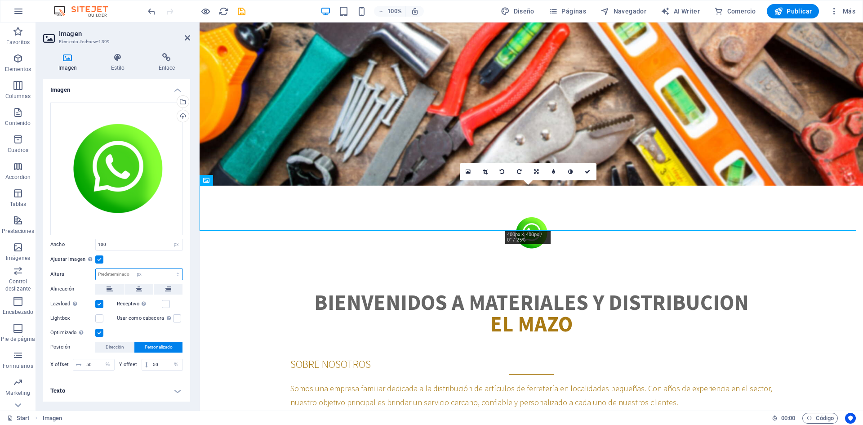
click at [170, 269] on select "Predeterminado automático px" at bounding box center [139, 274] width 87 height 11
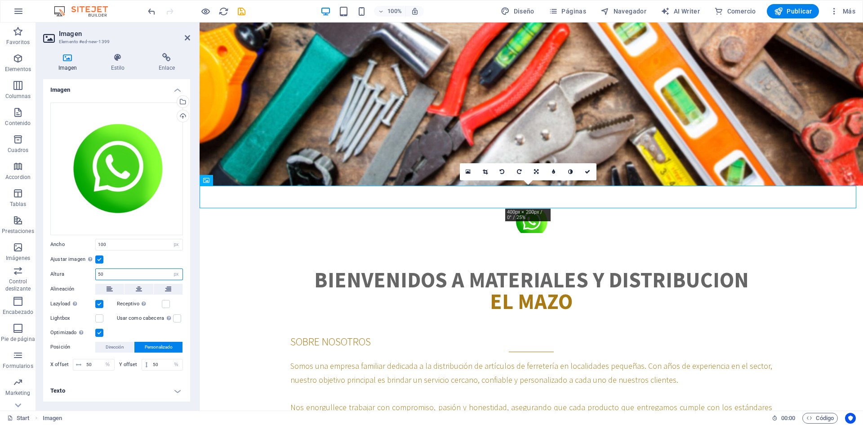
type input "5"
type input "100"
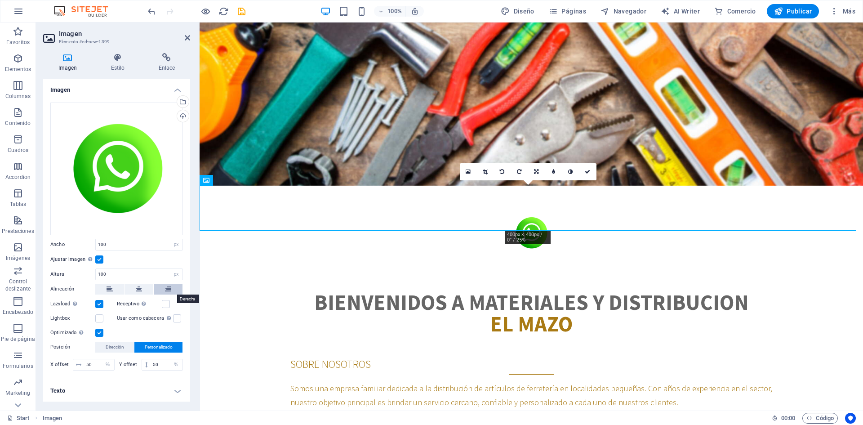
click at [170, 289] on icon at bounding box center [168, 289] width 6 height 11
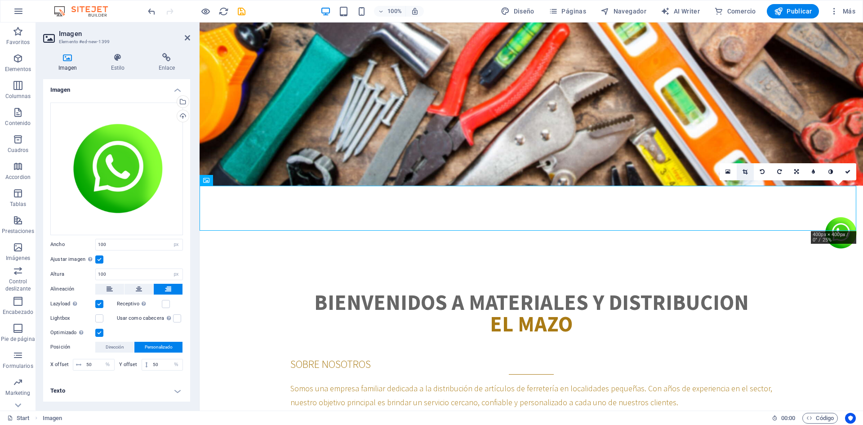
click at [747, 171] on icon at bounding box center [745, 171] width 5 height 5
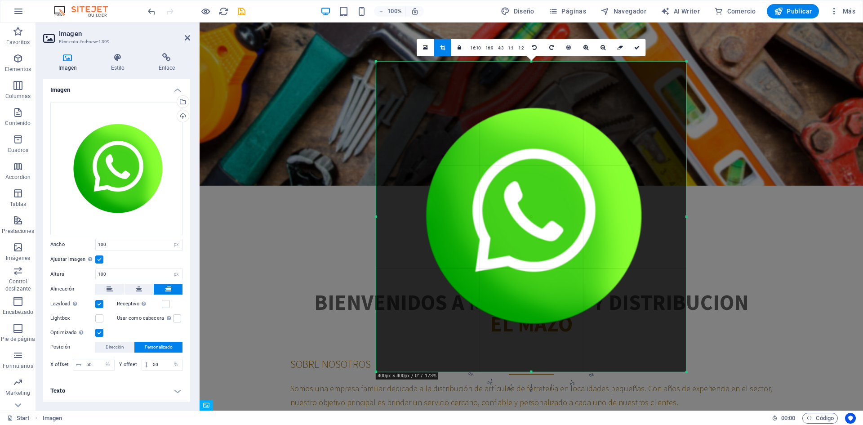
click at [793, 214] on div "Arrastra aquí para reemplazar el contenido existente. Si quieres crear un eleme…" at bounding box center [532, 216] width 664 height 388
click at [636, 46] on icon at bounding box center [637, 47] width 5 height 5
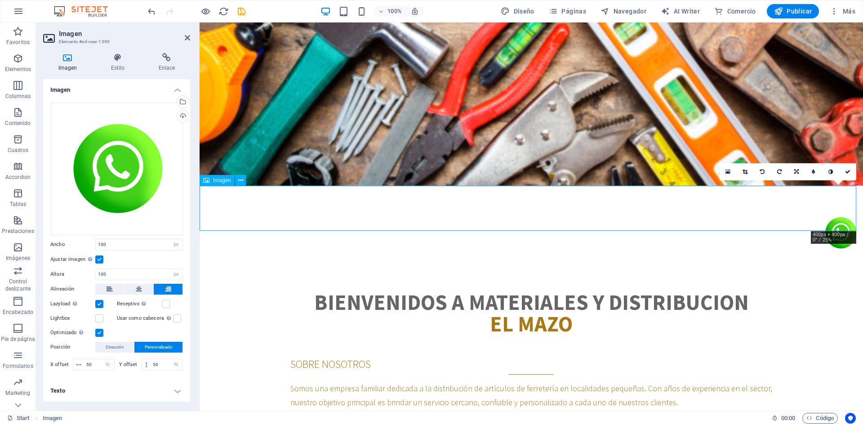
click at [832, 210] on figure at bounding box center [532, 232] width 664 height 45
click at [121, 58] on icon at bounding box center [118, 57] width 44 height 9
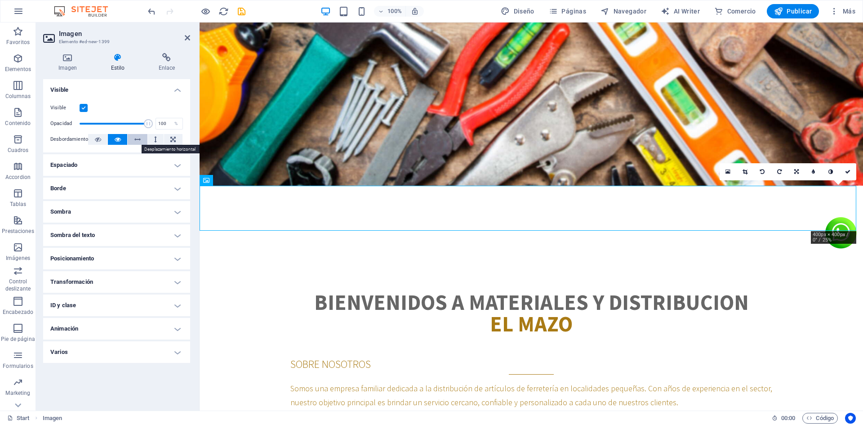
click at [136, 139] on icon at bounding box center [137, 139] width 6 height 11
click at [154, 140] on icon at bounding box center [155, 139] width 3 height 11
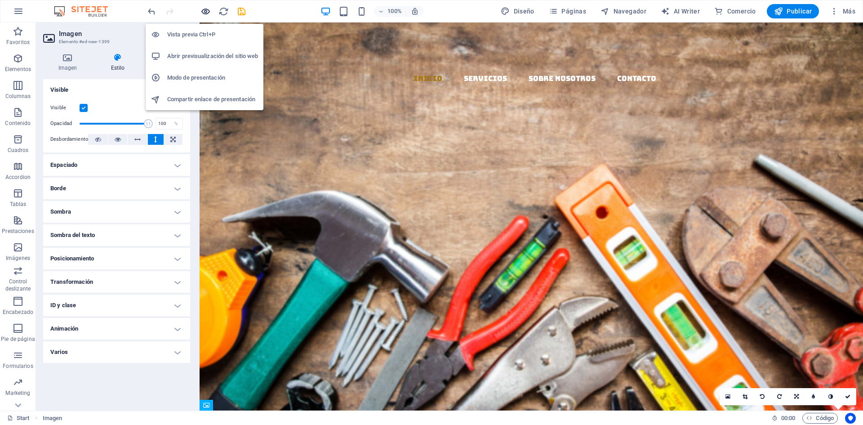
click at [204, 13] on icon "button" at bounding box center [206, 11] width 10 height 10
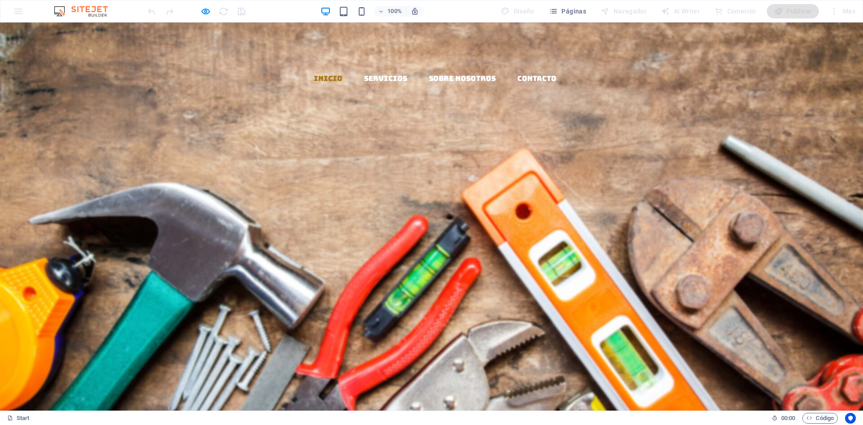
scroll to position [180, 0]
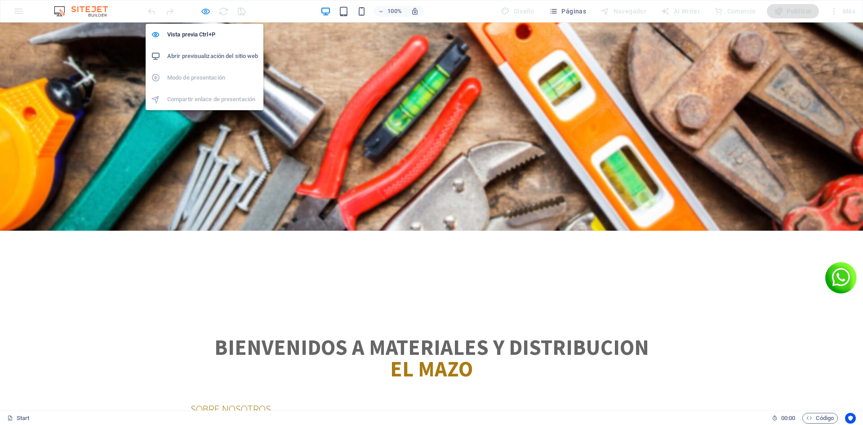
click at [206, 9] on icon "button" at bounding box center [206, 11] width 10 height 10
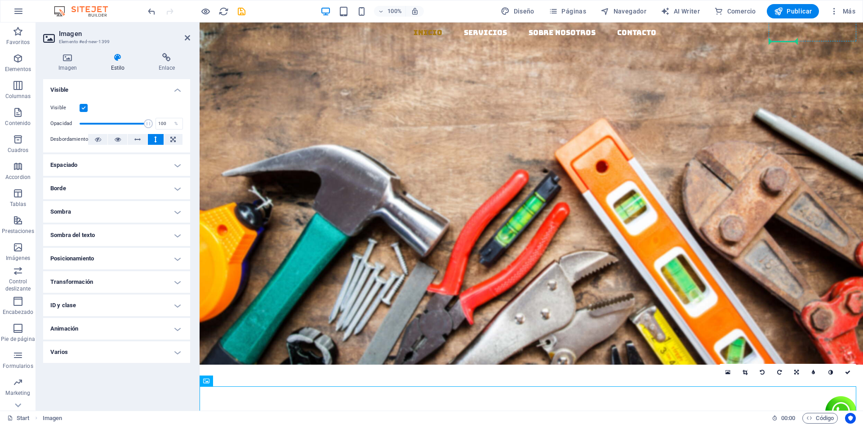
scroll to position [0, 0]
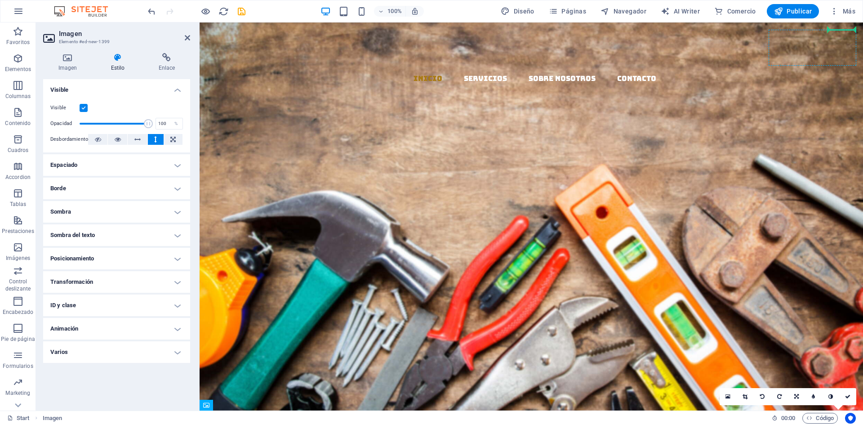
drag, startPoint x: 835, startPoint y: 252, endPoint x: 1043, endPoint y: 70, distance: 276.3
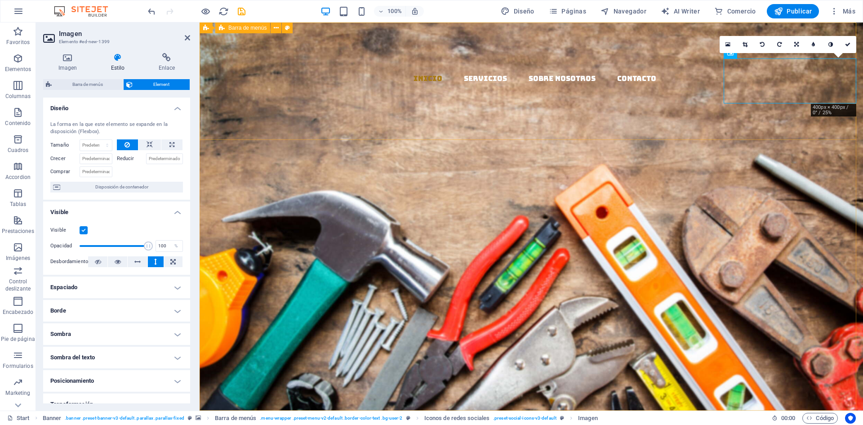
click at [686, 48] on div "Inicio Servicios Sobre Nosotros Contacto" at bounding box center [532, 129] width 664 height 215
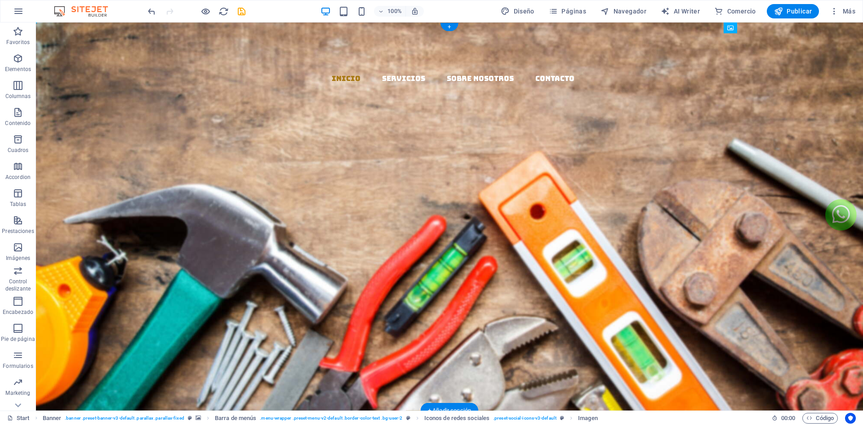
drag, startPoint x: 820, startPoint y: 75, endPoint x: 786, endPoint y: 82, distance: 34.9
click at [831, 192] on figure at bounding box center [453, 214] width 820 height 45
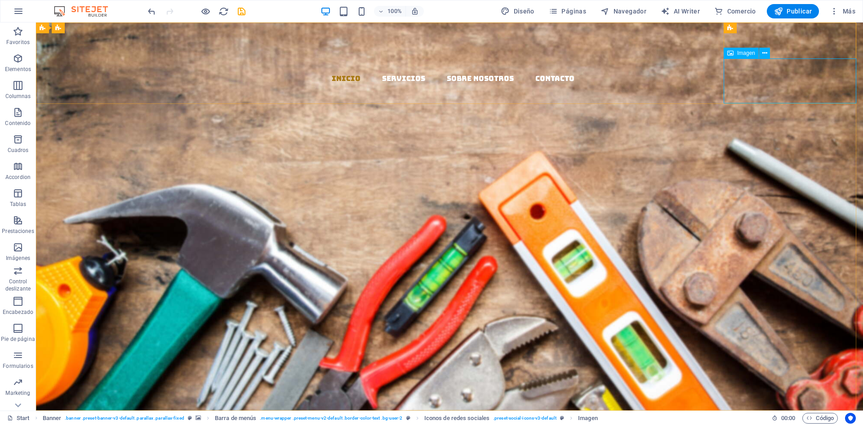
click at [741, 54] on span "Imagen" at bounding box center [746, 52] width 18 height 5
click at [766, 52] on icon at bounding box center [765, 53] width 5 height 9
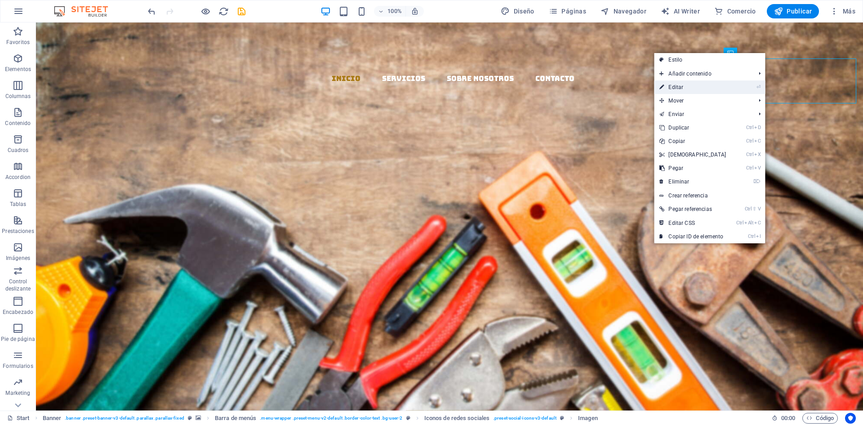
click at [692, 87] on link "⏎ Editar" at bounding box center [692, 86] width 77 height 13
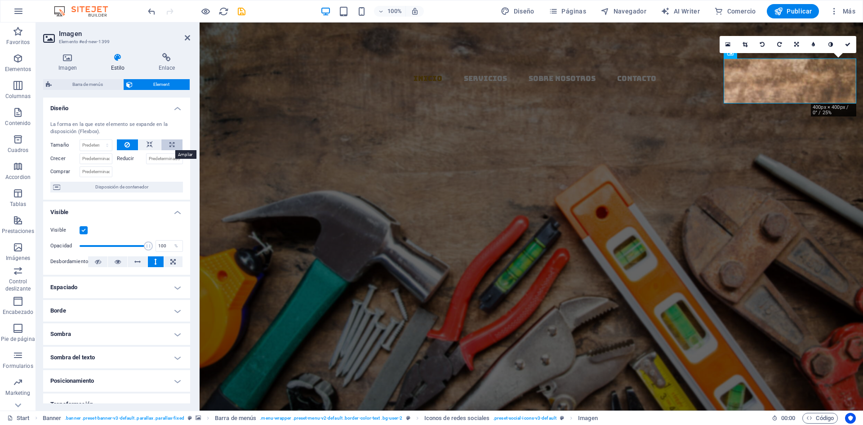
click at [171, 144] on icon at bounding box center [172, 144] width 5 height 11
type input "100"
select select "%"
click at [152, 142] on button at bounding box center [150, 144] width 22 height 11
select select "DISABLED_OPTION_VALUE"
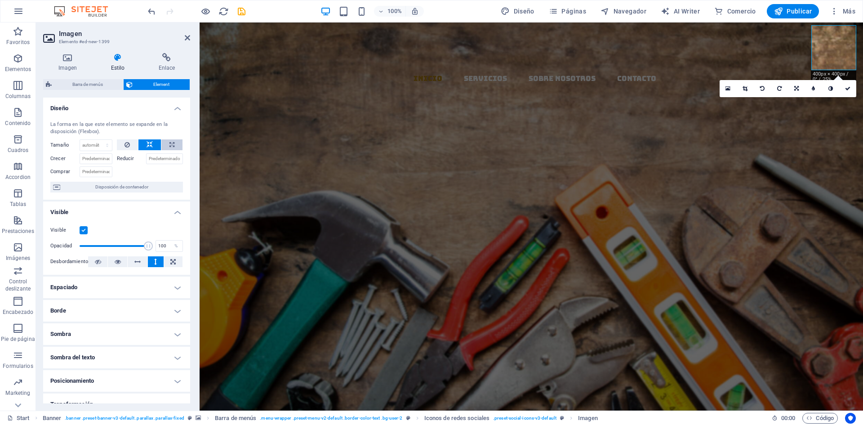
click at [170, 141] on icon at bounding box center [172, 144] width 5 height 11
type input "100"
select select "%"
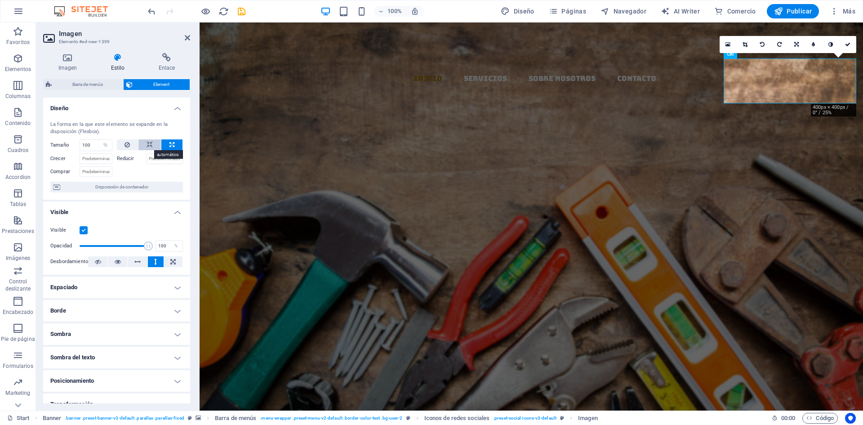
click at [152, 143] on button at bounding box center [150, 144] width 22 height 11
select select "DISABLED_OPTION_VALUE"
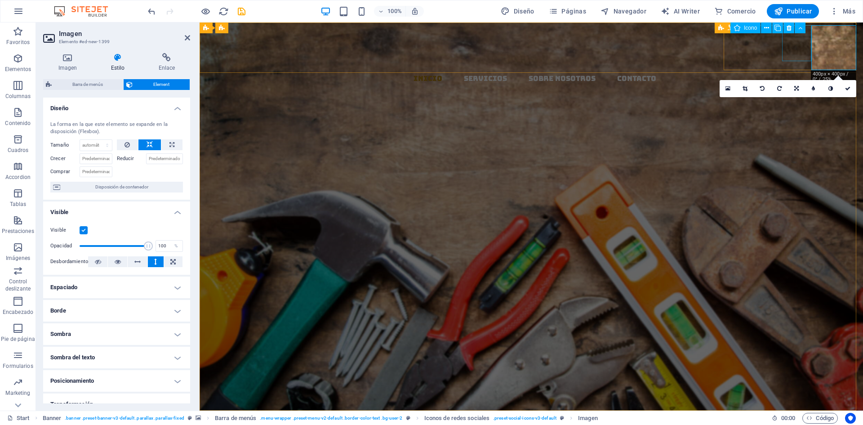
click at [800, 156] on figure at bounding box center [535, 174] width 657 height 36
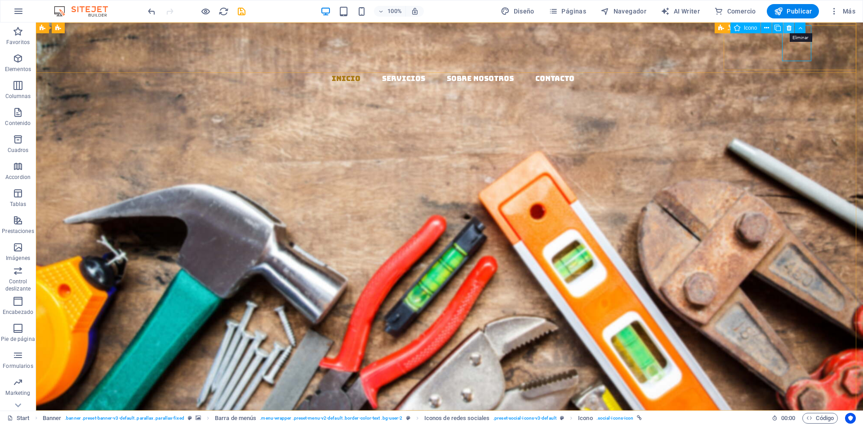
click at [790, 30] on icon at bounding box center [789, 27] width 5 height 9
click at [790, 29] on icon at bounding box center [789, 27] width 5 height 9
click at [793, 156] on figure at bounding box center [453, 174] width 820 height 36
click at [770, 121] on figure at bounding box center [453, 139] width 820 height 36
click at [796, 156] on figure at bounding box center [453, 174] width 820 height 36
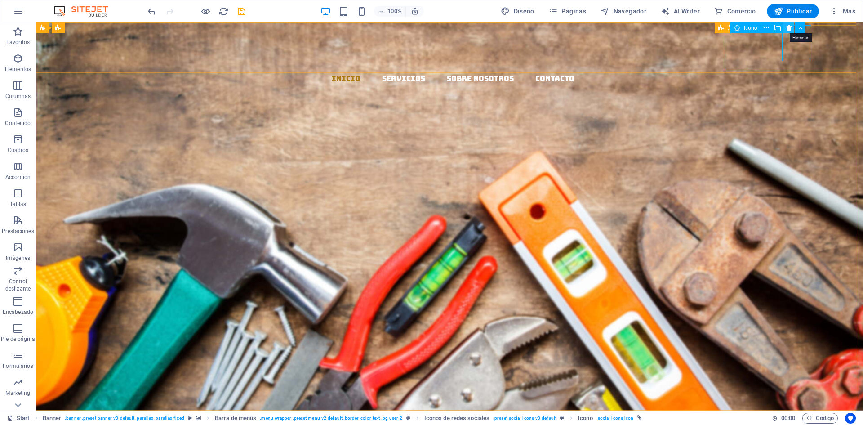
click at [789, 27] on icon at bounding box center [789, 27] width 5 height 9
click at [807, 156] on figure at bounding box center [453, 174] width 820 height 36
click at [833, 192] on figure at bounding box center [453, 214] width 820 height 45
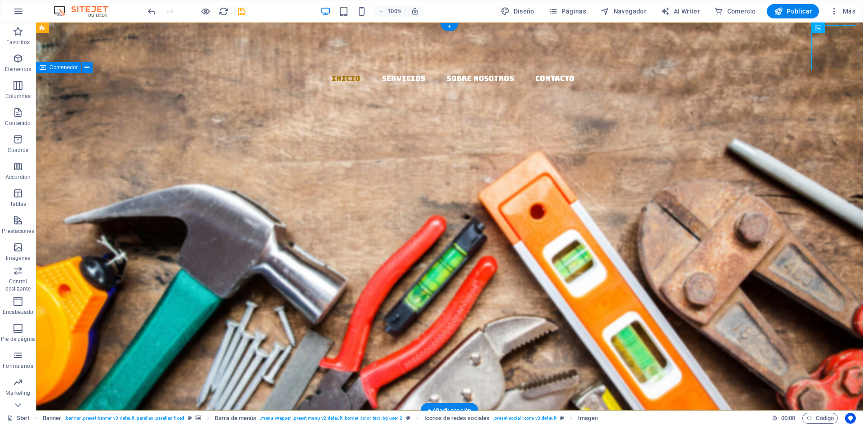
click at [752, 238] on div "EL MAZO MATERIALES Y DISTRIBUCION Llevamos los materiales a tu ferretería, con …" at bounding box center [449, 359] width 827 height 242
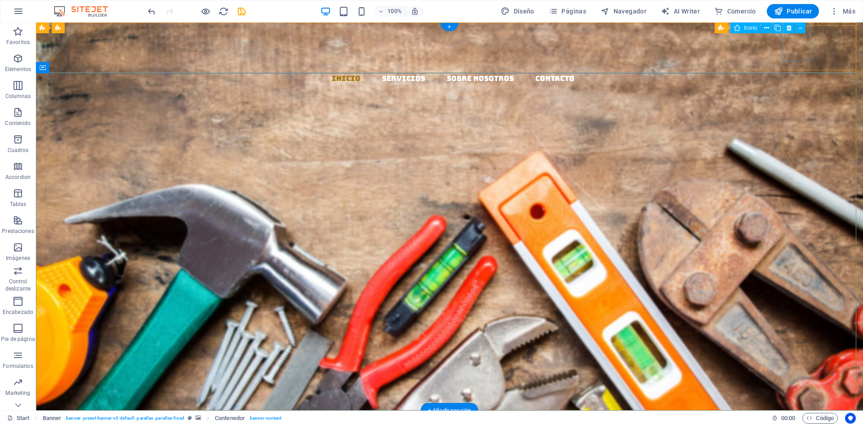
click at [793, 156] on figure at bounding box center [453, 174] width 820 height 36
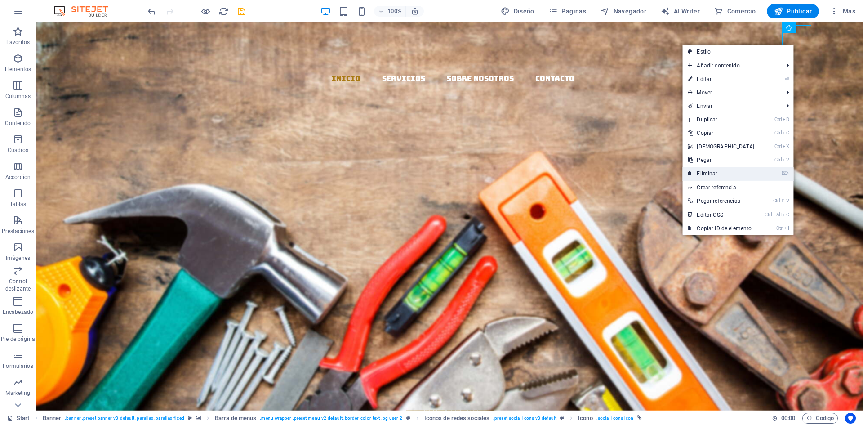
click at [718, 174] on link "⌦ Eliminar" at bounding box center [721, 173] width 77 height 13
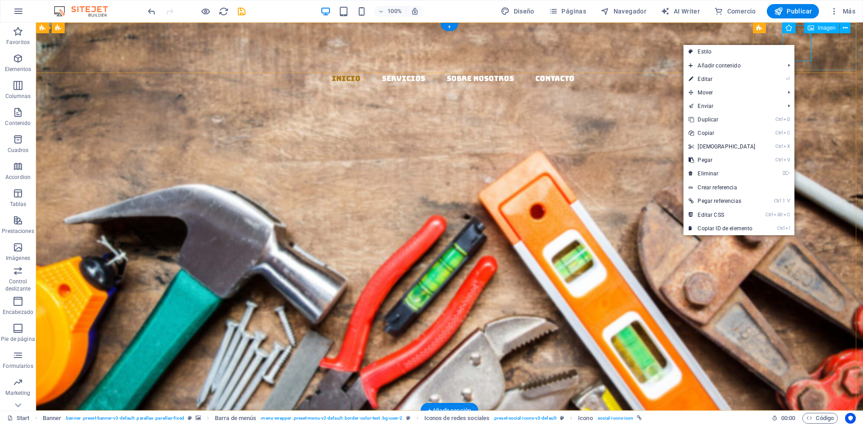
click at [827, 156] on figure at bounding box center [453, 178] width 820 height 45
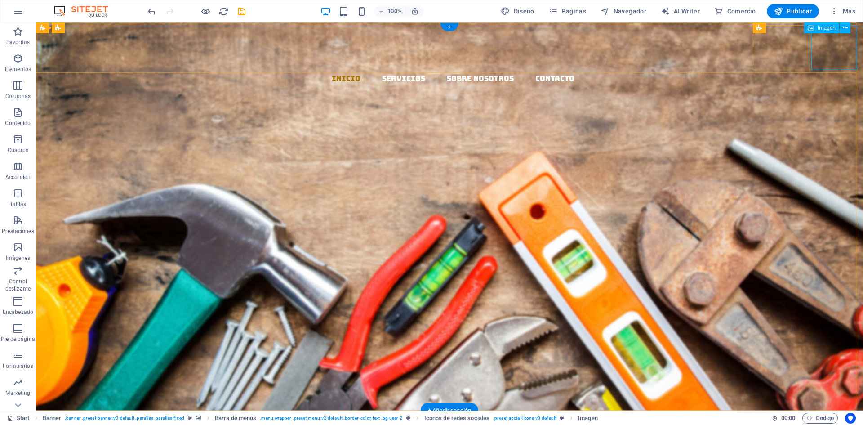
click at [826, 156] on figure at bounding box center [453, 178] width 820 height 45
click at [845, 28] on icon at bounding box center [845, 27] width 5 height 9
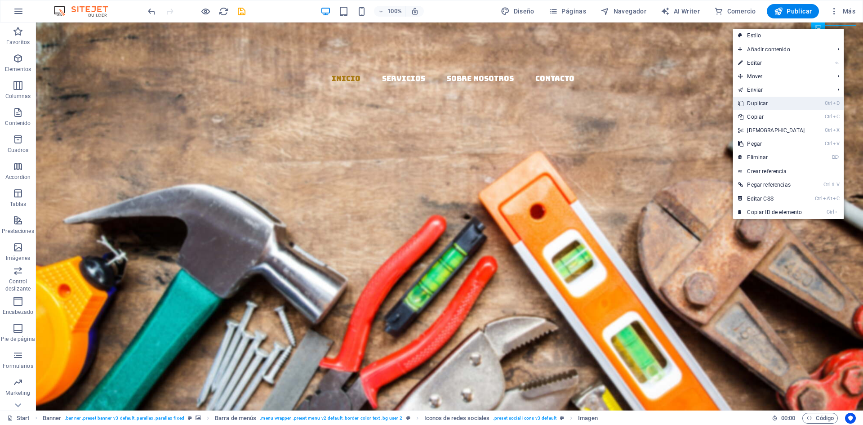
drag, startPoint x: 764, startPoint y: 100, endPoint x: 731, endPoint y: 75, distance: 41.5
click at [764, 100] on link "Ctrl D Duplicar" at bounding box center [771, 103] width 77 height 13
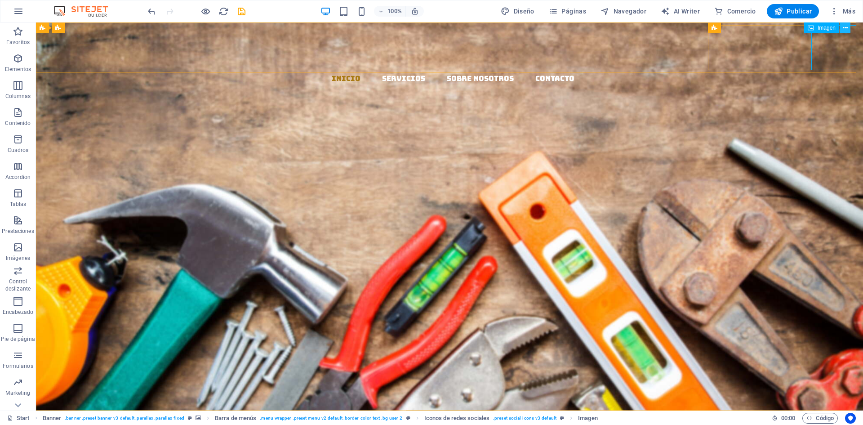
click at [848, 28] on icon at bounding box center [845, 27] width 5 height 9
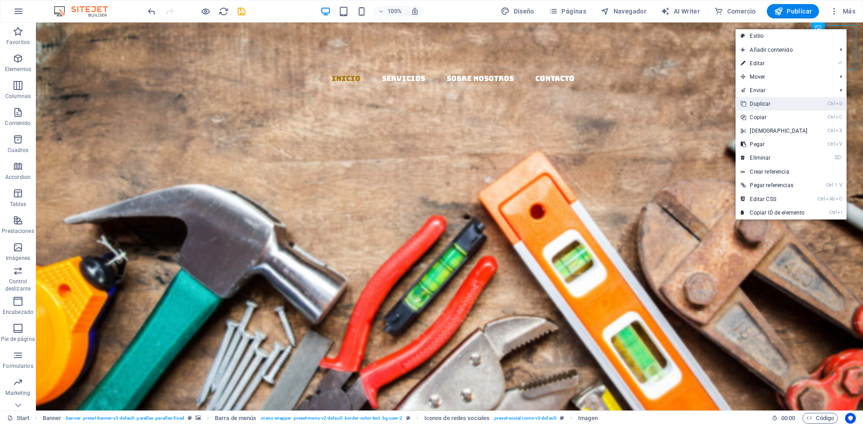
click at [771, 104] on link "Ctrl D Duplicar" at bounding box center [774, 103] width 77 height 13
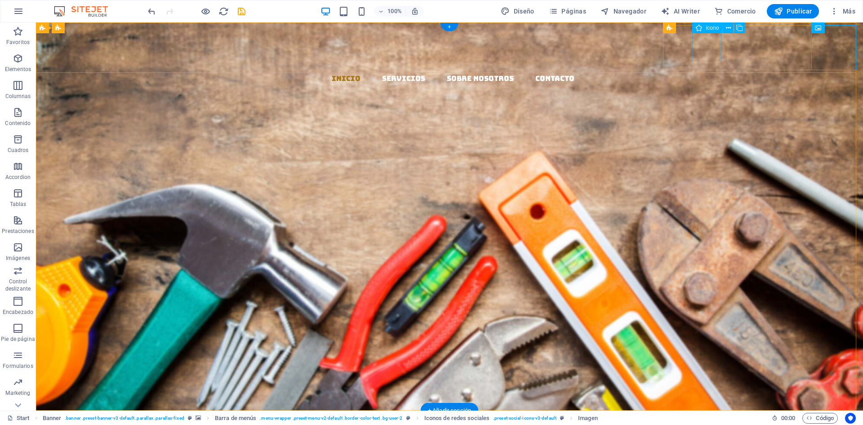
click at [706, 121] on figure at bounding box center [453, 139] width 820 height 36
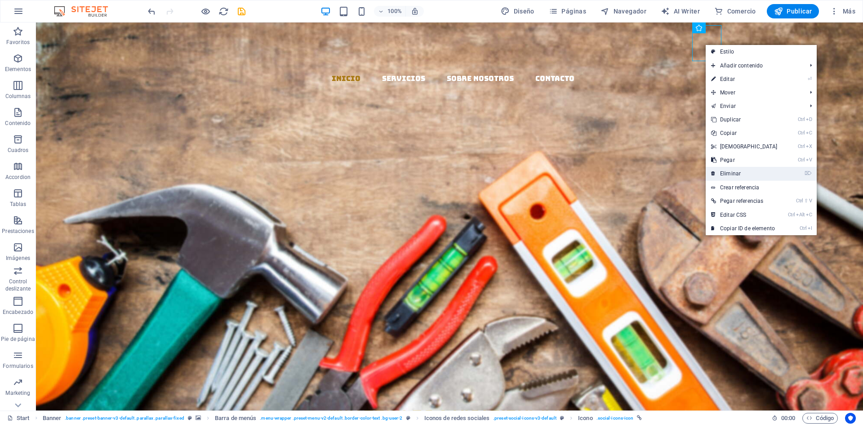
drag, startPoint x: 741, startPoint y: 169, endPoint x: 692, endPoint y: 123, distance: 66.8
click at [741, 169] on link "⌦ Eliminar" at bounding box center [744, 173] width 77 height 13
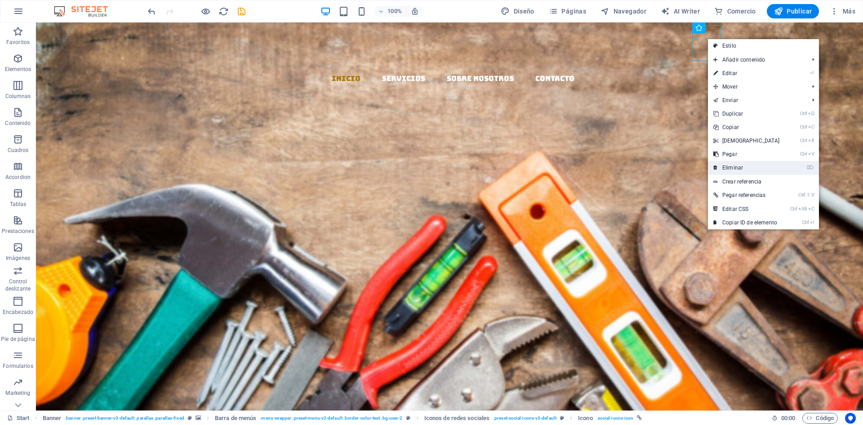
click at [737, 166] on link "⌦ Eliminar" at bounding box center [746, 167] width 77 height 13
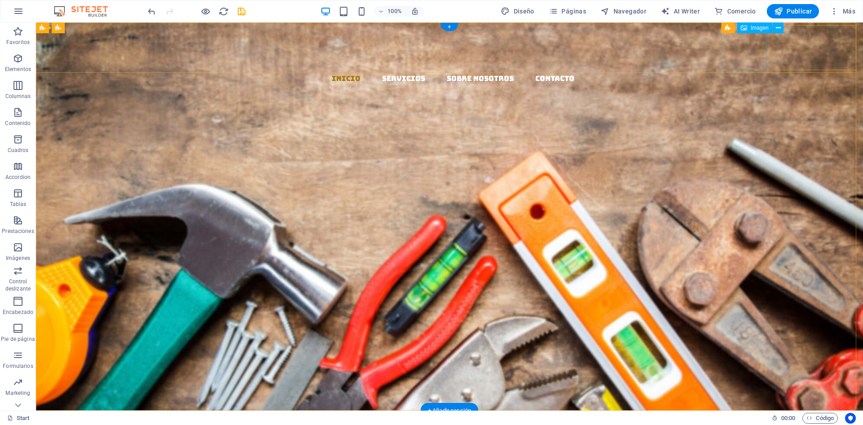
click at [746, 85] on figure at bounding box center [453, 107] width 820 height 45
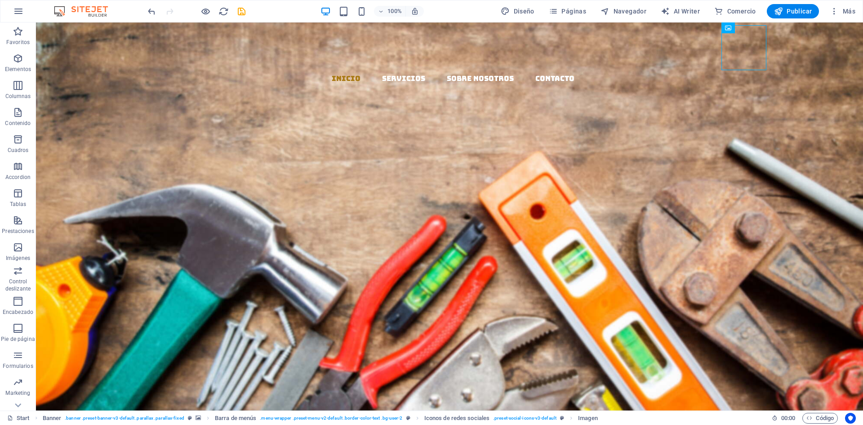
click at [196, 10] on div at bounding box center [196, 11] width 101 height 14
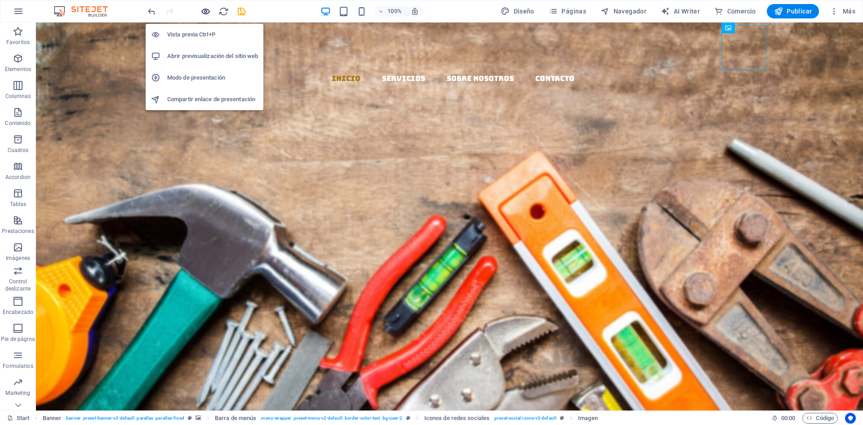
click at [203, 12] on icon "button" at bounding box center [206, 11] width 10 height 10
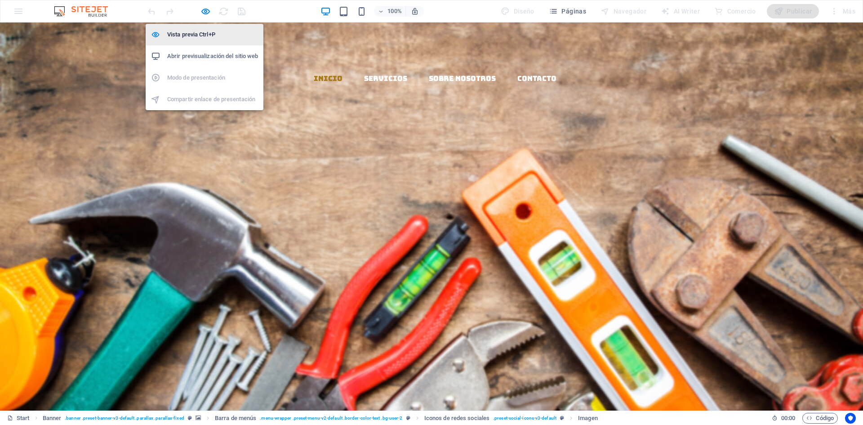
click at [191, 32] on h6 "Vista previa Ctrl+P" at bounding box center [212, 34] width 91 height 11
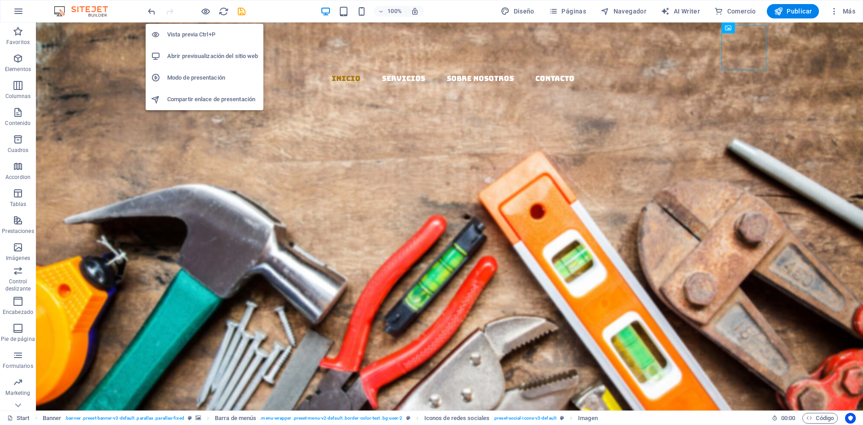
click at [197, 30] on h6 "Vista previa Ctrl+P" at bounding box center [212, 34] width 91 height 11
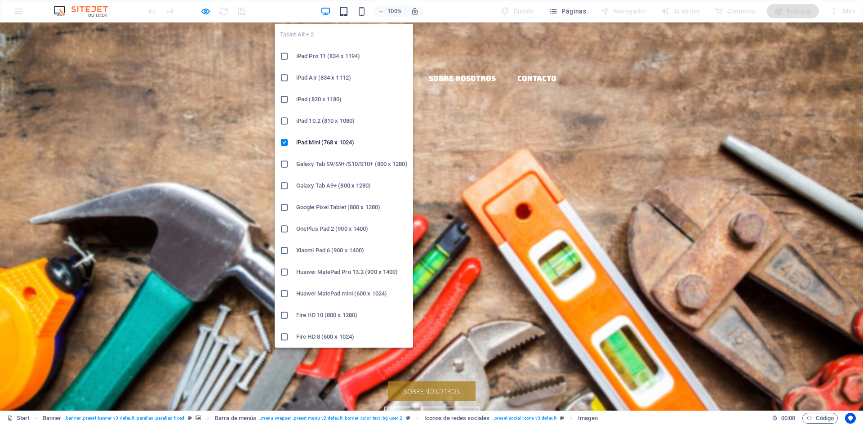
click at [346, 14] on icon "button" at bounding box center [344, 11] width 10 height 10
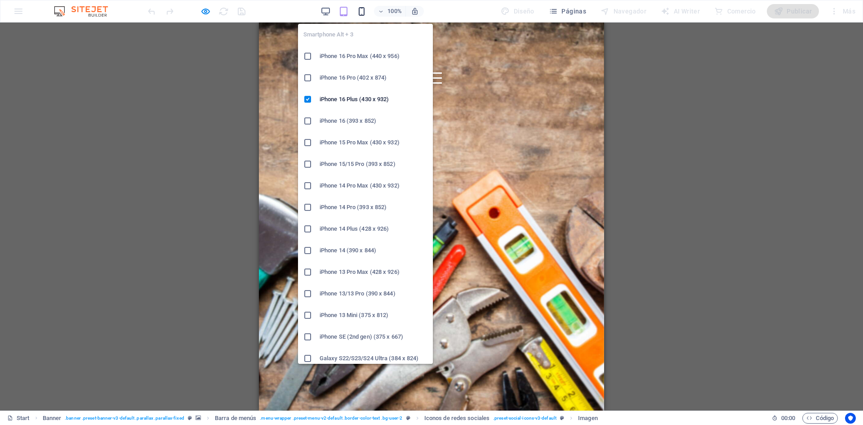
click at [365, 10] on icon "button" at bounding box center [362, 11] width 10 height 10
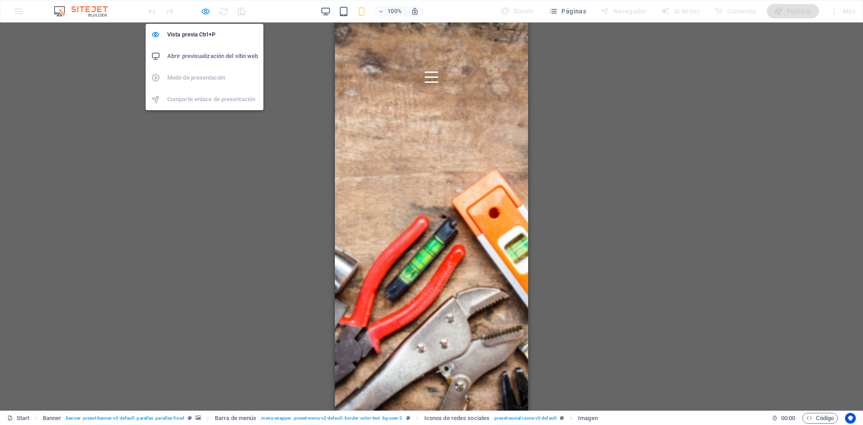
click at [202, 16] on icon "button" at bounding box center [206, 11] width 10 height 10
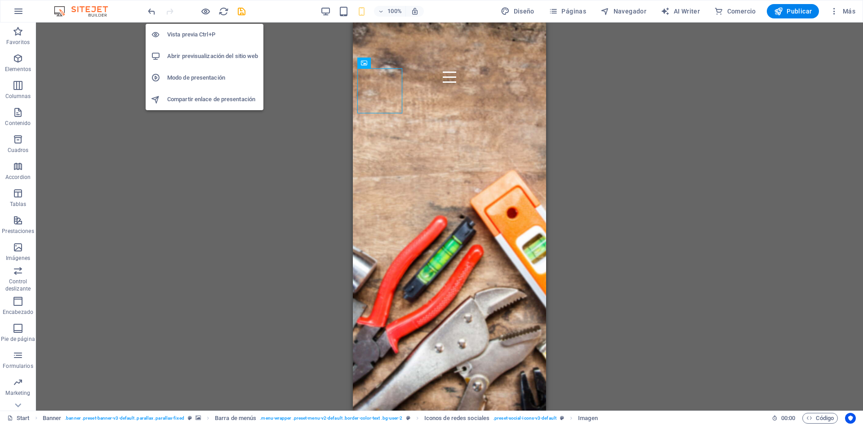
click at [188, 35] on h6 "Vista previa Ctrl+P" at bounding box center [212, 34] width 91 height 11
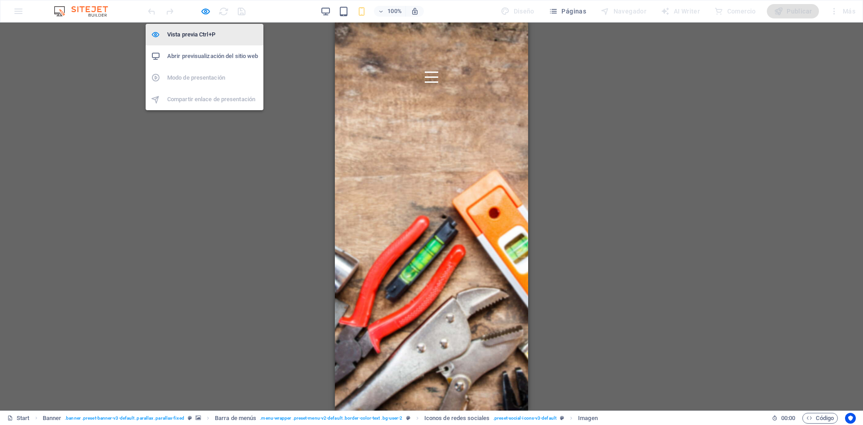
click at [197, 33] on h6 "Vista previa Ctrl+P" at bounding box center [212, 34] width 91 height 11
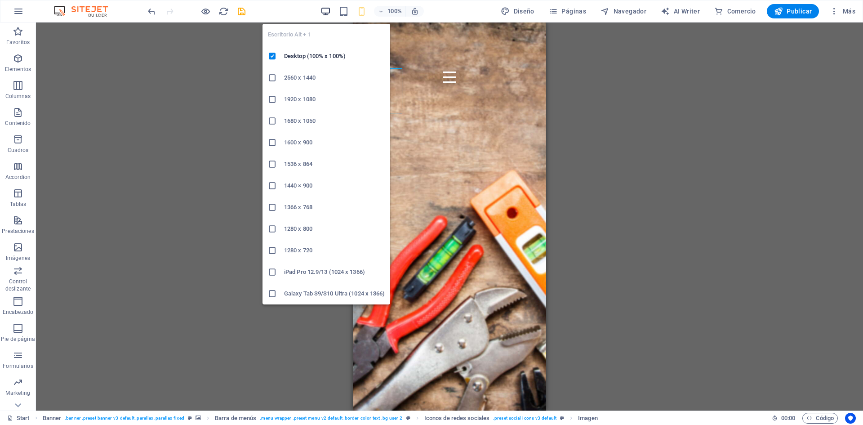
click at [327, 14] on icon "button" at bounding box center [326, 11] width 10 height 10
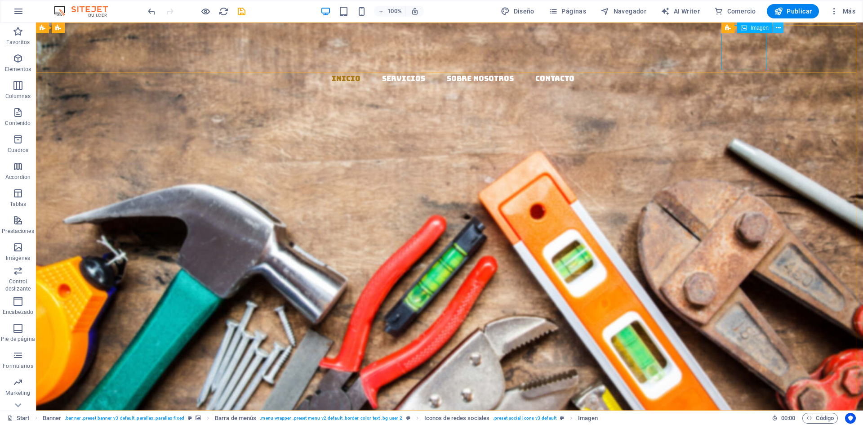
click at [778, 29] on icon at bounding box center [778, 27] width 5 height 9
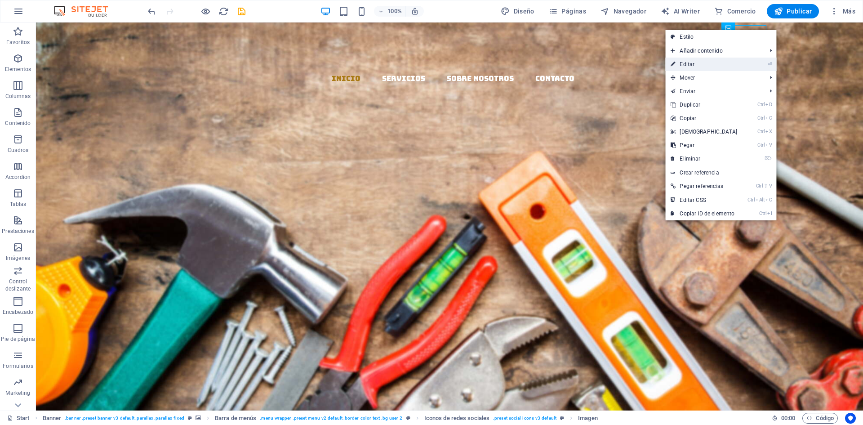
click at [689, 64] on link "⏎ Editar" at bounding box center [704, 64] width 77 height 13
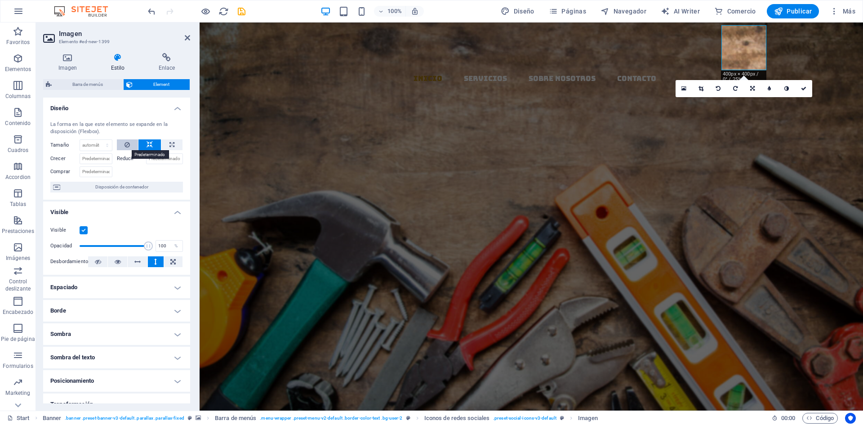
click at [125, 144] on icon at bounding box center [127, 144] width 5 height 11
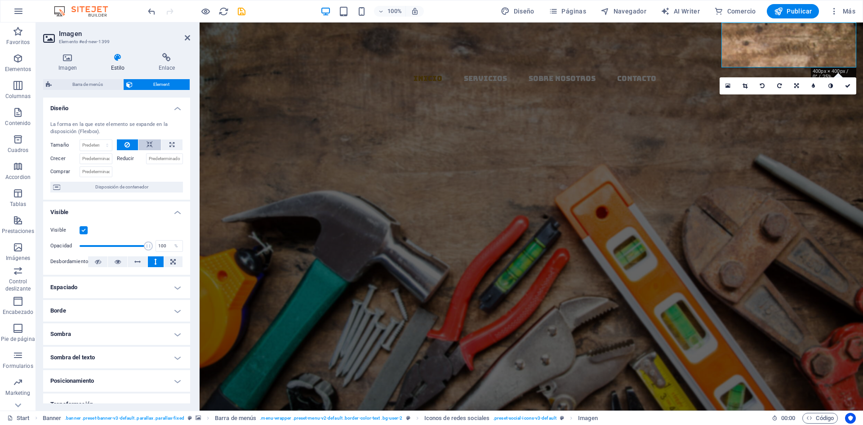
click at [147, 144] on icon at bounding box center [150, 144] width 6 height 11
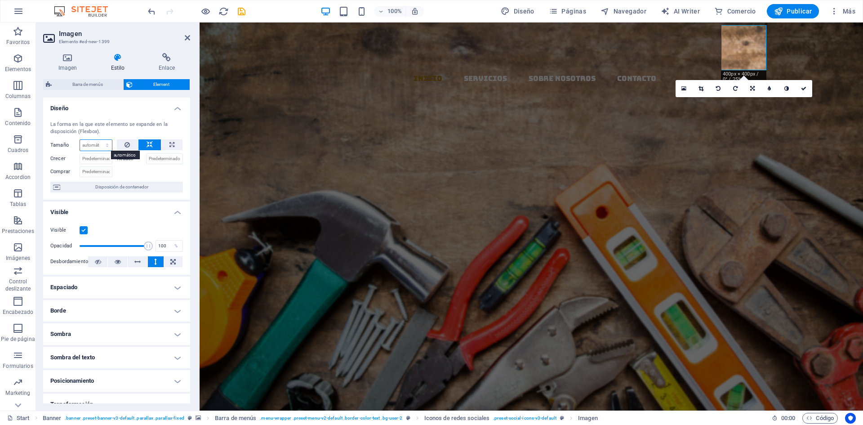
click at [93, 143] on select "Predeterminado automático px % 1/1 1/2 1/3 1/4 1/5 1/6 1/7 1/8 1/9 1/10" at bounding box center [96, 145] width 32 height 11
select select "px"
click at [98, 140] on select "Predeterminado automático px % 1/1 1/2 1/3 1/4 1/5 1/6 1/7 1/8 1/9 1/10" at bounding box center [96, 145] width 32 height 11
click at [139, 169] on div at bounding box center [150, 170] width 67 height 13
click at [96, 146] on input "100" at bounding box center [96, 145] width 32 height 11
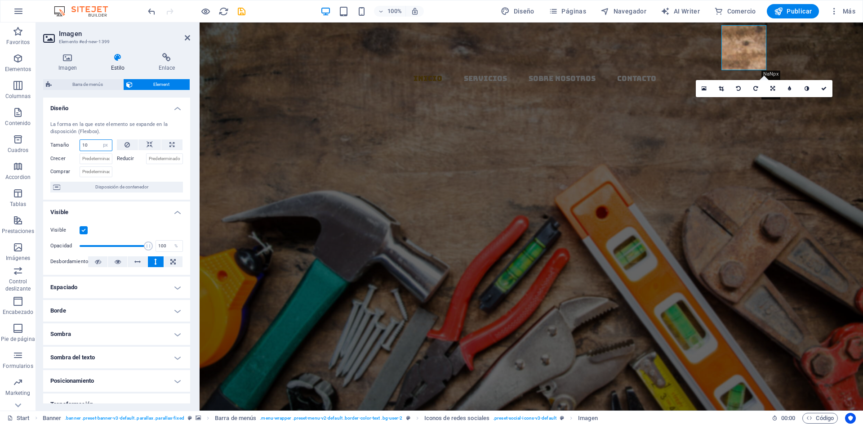
type input "1"
type input "5"
type input "100"
click at [130, 169] on div at bounding box center [150, 170] width 67 height 13
click at [93, 159] on input "Crecer" at bounding box center [96, 158] width 33 height 11
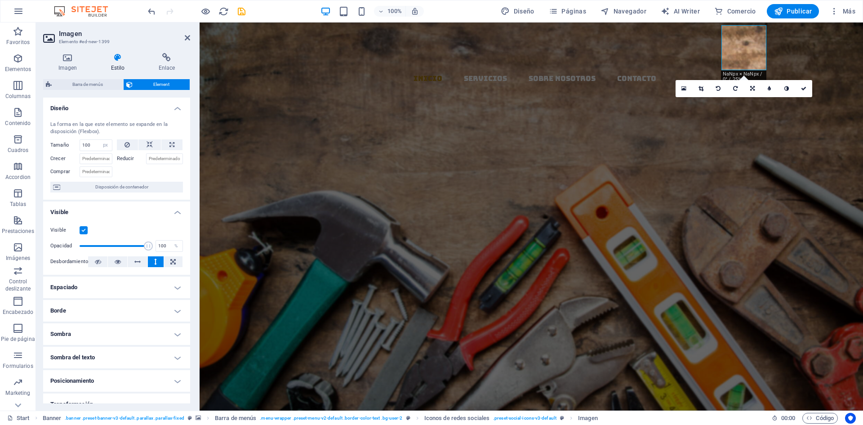
click at [124, 159] on label "Reducir" at bounding box center [131, 158] width 29 height 11
click at [146, 159] on input "Reducir" at bounding box center [164, 158] width 37 height 11
click at [162, 158] on input "Reducir" at bounding box center [164, 158] width 37 height 11
click at [130, 185] on span "Disposición de contenedor" at bounding box center [121, 187] width 117 height 11
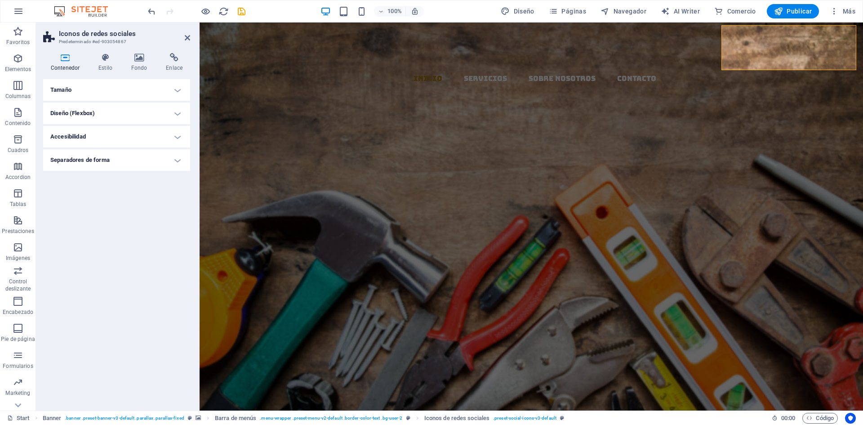
click at [177, 89] on h4 "Tamaño" at bounding box center [116, 90] width 147 height 22
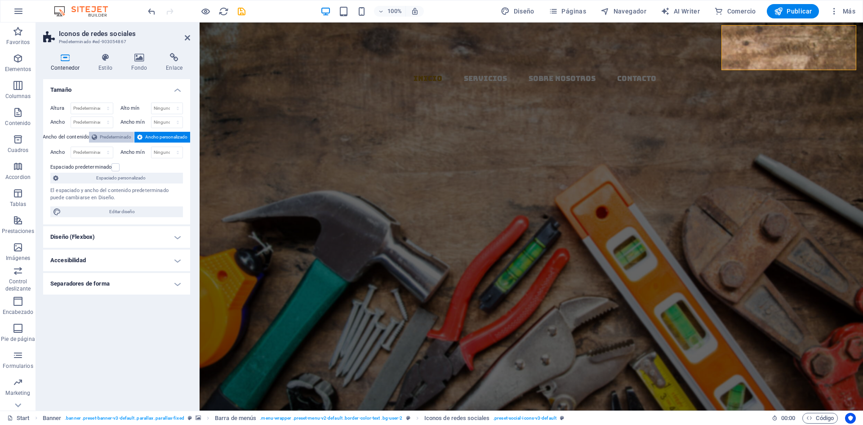
click at [115, 138] on span "Predeterminado" at bounding box center [115, 137] width 31 height 11
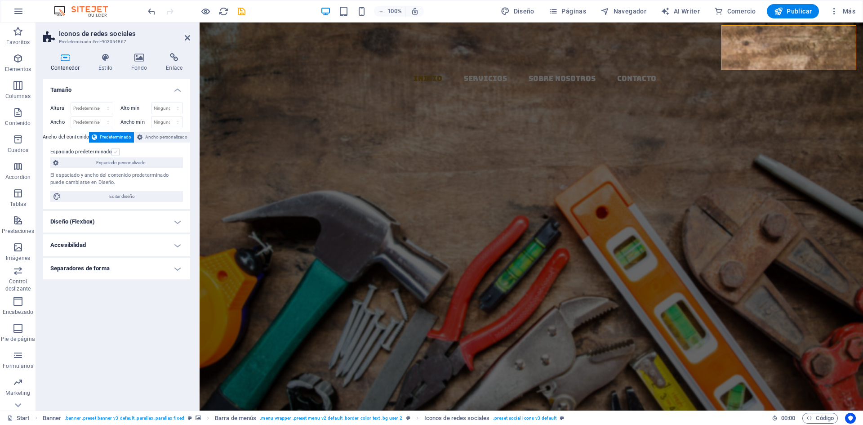
click at [115, 152] on label at bounding box center [116, 152] width 8 height 8
click at [0, 0] on input "Espaciado predeterminado" at bounding box center [0, 0] width 0 height 0
click at [130, 163] on span "Espaciado personalizado" at bounding box center [120, 162] width 119 height 11
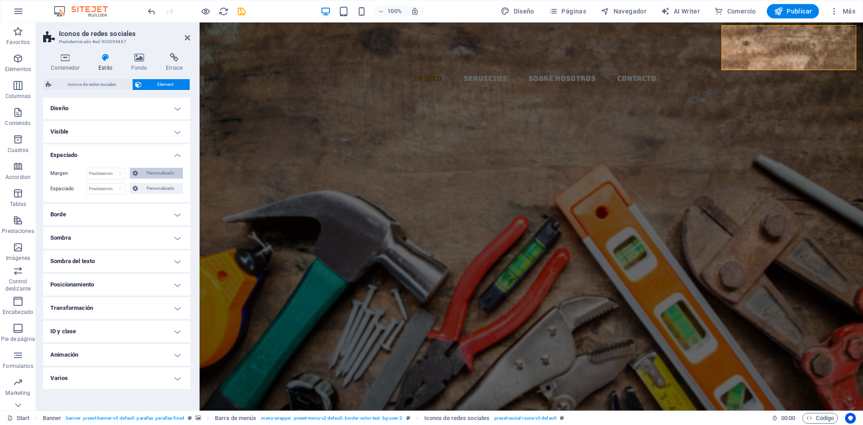
click at [163, 174] on span "Personalizado" at bounding box center [161, 173] width 40 height 11
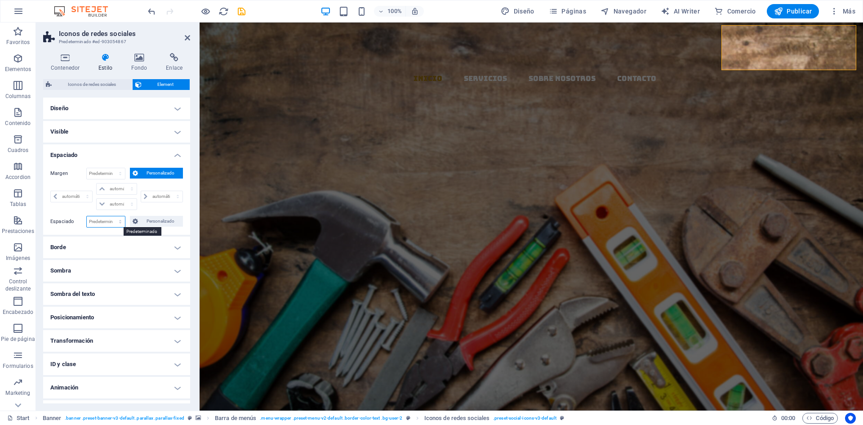
click at [113, 223] on select "Predeterminado px rem % vh vw Personalizado" at bounding box center [106, 221] width 38 height 11
click at [151, 222] on span "Personalizado" at bounding box center [161, 221] width 40 height 11
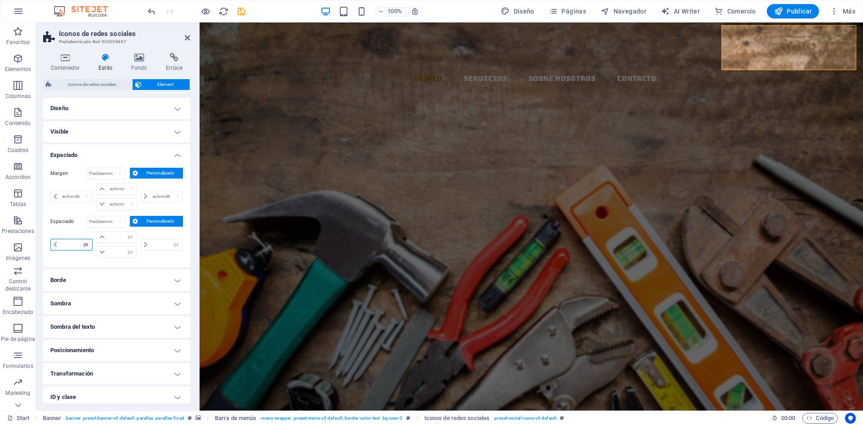
click at [81, 246] on select "px rem % vh vw" at bounding box center [86, 244] width 13 height 11
click at [163, 260] on div "px rem % vh vw px rem % vh vw px rem % vh vw px rem % vh vw" at bounding box center [116, 245] width 133 height 29
click at [310, 312] on div "MATERIALES Y DISTRIBUCION" at bounding box center [532, 330] width 482 height 37
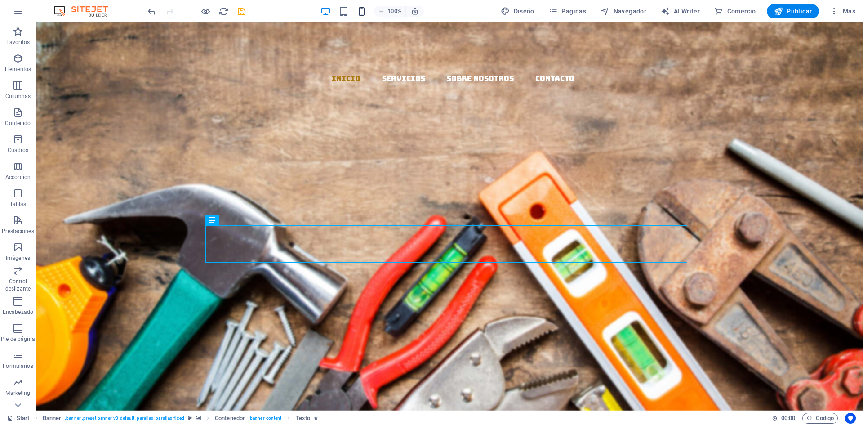
click at [358, 8] on span "button" at bounding box center [361, 11] width 11 height 10
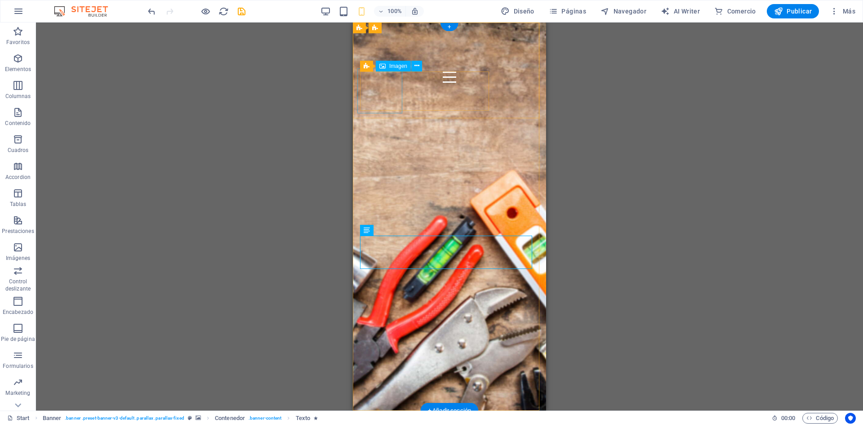
click at [375, 87] on figure at bounding box center [450, 102] width 185 height 45
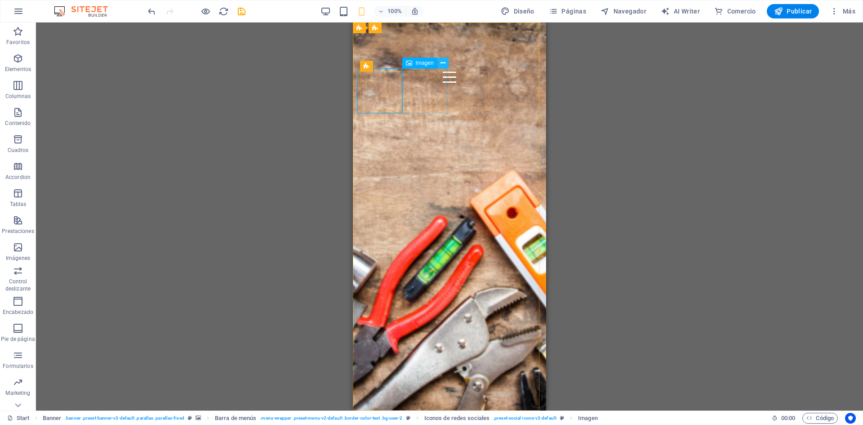
click at [446, 63] on button at bounding box center [443, 63] width 11 height 11
click at [458, 39] on div "Inicio Servicios Sobre Nosotros Contacto" at bounding box center [449, 120] width 193 height 197
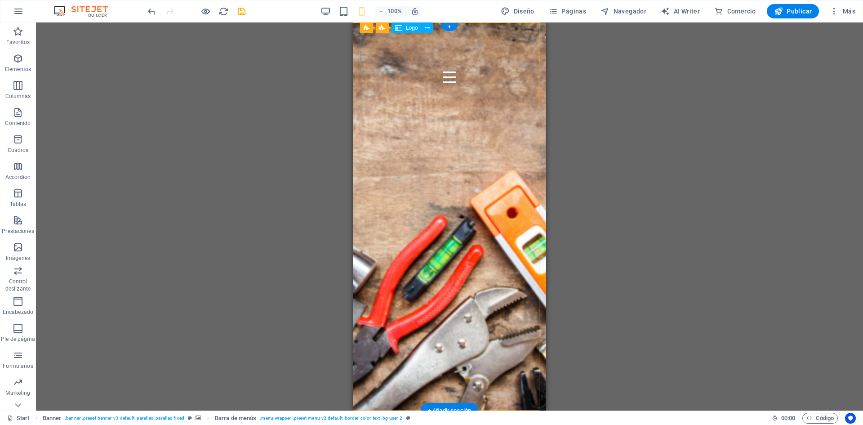
click at [380, 42] on div at bounding box center [449, 51] width 179 height 42
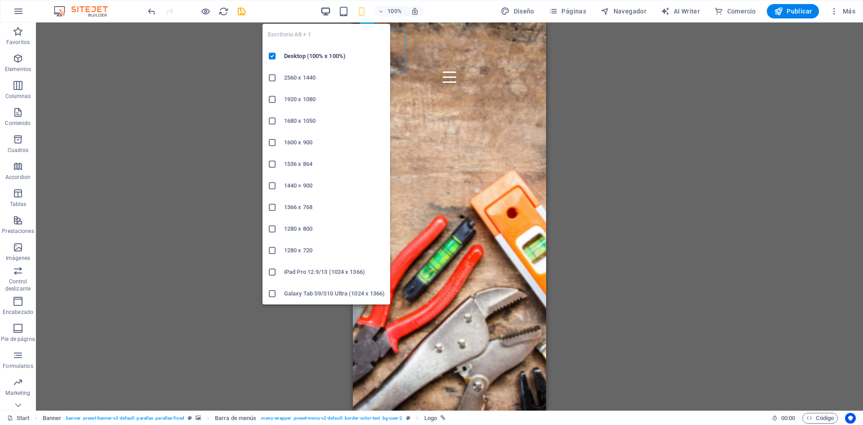
click at [325, 11] on icon "button" at bounding box center [326, 11] width 10 height 10
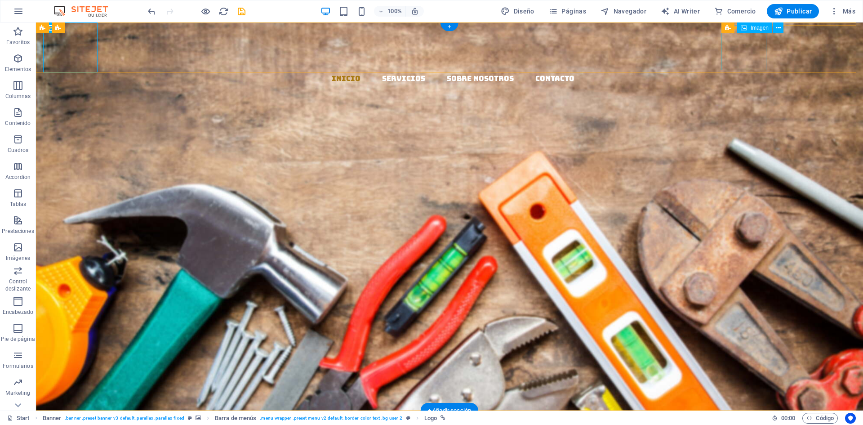
click at [739, 85] on figure at bounding box center [453, 107] width 820 height 45
click at [786, 130] on figure at bounding box center [453, 152] width 820 height 45
click at [838, 174] on figure at bounding box center [453, 196] width 820 height 45
click at [746, 85] on figure at bounding box center [453, 107] width 820 height 45
click at [778, 28] on icon at bounding box center [778, 27] width 5 height 9
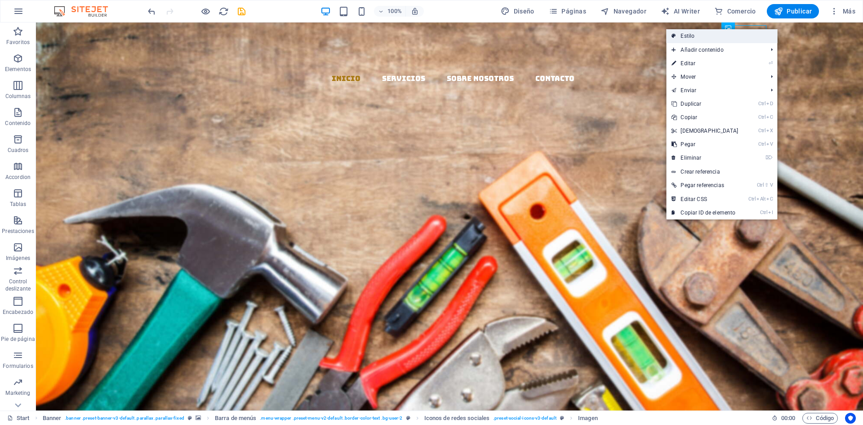
click at [693, 34] on link "Estilo" at bounding box center [721, 35] width 111 height 13
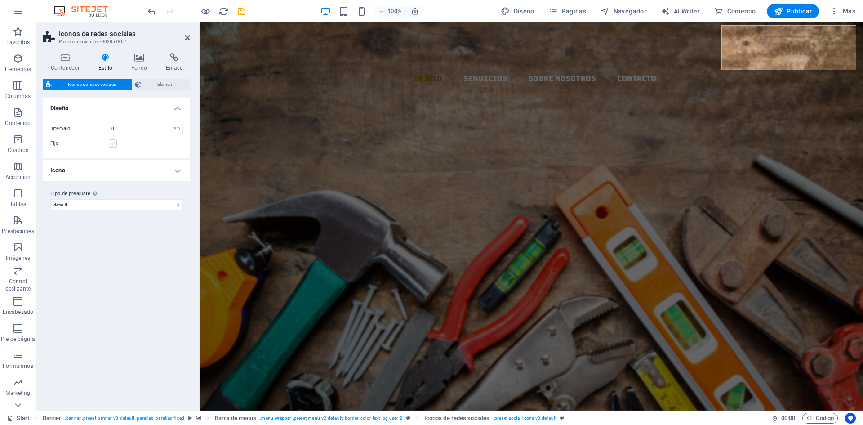
click at [112, 142] on label at bounding box center [113, 143] width 8 height 8
click at [0, 0] on input "Fijo" at bounding box center [0, 0] width 0 height 0
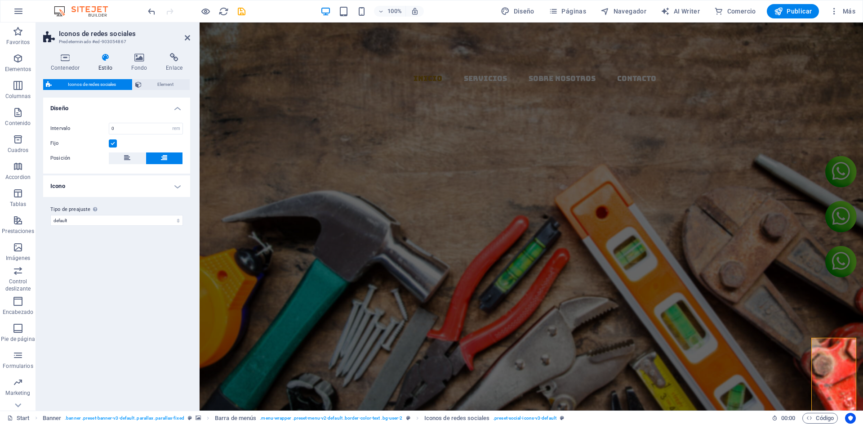
click at [112, 143] on label at bounding box center [113, 143] width 8 height 8
click at [0, 0] on input "Fijo" at bounding box center [0, 0] width 0 height 0
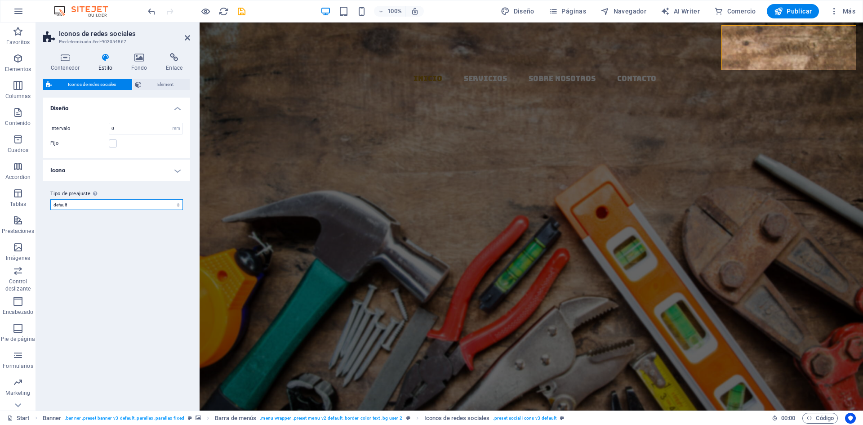
click at [97, 207] on select "default Añadir tipo de preajuste" at bounding box center [116, 204] width 133 height 11
click at [122, 172] on h4 "Icono" at bounding box center [116, 171] width 147 height 22
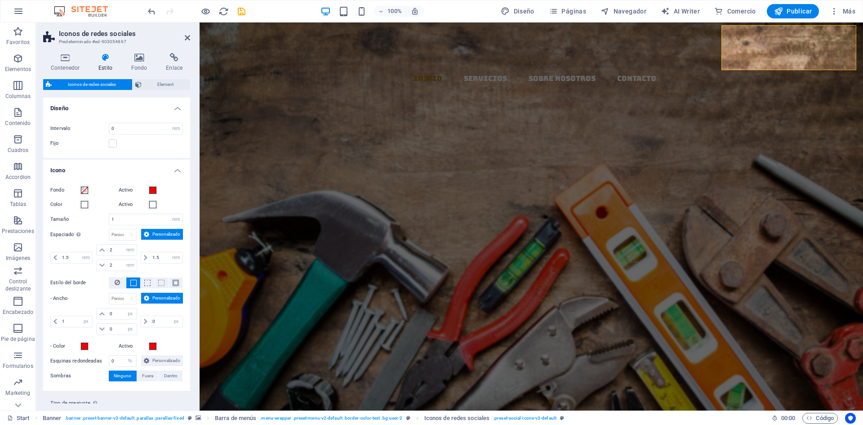
click at [122, 172] on h4 "Icono" at bounding box center [116, 168] width 147 height 16
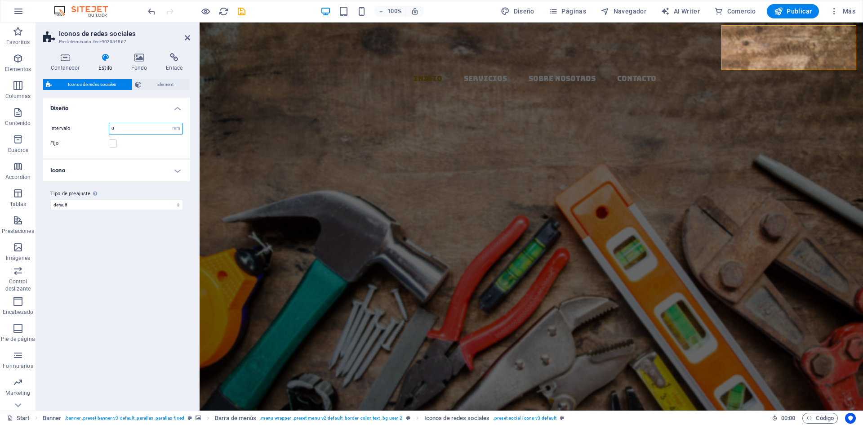
click at [139, 130] on input "0" at bounding box center [145, 128] width 73 height 11
drag, startPoint x: 146, startPoint y: 127, endPoint x: 99, endPoint y: 127, distance: 47.2
click at [101, 127] on div "Intervalo 0 px rem % vh vw" at bounding box center [116, 129] width 133 height 12
click at [174, 129] on select "px rem % vh vw" at bounding box center [176, 128] width 13 height 11
select select "px"
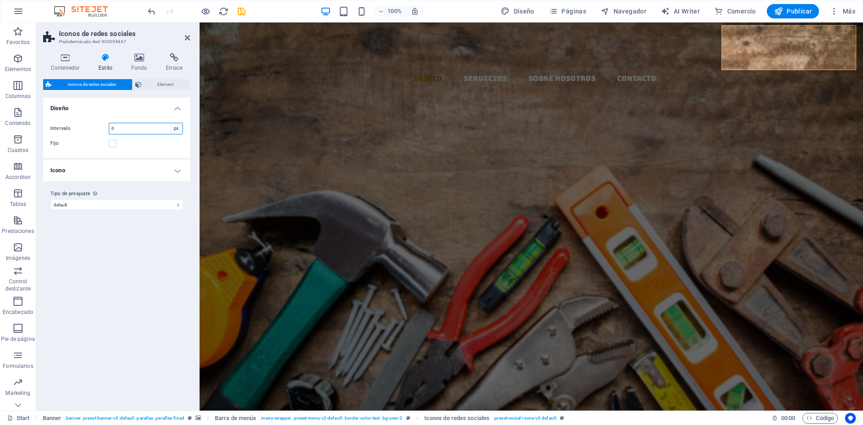
click at [170, 123] on select "px rem % vh vw" at bounding box center [176, 128] width 13 height 11
click at [143, 127] on input "0" at bounding box center [145, 128] width 73 height 11
type input "0"
type input "100"
click at [148, 145] on div "Fijo" at bounding box center [116, 143] width 133 height 11
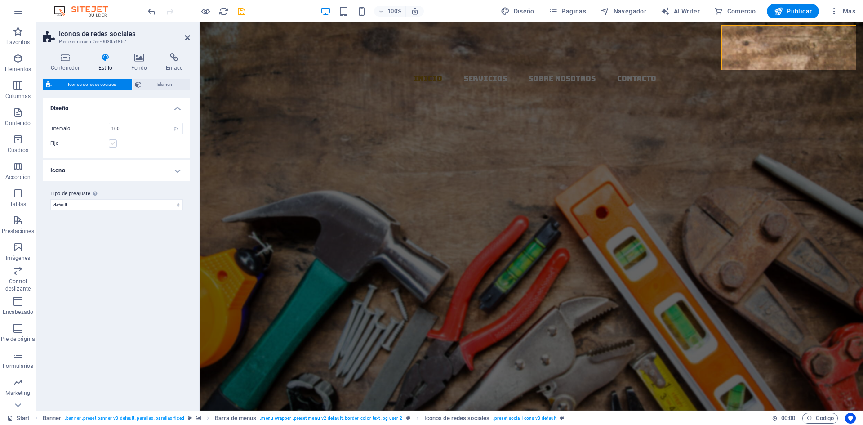
click at [112, 145] on label at bounding box center [113, 143] width 8 height 8
click at [0, 0] on input "Fijo" at bounding box center [0, 0] width 0 height 0
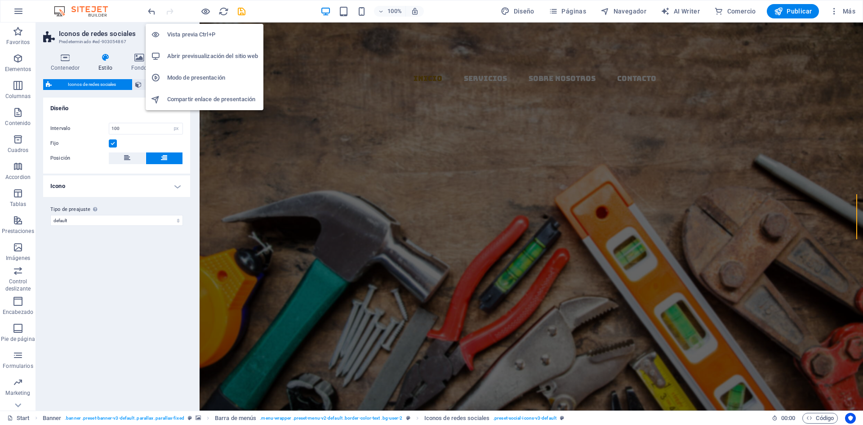
click at [194, 38] on h6 "Vista previa Ctrl+P" at bounding box center [212, 34] width 91 height 11
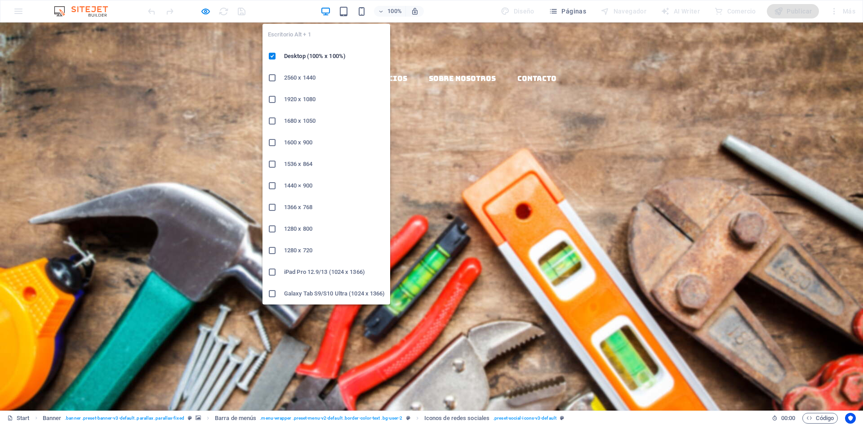
click at [324, 13] on icon "button" at bounding box center [326, 11] width 10 height 10
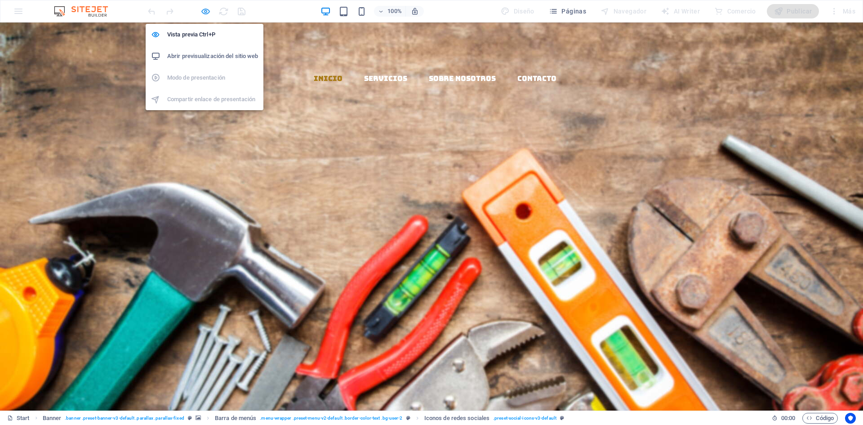
click at [209, 10] on icon "button" at bounding box center [206, 11] width 10 height 10
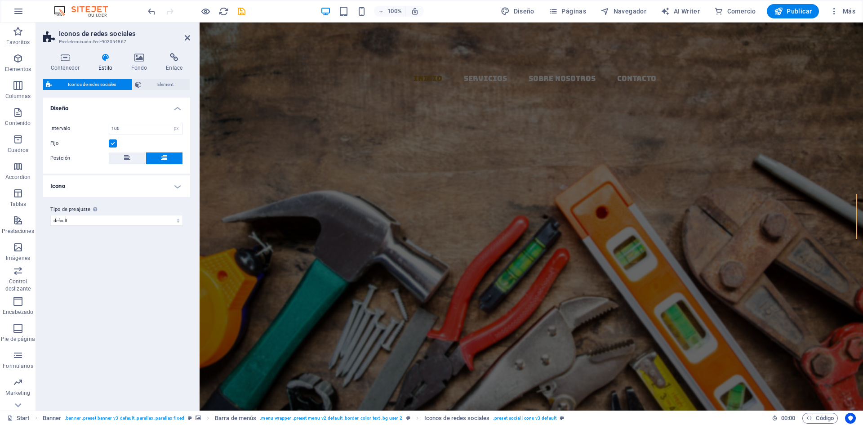
click at [110, 142] on label at bounding box center [113, 143] width 8 height 8
click at [0, 0] on input "Fijo" at bounding box center [0, 0] width 0 height 0
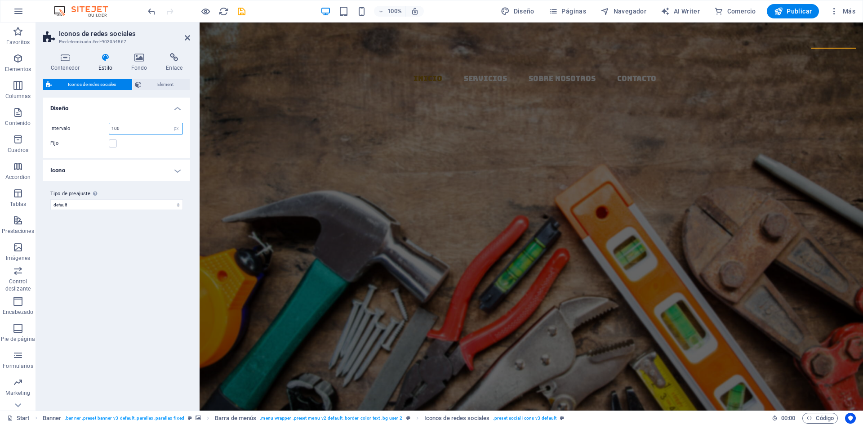
drag, startPoint x: 154, startPoint y: 126, endPoint x: 100, endPoint y: 123, distance: 54.5
click at [100, 123] on div "Intervalo 100 px rem % vh vw" at bounding box center [116, 129] width 133 height 12
click at [177, 125] on select "px rem % vh vw" at bounding box center [176, 128] width 13 height 11
select select "rem"
click at [170, 123] on select "px rem % vh vw" at bounding box center [176, 128] width 13 height 11
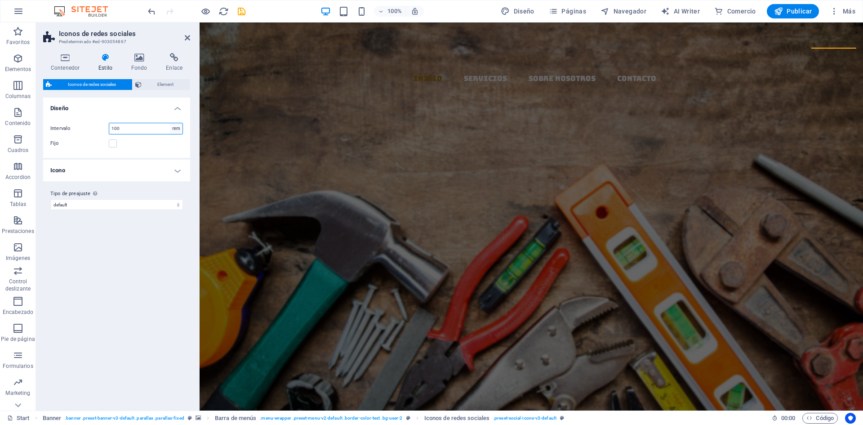
type input "6.25"
click at [135, 112] on h4 "Diseño" at bounding box center [116, 106] width 147 height 16
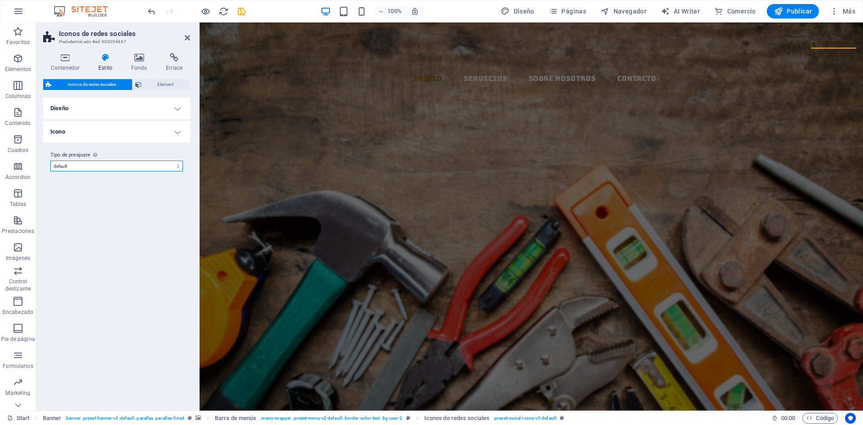
click at [119, 166] on select "default Añadir tipo de preajuste" at bounding box center [116, 166] width 133 height 11
click at [50, 161] on select "default Añadir tipo de preajuste" at bounding box center [116, 166] width 133 height 11
select select "preset-social-icons-v3-default"
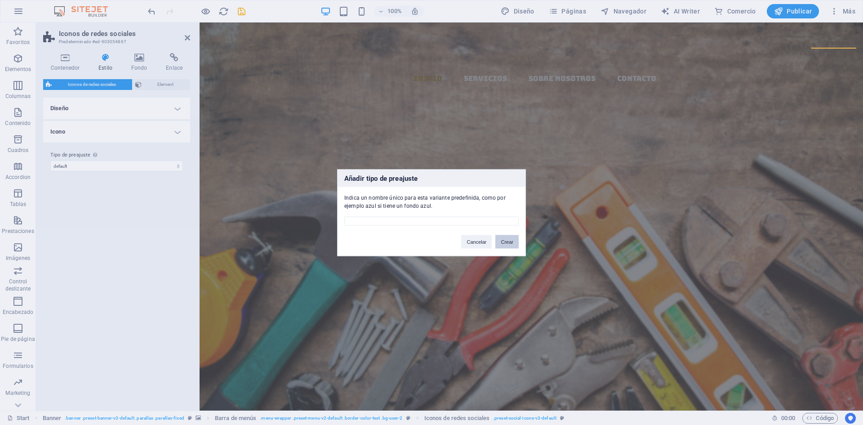
click at [509, 244] on button "Crear" at bounding box center [507, 241] width 23 height 13
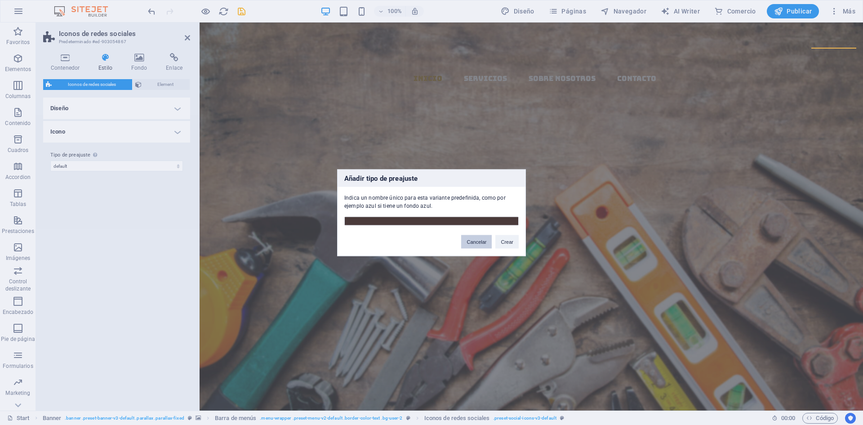
click at [475, 242] on button "Cancelar" at bounding box center [476, 241] width 31 height 13
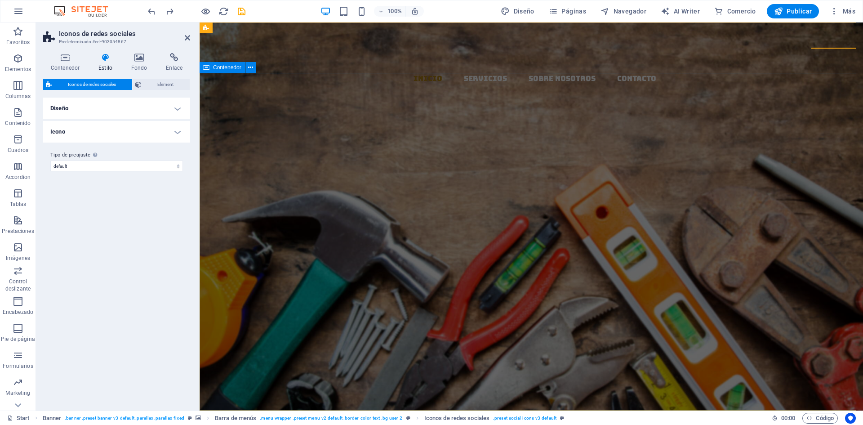
click at [358, 157] on div "EL MAZO MATERIALES Y DISTRIBUCION Llevamos los materiales a tu ferretería, con …" at bounding box center [532, 251] width 664 height 242
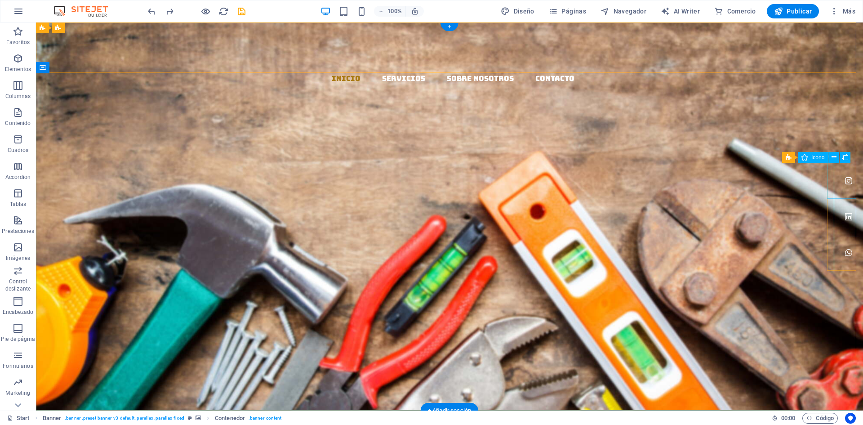
click at [840, 177] on figure at bounding box center [848, 181] width 29 height 36
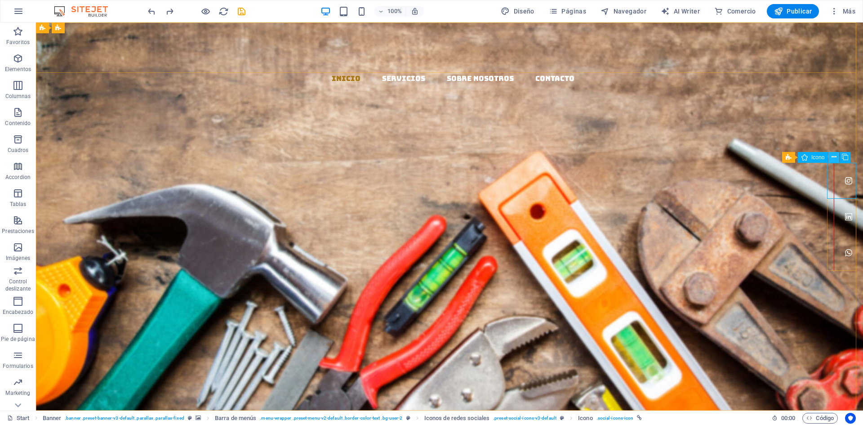
click at [833, 153] on icon at bounding box center [834, 156] width 5 height 9
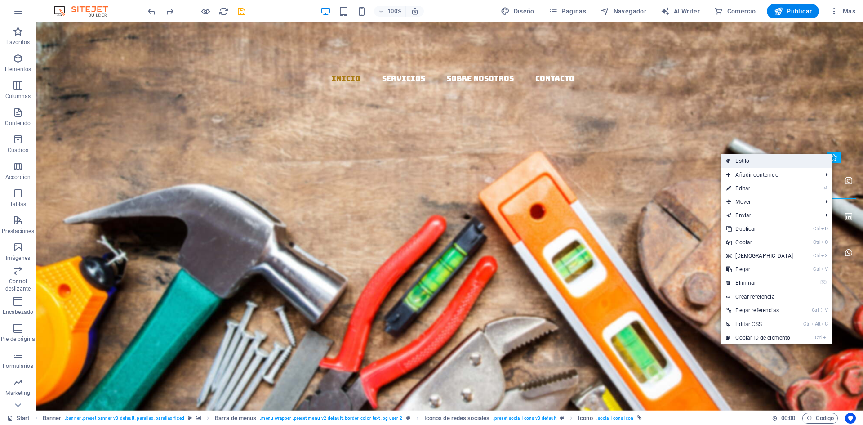
drag, startPoint x: 745, startPoint y: 158, endPoint x: 545, endPoint y: 134, distance: 200.6
click at [745, 158] on link "Estilo" at bounding box center [776, 160] width 111 height 13
select select "rem"
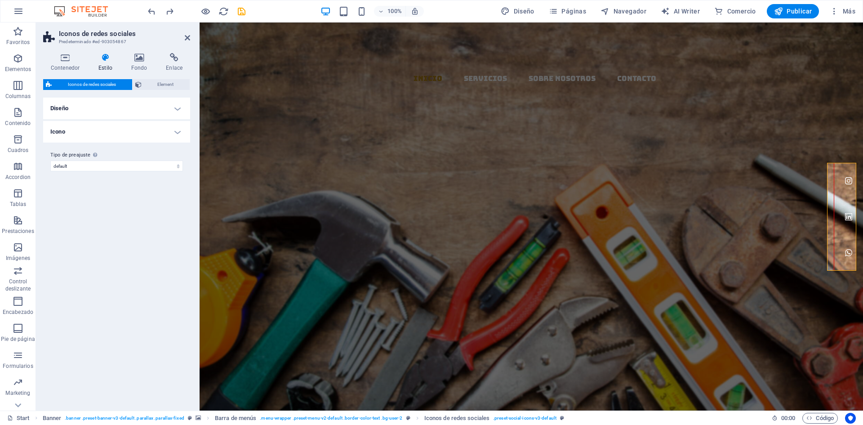
click at [116, 105] on h4 "Diseño" at bounding box center [116, 109] width 147 height 22
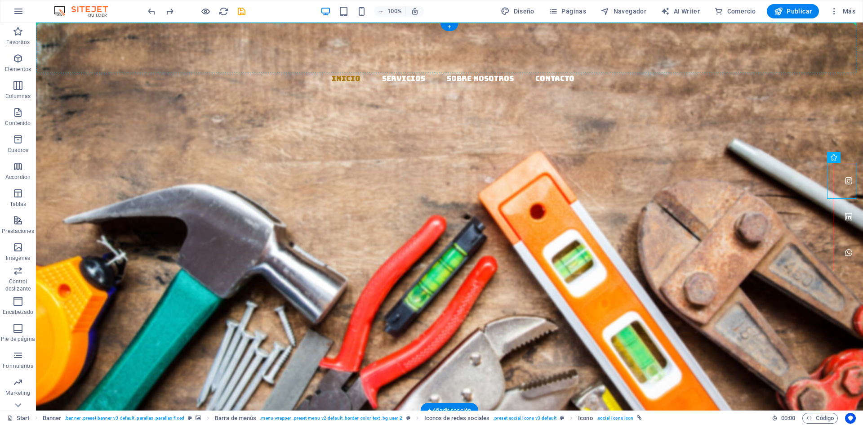
drag, startPoint x: 670, startPoint y: 170, endPoint x: 793, endPoint y: 45, distance: 175.5
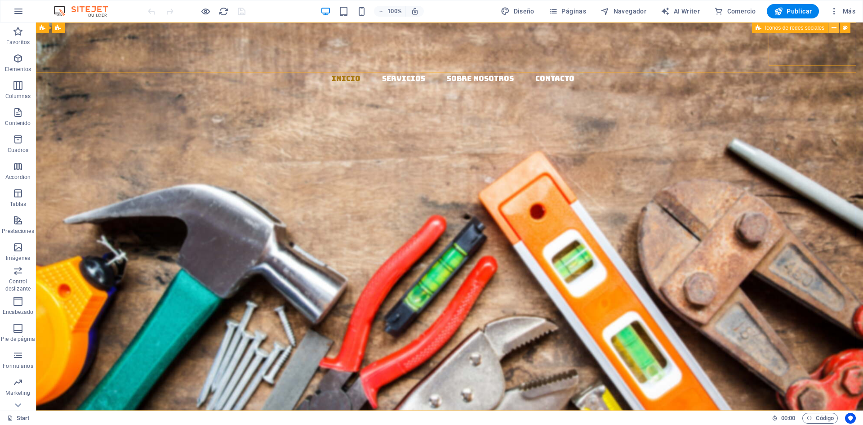
click at [836, 27] on icon at bounding box center [834, 27] width 5 height 9
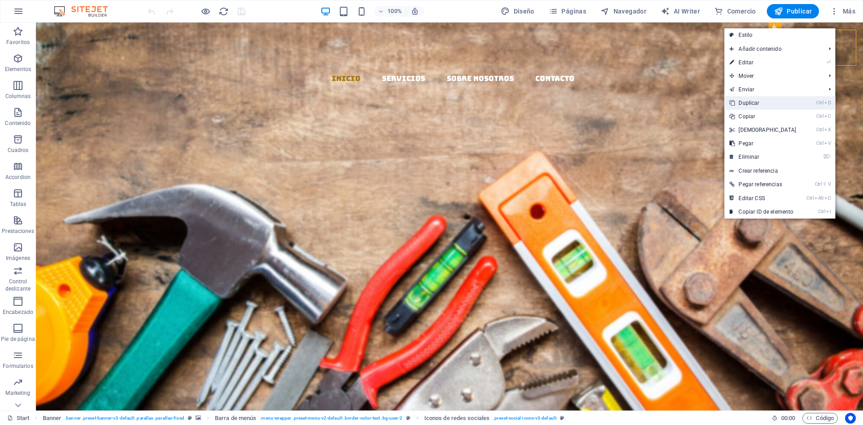
click at [743, 102] on link "Ctrl D Duplicar" at bounding box center [762, 102] width 77 height 13
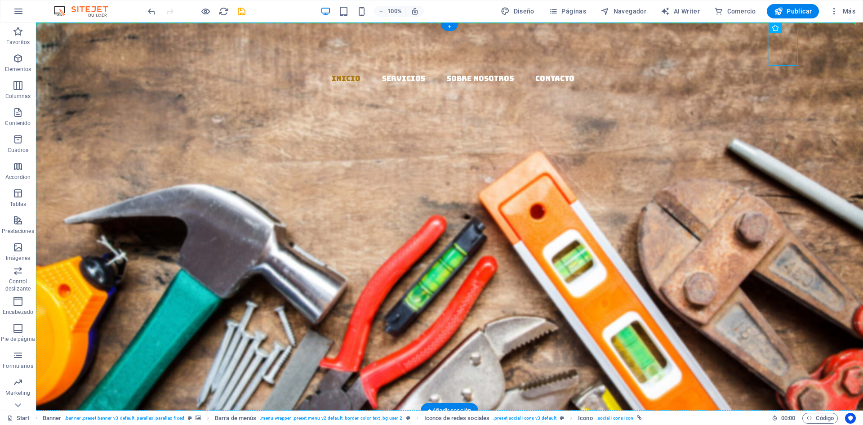
drag, startPoint x: 839, startPoint y: 50, endPoint x: 832, endPoint y: 167, distance: 117.6
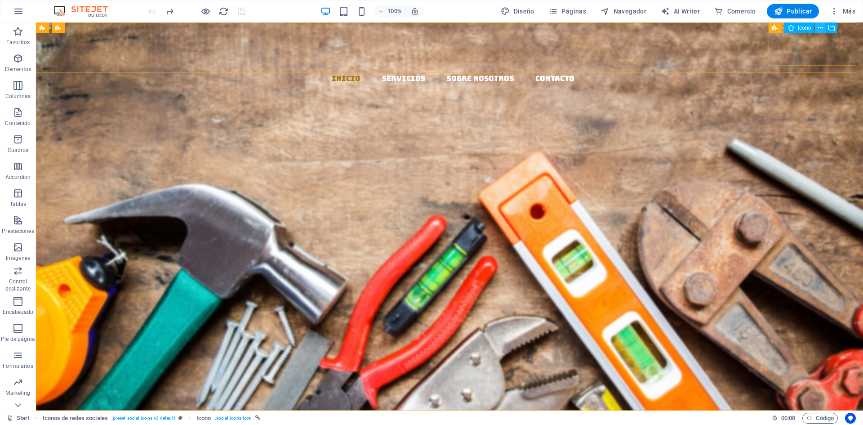
click at [822, 27] on icon at bounding box center [820, 27] width 5 height 9
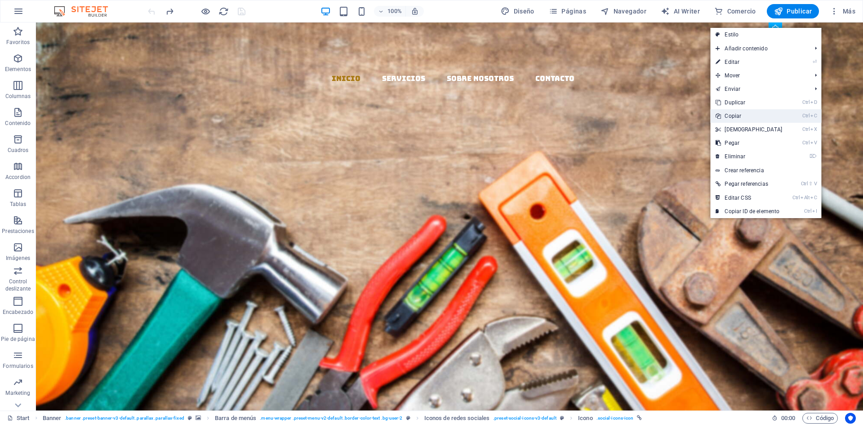
click at [734, 115] on link "Ctrl C Copiar" at bounding box center [749, 115] width 77 height 13
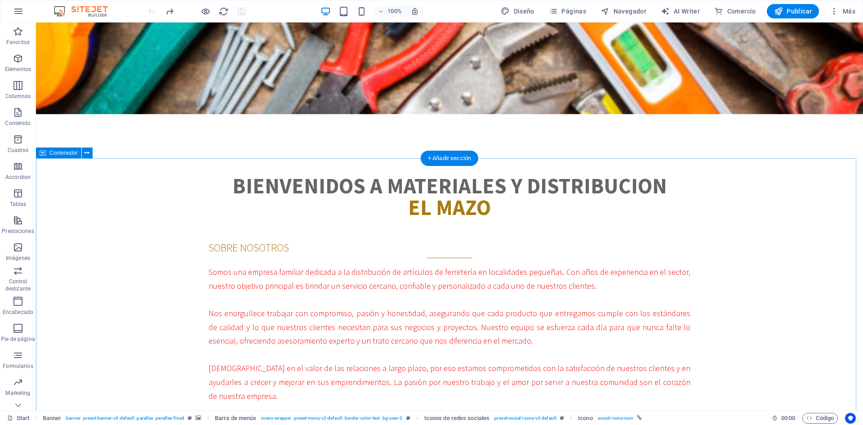
scroll to position [315, 0]
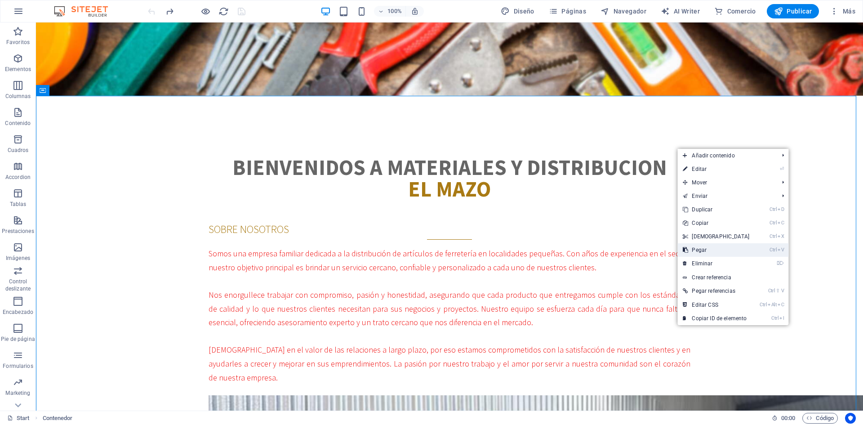
click at [702, 249] on link "Ctrl V Pegar" at bounding box center [716, 249] width 77 height 13
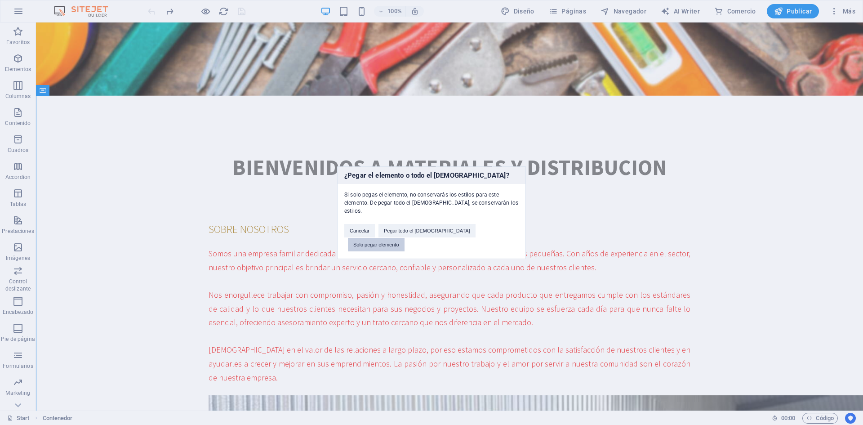
click at [405, 238] on button "Solo pegar elemento" at bounding box center [376, 244] width 57 height 13
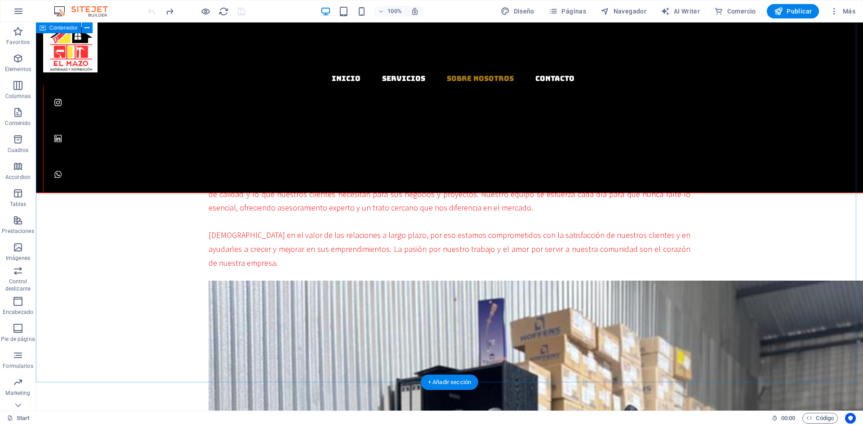
scroll to position [450, 0]
